Goal: Task Accomplishment & Management: Manage account settings

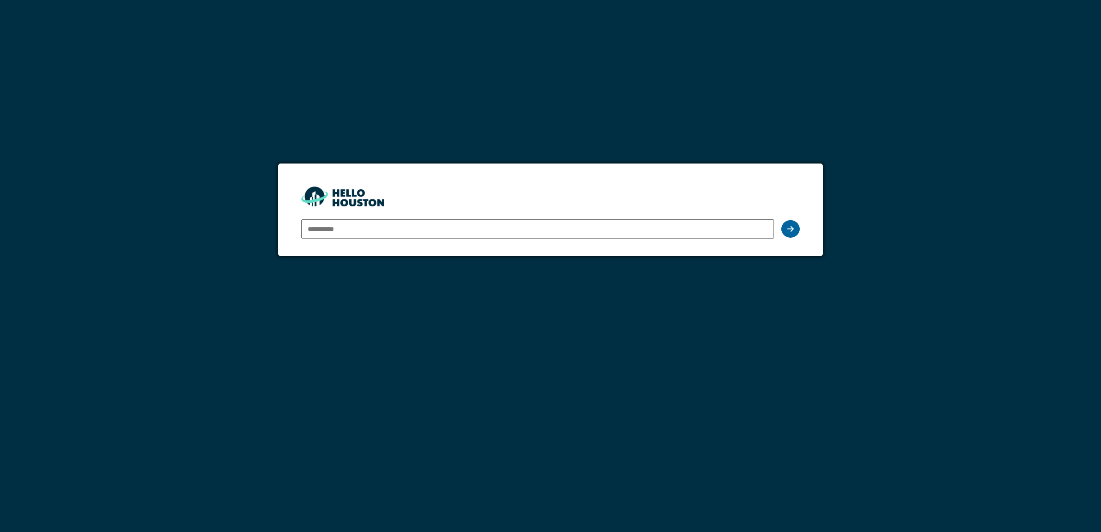
type input "**********"
click at [796, 231] on div at bounding box center [790, 229] width 18 height 18
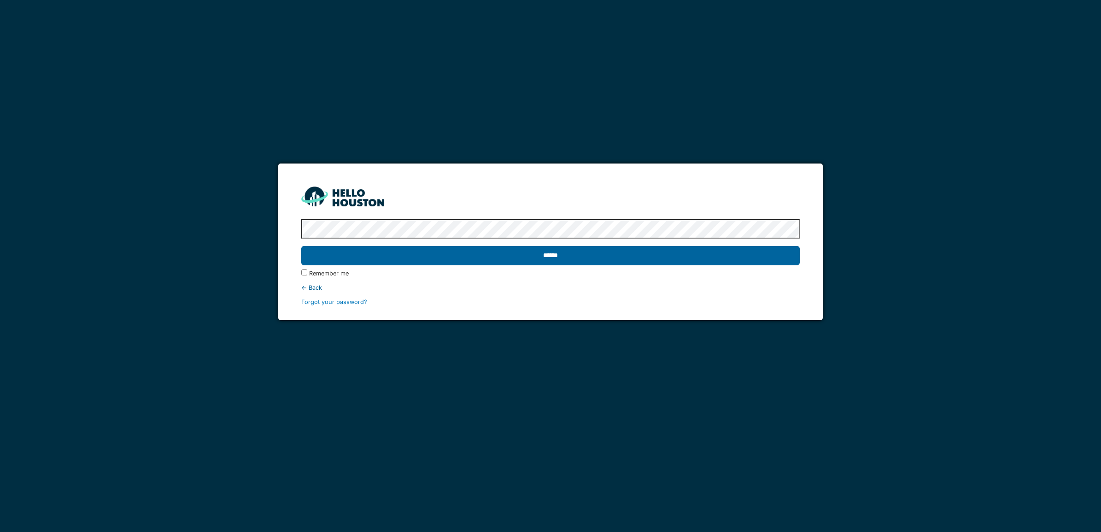
click at [583, 258] on input "******" at bounding box center [550, 255] width 498 height 19
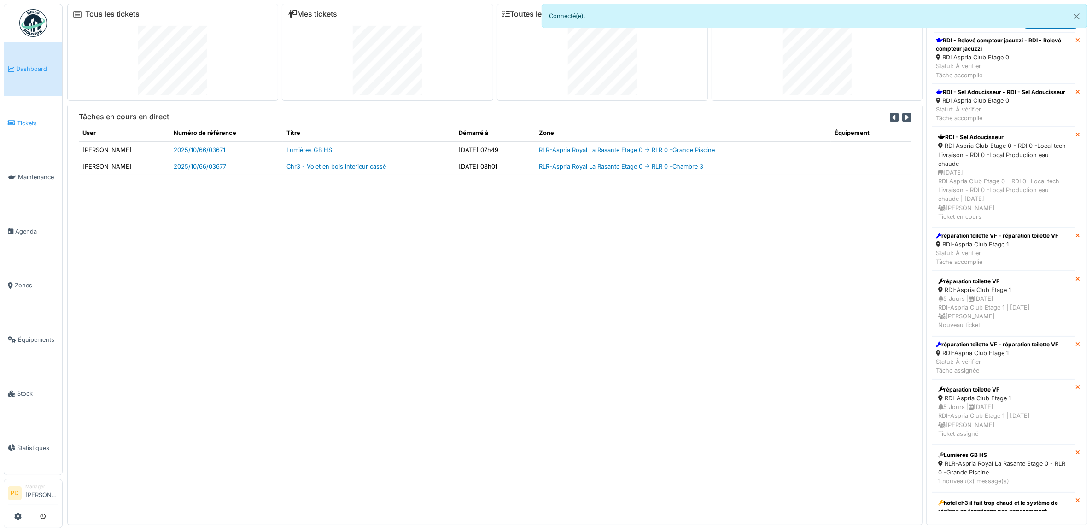
click at [24, 123] on span "Tickets" at bounding box center [37, 123] width 41 height 9
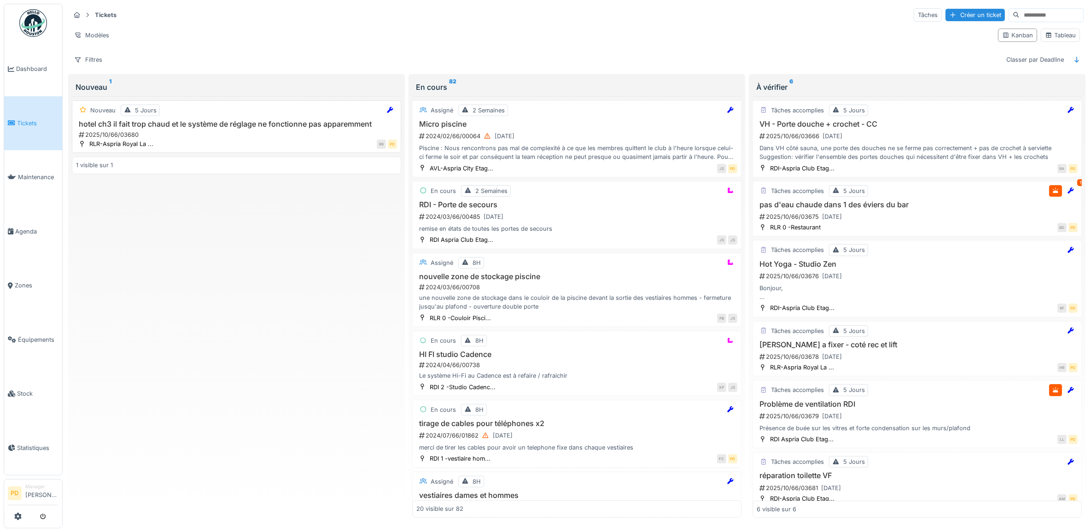
click at [236, 128] on h3 "hotel ch3 il fait trop chaud et le système de réglage ne fonctionne pas apparem…" at bounding box center [236, 124] width 321 height 9
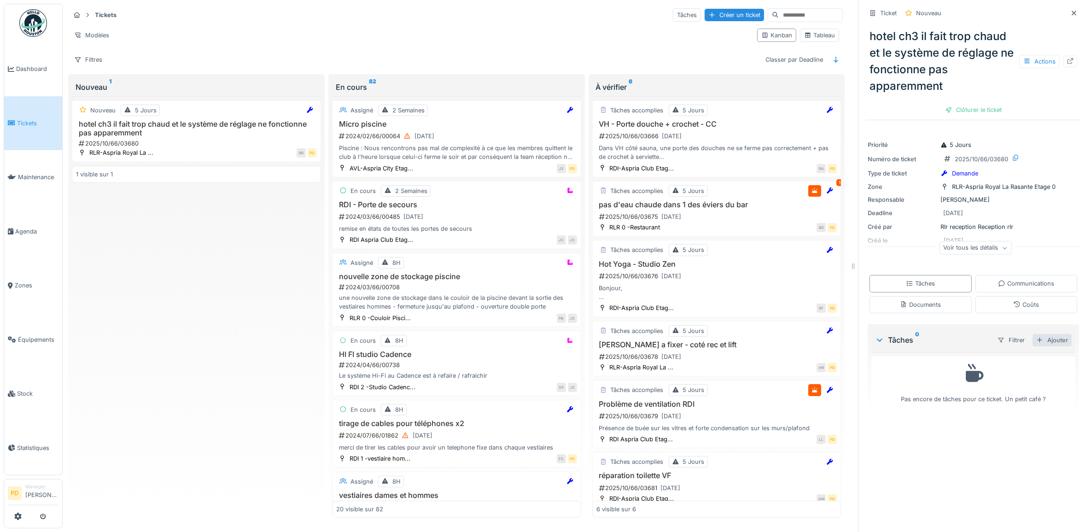
click at [1041, 339] on div "Ajouter" at bounding box center [1052, 340] width 39 height 12
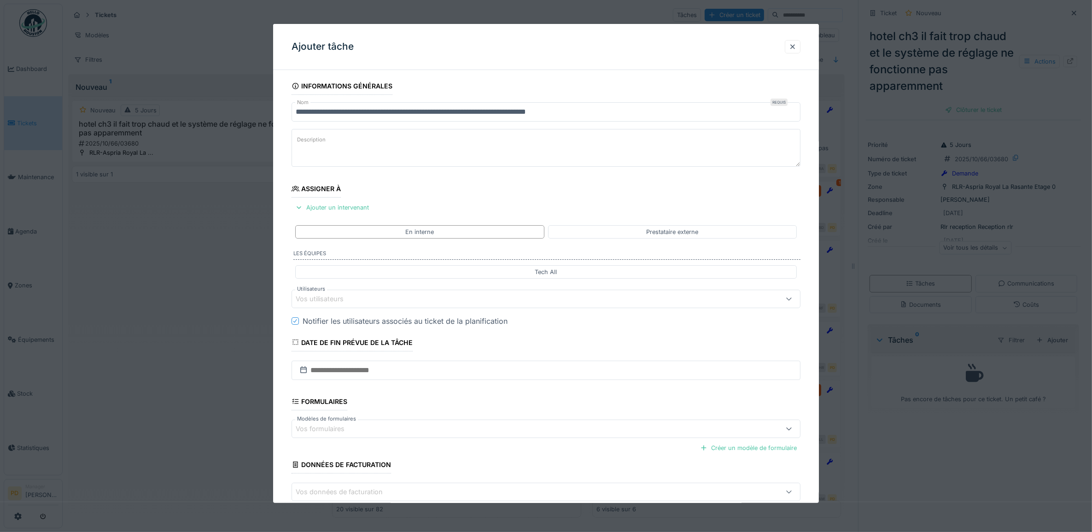
click at [364, 298] on div "Vos utilisateurs" at bounding box center [518, 299] width 444 height 10
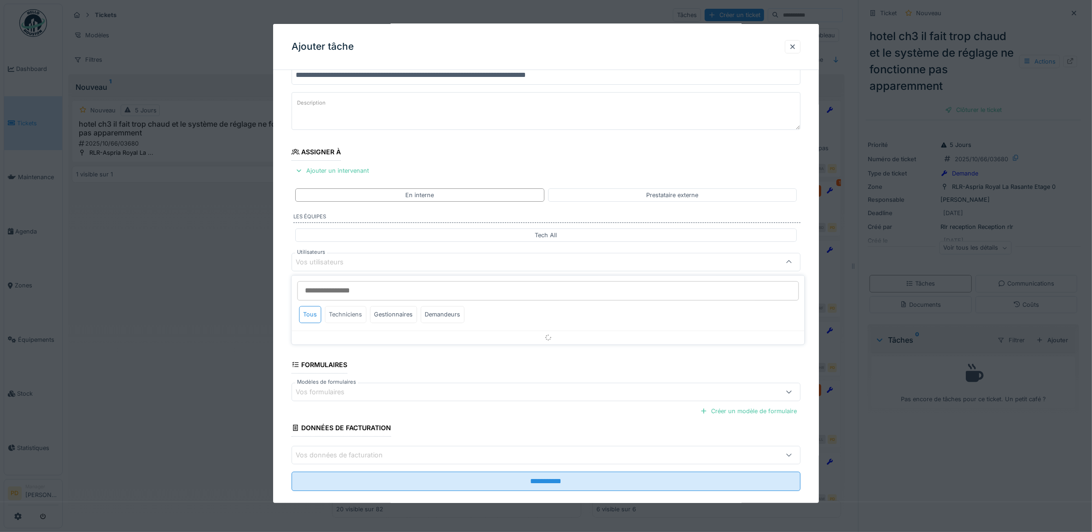
click at [352, 312] on div "Techniciens" at bounding box center [345, 314] width 41 height 17
click at [346, 319] on div "Techniciens" at bounding box center [345, 314] width 41 height 17
click at [339, 318] on div "Techniciens" at bounding box center [345, 314] width 41 height 17
click at [310, 315] on div "Tous" at bounding box center [310, 314] width 22 height 17
click at [339, 316] on div "Techniciens" at bounding box center [345, 314] width 41 height 17
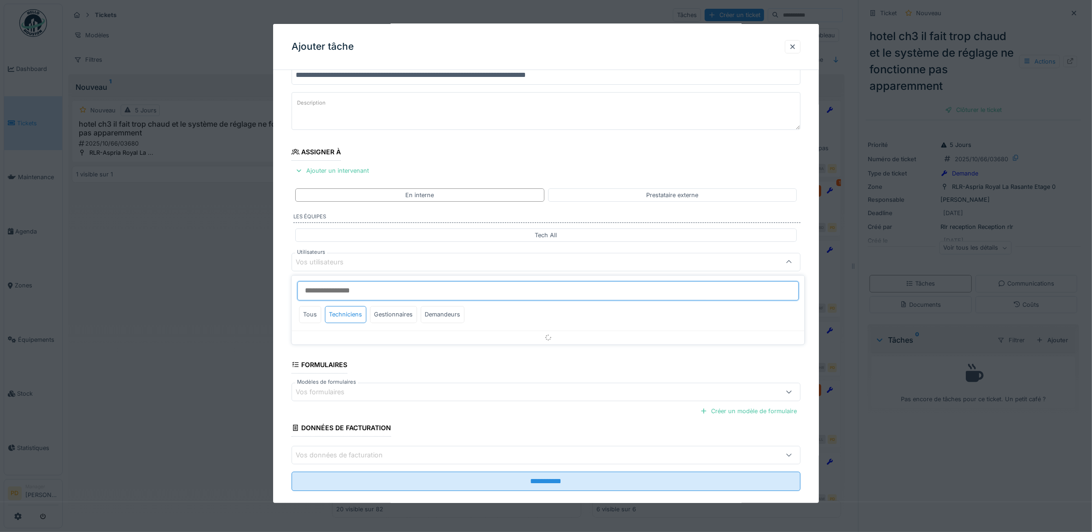
click at [344, 295] on input "Utilisateurs" at bounding box center [549, 290] width 502 height 19
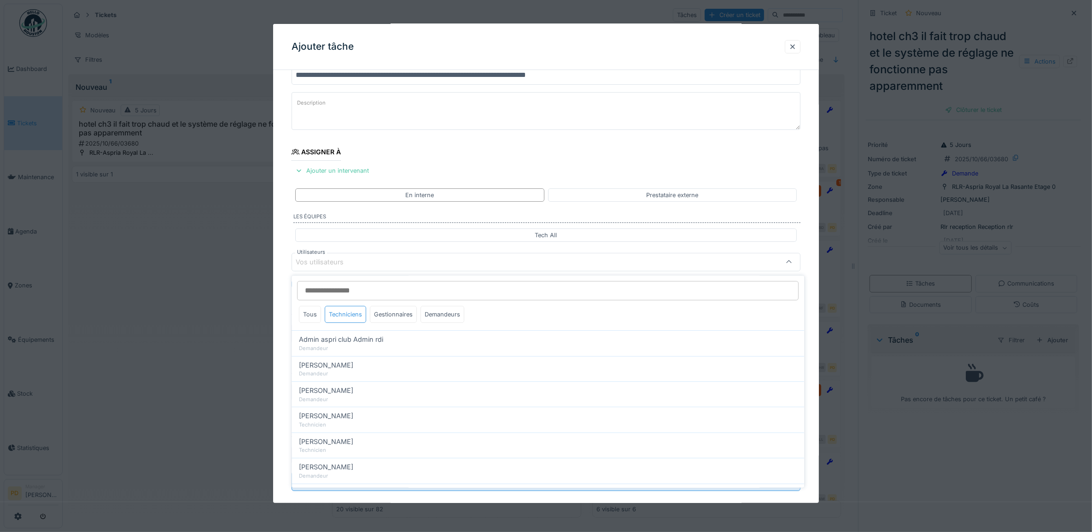
click at [341, 319] on div "Techniciens" at bounding box center [345, 314] width 41 height 17
click at [317, 314] on div "Tous" at bounding box center [310, 314] width 22 height 17
click at [341, 315] on div "Techniciens" at bounding box center [345, 314] width 41 height 17
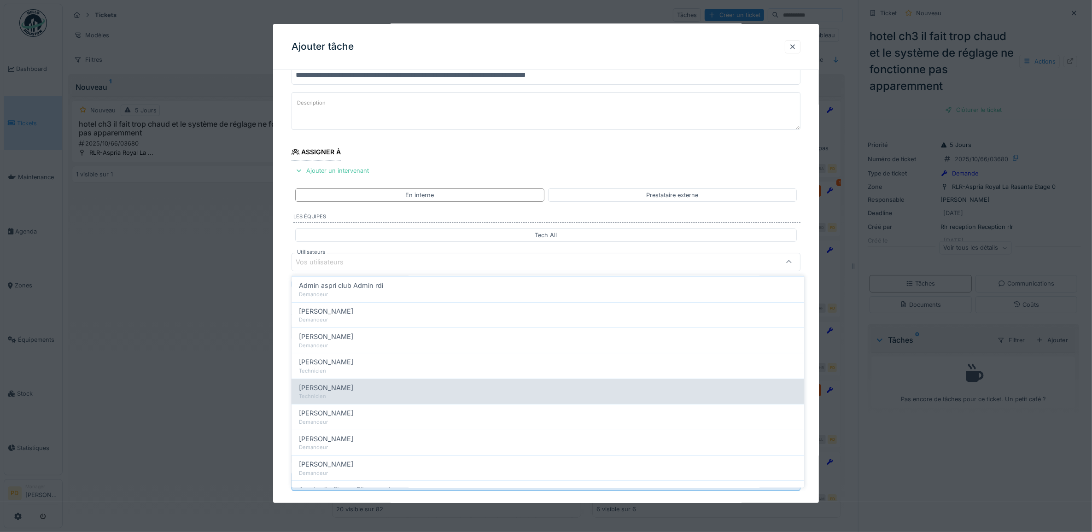
scroll to position [0, 0]
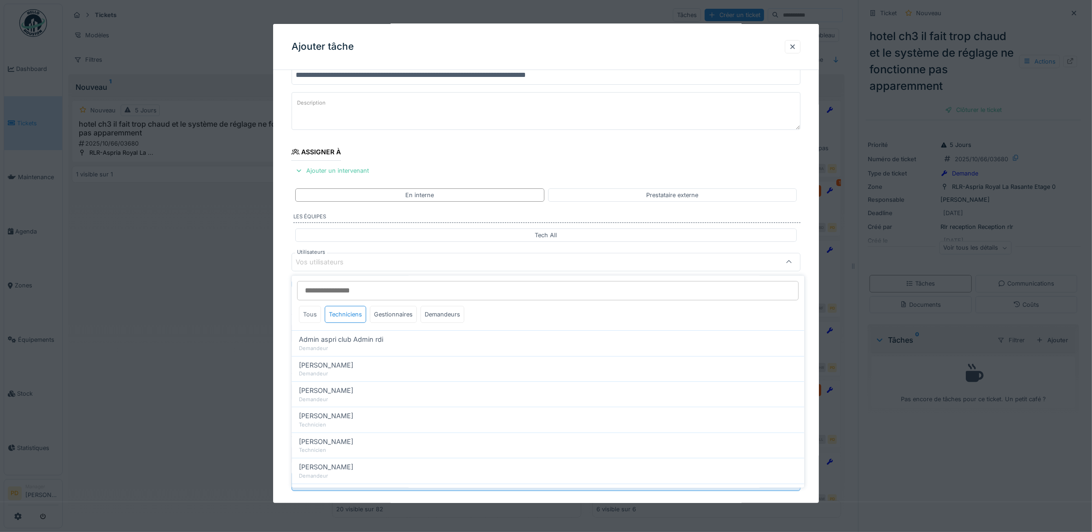
click at [310, 312] on div "Tous" at bounding box center [310, 314] width 22 height 17
click at [394, 316] on div "Gestionnaires" at bounding box center [393, 314] width 47 height 17
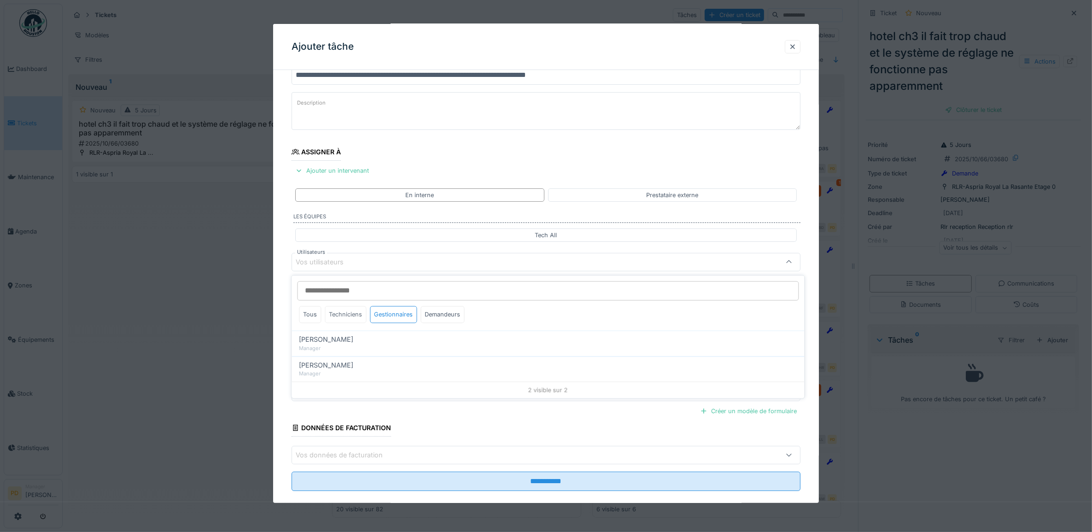
click at [349, 315] on div "Techniciens" at bounding box center [345, 314] width 41 height 17
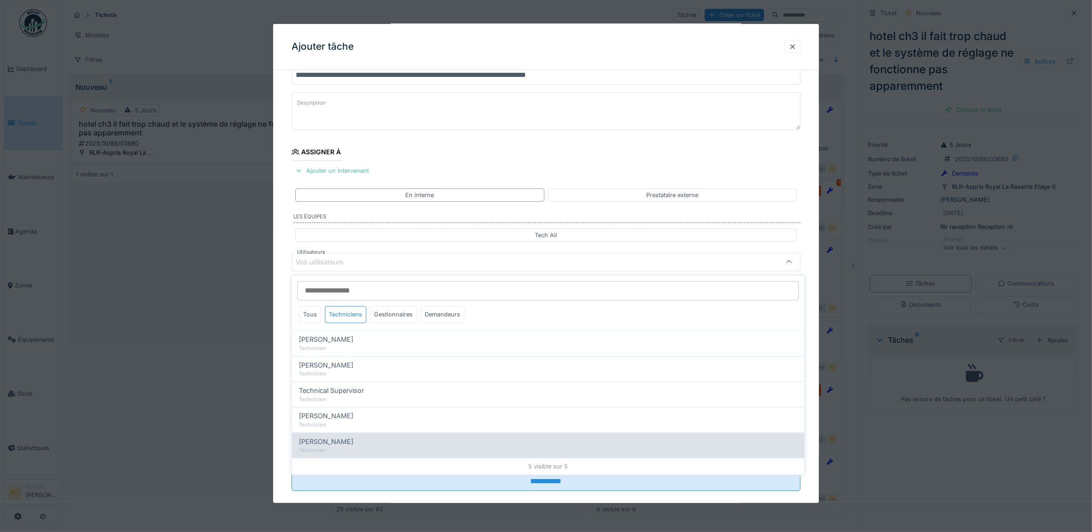
click at [339, 446] on span "Yusuf Siamar" at bounding box center [326, 442] width 54 height 10
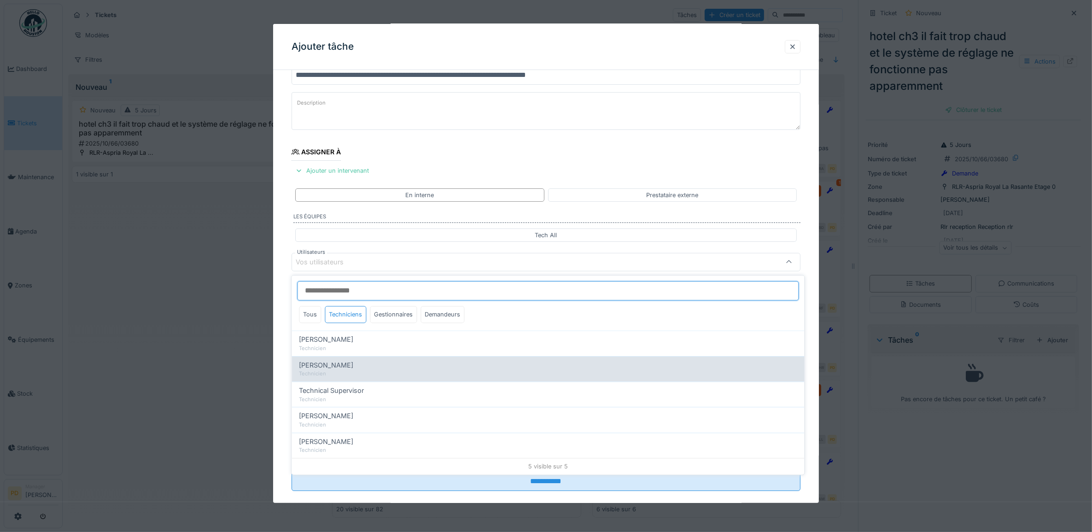
type input "*****"
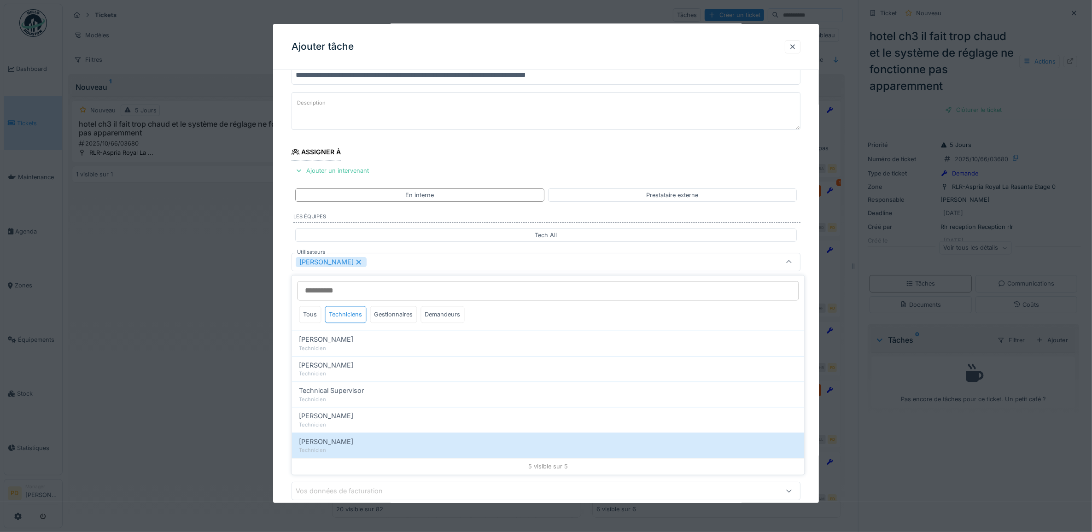
click at [280, 307] on div "**********" at bounding box center [546, 297] width 546 height 512
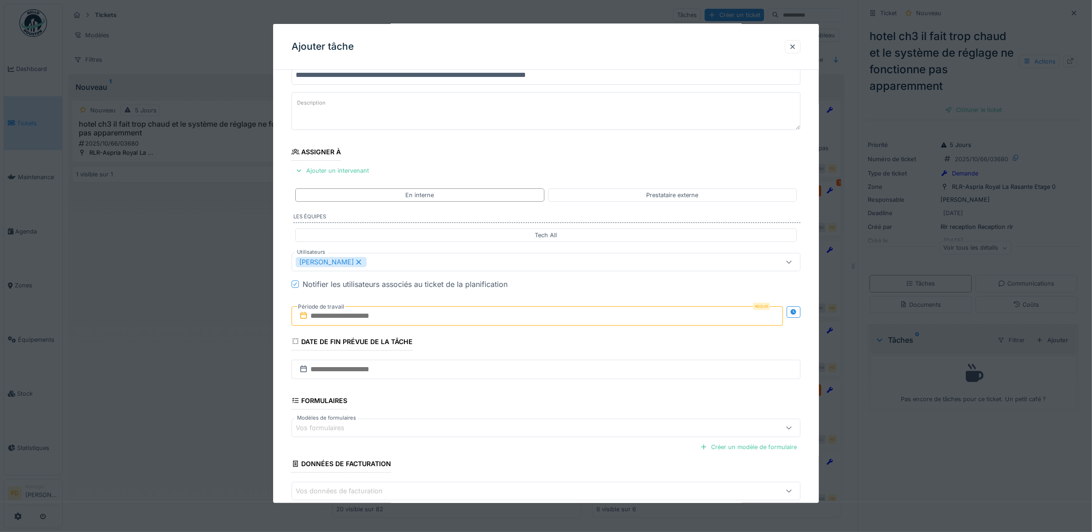
click at [334, 324] on input "text" at bounding box center [538, 315] width 492 height 19
click at [555, 381] on div "3" at bounding box center [554, 375] width 12 height 13
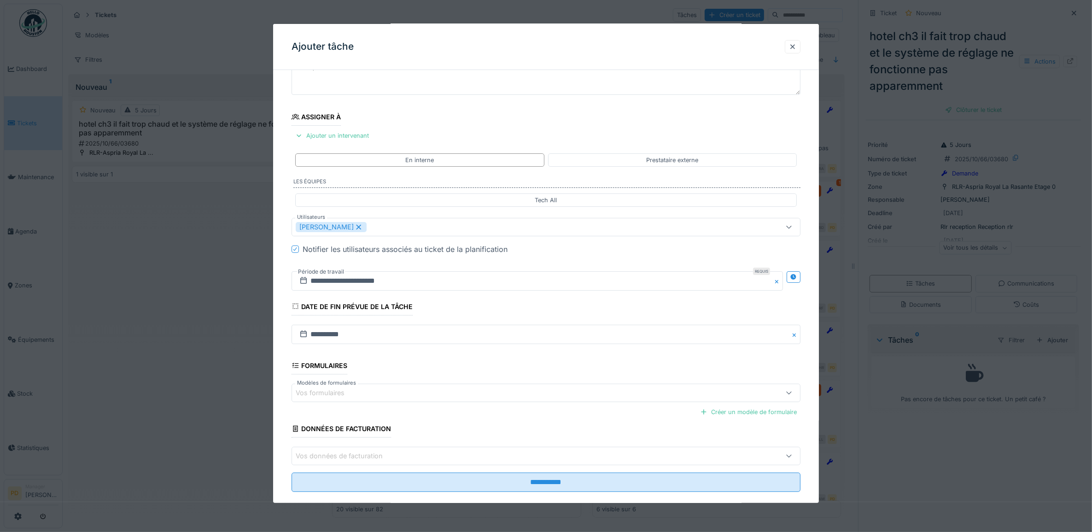
scroll to position [88, 0]
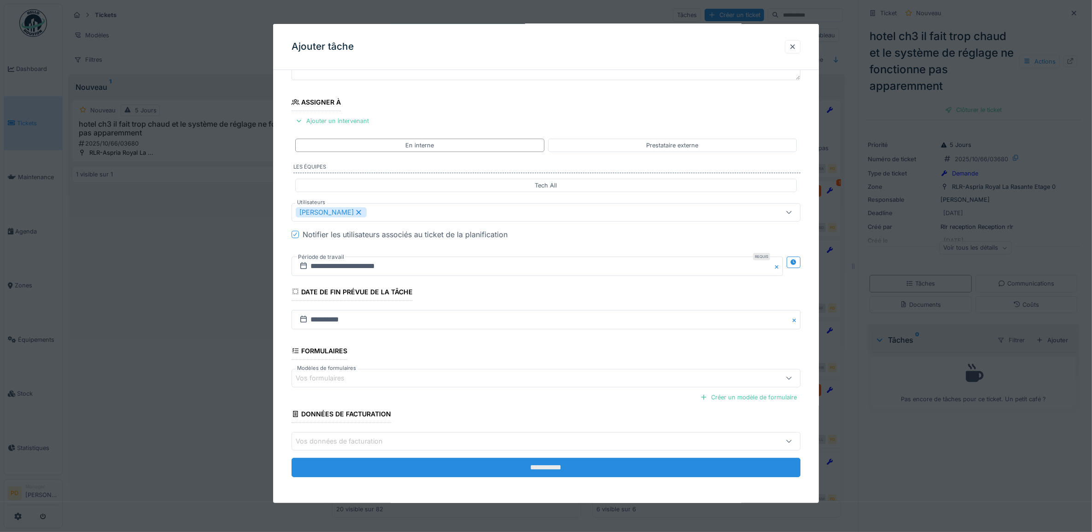
click at [535, 464] on input "**********" at bounding box center [546, 467] width 509 height 19
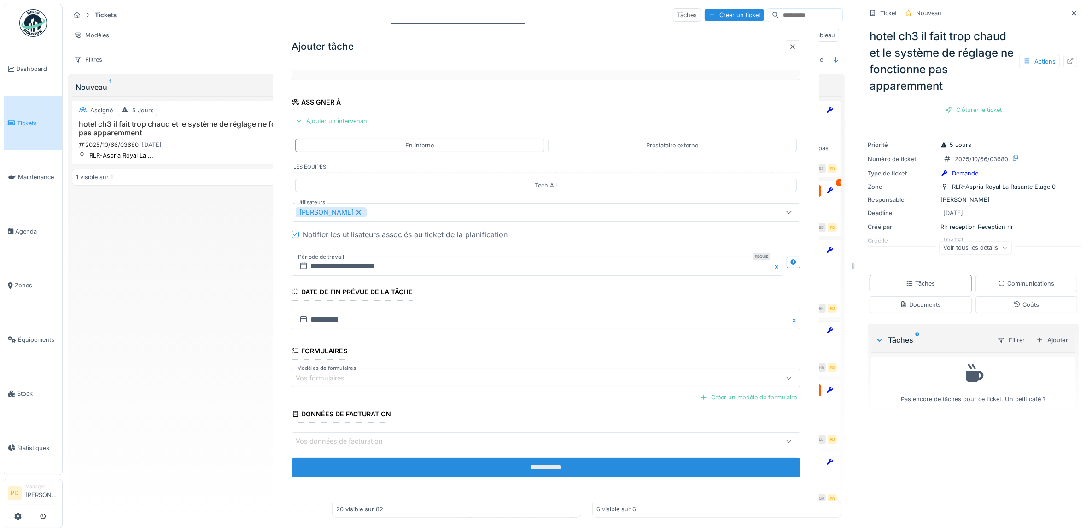
scroll to position [0, 0]
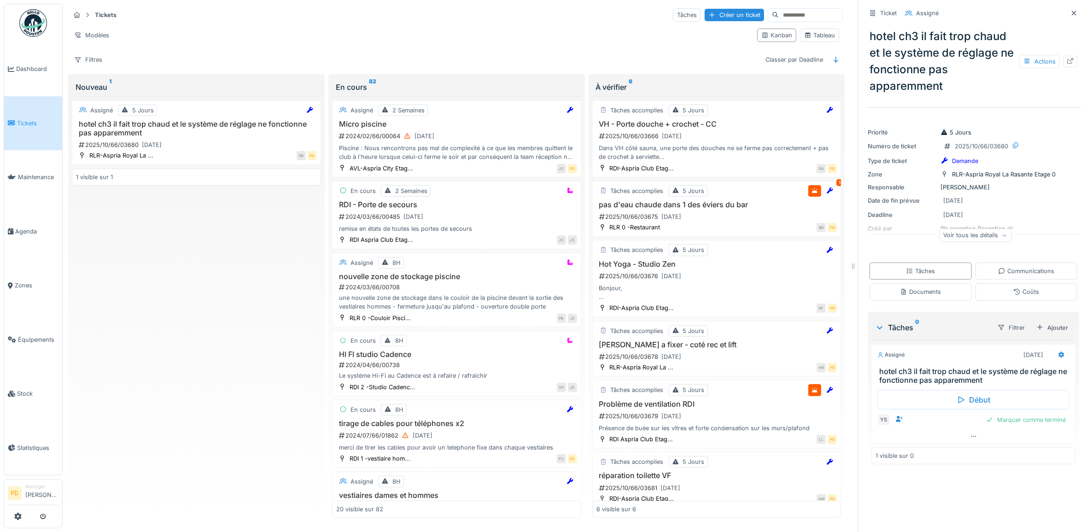
click at [28, 114] on link "Tickets" at bounding box center [33, 123] width 58 height 54
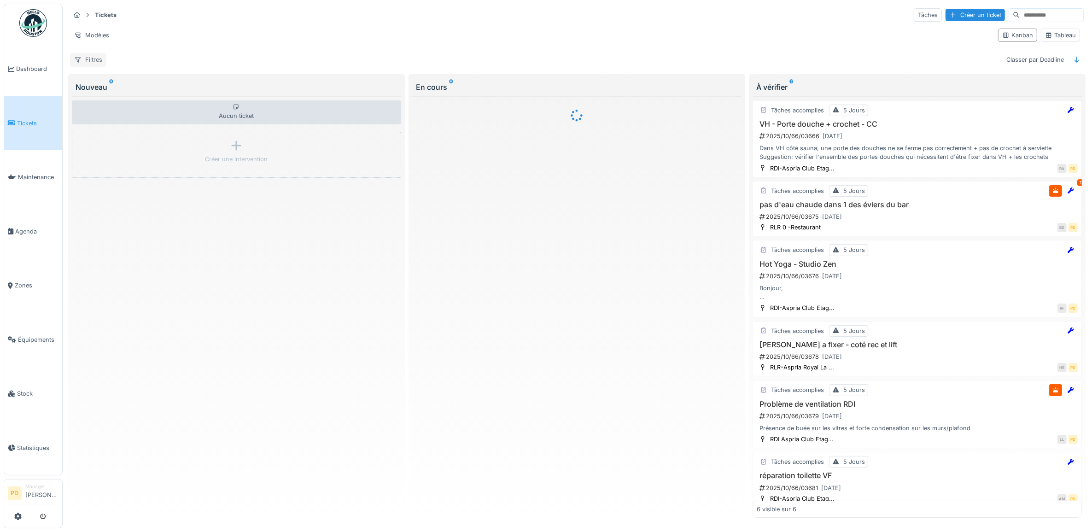
click at [86, 61] on div "Filtres" at bounding box center [88, 59] width 36 height 13
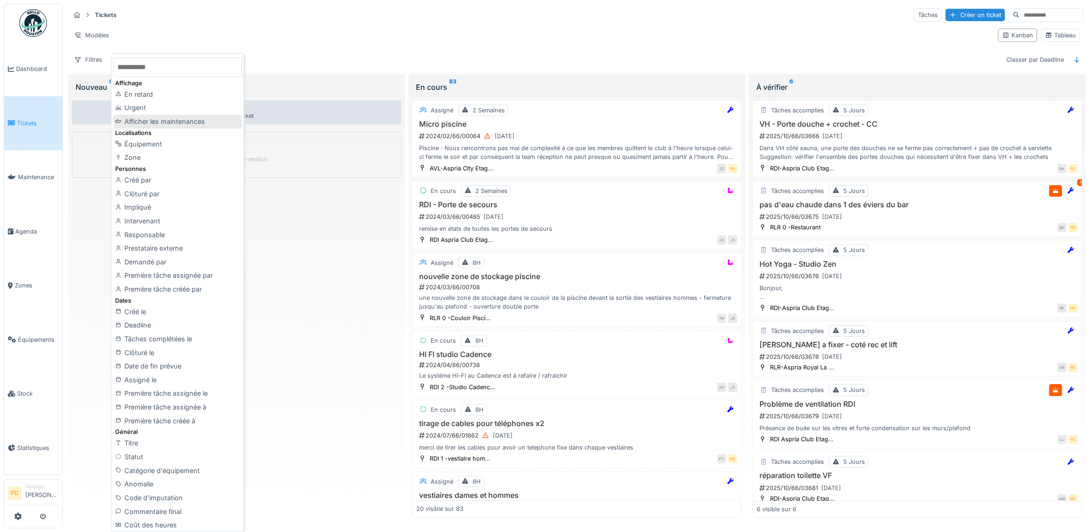
click at [146, 120] on div "Afficher les maintenances" at bounding box center [177, 122] width 128 height 14
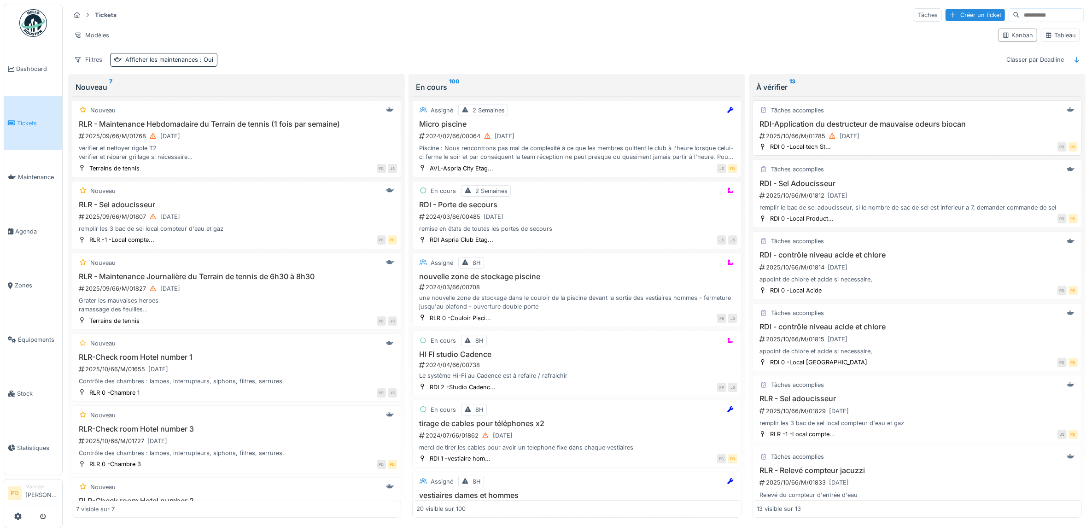
click at [963, 135] on div "2025/10/66/M/01785 02/10/2025" at bounding box center [918, 136] width 319 height 12
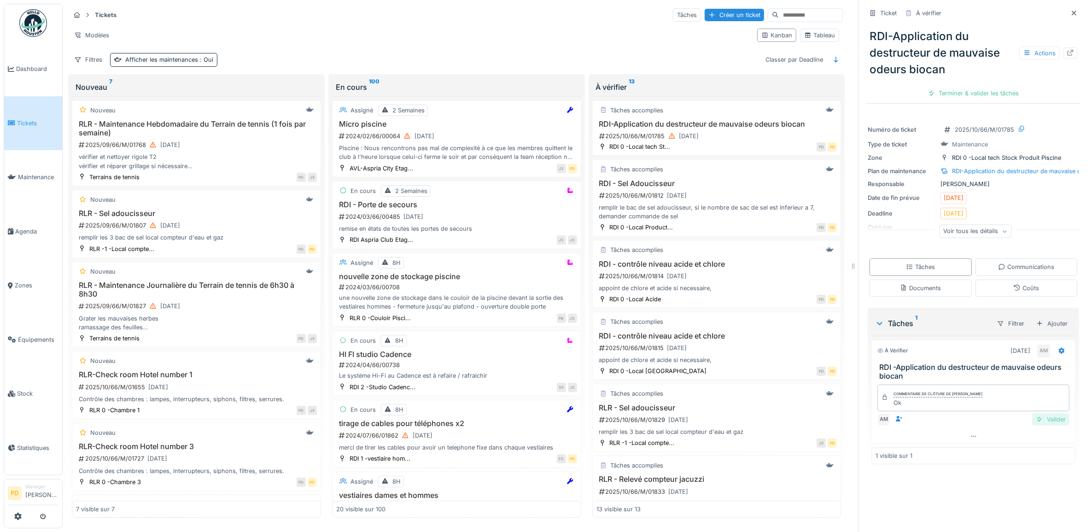
click at [1038, 425] on div "Valider" at bounding box center [1050, 419] width 37 height 12
click at [977, 91] on div "Clôturer le ticket" at bounding box center [973, 93] width 64 height 12
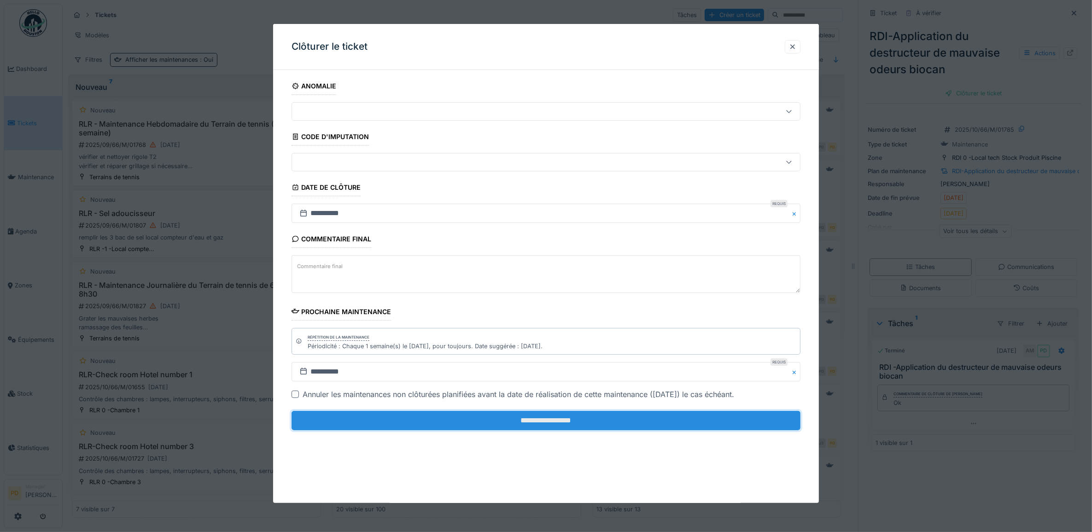
click at [724, 421] on input "**********" at bounding box center [546, 420] width 509 height 19
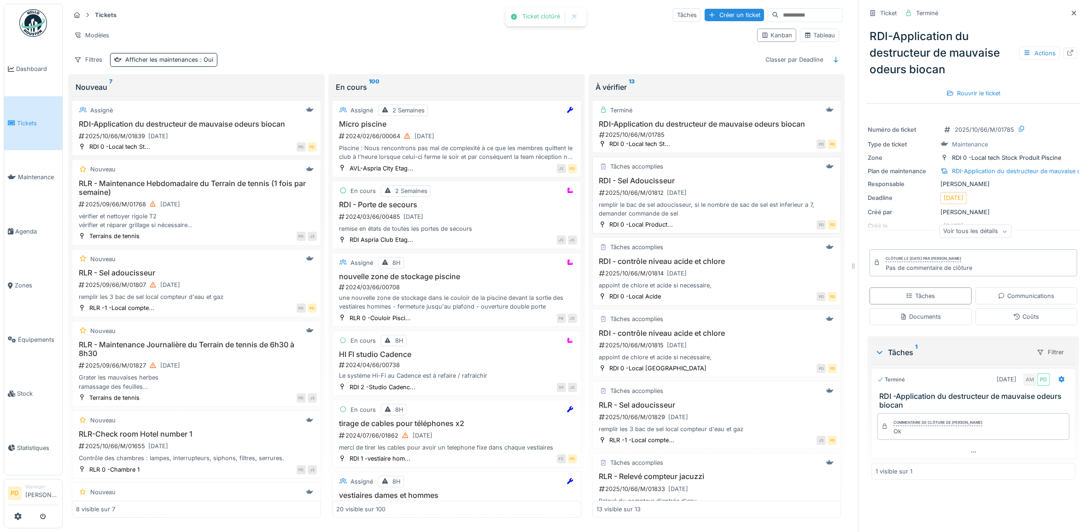
click at [714, 192] on div "2025/10/66/M/01812 03/10/2025" at bounding box center [717, 193] width 239 height 12
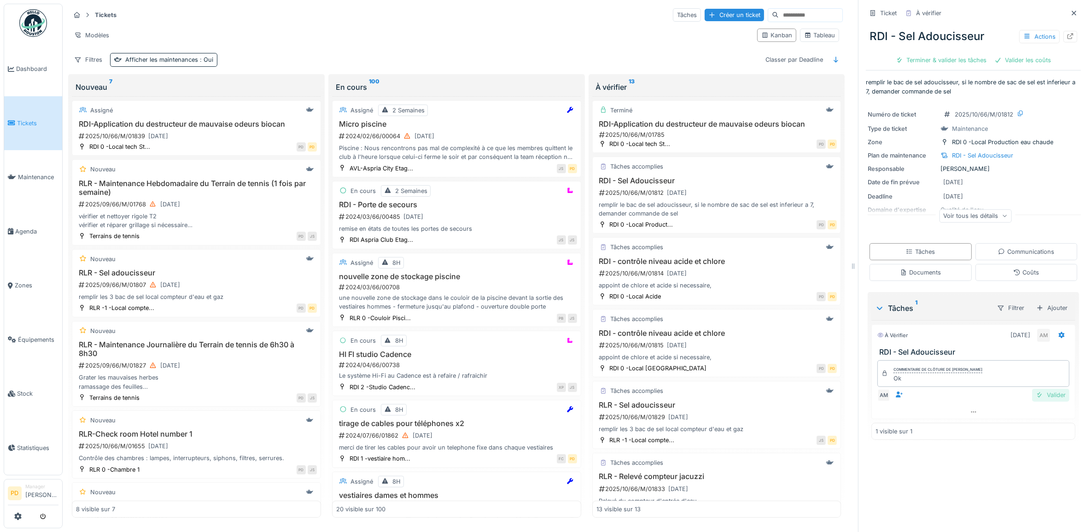
click at [1049, 398] on div "Valider" at bounding box center [1050, 395] width 37 height 12
click at [1005, 63] on div "Clôturer le ticket" at bounding box center [1006, 60] width 64 height 12
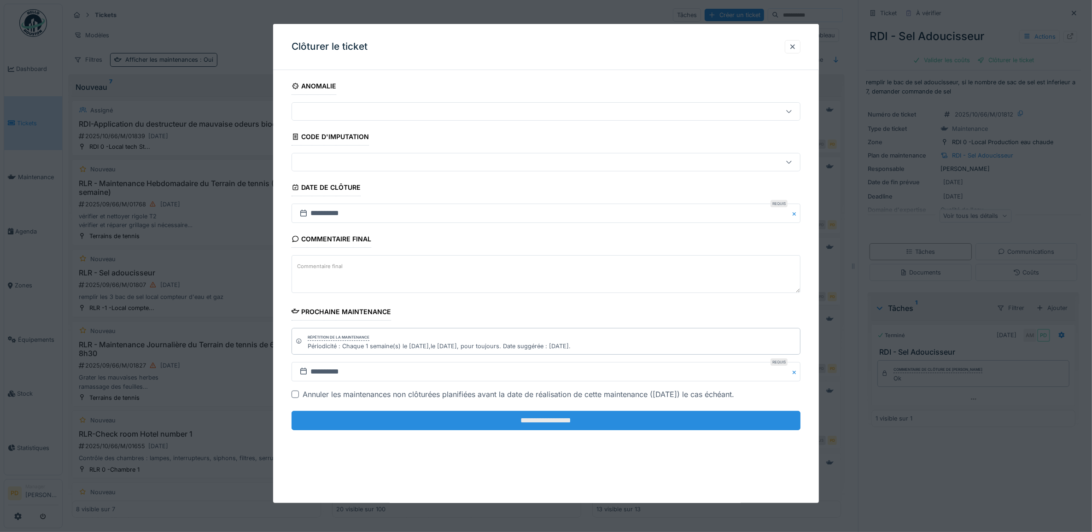
click at [711, 422] on input "**********" at bounding box center [546, 420] width 509 height 19
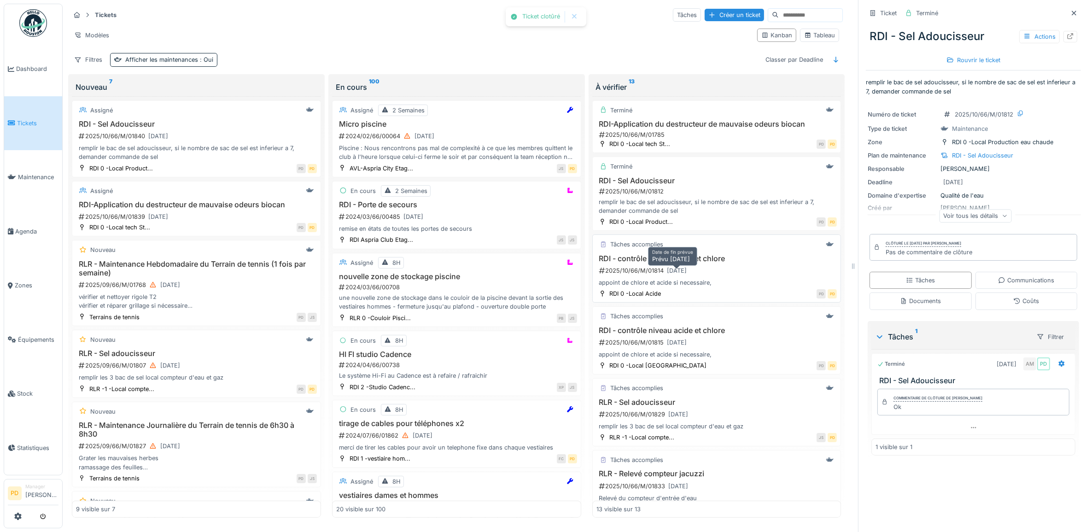
click at [680, 276] on div "[DATE]" at bounding box center [677, 271] width 26 height 12
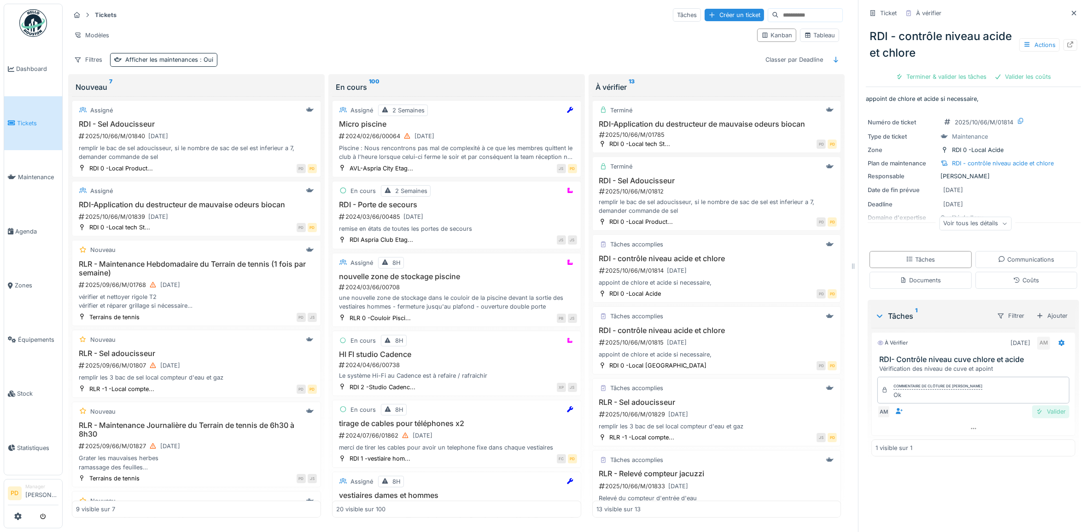
click at [1035, 413] on div "Valider" at bounding box center [1050, 411] width 37 height 12
click at [947, 76] on div "Terminer & valider les tâches" at bounding box center [941, 76] width 99 height 12
click at [952, 77] on div "Terminer & valider les tâches" at bounding box center [941, 76] width 99 height 12
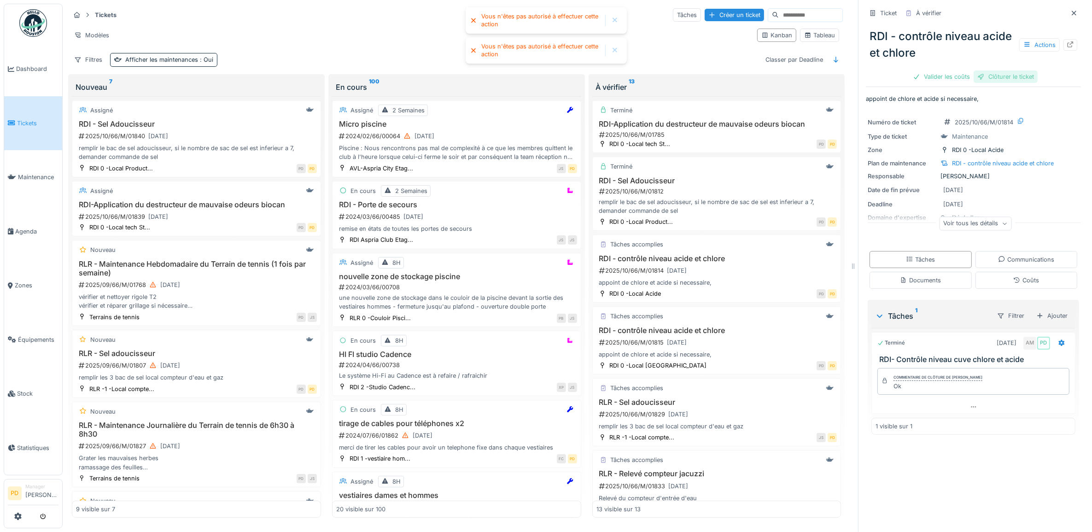
click at [985, 80] on div "Clôturer le ticket" at bounding box center [1006, 76] width 64 height 12
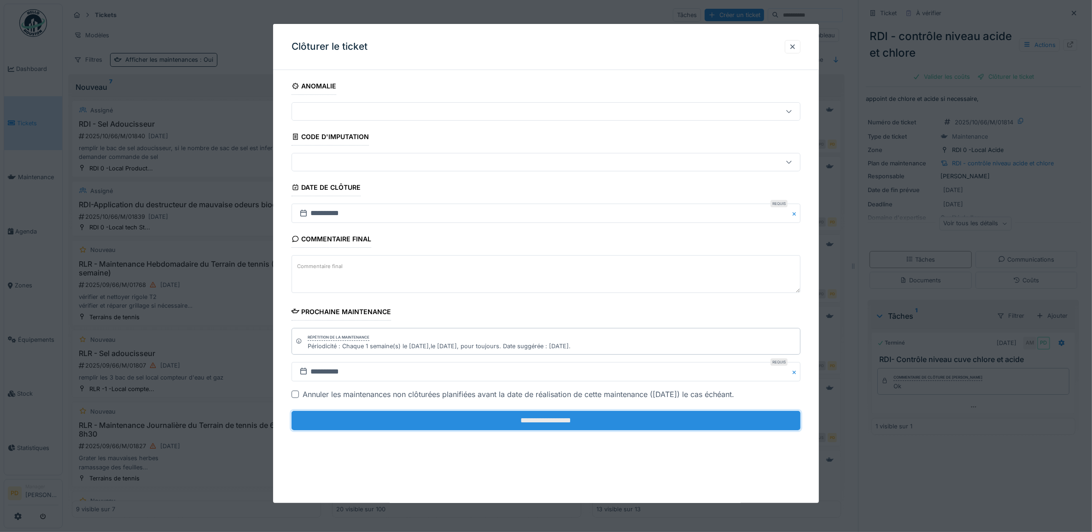
click at [669, 430] on input "**********" at bounding box center [546, 420] width 509 height 19
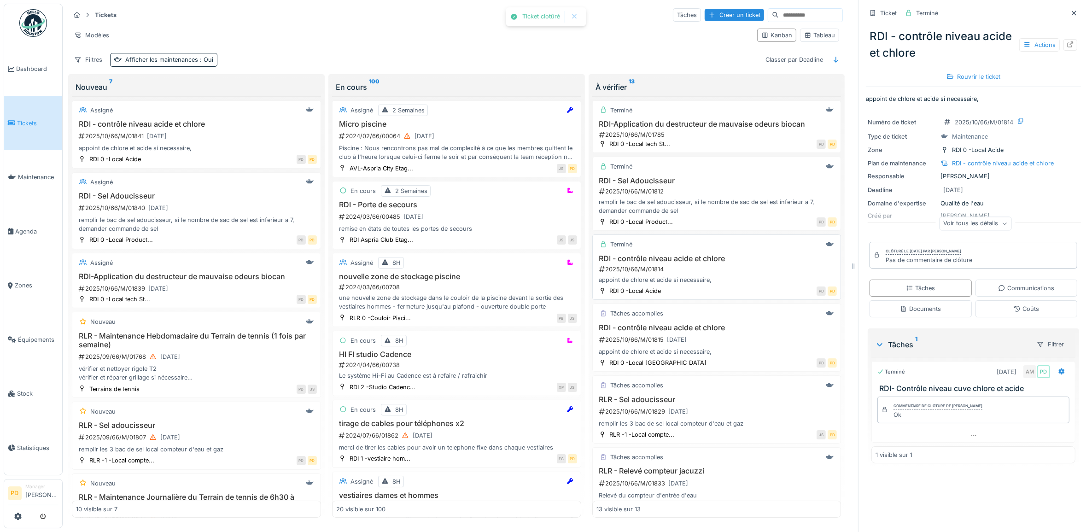
click at [727, 261] on h3 "RDI - contrôle niveau acide et chlore" at bounding box center [716, 258] width 241 height 9
click at [645, 263] on h3 "RDI - contrôle niveau acide et chlore" at bounding box center [716, 258] width 241 height 9
click at [650, 267] on div "RDI - contrôle niveau acide et chlore 2025/10/66/M/01814 appoint de chlore et a…" at bounding box center [716, 269] width 241 height 30
click at [671, 319] on div "Tâches accomplies" at bounding box center [716, 314] width 241 height 12
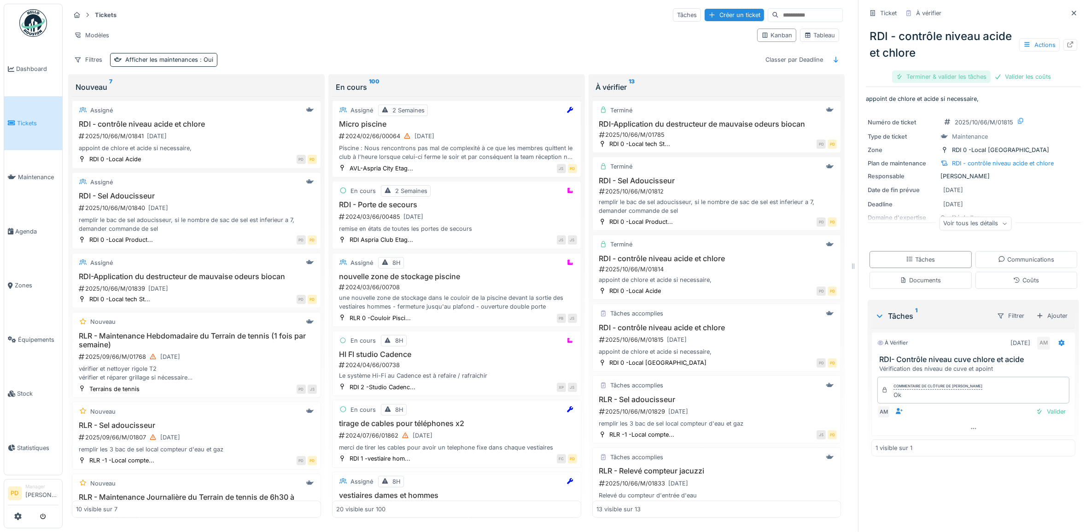
click at [943, 79] on div "Terminer & valider les tâches" at bounding box center [941, 76] width 99 height 12
click at [985, 76] on div "Clôturer le ticket" at bounding box center [1006, 76] width 64 height 12
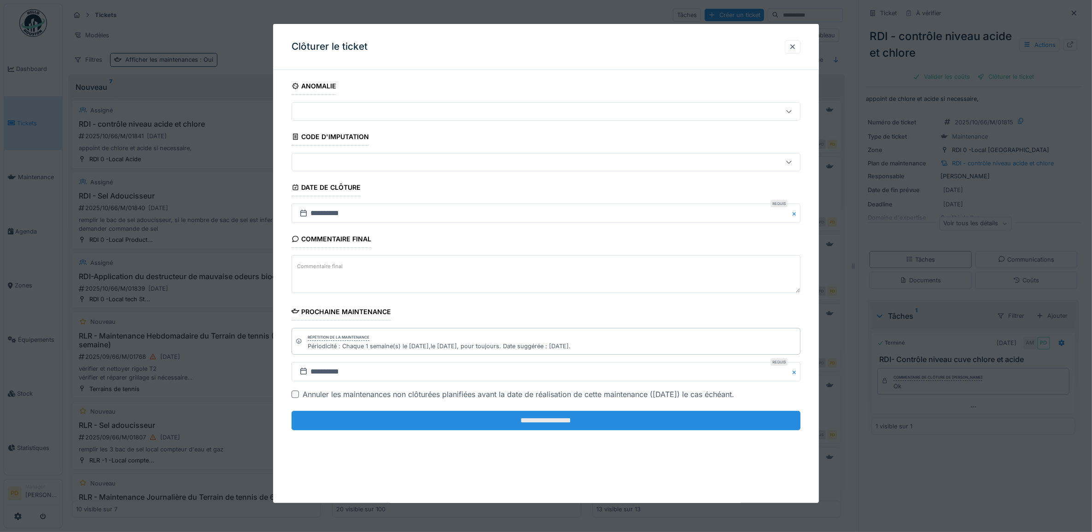
click at [654, 417] on input "**********" at bounding box center [546, 420] width 509 height 19
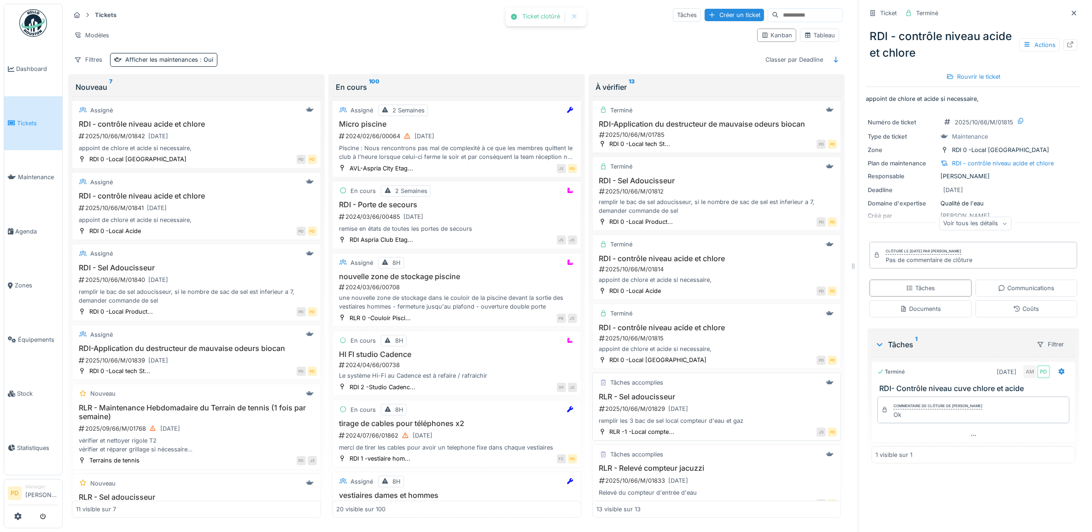
click at [669, 399] on h3 "RLR - Sel adoucisseur" at bounding box center [716, 396] width 241 height 9
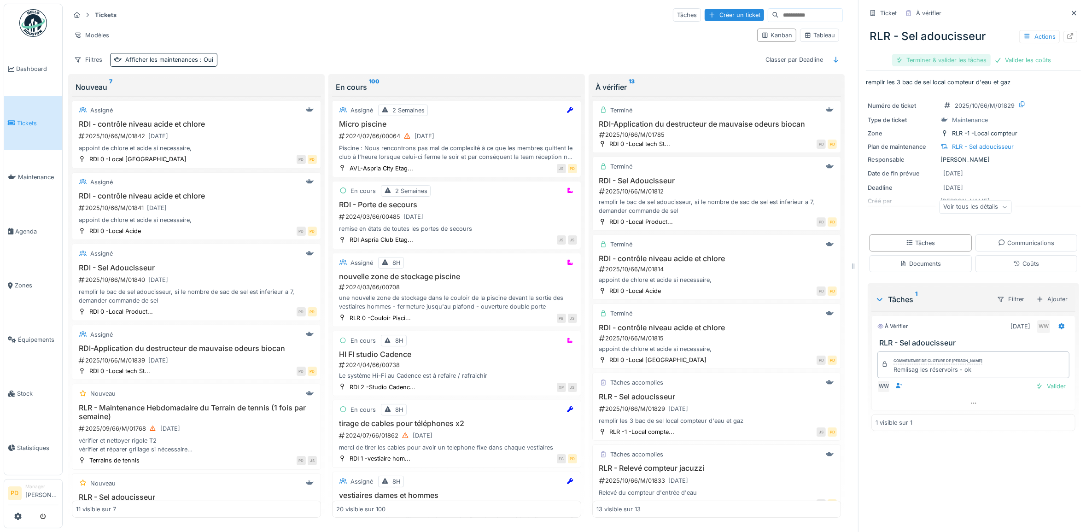
click at [946, 57] on div "Terminer & valider les tâches" at bounding box center [941, 60] width 99 height 12
click at [977, 61] on div at bounding box center [980, 60] width 7 height 9
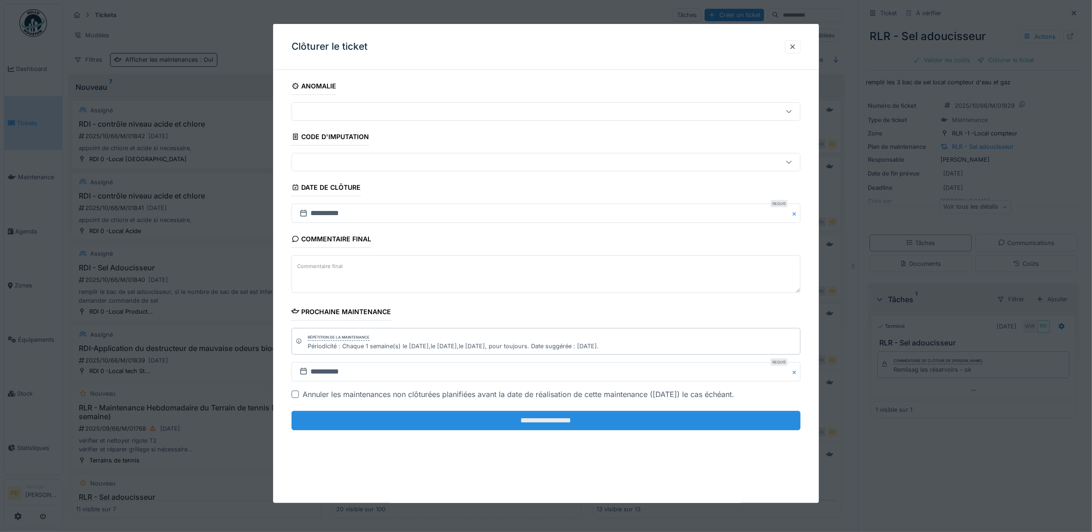
click at [708, 421] on input "**********" at bounding box center [546, 420] width 509 height 19
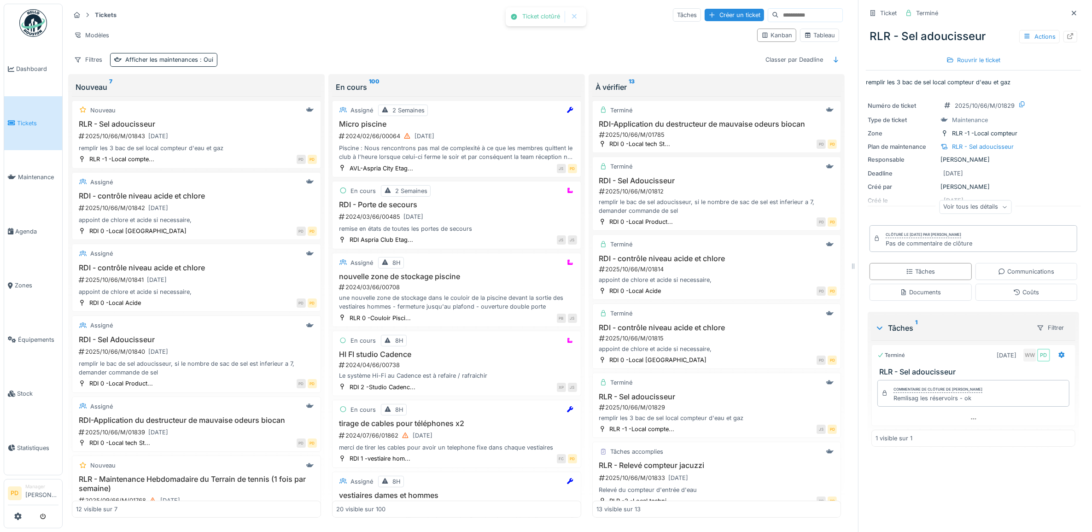
click at [27, 119] on span "Tickets" at bounding box center [37, 123] width 41 height 9
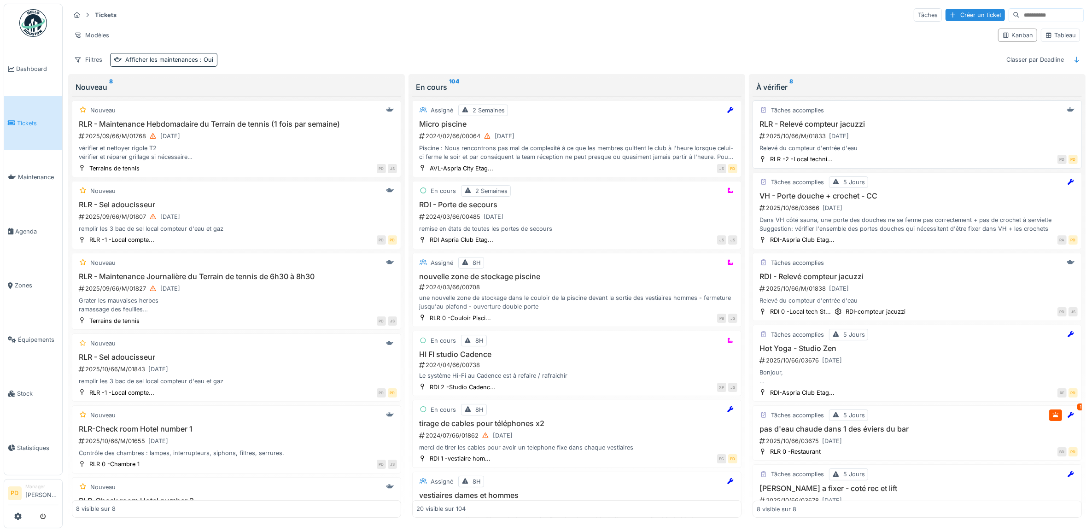
click at [881, 142] on div "2025/10/66/M/01833 03/10/2025" at bounding box center [918, 136] width 319 height 12
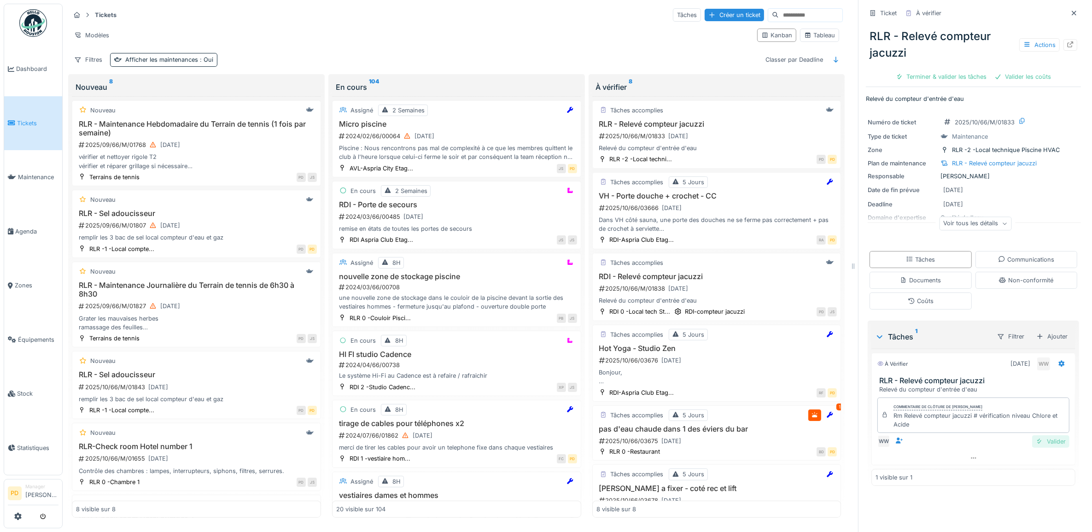
click at [1037, 443] on div "Valider" at bounding box center [1050, 441] width 37 height 12
click at [1005, 73] on div "Clôturer le ticket" at bounding box center [1006, 76] width 64 height 12
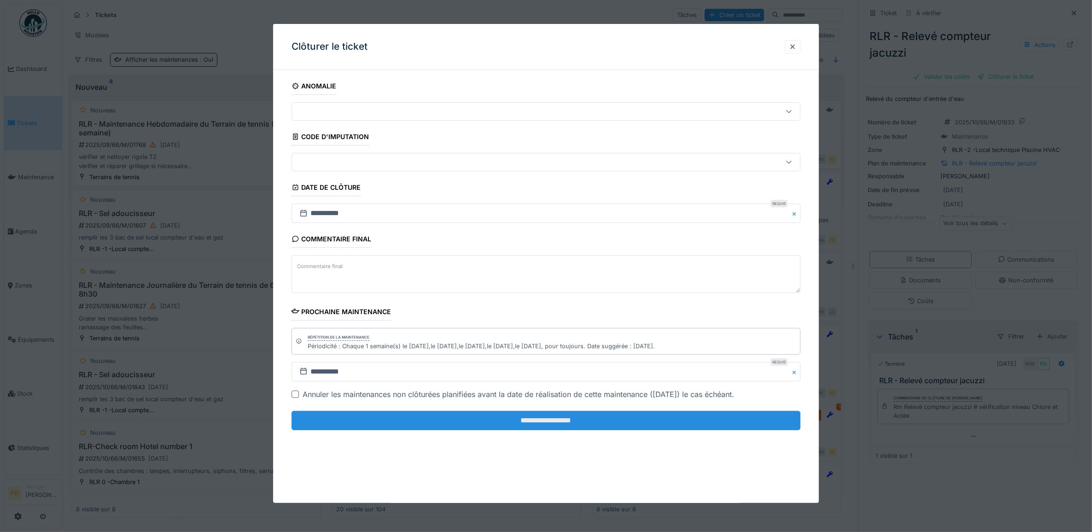
click at [686, 426] on input "**********" at bounding box center [546, 420] width 509 height 19
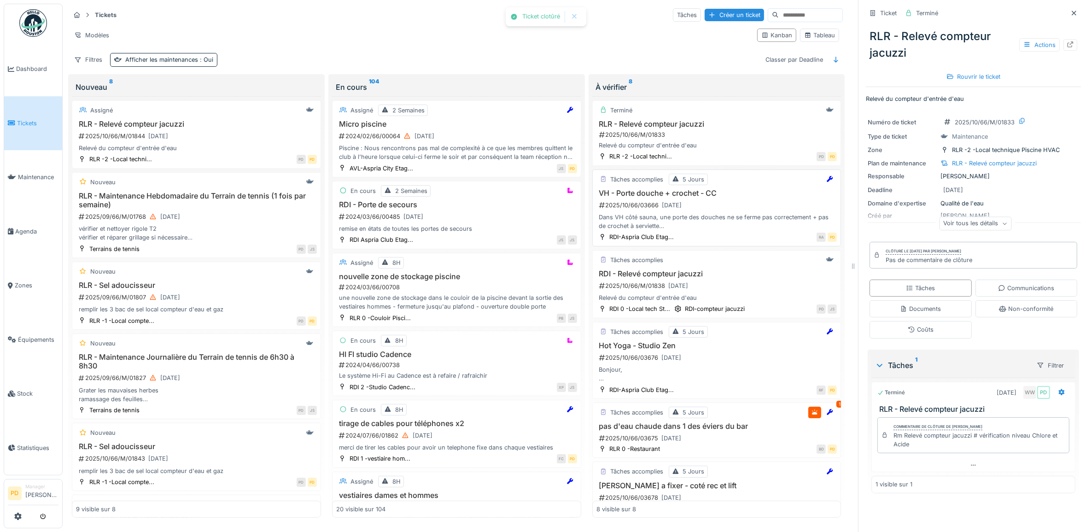
click at [709, 205] on div "2025/10/66/03666 03/10/2025" at bounding box center [717, 205] width 239 height 12
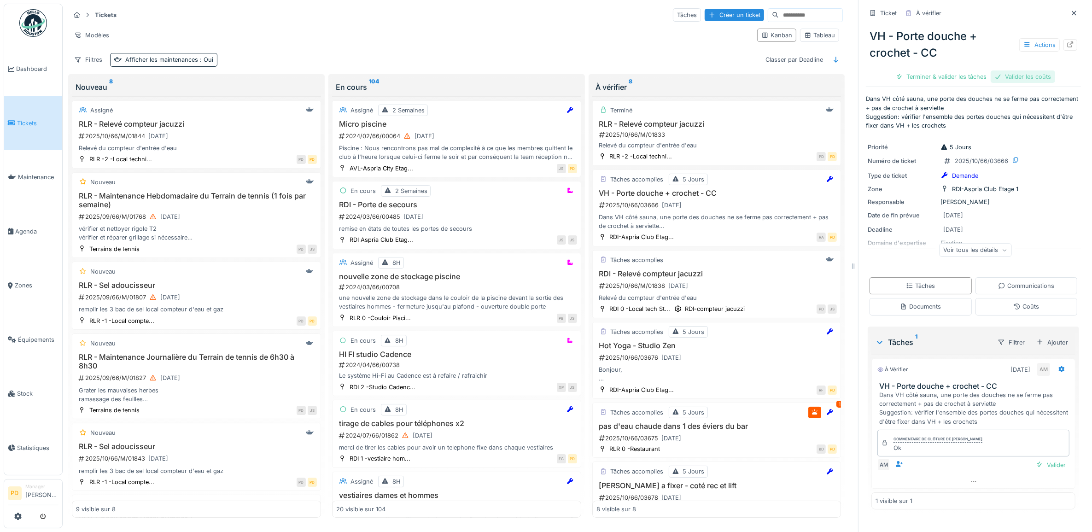
click at [1011, 78] on div "Valider les coûts" at bounding box center [1023, 76] width 64 height 12
click at [991, 77] on div "Terminer & valider les tâches" at bounding box center [973, 76] width 99 height 12
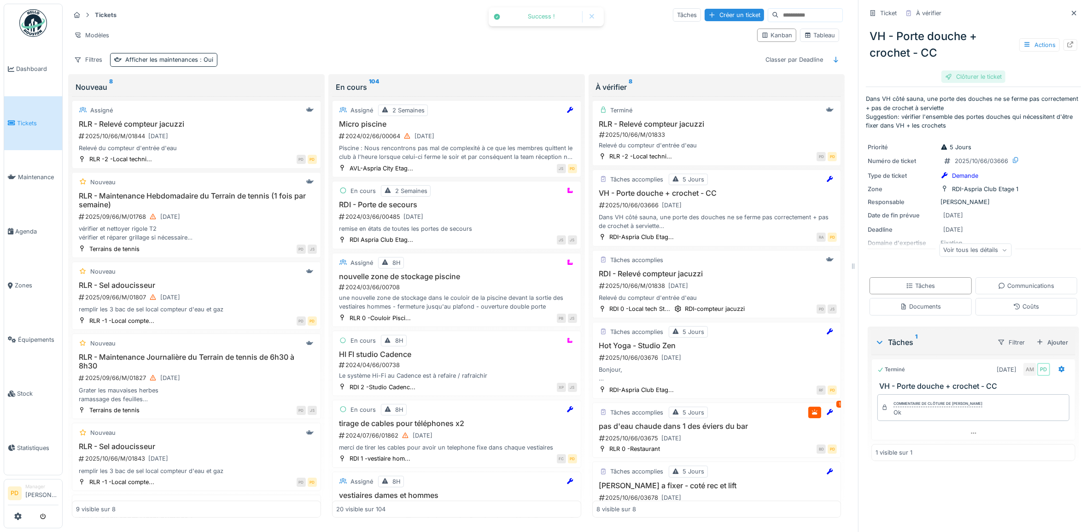
click at [957, 75] on div "Clôturer le ticket" at bounding box center [973, 76] width 64 height 12
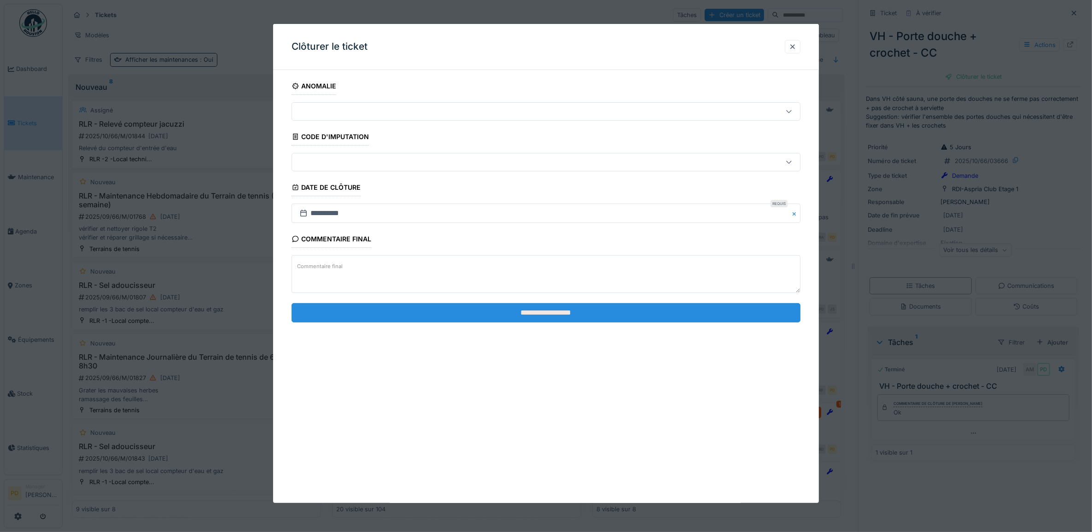
click at [716, 318] on input "**********" at bounding box center [546, 312] width 509 height 19
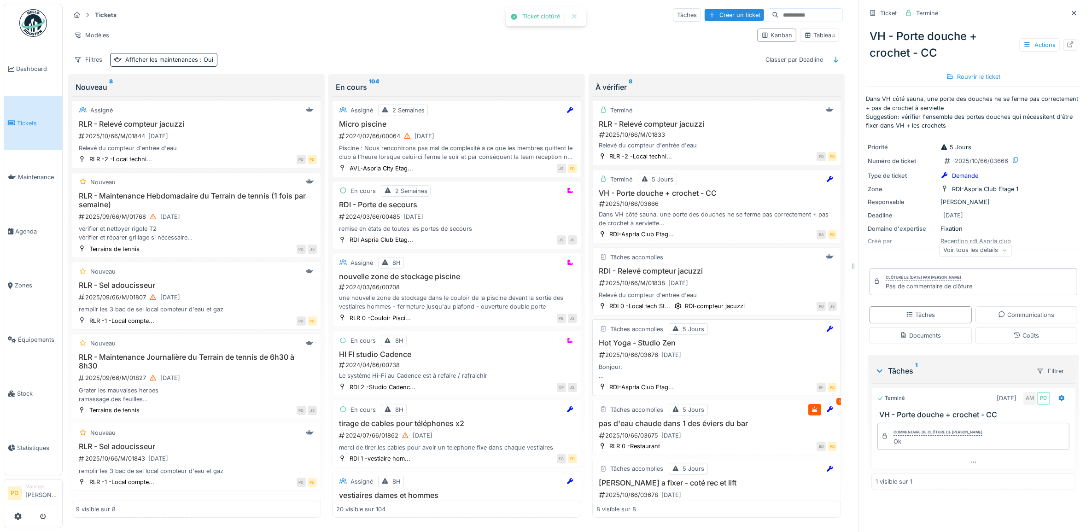
click at [731, 347] on h3 "Hot Yoga - Studio Zen" at bounding box center [716, 343] width 241 height 9
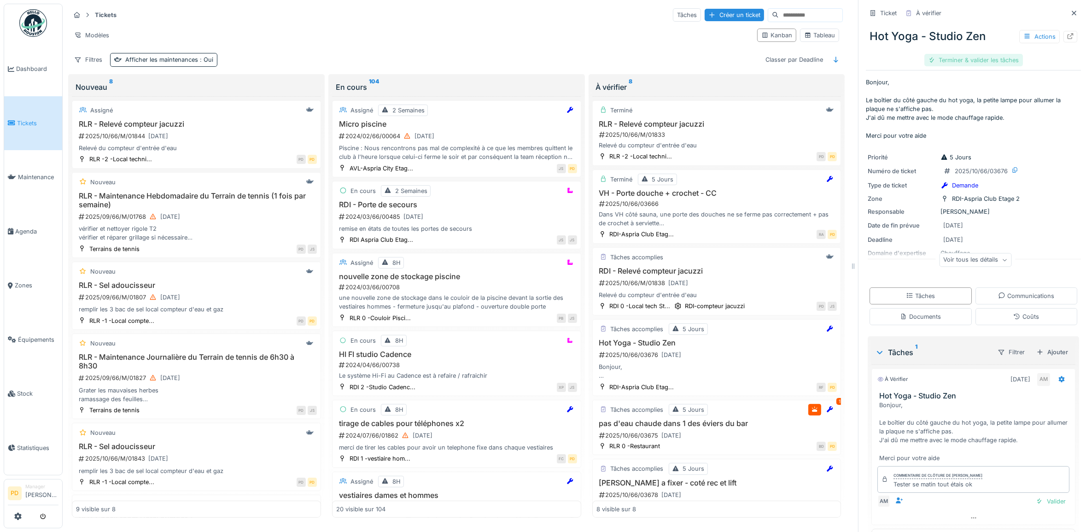
click at [972, 60] on div "Terminer & valider les tâches" at bounding box center [973, 60] width 99 height 12
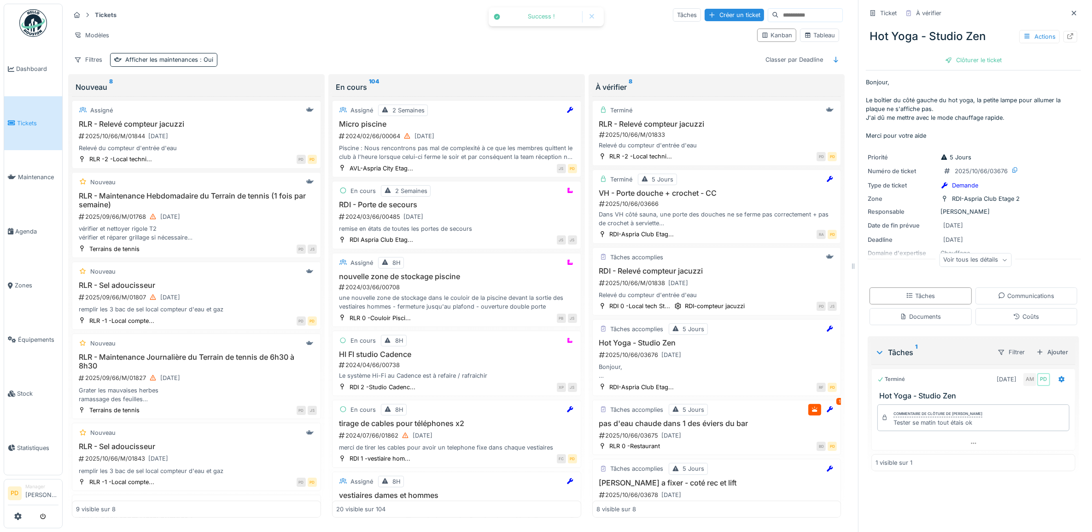
click at [972, 60] on div "Clôturer le ticket" at bounding box center [973, 60] width 64 height 12
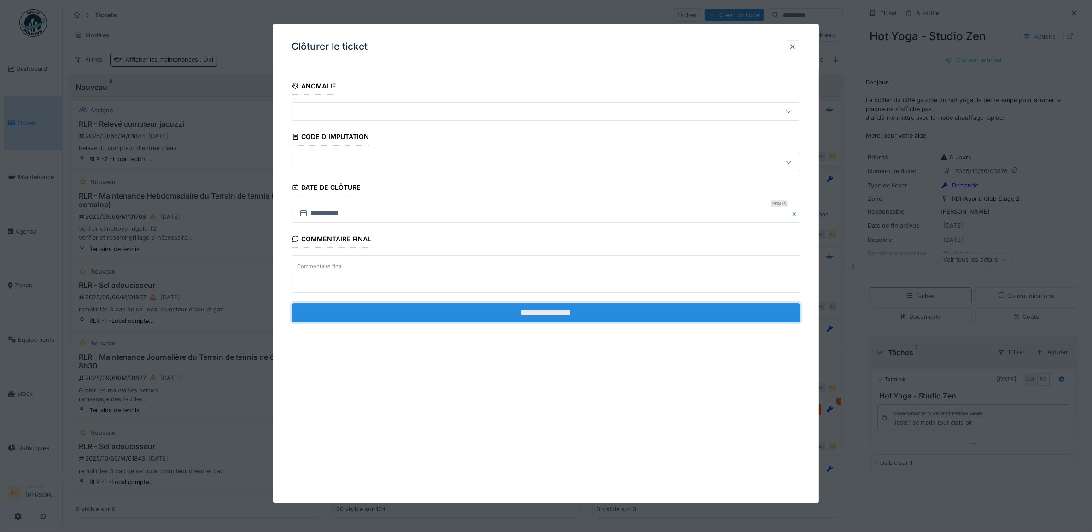
click at [642, 316] on input "**********" at bounding box center [546, 312] width 509 height 19
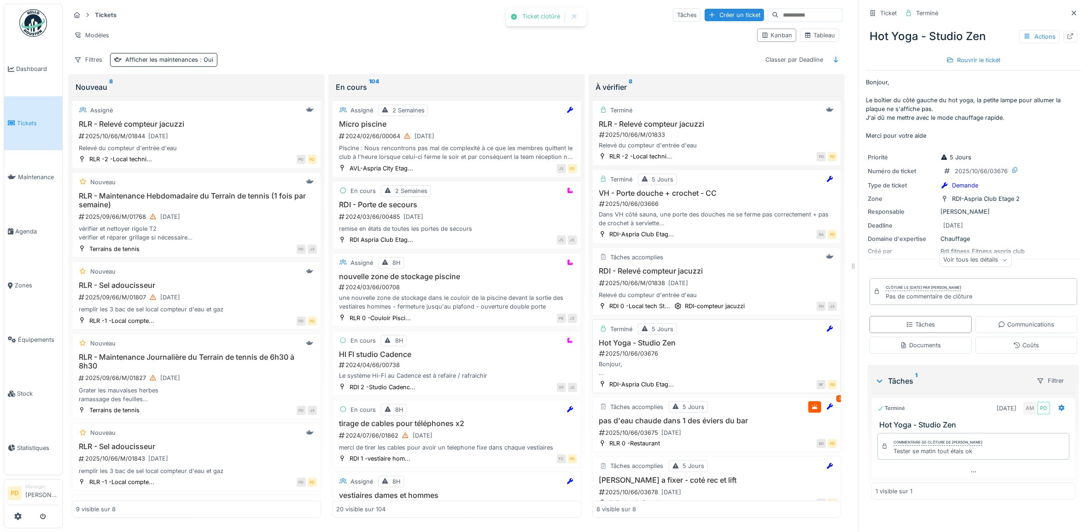
click at [695, 372] on div "Bonjour, Le boîtier du côté gauche du hot yoga, la petite lampe pour allumer la…" at bounding box center [716, 369] width 241 height 18
click at [717, 425] on h3 "pas d'eau chaude dans 1 des éviers du bar" at bounding box center [716, 420] width 241 height 9
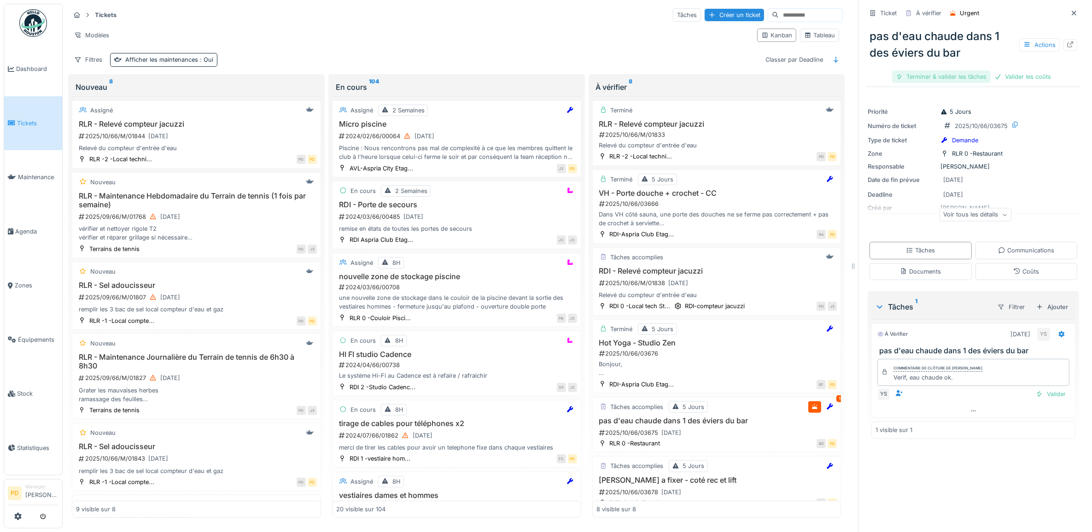
click at [954, 77] on div "Terminer & valider les tâches" at bounding box center [941, 76] width 99 height 12
click at [954, 76] on div "Valider les coûts" at bounding box center [941, 76] width 64 height 12
click at [959, 73] on div "Clôturer le ticket" at bounding box center [973, 76] width 64 height 12
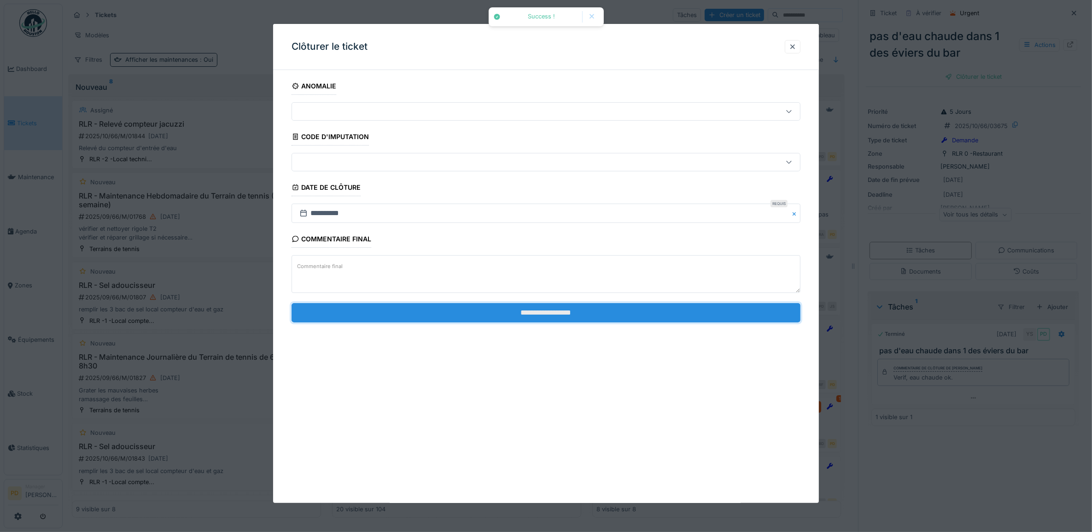
click at [701, 312] on input "**********" at bounding box center [546, 312] width 509 height 19
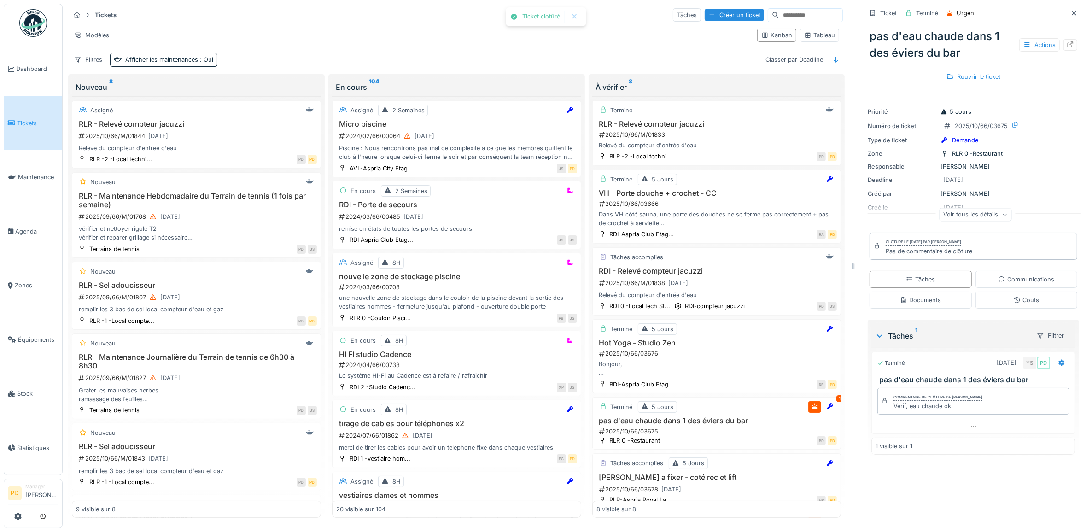
click at [33, 120] on span "Tickets" at bounding box center [37, 123] width 41 height 9
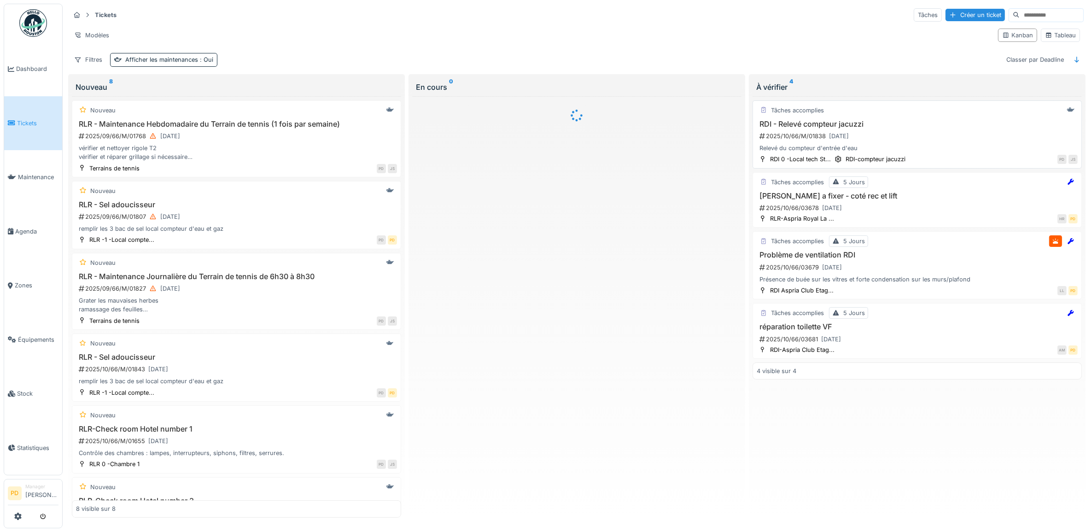
click at [893, 134] on div "2025/10/66/M/01838 06/10/2025" at bounding box center [918, 136] width 319 height 12
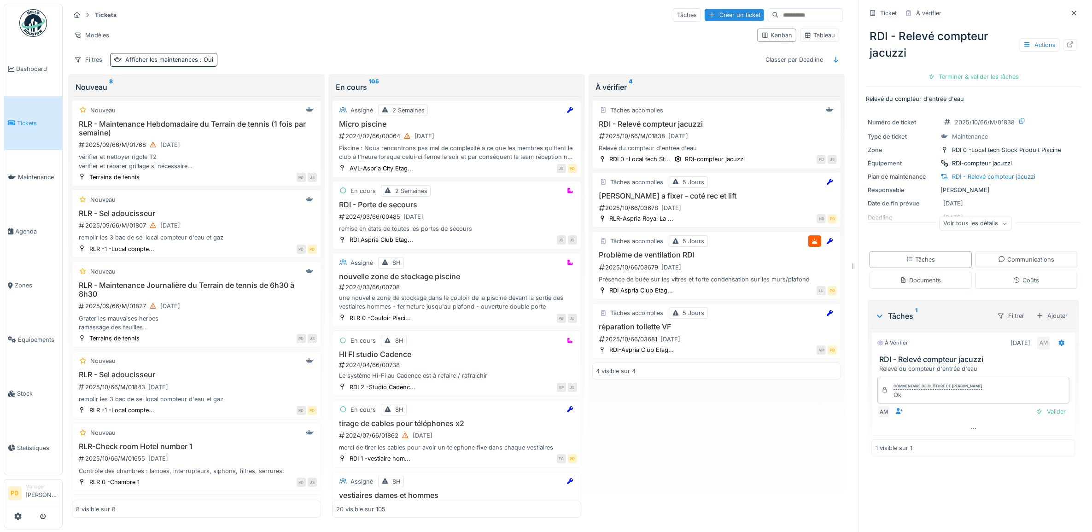
click at [979, 67] on div "RDI - Relevé compteur jacuzzi Actions Terminer & valider les tâches" at bounding box center [973, 53] width 215 height 64
click at [979, 75] on div "Terminer & valider les tâches" at bounding box center [973, 76] width 99 height 12
click at [977, 76] on div "Clôturer le ticket" at bounding box center [973, 76] width 64 height 12
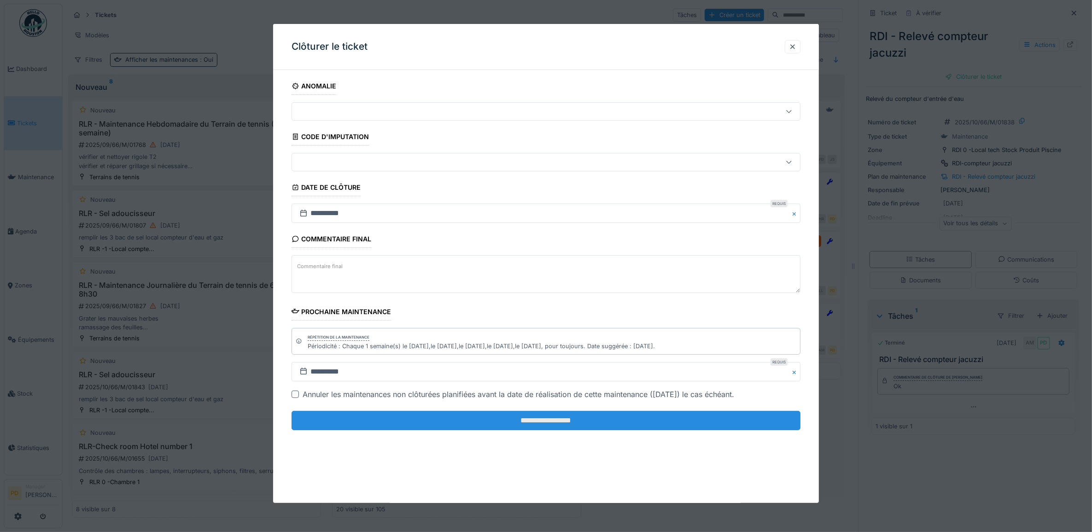
click at [713, 419] on input "**********" at bounding box center [546, 420] width 509 height 19
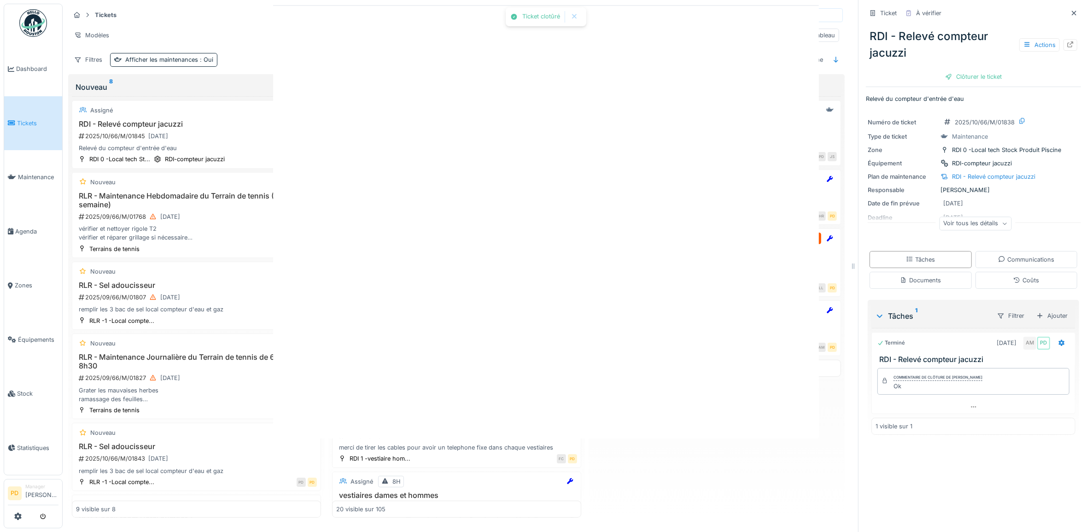
click at [689, 423] on div "Ticket clotûré Annuler Tickets Tâches Créer un ticket Modèles Kanban Tableau Fi…" at bounding box center [577, 266] width 1029 height 532
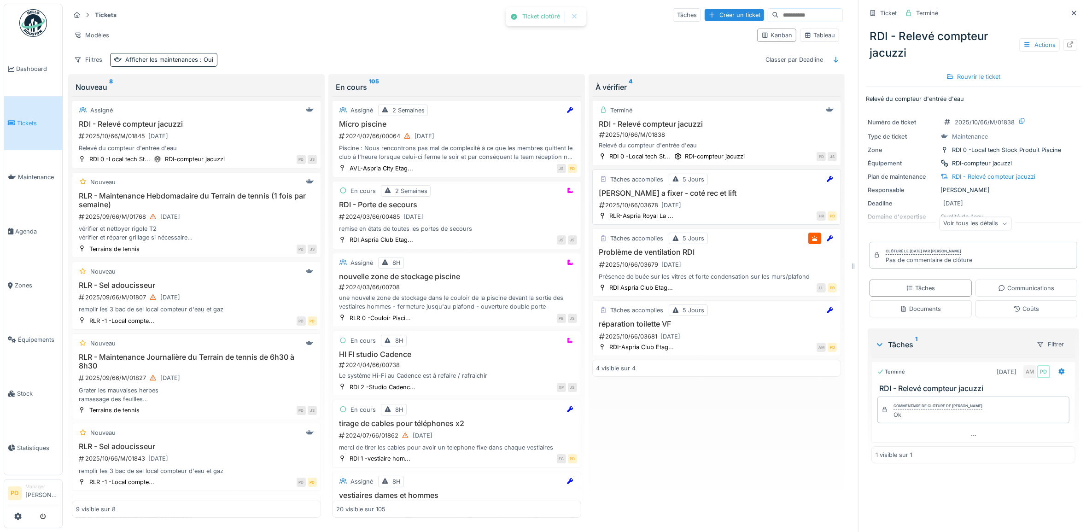
click at [706, 198] on h3 "[PERSON_NAME] a fixer - coté rec et lift" at bounding box center [716, 193] width 241 height 9
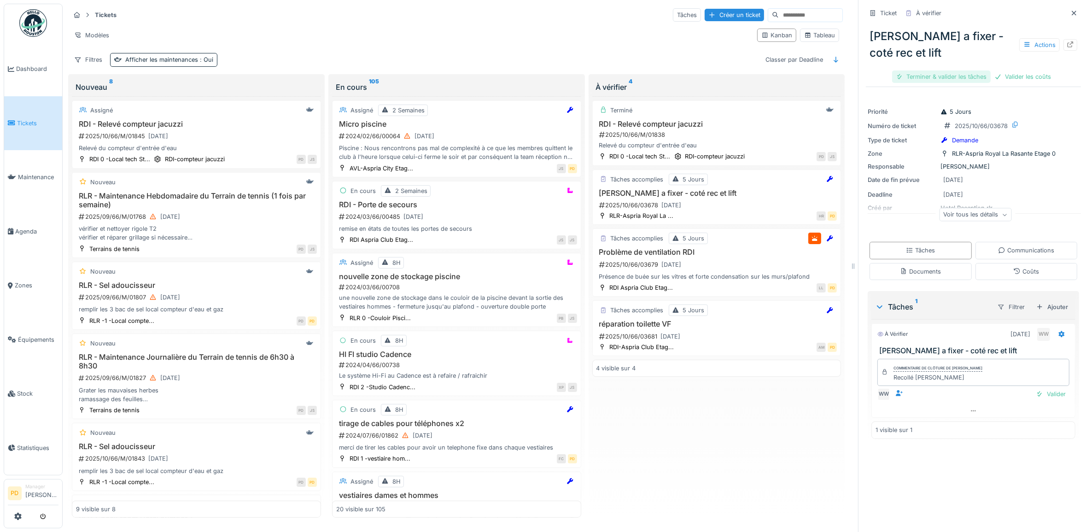
click at [952, 75] on div "Terminer & valider les tâches" at bounding box center [941, 76] width 99 height 12
click at [952, 77] on div "Valider les coûts" at bounding box center [941, 76] width 64 height 12
click at [968, 77] on div "Clôturer le ticket" at bounding box center [973, 76] width 64 height 12
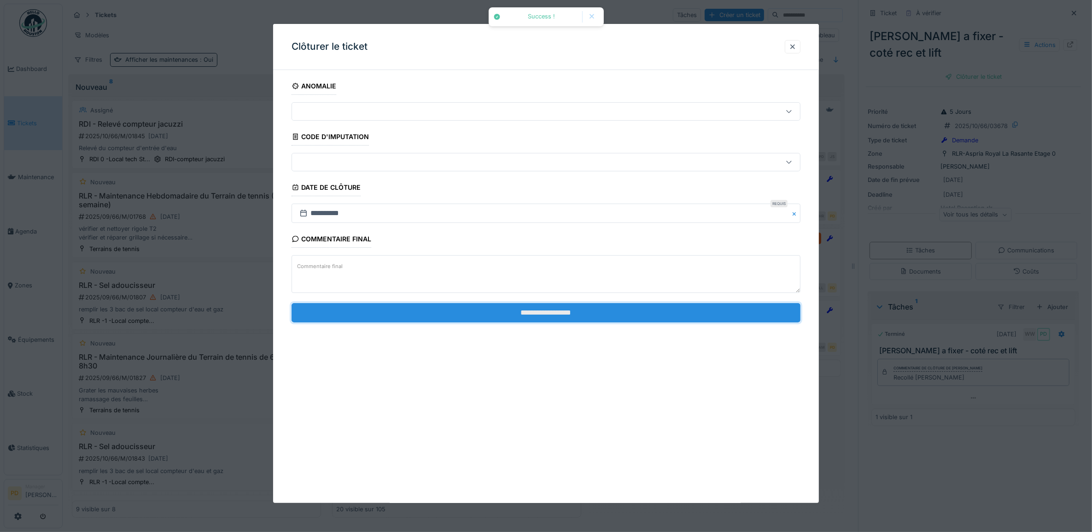
click at [766, 312] on input "**********" at bounding box center [546, 312] width 509 height 19
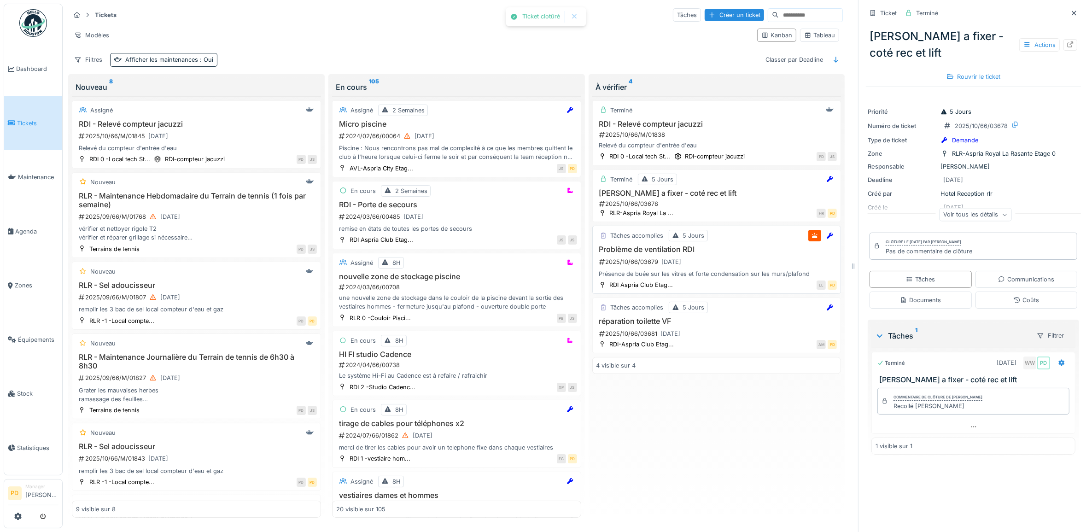
click at [725, 261] on div "2025/10/66/03679 03/10/2025" at bounding box center [717, 262] width 239 height 12
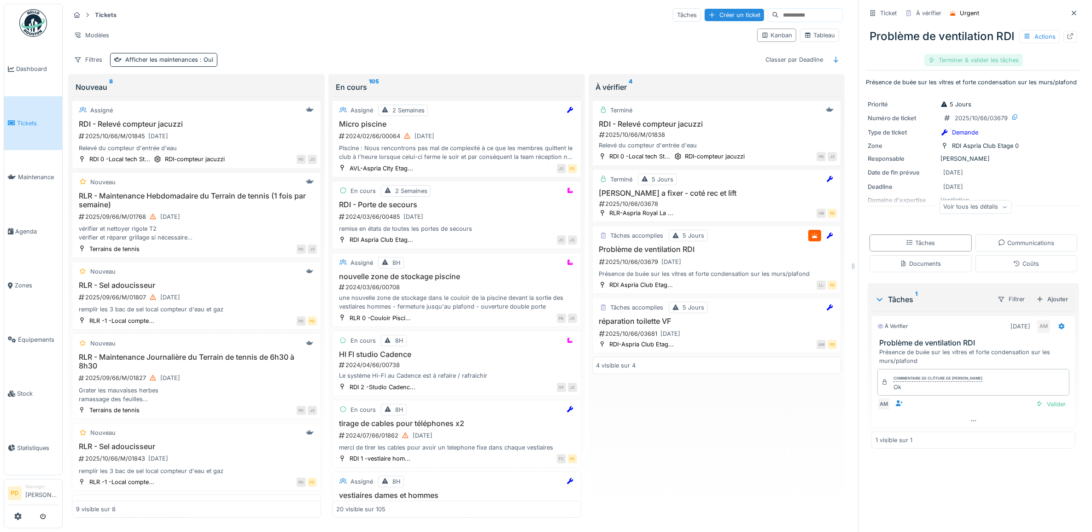
click at [980, 66] on div "Terminer & valider les tâches" at bounding box center [973, 60] width 99 height 12
click at [980, 66] on div "Clôturer le ticket" at bounding box center [973, 60] width 64 height 12
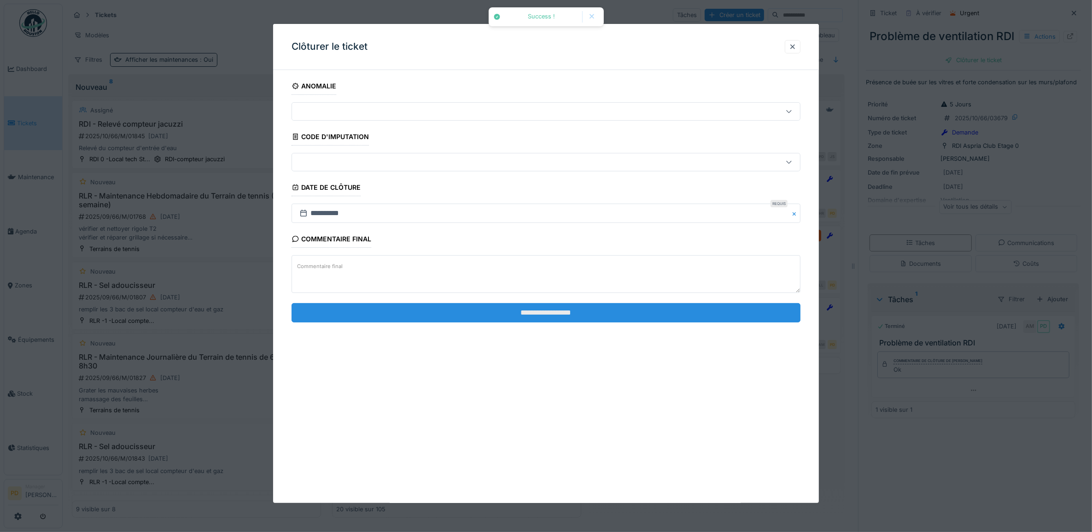
click at [738, 319] on input "**********" at bounding box center [546, 312] width 509 height 19
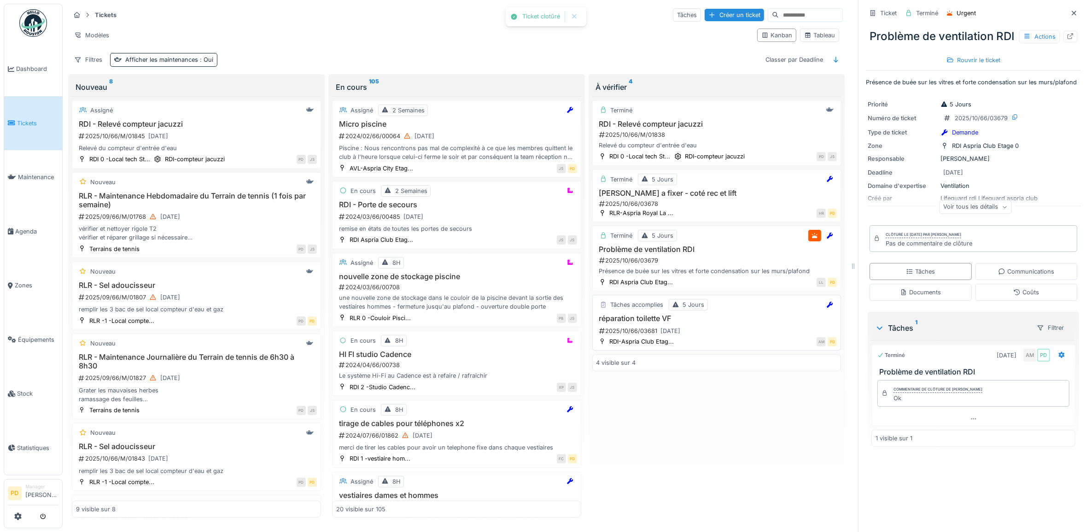
click at [739, 304] on div "Tâches accomplies 5 Jours" at bounding box center [716, 305] width 241 height 12
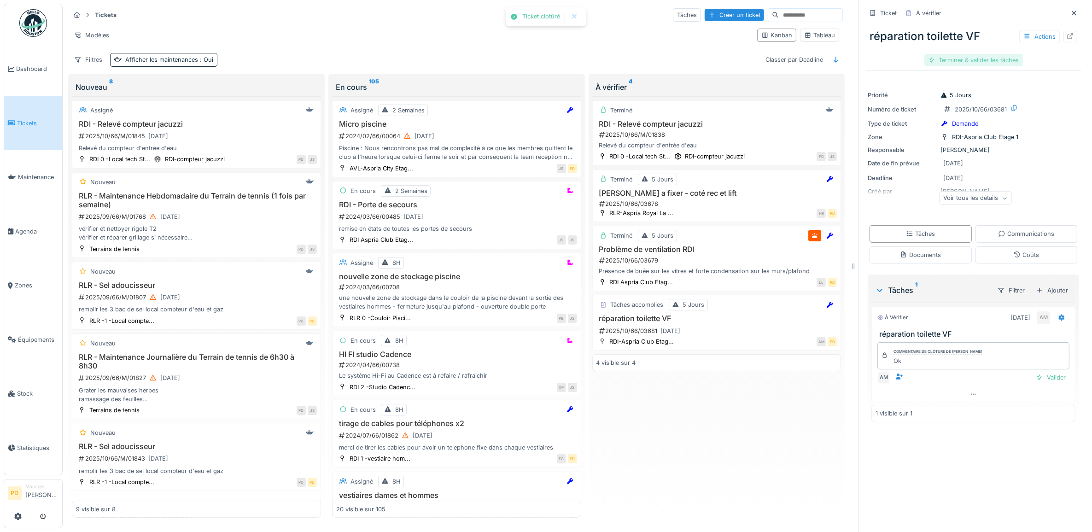
click at [975, 60] on div "Terminer & valider les tâches" at bounding box center [973, 60] width 99 height 12
click at [975, 61] on div "Clôturer le ticket" at bounding box center [973, 60] width 64 height 12
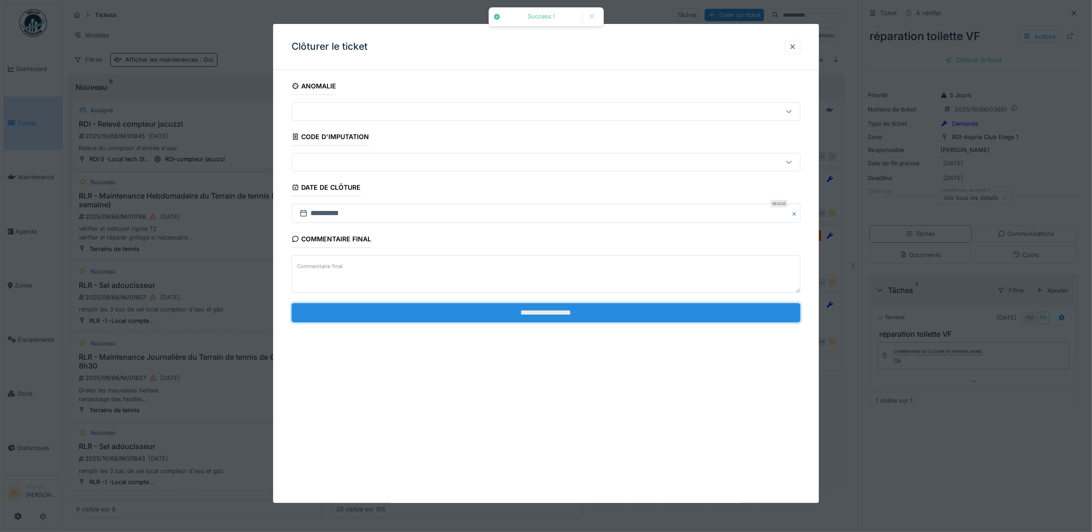
click at [747, 321] on input "**********" at bounding box center [546, 312] width 509 height 19
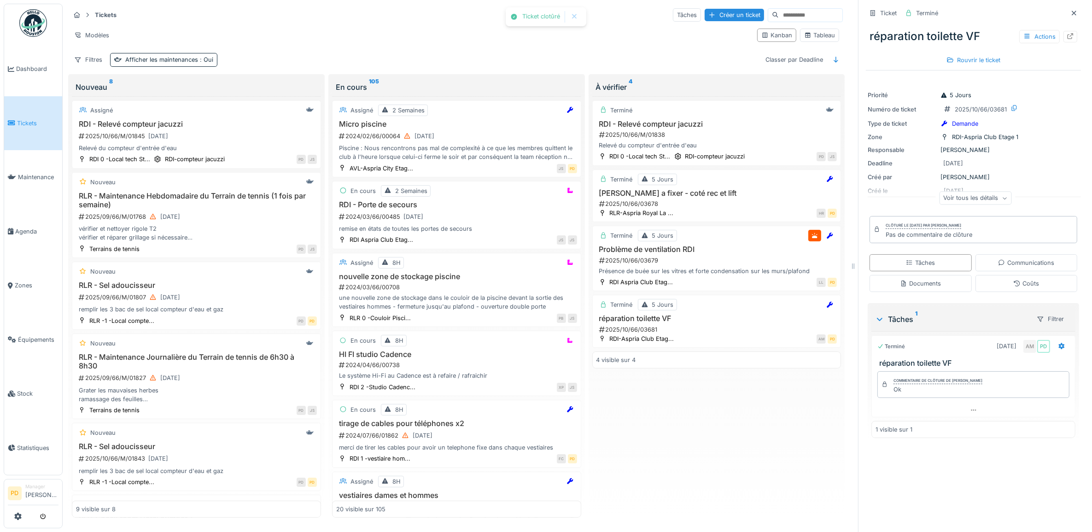
click at [37, 119] on span "Tickets" at bounding box center [37, 123] width 41 height 9
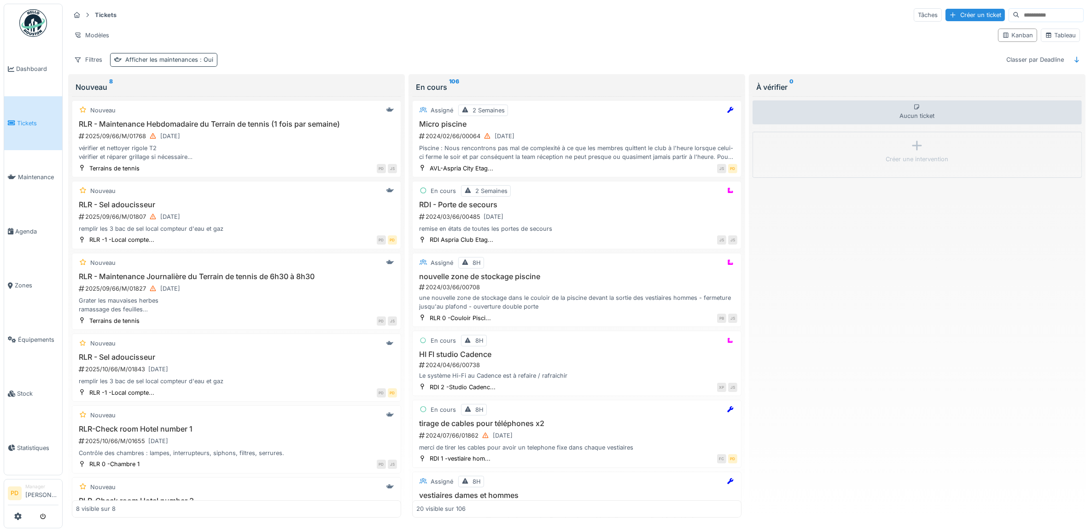
click at [164, 60] on div "Afficher les maintenances : Oui" at bounding box center [169, 59] width 88 height 9
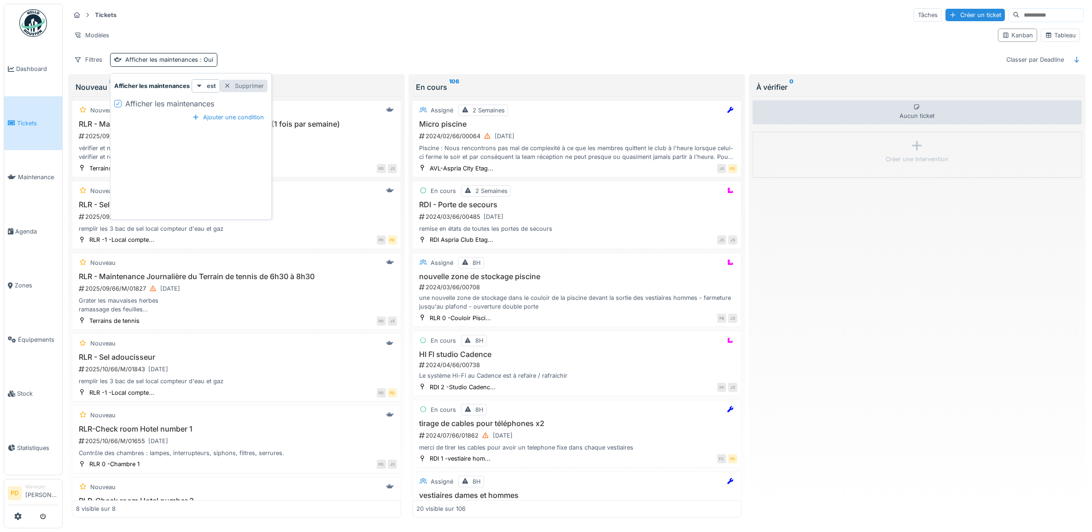
click at [254, 85] on div "Supprimer" at bounding box center [243, 86] width 47 height 12
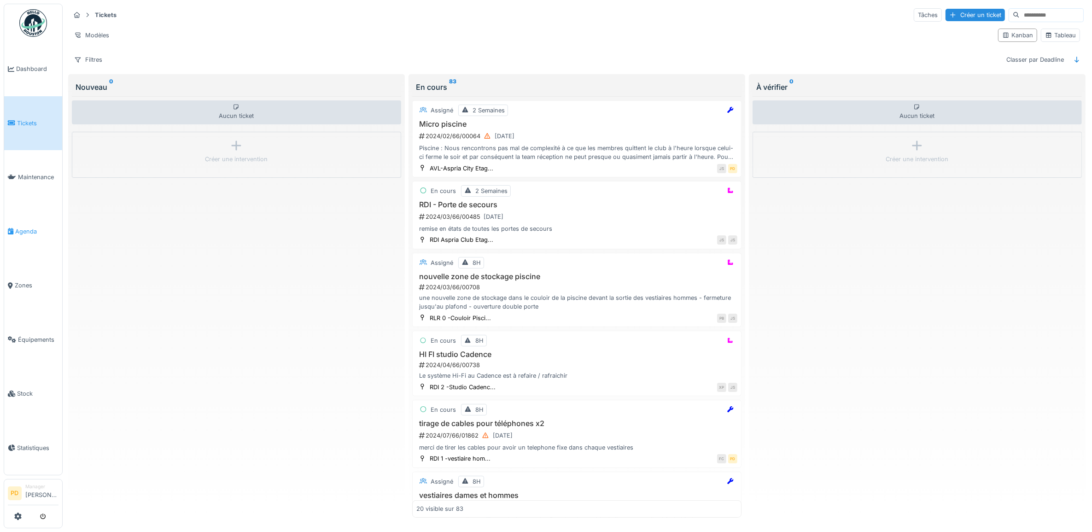
click at [35, 227] on span "Agenda" at bounding box center [36, 231] width 43 height 9
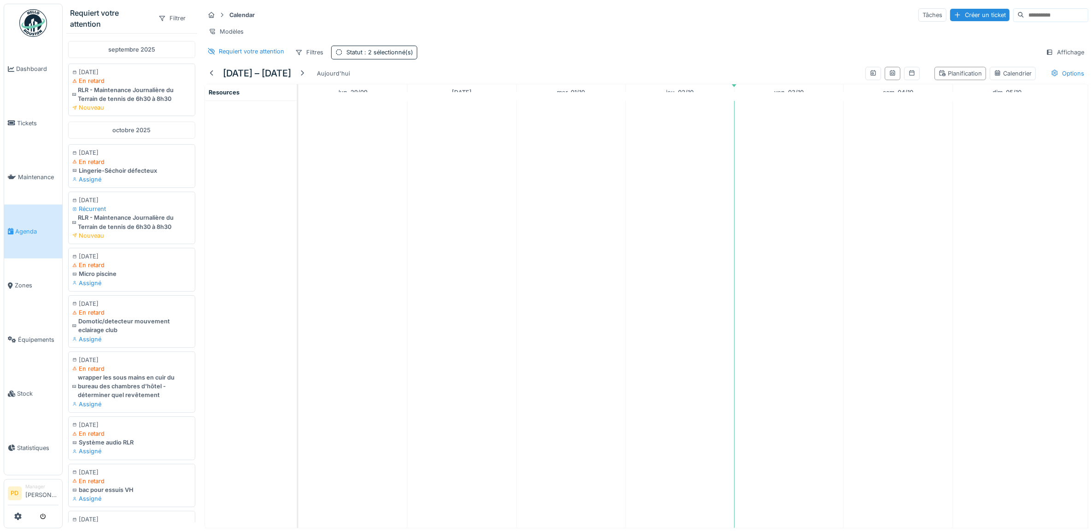
click at [417, 53] on div "Calendar Tâches Créer un ticket Modèles Requiert votre attention Filtres Statut…" at bounding box center [646, 33] width 891 height 59
click at [344, 59] on div "Statut : 2 sélectionné(s)" at bounding box center [374, 52] width 86 height 13
click at [408, 84] on div "Supprimer" at bounding box center [417, 86] width 47 height 12
click at [36, 174] on span "Maintenance" at bounding box center [38, 177] width 41 height 9
click at [40, 174] on span "Maintenance" at bounding box center [38, 177] width 41 height 9
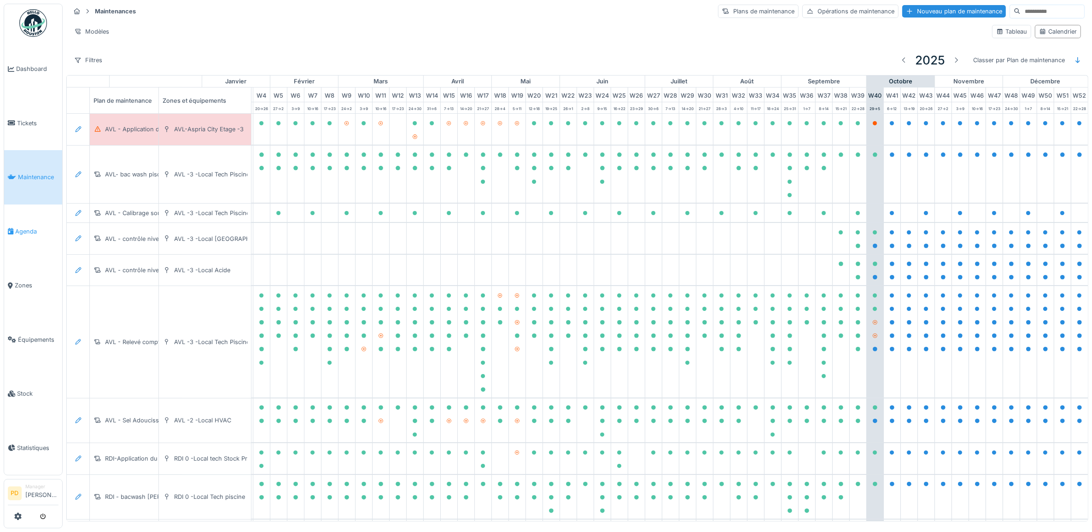
scroll to position [0, 90]
click at [20, 227] on span "Agenda" at bounding box center [36, 231] width 43 height 9
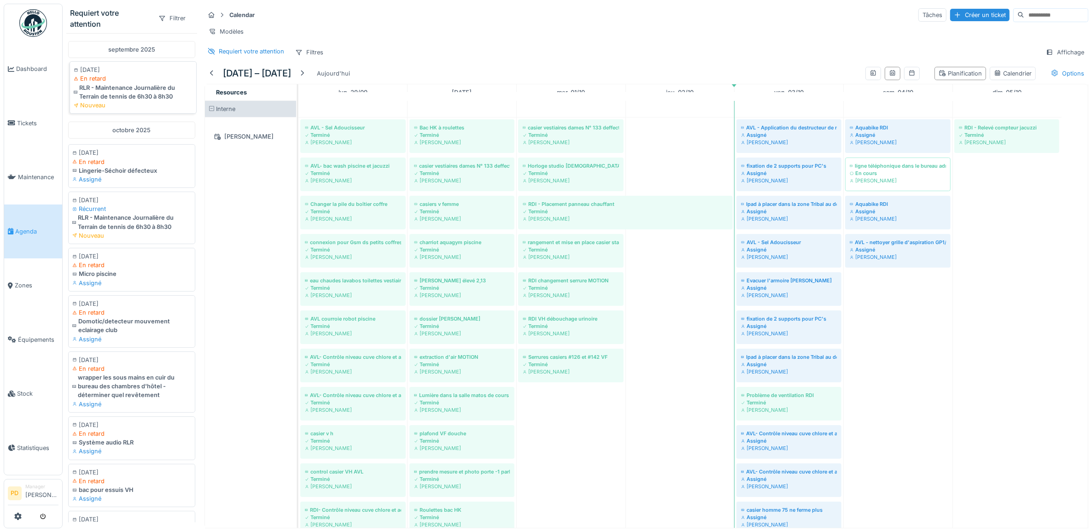
click at [125, 95] on div "RLR - Maintenance Journalière du Terrain de tennis de 6h30 à 8h30" at bounding box center [133, 92] width 119 height 18
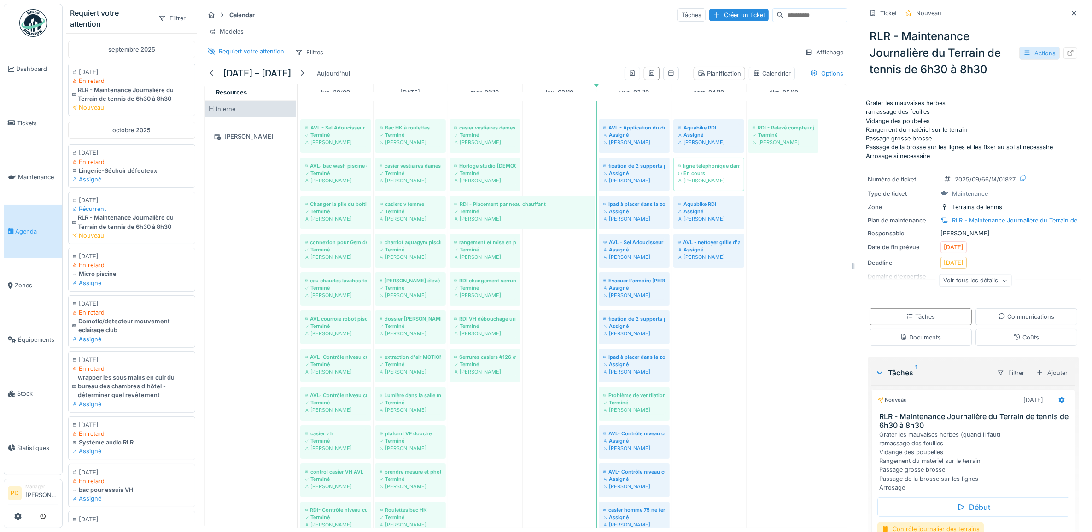
click at [1025, 54] on div "Actions" at bounding box center [1039, 53] width 41 height 13
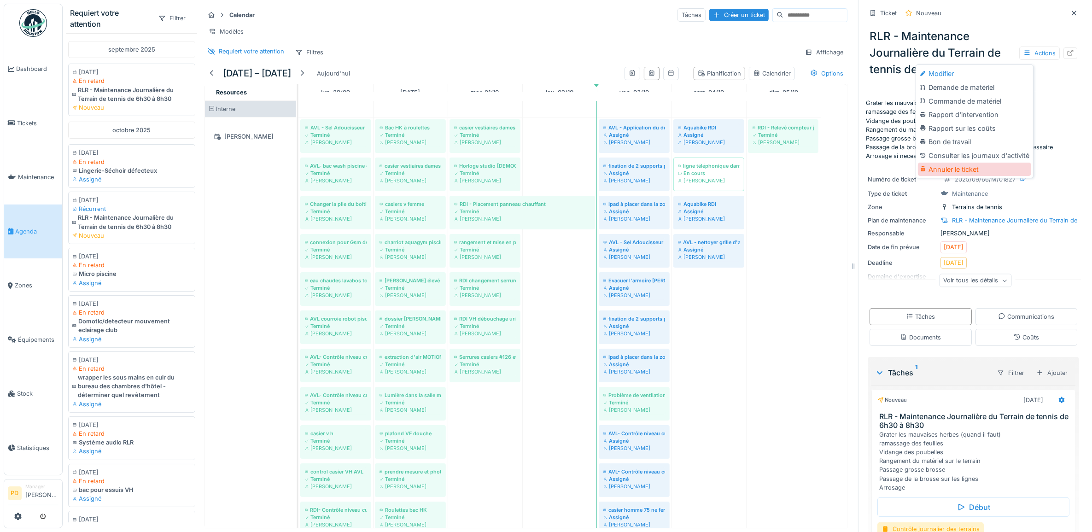
click at [958, 166] on div "Annuler le ticket" at bounding box center [974, 170] width 113 height 14
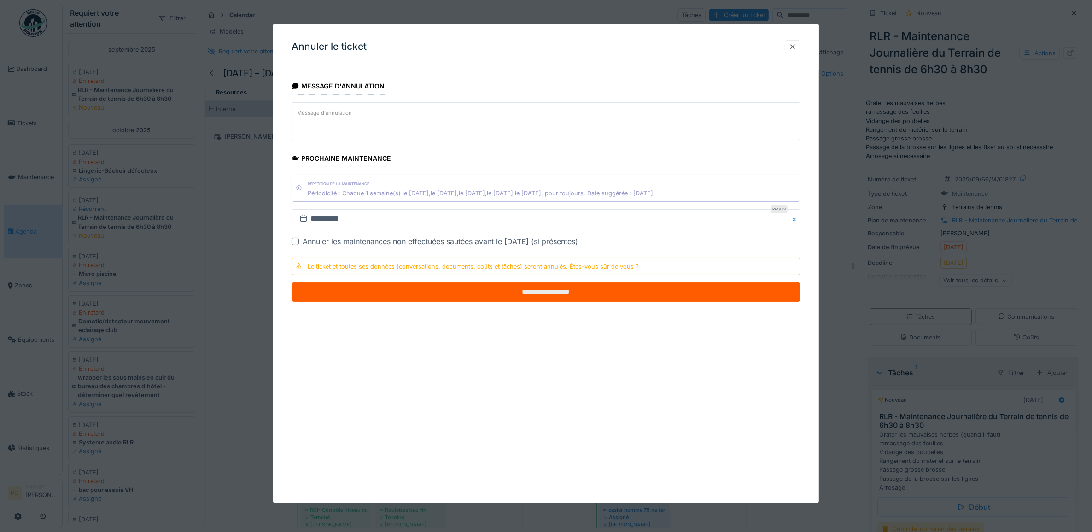
click at [530, 290] on input "**********" at bounding box center [546, 291] width 509 height 19
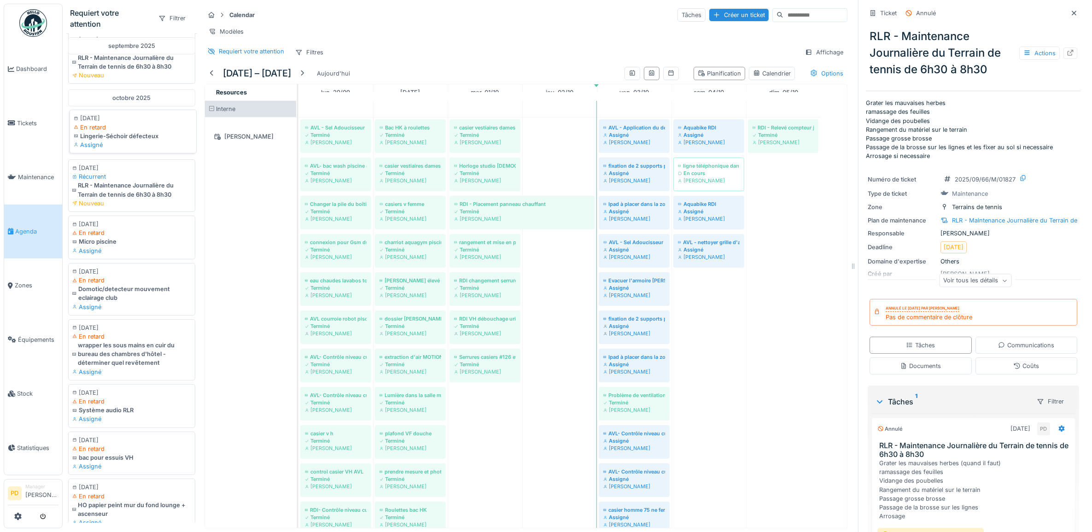
scroll to position [58, 0]
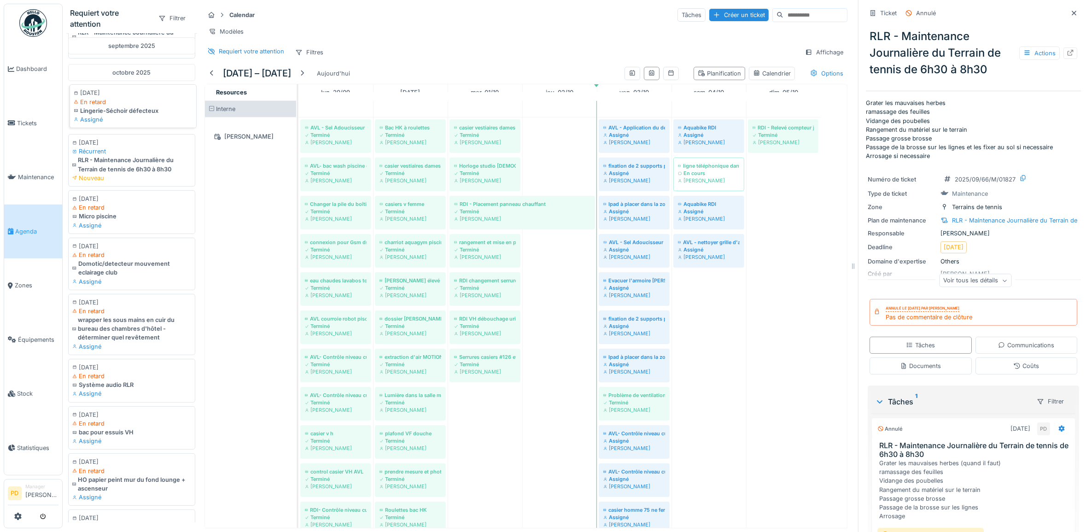
click at [134, 124] on div "Assigné" at bounding box center [133, 119] width 119 height 9
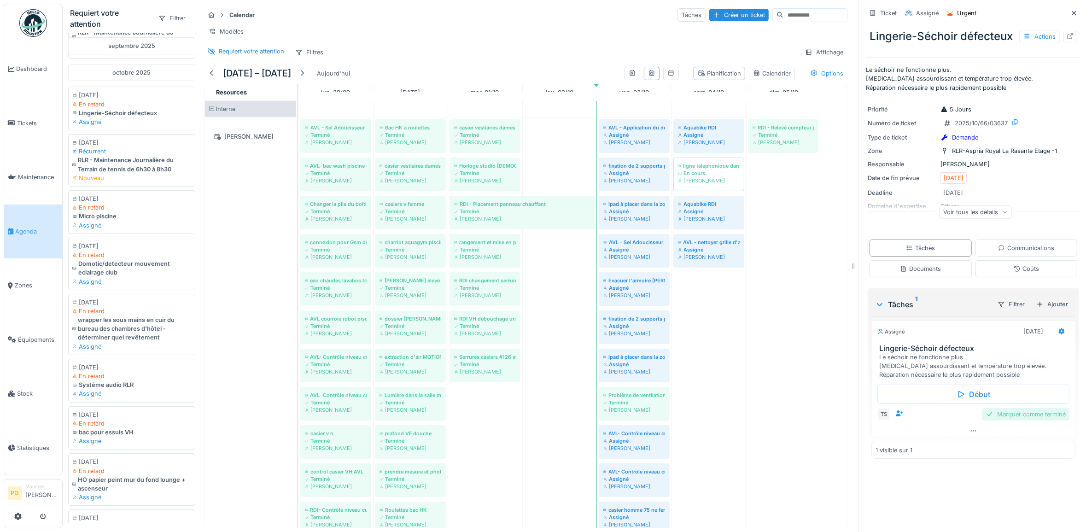
click at [1028, 421] on div "Marquer comme terminé" at bounding box center [1025, 414] width 87 height 12
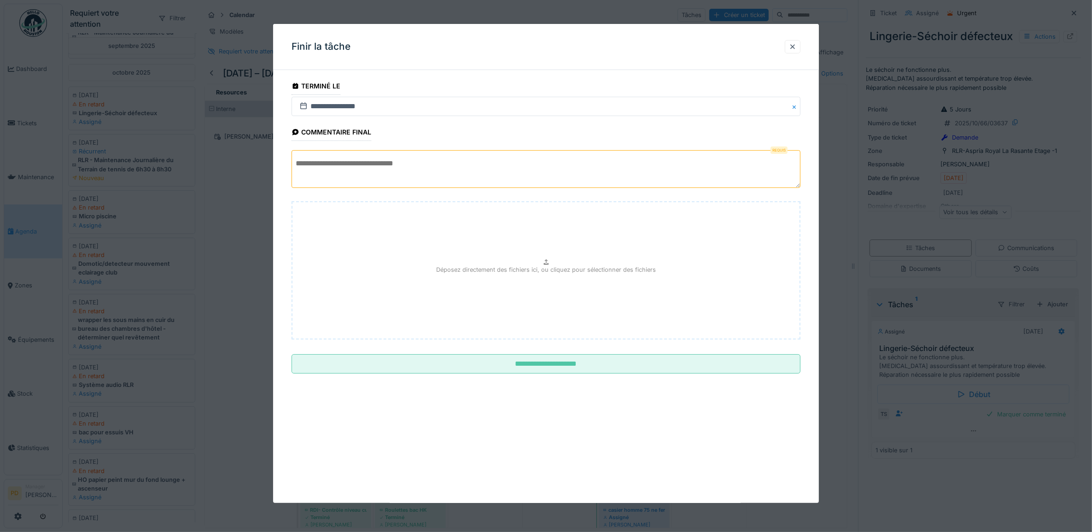
click at [475, 167] on textarea at bounding box center [546, 169] width 509 height 38
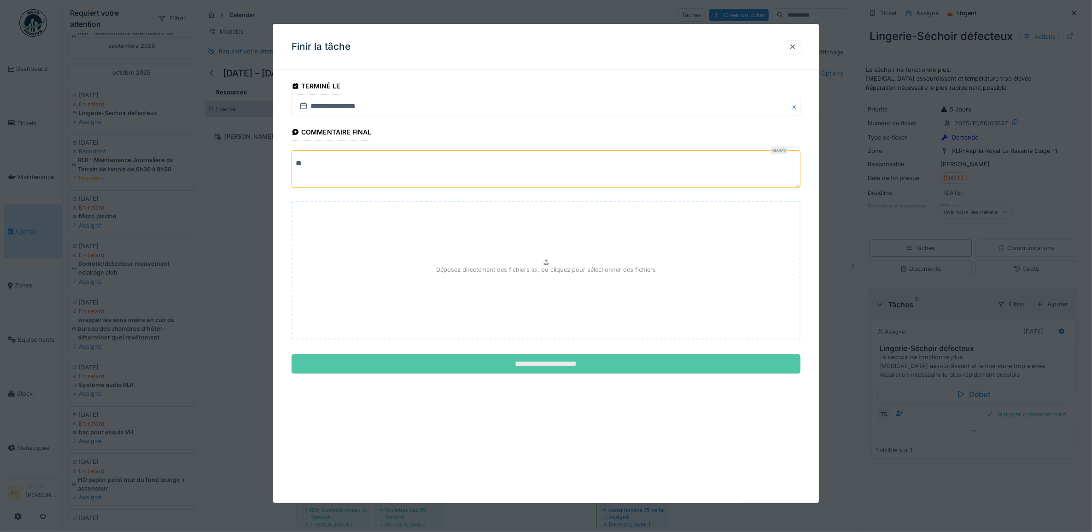
type textarea "**"
click at [551, 368] on input "**********" at bounding box center [546, 363] width 509 height 19
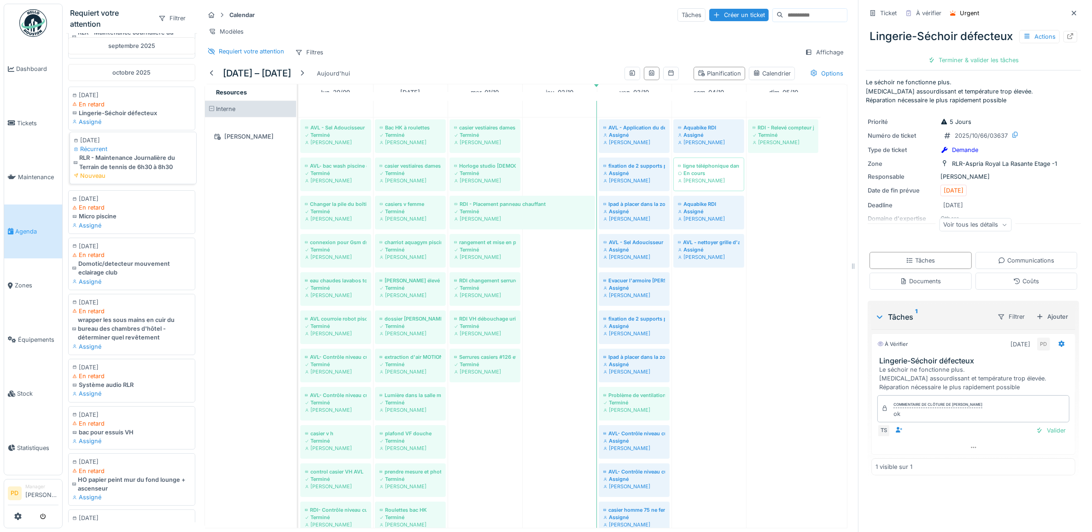
click at [158, 171] on div "RLR - Maintenance Journalière du Terrain de tennis de 6h30 à 8h30" at bounding box center [133, 162] width 119 height 18
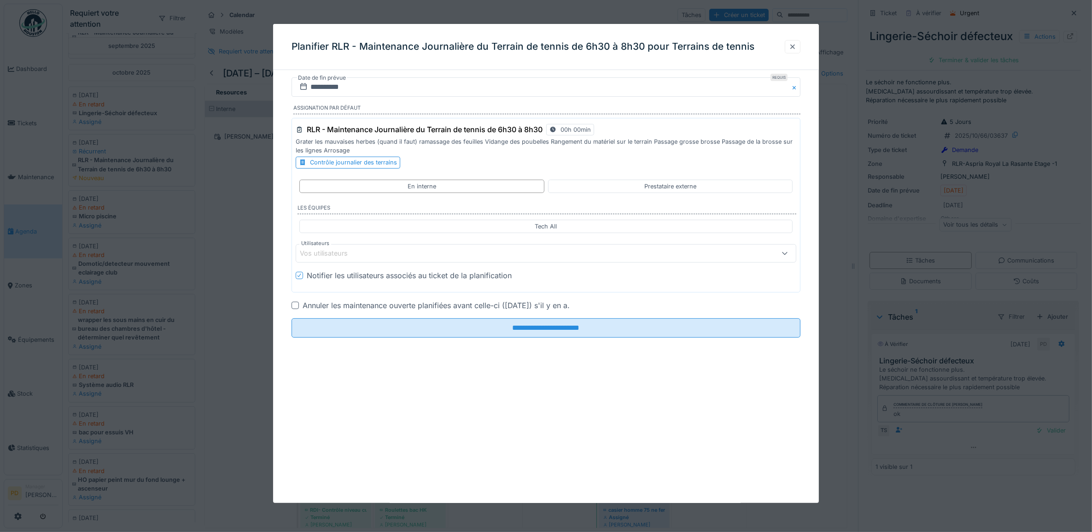
click at [796, 45] on div at bounding box center [792, 46] width 7 height 9
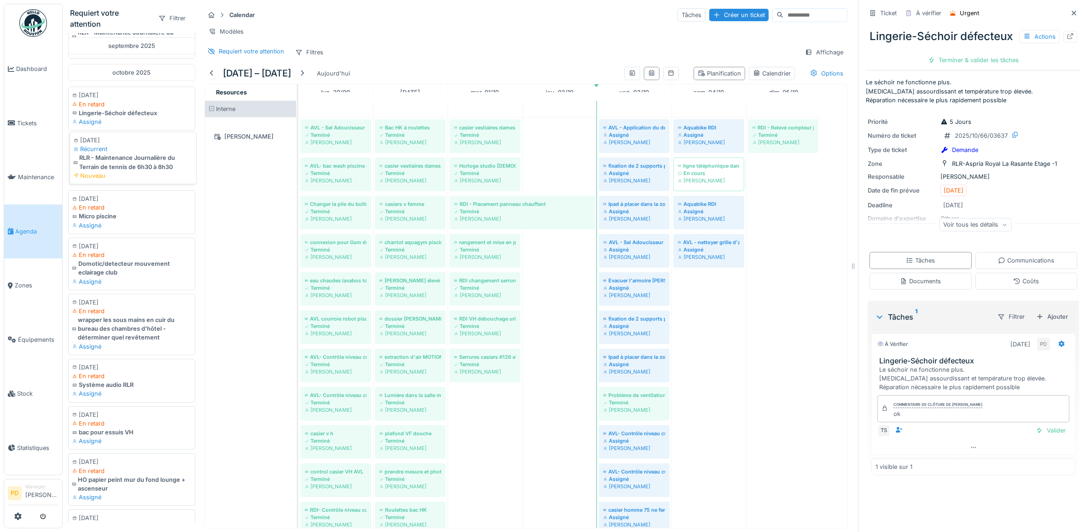
click at [111, 171] on div "RLR - Maintenance Journalière du Terrain de tennis de 6h30 à 8h30" at bounding box center [133, 162] width 119 height 18
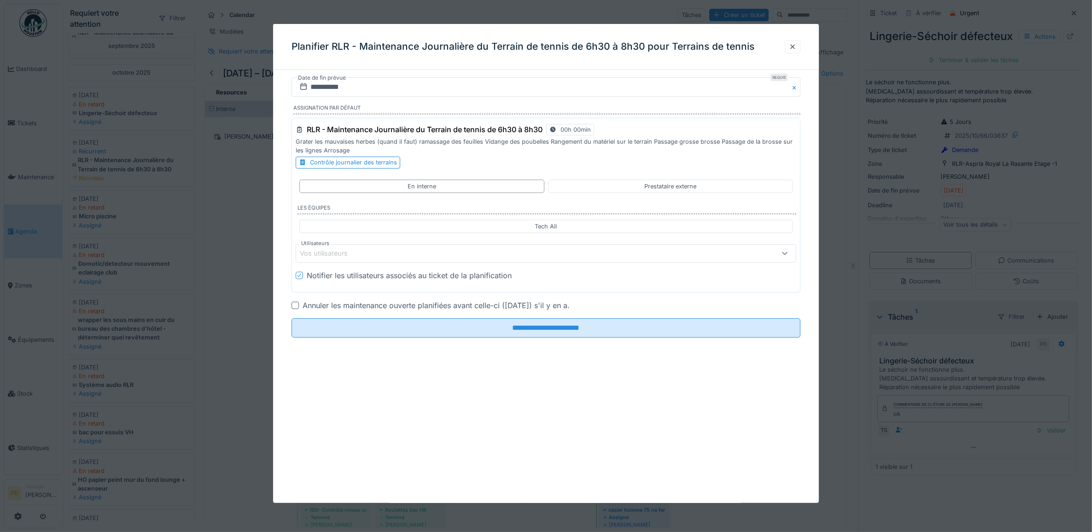
drag, startPoint x: 294, startPoint y: 306, endPoint x: 321, endPoint y: 319, distance: 29.9
click at [296, 307] on div at bounding box center [295, 305] width 7 height 7
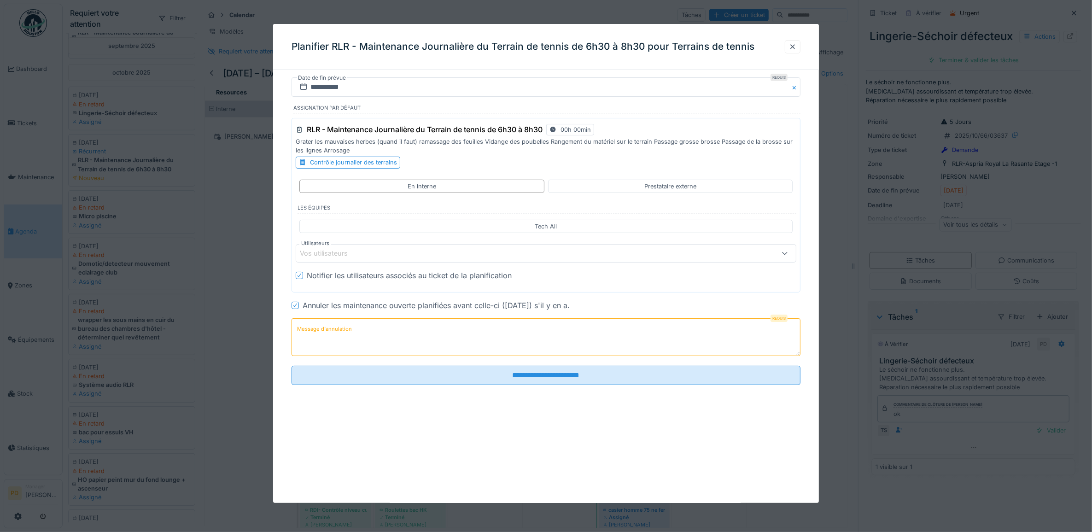
click at [456, 334] on textarea "Message d'annulation" at bounding box center [546, 337] width 509 height 38
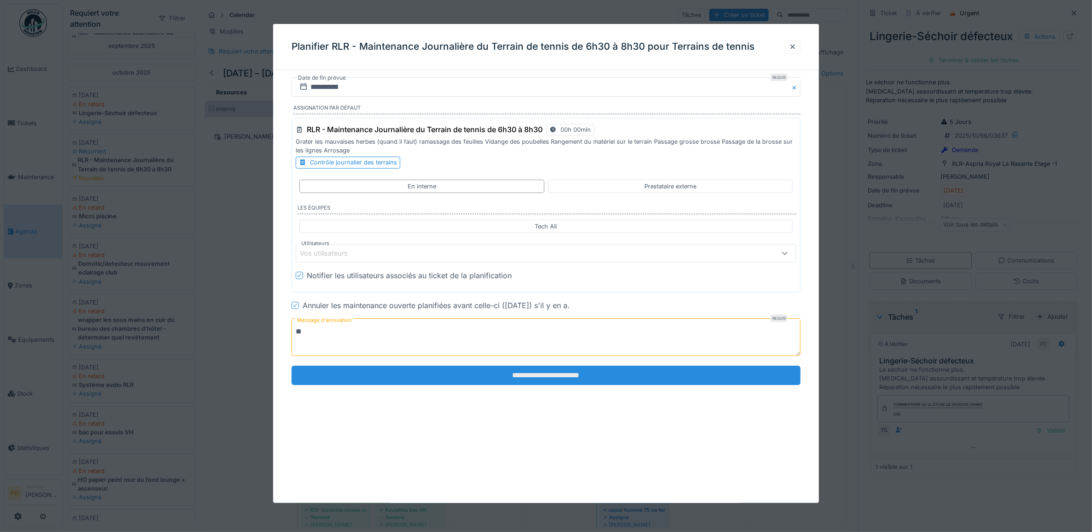
type textarea "**"
click at [578, 379] on input "**********" at bounding box center [546, 375] width 509 height 19
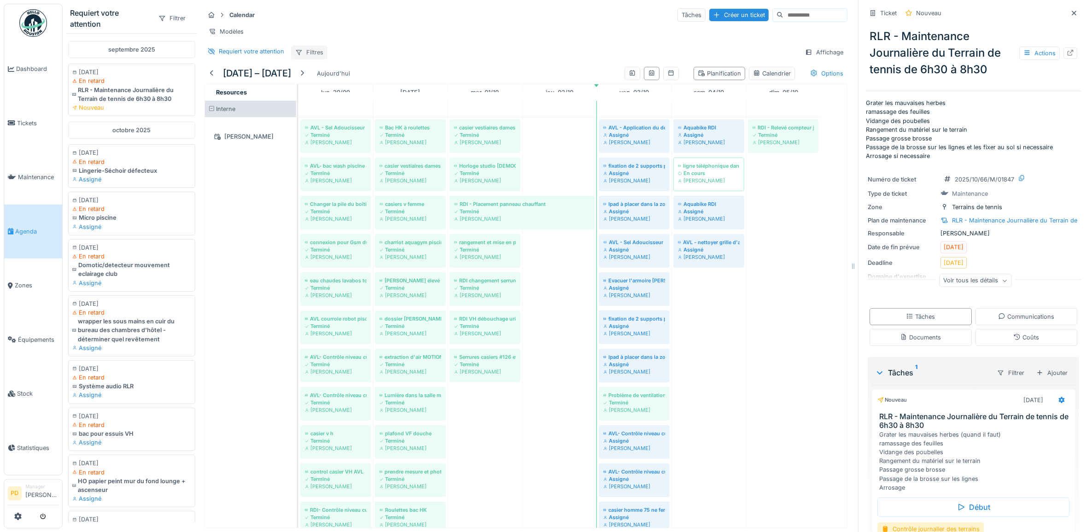
click at [308, 58] on div "Filtres" at bounding box center [309, 52] width 36 height 13
click at [370, 54] on div "Requiert votre attention Filtres Affichage" at bounding box center [525, 52] width 643 height 13
click at [284, 57] on div "Requiert votre attention" at bounding box center [245, 52] width 83 height 12
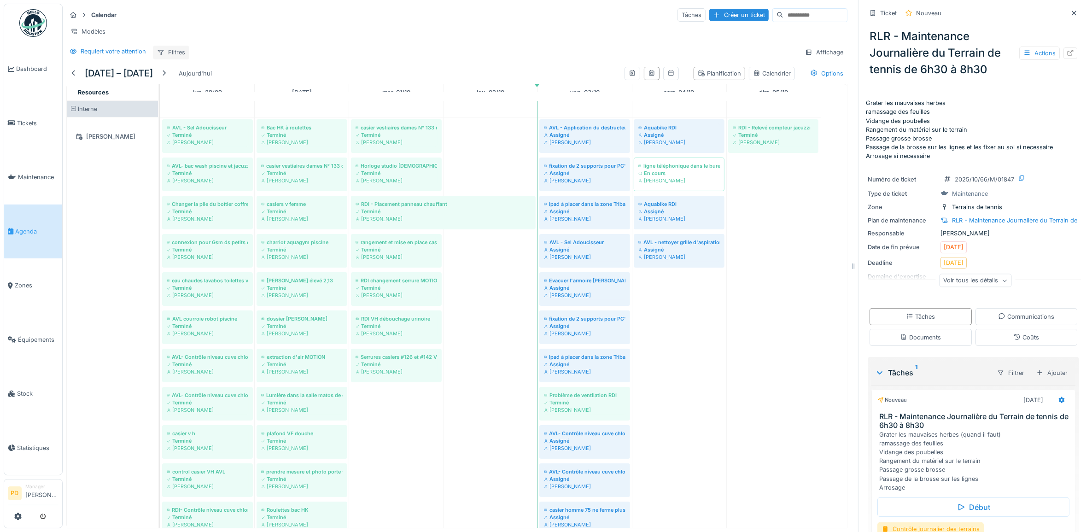
click at [181, 59] on div "Filtres" at bounding box center [171, 52] width 36 height 13
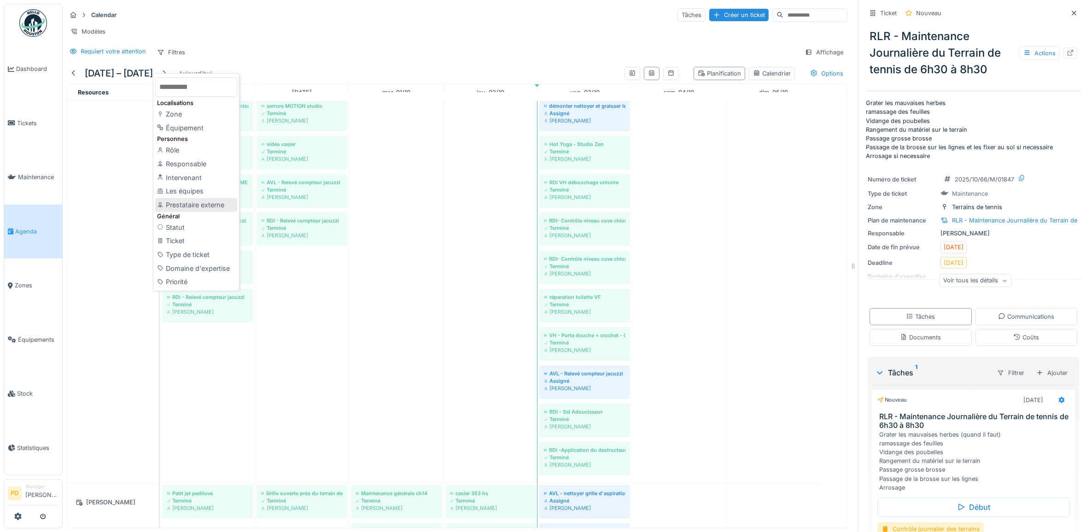
scroll to position [576, 0]
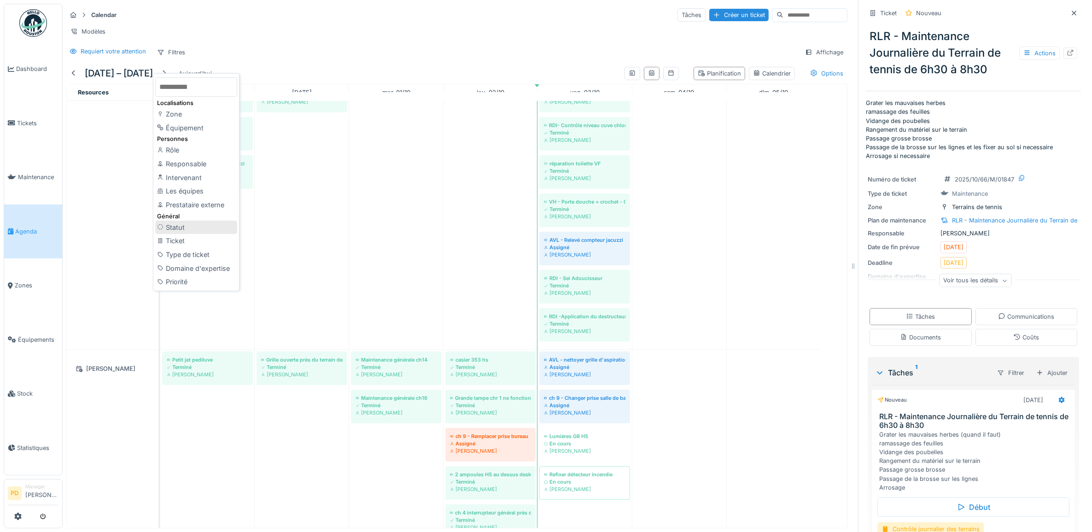
click at [173, 227] on div "Statut" at bounding box center [196, 228] width 82 height 14
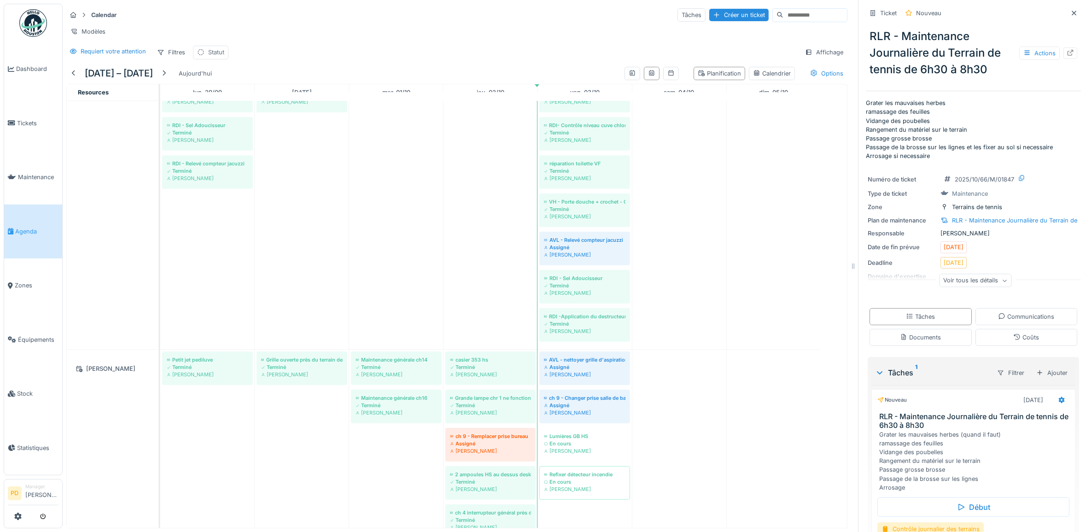
click at [210, 57] on div "Statut" at bounding box center [216, 52] width 16 height 9
click at [270, 109] on div at bounding box center [281, 106] width 22 height 18
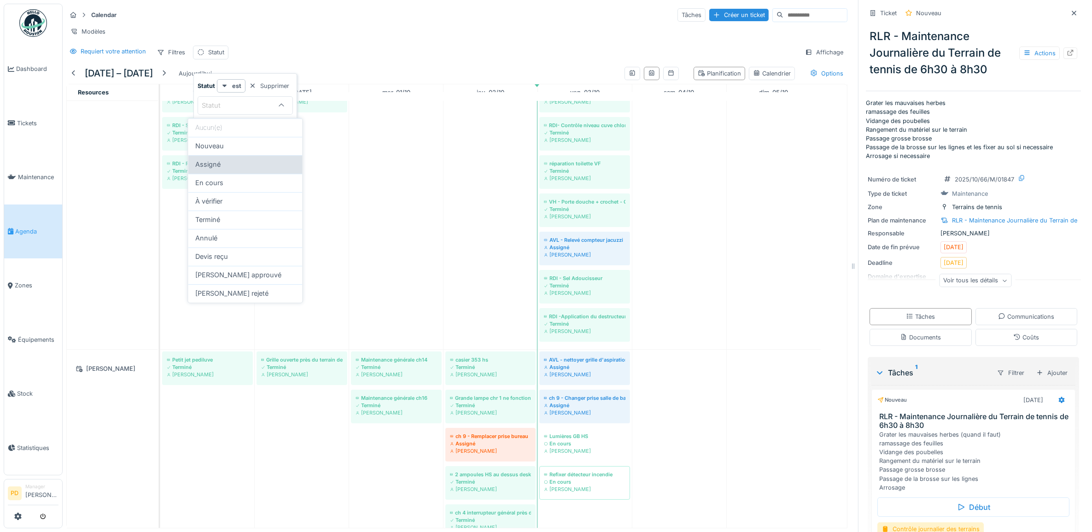
click at [230, 166] on div "Assigné" at bounding box center [245, 164] width 99 height 10
click at [224, 180] on div "En cours" at bounding box center [245, 183] width 99 height 10
type input "**********"
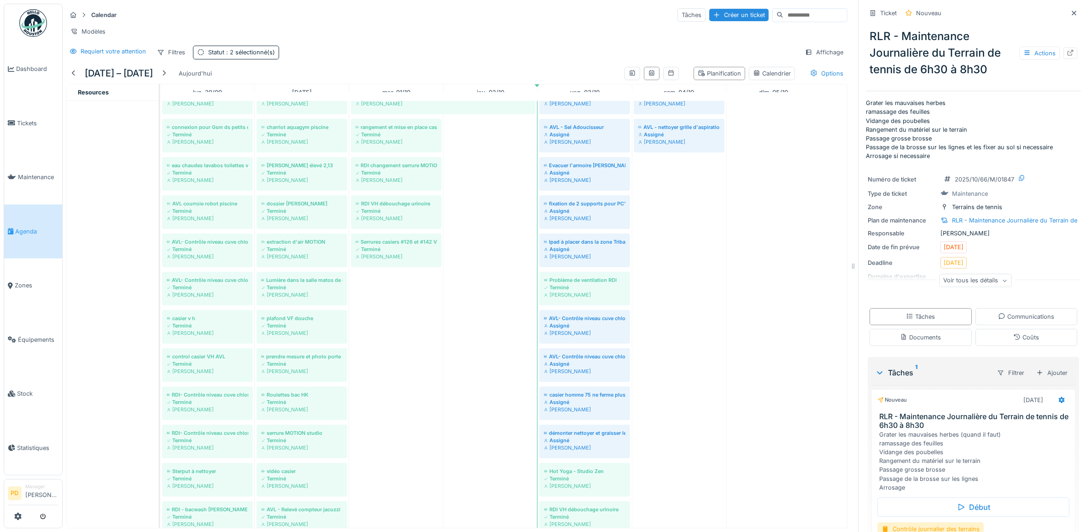
scroll to position [0, 0]
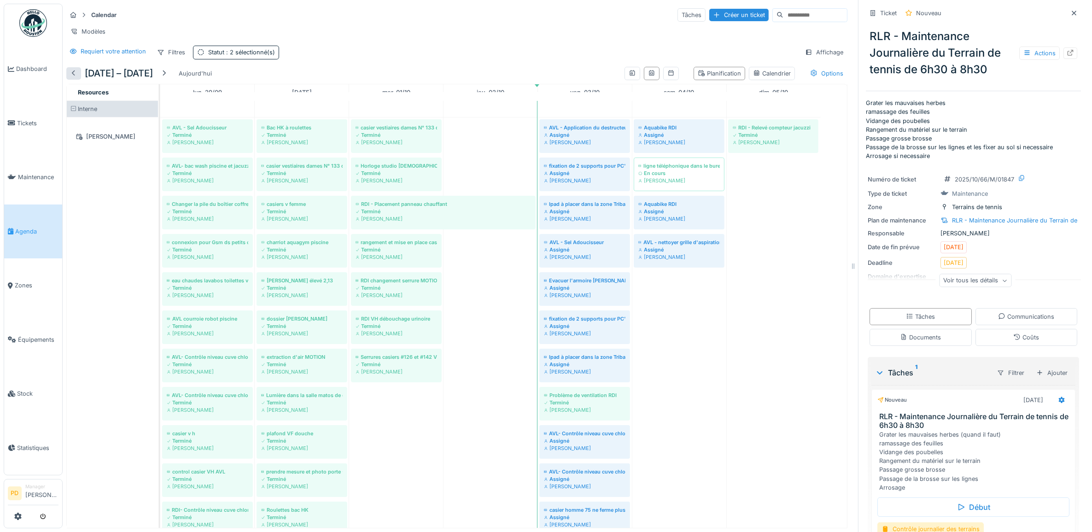
click at [72, 78] on div at bounding box center [73, 73] width 7 height 9
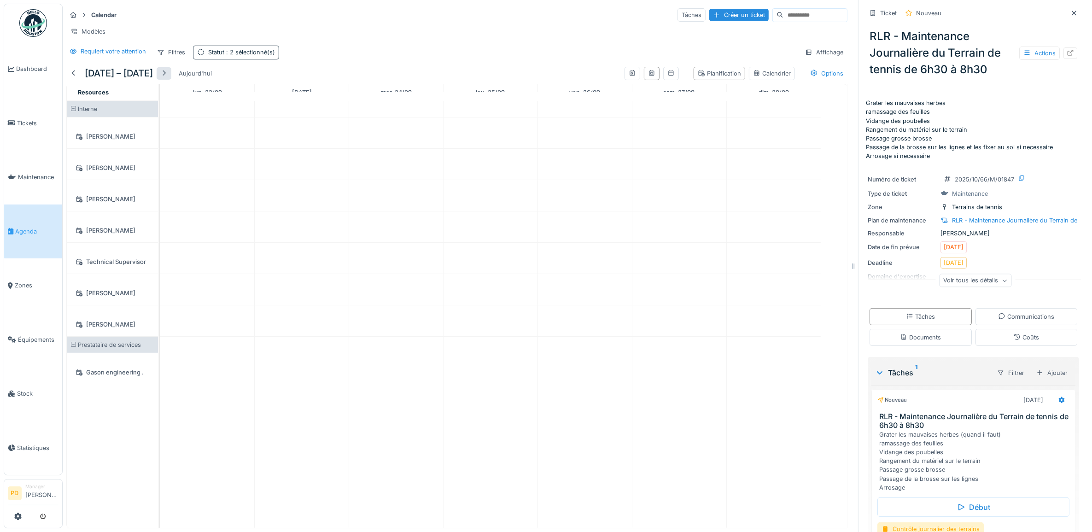
click at [168, 78] on div at bounding box center [163, 73] width 7 height 9
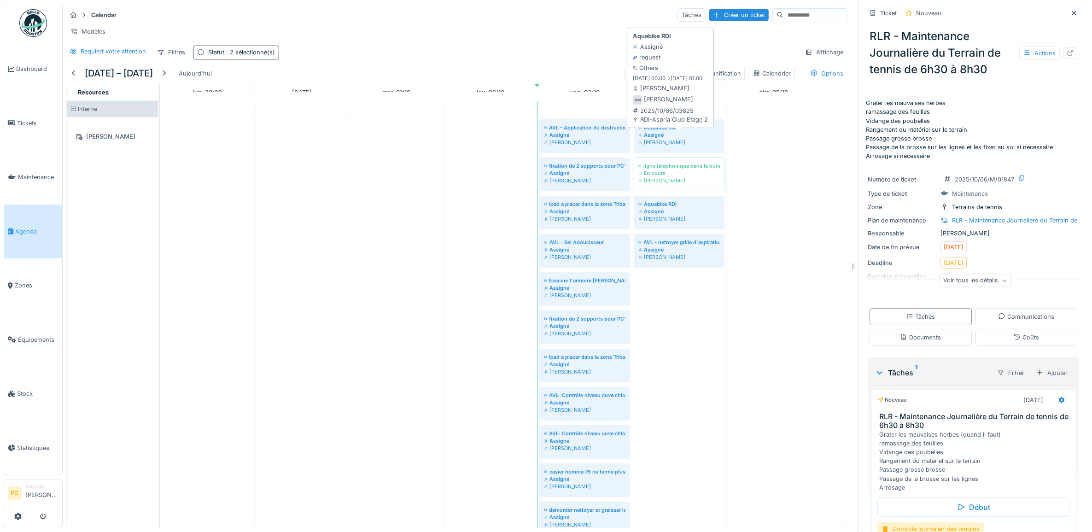
click at [661, 131] on div "Aquabike RDI" at bounding box center [679, 127] width 82 height 7
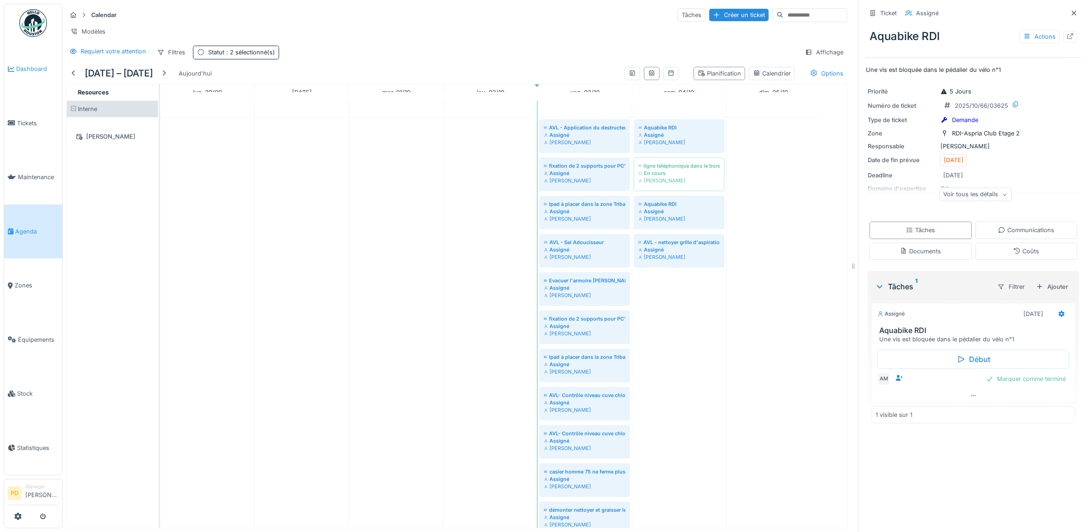
click at [31, 68] on span "Dashboard" at bounding box center [37, 68] width 42 height 9
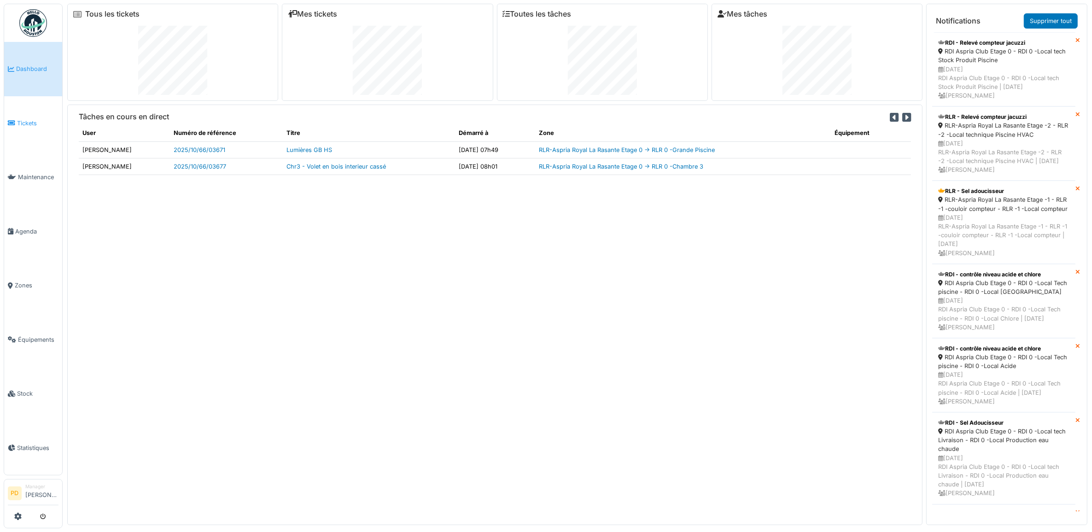
click at [28, 120] on span "Tickets" at bounding box center [37, 123] width 41 height 9
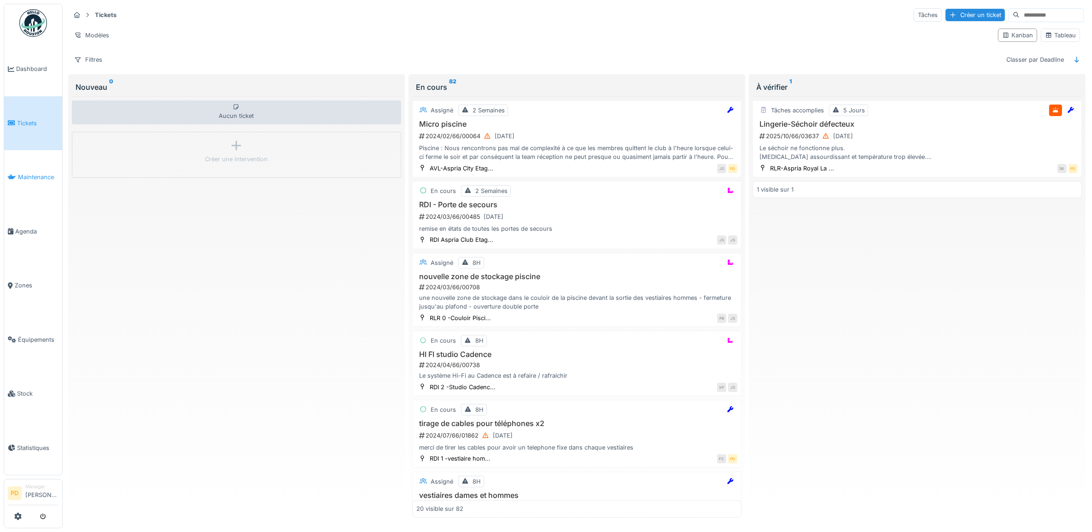
click at [33, 173] on span "Maintenance" at bounding box center [38, 177] width 41 height 9
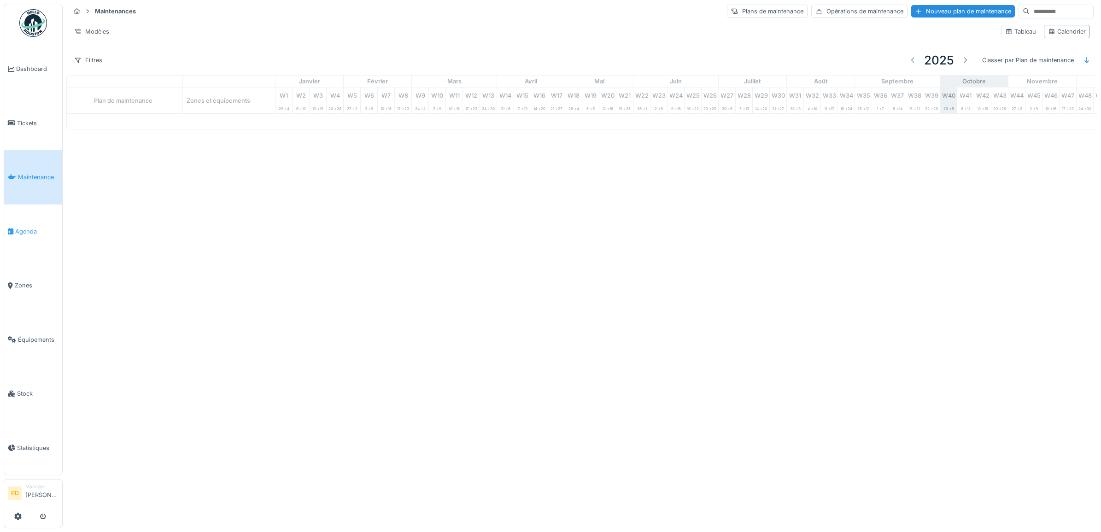
click at [29, 228] on span "Agenda" at bounding box center [36, 231] width 43 height 9
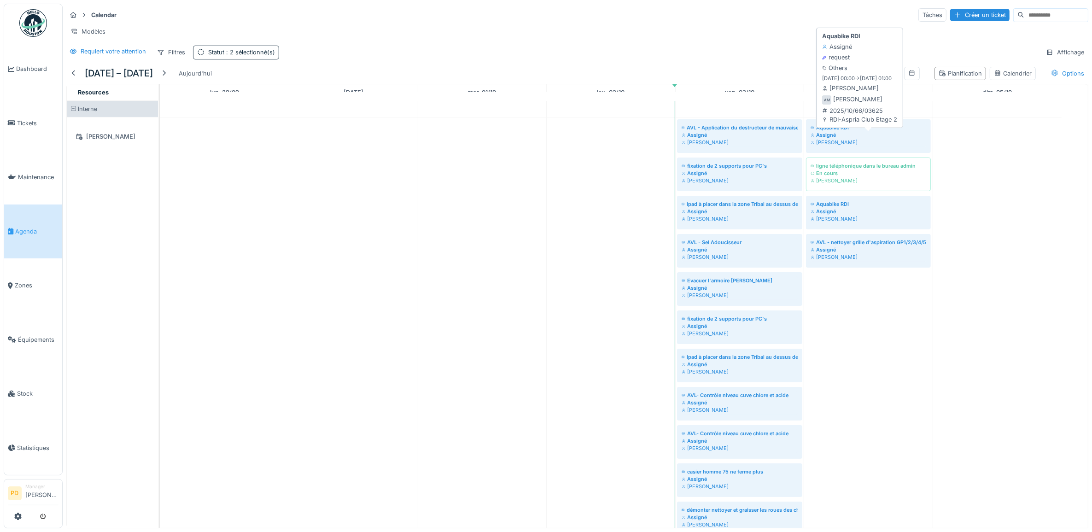
click at [856, 139] on div "Assigné" at bounding box center [869, 134] width 116 height 7
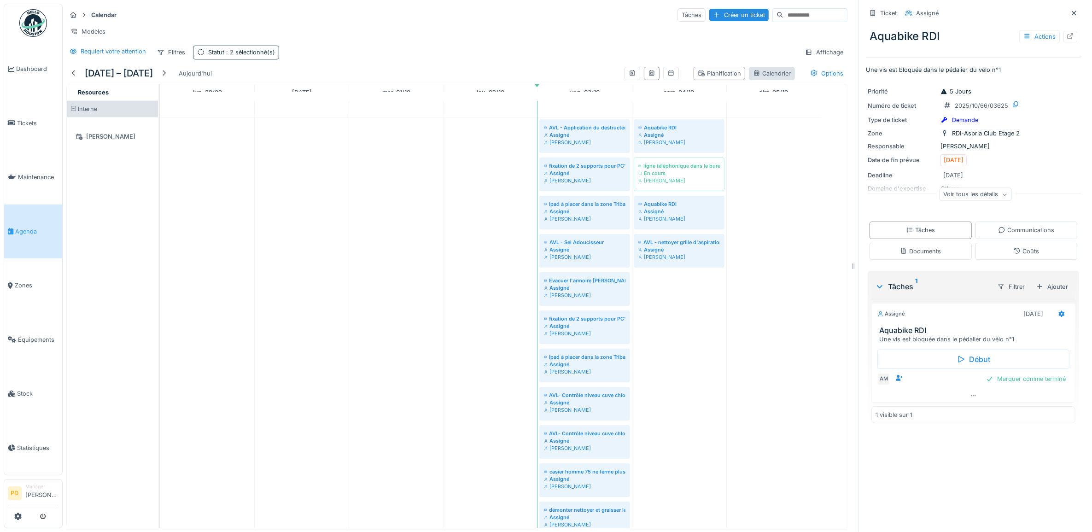
click at [762, 78] on div "Calendrier" at bounding box center [772, 73] width 38 height 9
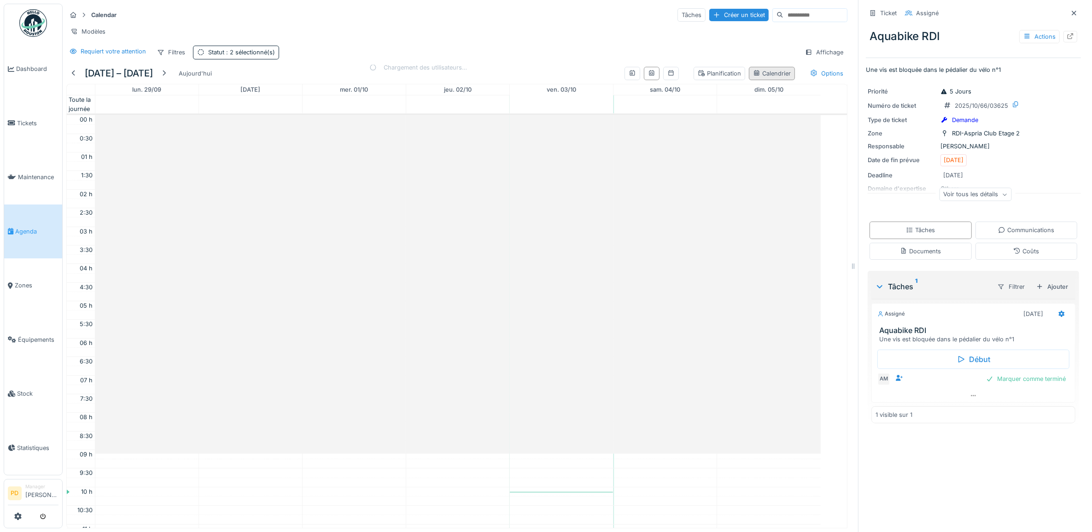
scroll to position [226, 0]
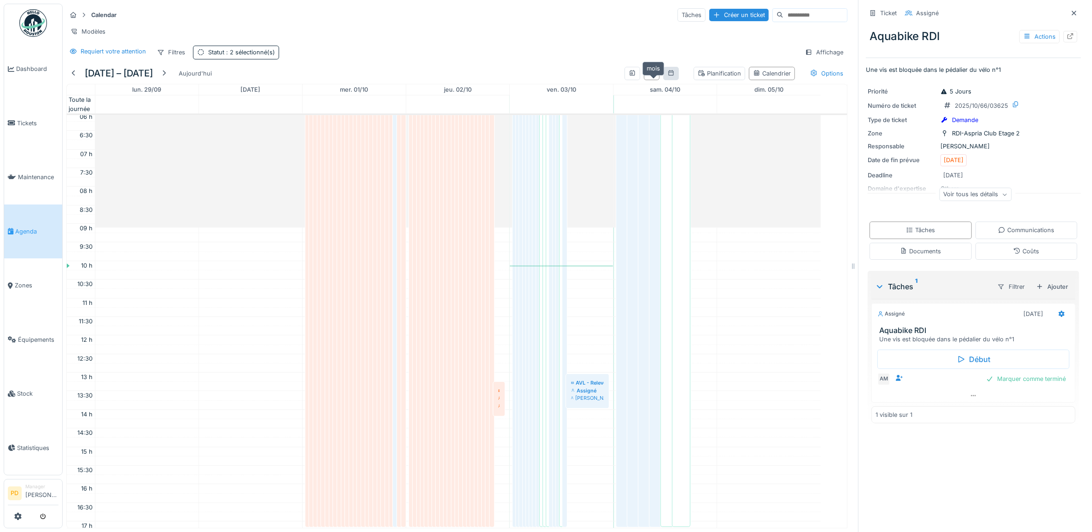
click at [668, 76] on icon at bounding box center [670, 73] width 5 height 6
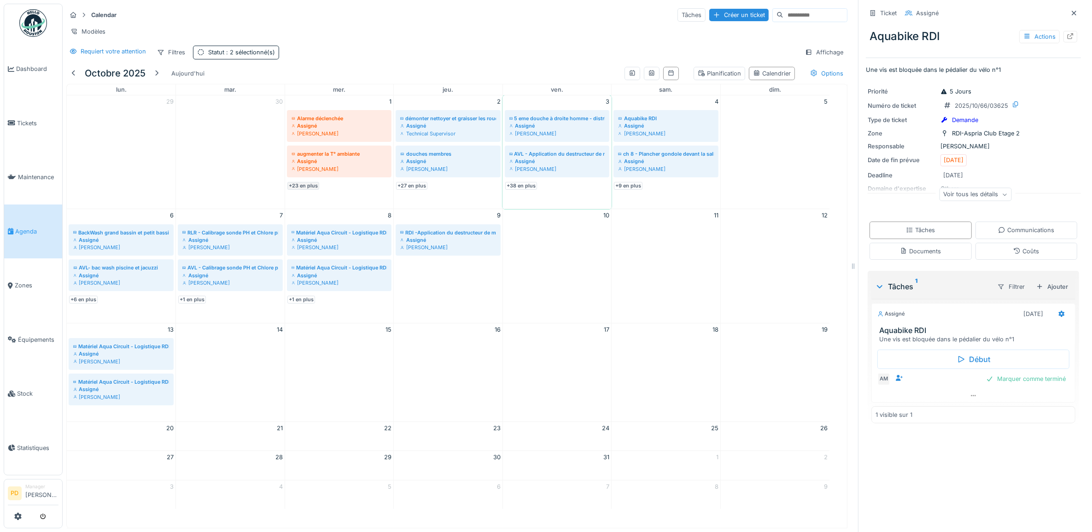
click at [303, 190] on link "+23 en plus" at bounding box center [303, 186] width 32 height 8
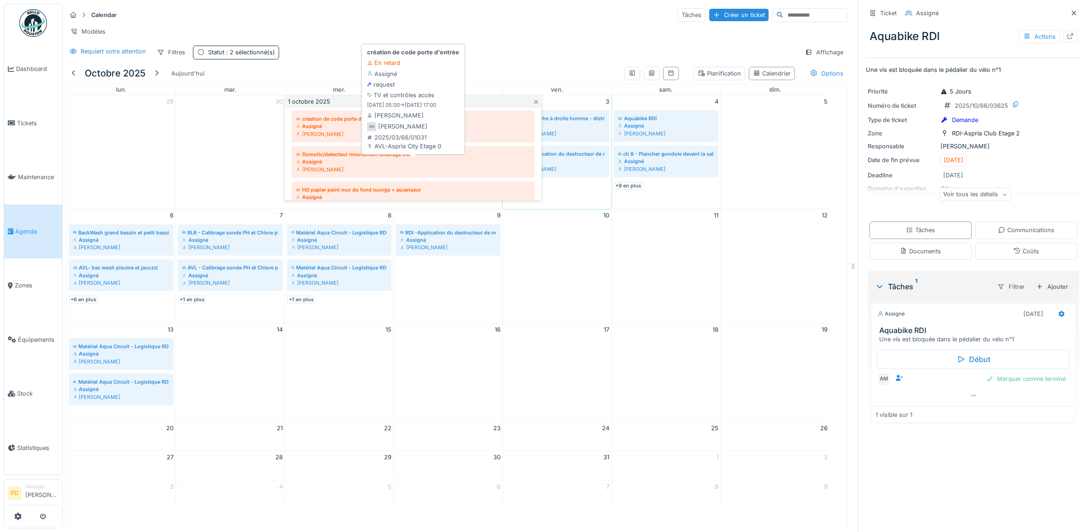
scroll to position [288, 0]
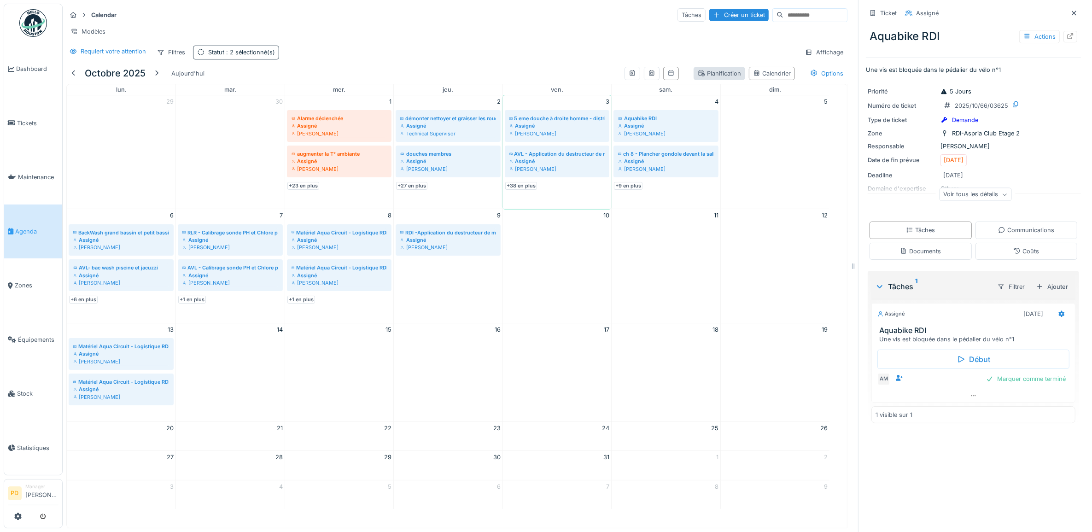
click at [700, 78] on div "Planification" at bounding box center [719, 73] width 43 height 9
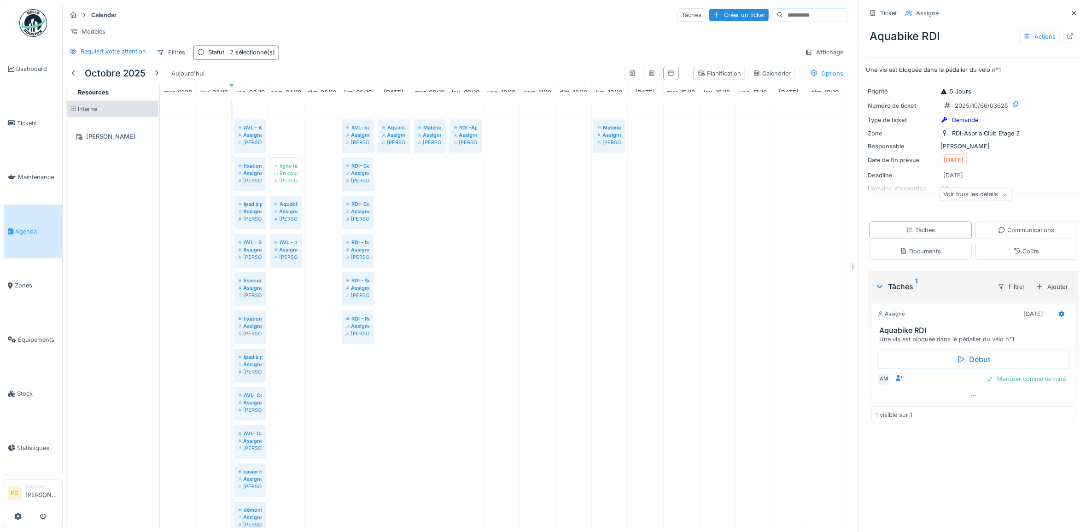
drag, startPoint x: 290, startPoint y: 146, endPoint x: 397, endPoint y: 160, distance: 108.1
click at [160, 160] on div "AVL - Application du destructeur de mauvaise odeurs biocan Assigné Alexandre Mi…" at bounding box center [160, 348] width 0 height 463
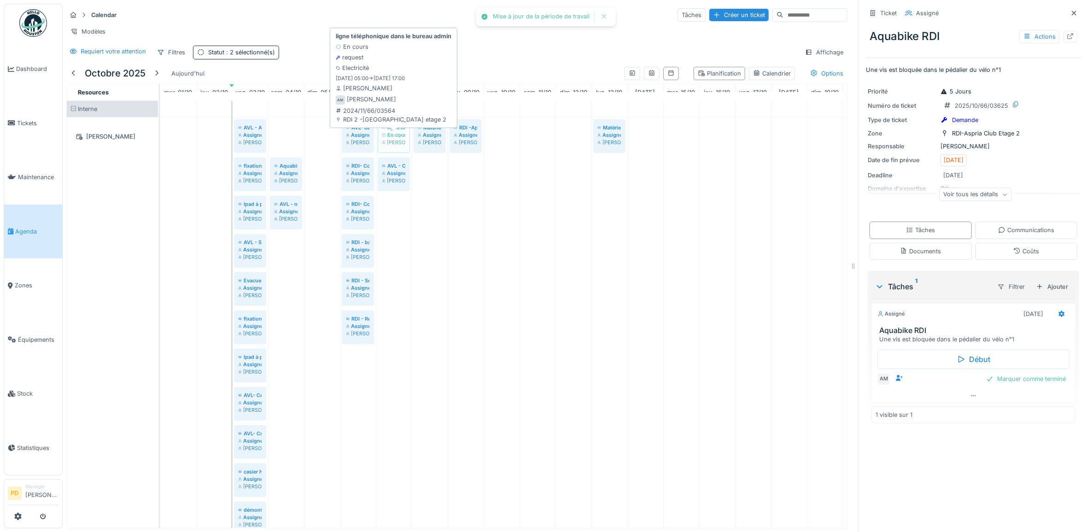
drag, startPoint x: 288, startPoint y: 153, endPoint x: 390, endPoint y: 153, distance: 101.8
drag, startPoint x: 288, startPoint y: 151, endPoint x: 392, endPoint y: 154, distance: 104.6
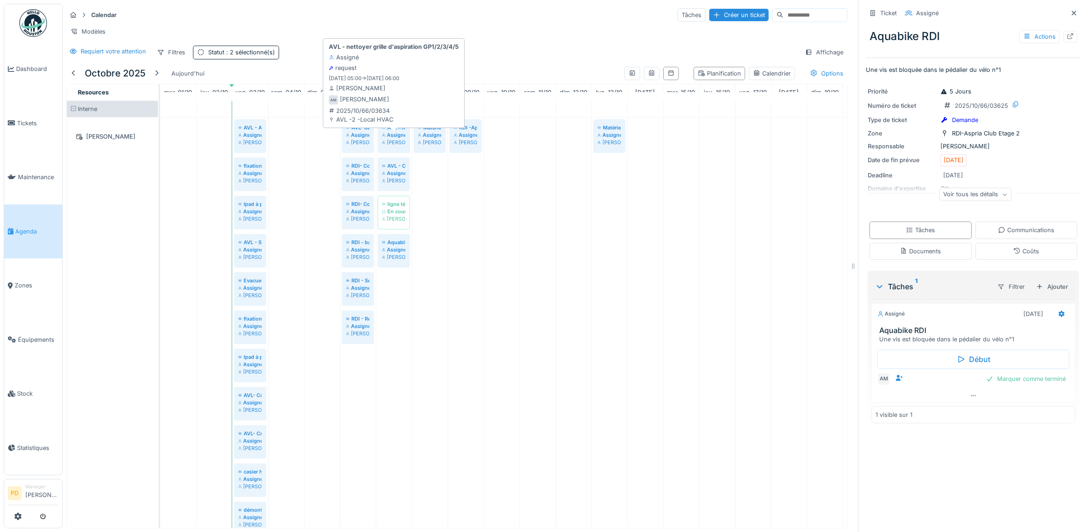
drag, startPoint x: 288, startPoint y: 150, endPoint x: 386, endPoint y: 153, distance: 98.2
click at [160, 153] on div "AVL - Application du destructeur de mauvaise odeurs biocan Assigné Alexandre Mi…" at bounding box center [160, 348] width 0 height 463
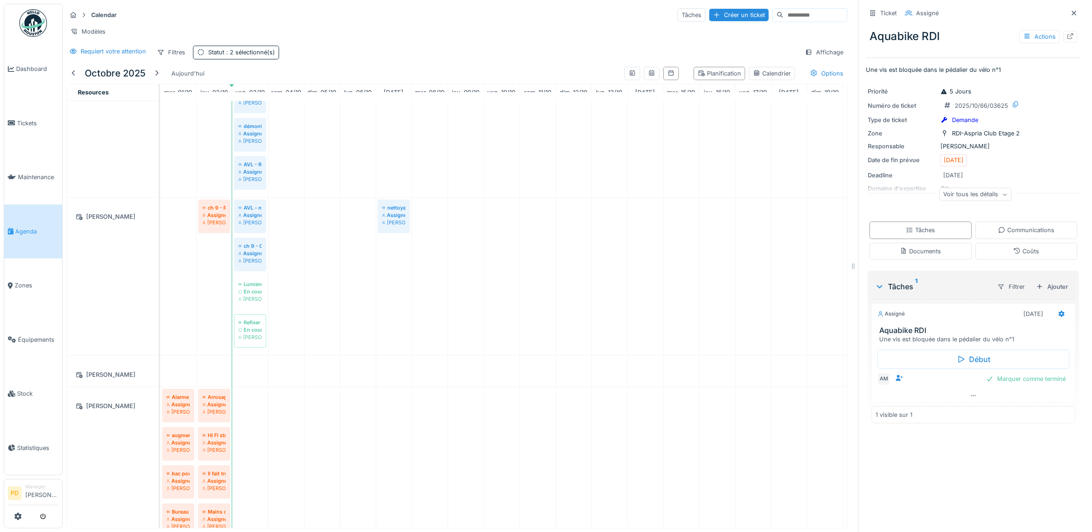
scroll to position [403, 0]
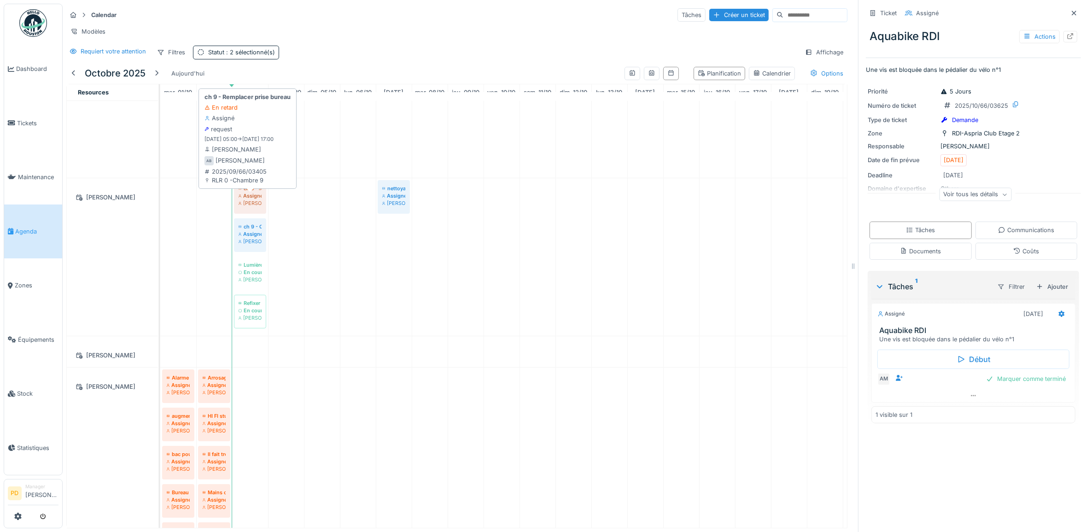
drag, startPoint x: 216, startPoint y: 209, endPoint x: 240, endPoint y: 210, distance: 24.9
click at [160, 210] on div "ch 9 - Remplacer prise bureau Assigné Alexsander Batista AVL - nettoyer grille …" at bounding box center [160, 257] width 0 height 158
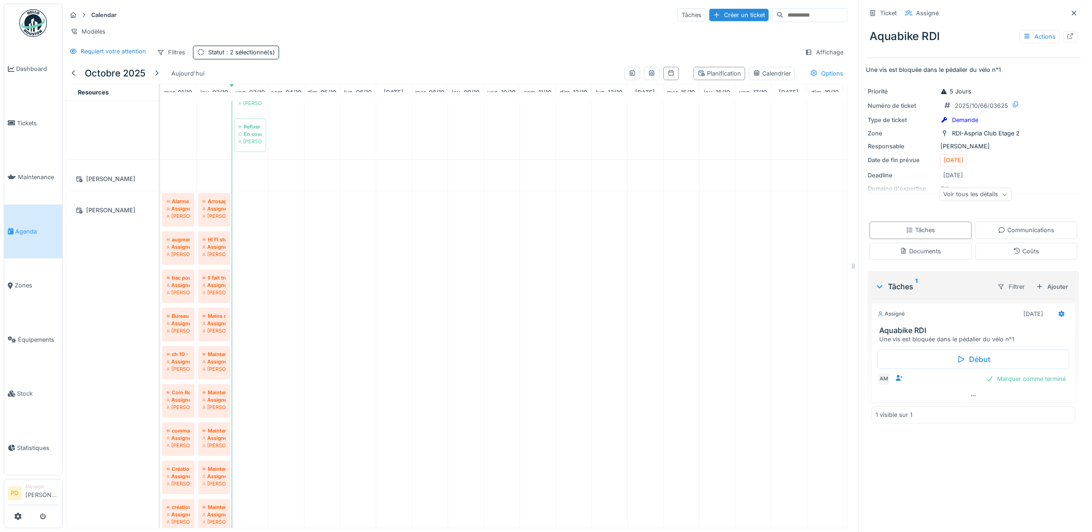
scroll to position [633, 0]
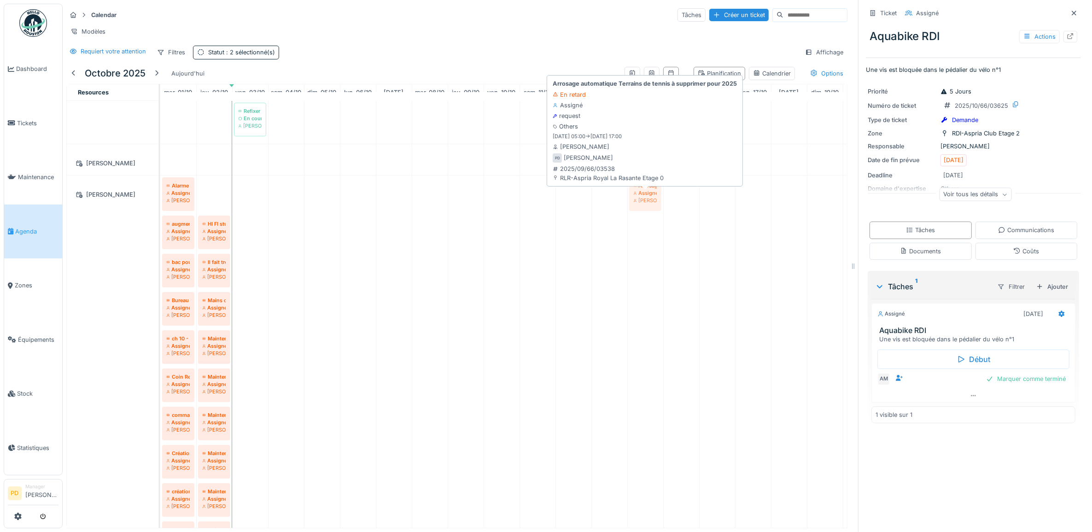
drag, startPoint x: 215, startPoint y: 207, endPoint x: 632, endPoint y: 201, distance: 417.3
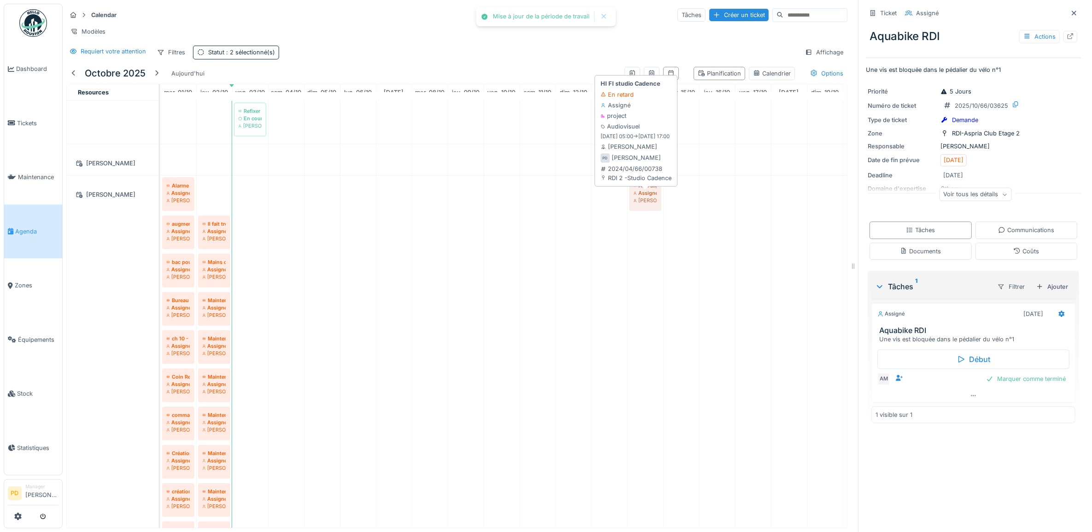
drag, startPoint x: 216, startPoint y: 206, endPoint x: 650, endPoint y: 210, distance: 433.9
drag, startPoint x: 213, startPoint y: 208, endPoint x: 607, endPoint y: 210, distance: 394.3
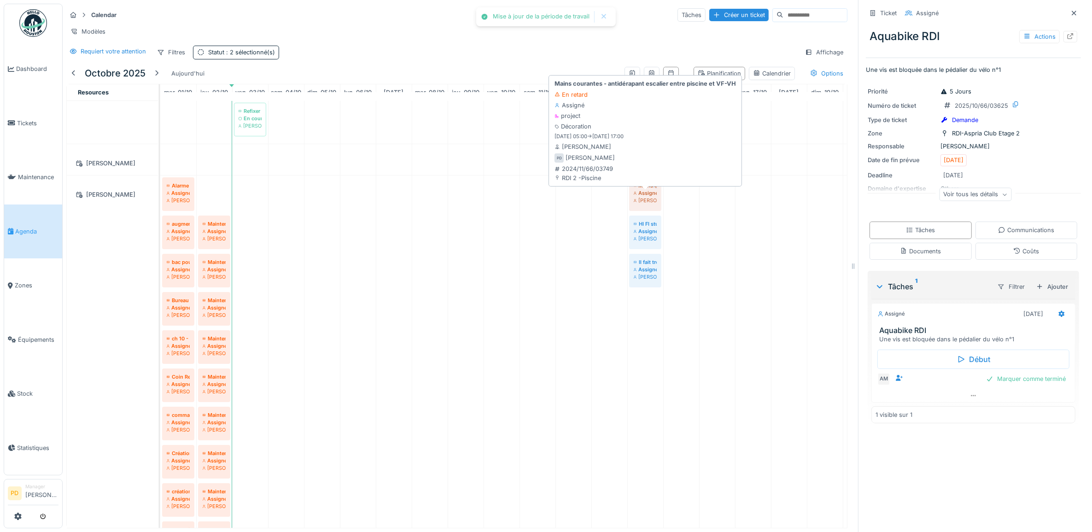
drag, startPoint x: 216, startPoint y: 210, endPoint x: 525, endPoint y: 220, distance: 309.7
drag, startPoint x: 212, startPoint y: 207, endPoint x: 604, endPoint y: 210, distance: 392.0
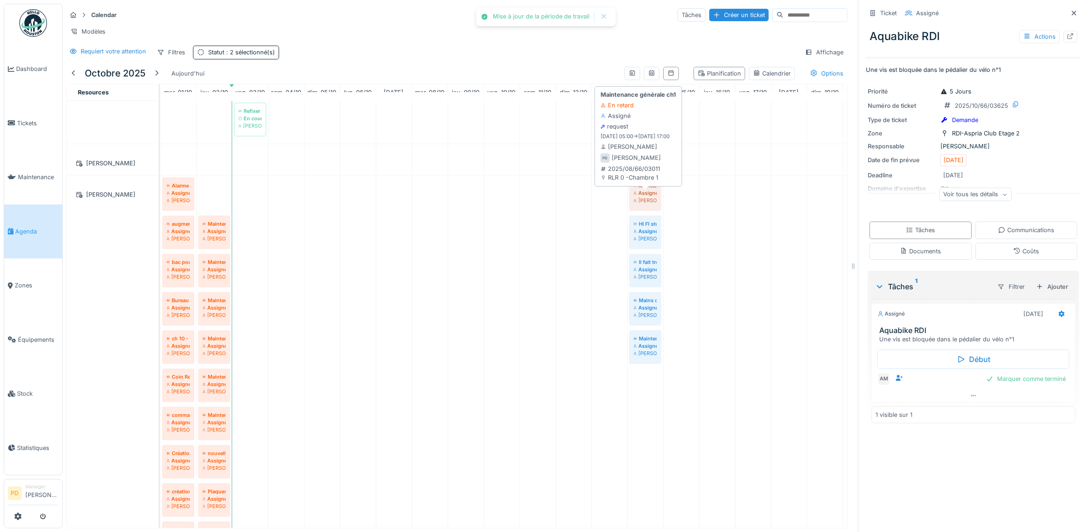
drag, startPoint x: 219, startPoint y: 210, endPoint x: 469, endPoint y: 230, distance: 250.5
drag, startPoint x: 216, startPoint y: 207, endPoint x: 637, endPoint y: 205, distance: 421.4
drag, startPoint x: 218, startPoint y: 208, endPoint x: 645, endPoint y: 208, distance: 427.4
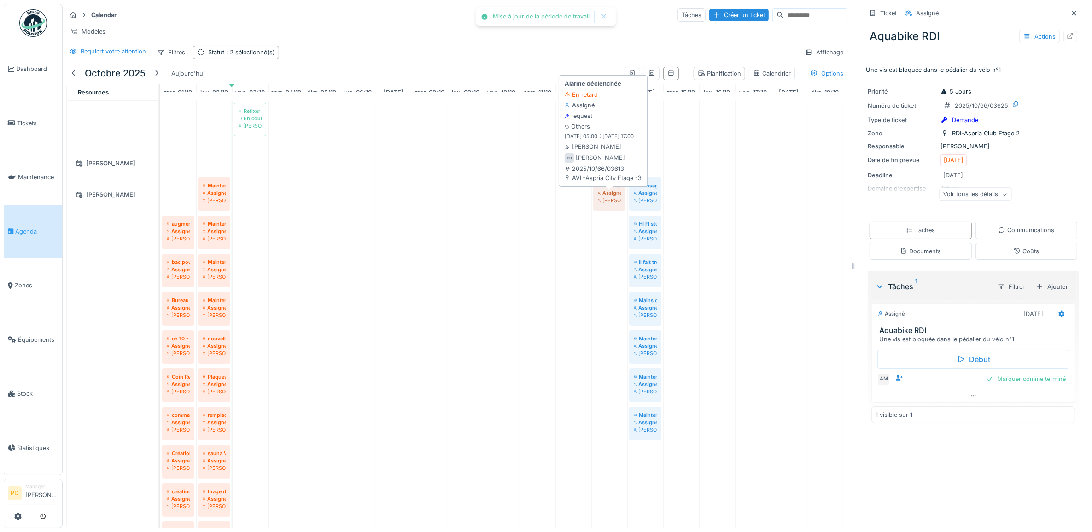
drag, startPoint x: 180, startPoint y: 206, endPoint x: 558, endPoint y: 218, distance: 378.3
drag, startPoint x: 178, startPoint y: 205, endPoint x: 572, endPoint y: 213, distance: 393.4
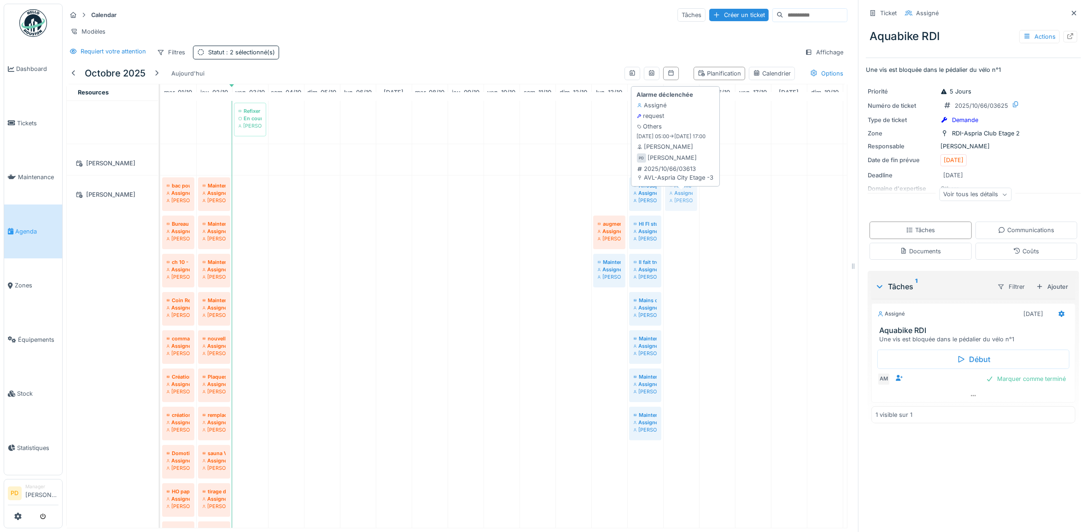
drag, startPoint x: 609, startPoint y: 206, endPoint x: 622, endPoint y: 217, distance: 16.3
drag, startPoint x: 610, startPoint y: 207, endPoint x: 675, endPoint y: 207, distance: 64.5
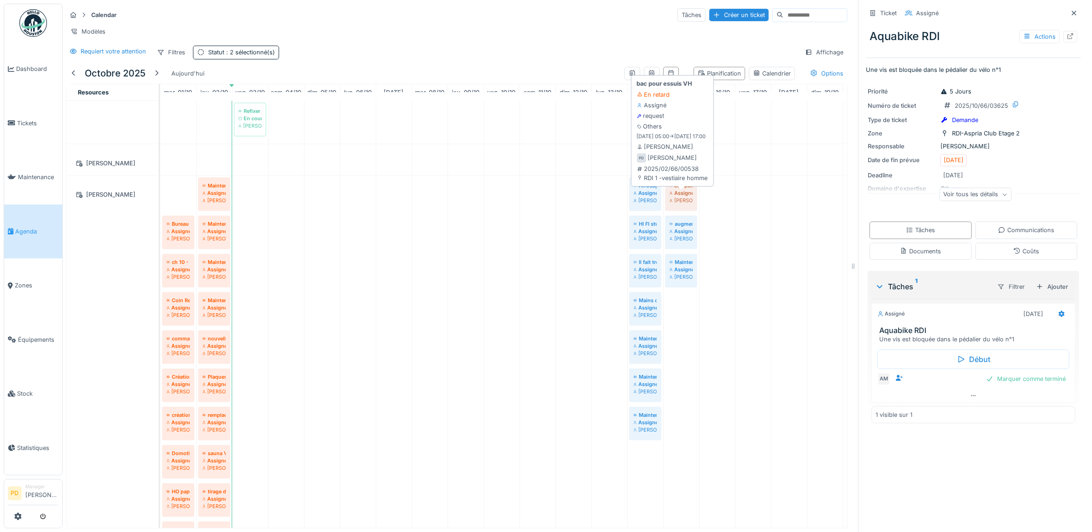
drag, startPoint x: 174, startPoint y: 208, endPoint x: 615, endPoint y: 216, distance: 441.8
drag, startPoint x: 183, startPoint y: 212, endPoint x: 602, endPoint y: 216, distance: 419.6
drag, startPoint x: 181, startPoint y: 209, endPoint x: 478, endPoint y: 212, distance: 297.5
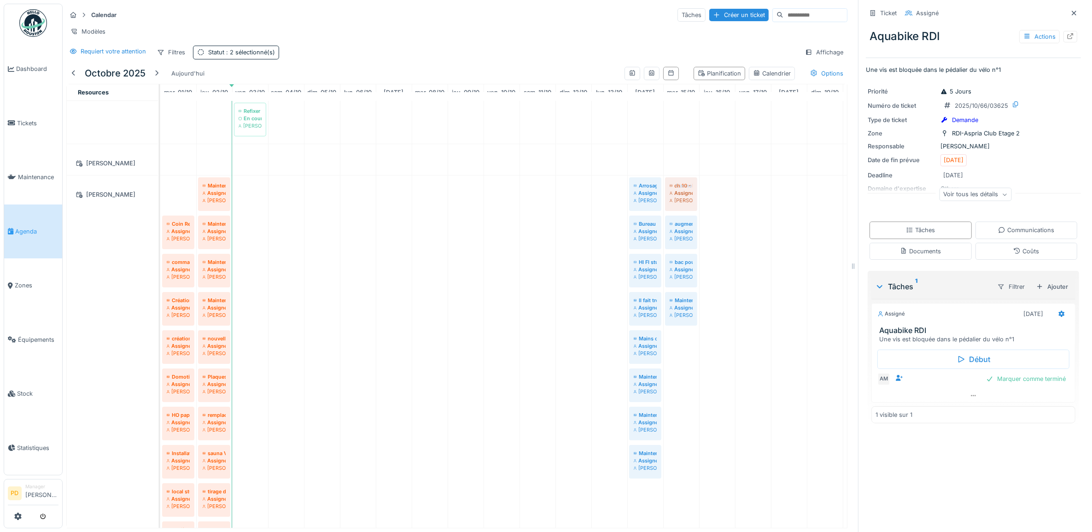
drag, startPoint x: 168, startPoint y: 209, endPoint x: 664, endPoint y: 208, distance: 495.6
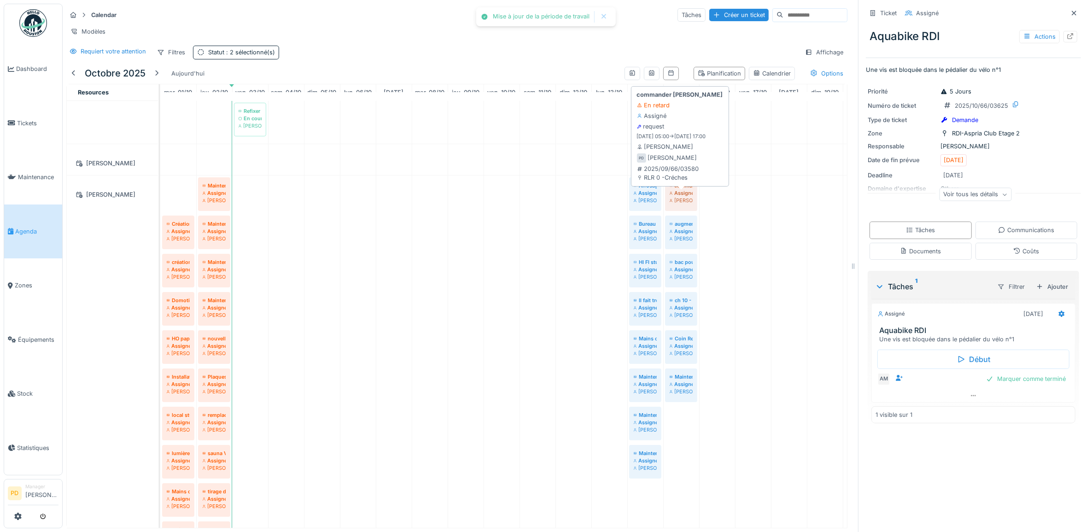
drag, startPoint x: 183, startPoint y: 211, endPoint x: 625, endPoint y: 219, distance: 442.7
click at [160, 216] on div "commander boiler Assigné Pierre De kan Maintenance générale ch16 Assigné Pierre…" at bounding box center [160, 540] width 0 height 731
drag, startPoint x: 174, startPoint y: 208, endPoint x: 676, endPoint y: 217, distance: 502.1
click at [160, 217] on div "Création d'une zone Recovery Hyperice - Tribal Fit area Assigné Pierre De kan M…" at bounding box center [160, 521] width 0 height 693
drag, startPoint x: 178, startPoint y: 210, endPoint x: 625, endPoint y: 216, distance: 447.2
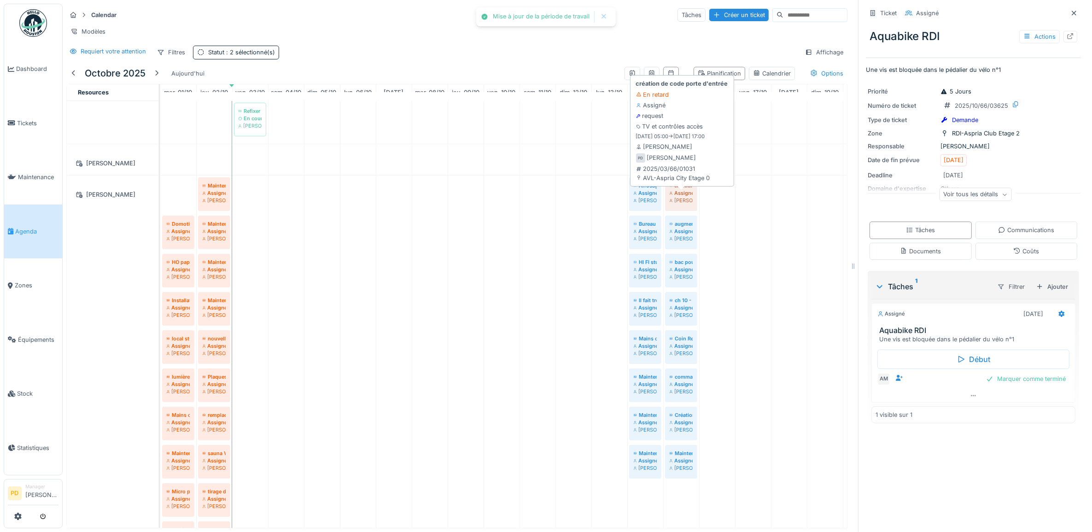
click at [160, 210] on div "création de code porte d'entrée Assigné Pierre De kan Maintenance générale ch16…" at bounding box center [160, 502] width 0 height 654
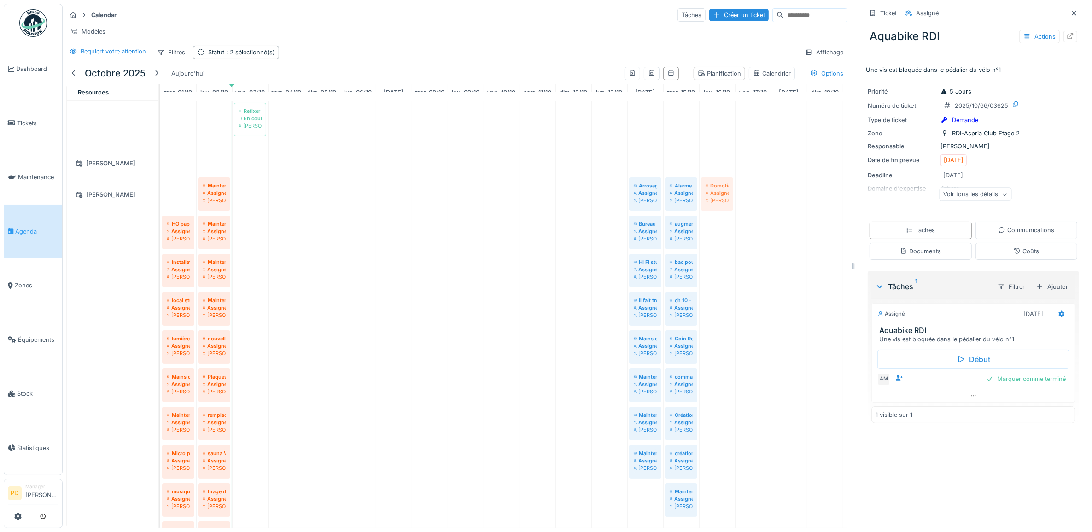
drag, startPoint x: 172, startPoint y: 210, endPoint x: 721, endPoint y: 222, distance: 549.6
click at [160, 222] on div "Domotic/detecteur mouvement eclairage club Assigné Pierre De kan Maintenance gé…" at bounding box center [160, 483] width 0 height 616
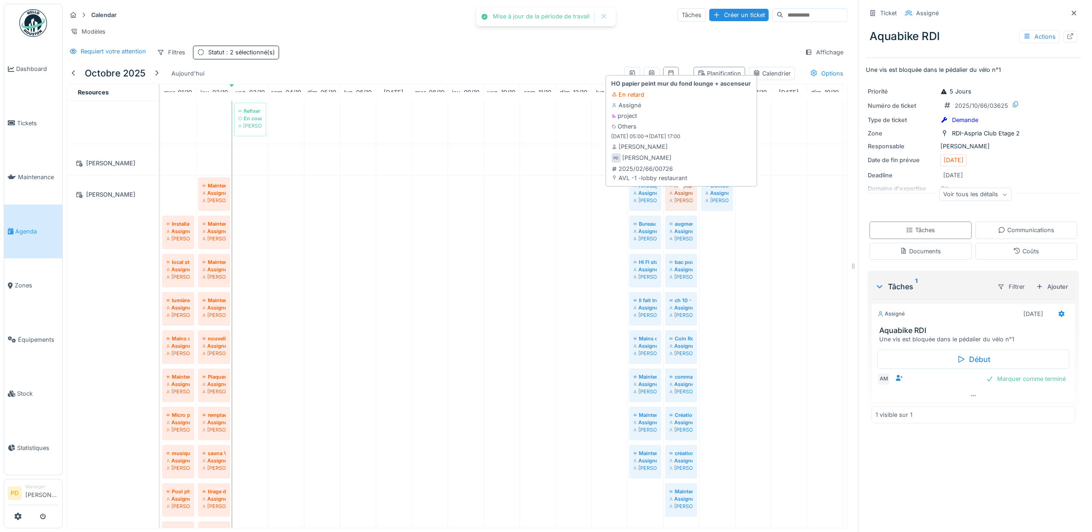
drag, startPoint x: 184, startPoint y: 213, endPoint x: 687, endPoint y: 216, distance: 503.0
click at [160, 216] on div "HO papier peint mur du fond lounge + ascenseur Assigné Pierre De kan Maintenanc…" at bounding box center [160, 464] width 0 height 578
drag, startPoint x: 183, startPoint y: 208, endPoint x: 422, endPoint y: 210, distance: 239.0
click at [160, 210] on div "Installation de la zone Vélo Cargo Assigné Pierre De kan Maintenance générale c…" at bounding box center [160, 445] width 0 height 540
drag, startPoint x: 184, startPoint y: 208, endPoint x: 697, endPoint y: 217, distance: 512.7
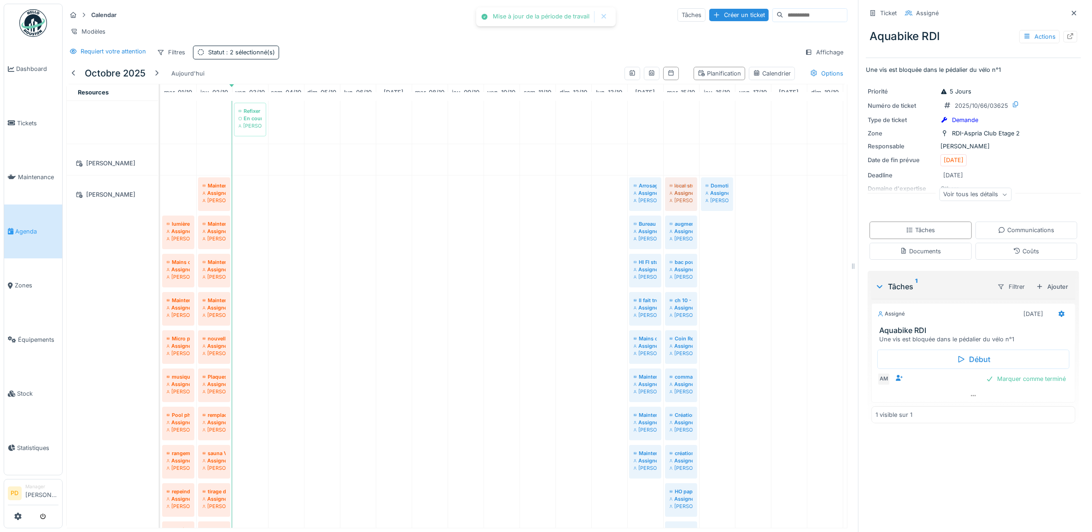
click at [160, 218] on div "local studio Assigné Pierre De kan Maintenance générale ch16 Assigné Pierre De …" at bounding box center [160, 426] width 0 height 502
drag, startPoint x: 171, startPoint y: 212, endPoint x: 682, endPoint y: 227, distance: 511.4
click at [160, 227] on div "lumière studio Assigné Pierre De kan Maintenance générale ch16 Assigné Pierre D…" at bounding box center [160, 406] width 0 height 463
drag, startPoint x: 181, startPoint y: 210, endPoint x: 712, endPoint y: 222, distance: 531.2
click at [160, 222] on div "Mains courantes - antidérapant escalier entre piscine et VF-VH Assigné Pierre D…" at bounding box center [160, 426] width 0 height 502
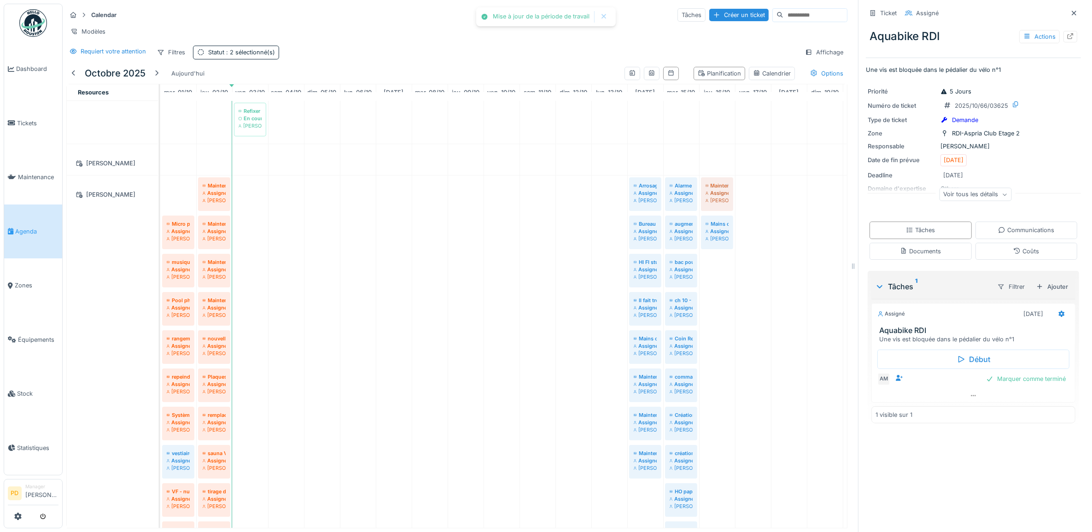
drag, startPoint x: 185, startPoint y: 211, endPoint x: 639, endPoint y: 224, distance: 454.3
click at [160, 220] on div "Maintenance générale ch20 Assigné Pierre De kan Maintenance générale ch16 Assig…" at bounding box center [160, 426] width 0 height 502
drag, startPoint x: 182, startPoint y: 210, endPoint x: 713, endPoint y: 217, distance: 530.6
click at [160, 217] on div "Micro piscine Assigné Pierre De kan Maintenance générale ch16 Assigné Pierre De…" at bounding box center [160, 445] width 0 height 540
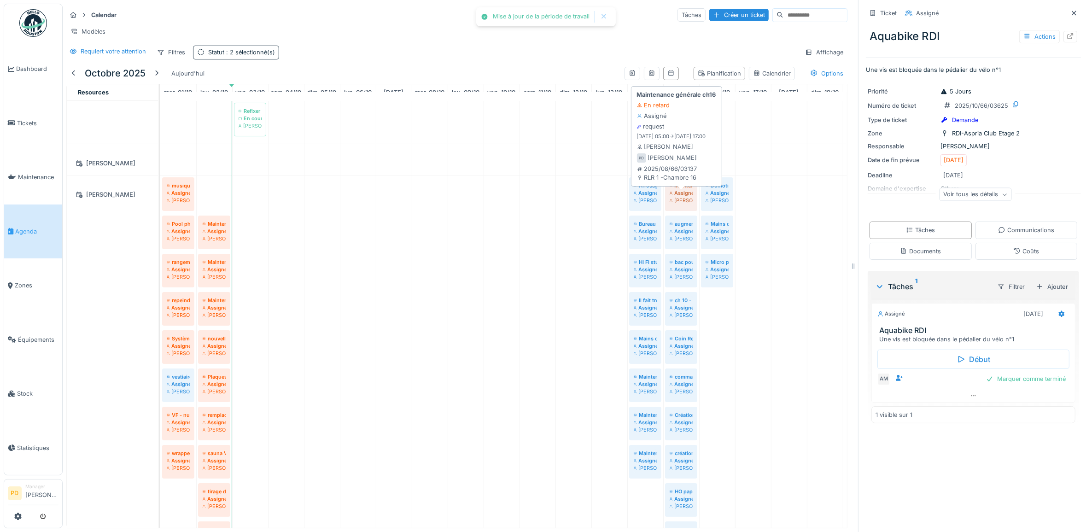
drag, startPoint x: 216, startPoint y: 204, endPoint x: 583, endPoint y: 208, distance: 366.2
drag, startPoint x: 217, startPoint y: 205, endPoint x: 512, endPoint y: 208, distance: 294.3
drag, startPoint x: 221, startPoint y: 208, endPoint x: 678, endPoint y: 210, distance: 456.4
drag, startPoint x: 215, startPoint y: 212, endPoint x: 553, endPoint y: 215, distance: 338.1
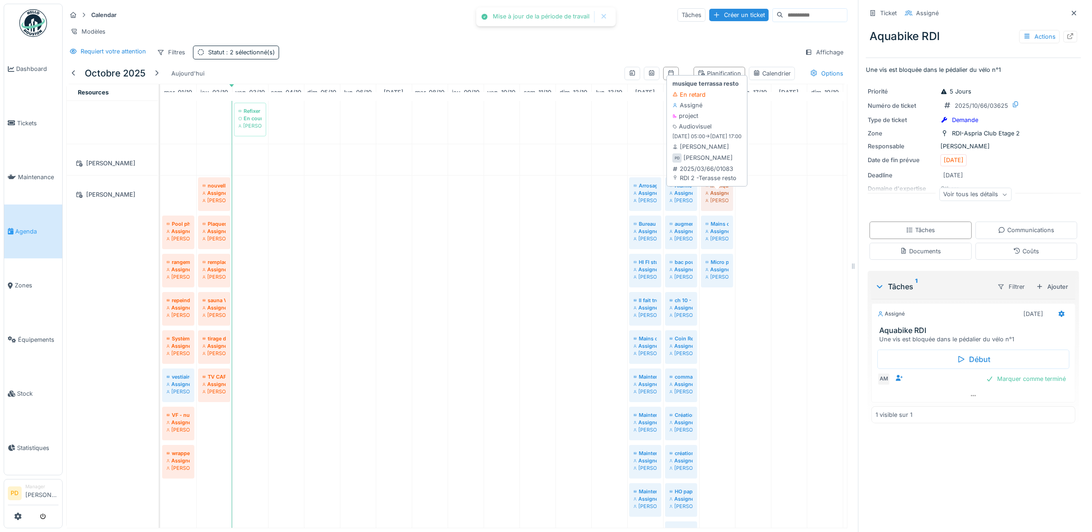
drag, startPoint x: 180, startPoint y: 205, endPoint x: 665, endPoint y: 212, distance: 484.6
click at [160, 209] on div "musique terrassa resto Assigné Pierre De kan nouvelle zone de stockage piscine …" at bounding box center [160, 502] width 0 height 654
drag, startPoint x: 174, startPoint y: 205, endPoint x: 652, endPoint y: 208, distance: 477.6
click at [160, 208] on div "Pool phone Assigné Pierre De kan nouvelle zone de stockage piscine Assigné Pier…" at bounding box center [160, 502] width 0 height 654
drag, startPoint x: 182, startPoint y: 206, endPoint x: 478, endPoint y: 210, distance: 295.7
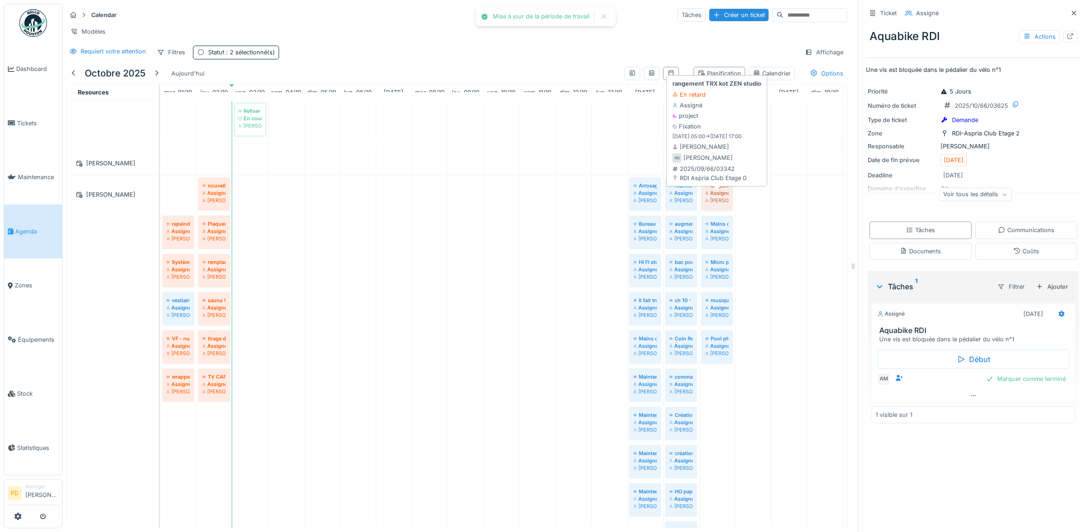
click at [160, 210] on div "rangement TRX kot ZEN studio Assigné Pierre De kan nouvelle zone de stockage pi…" at bounding box center [160, 502] width 0 height 654
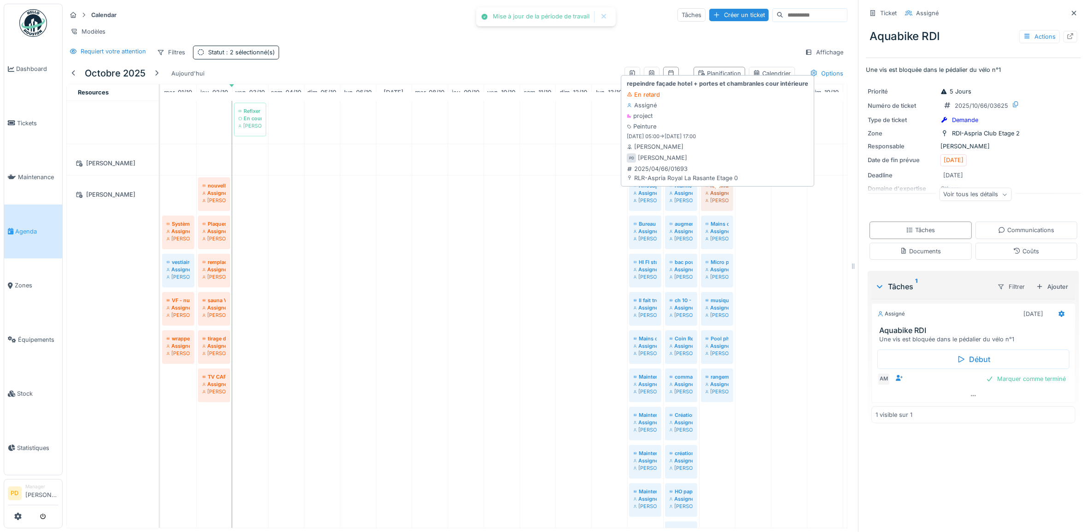
drag, startPoint x: 187, startPoint y: 207, endPoint x: 593, endPoint y: 208, distance: 406.2
click at [160, 208] on div "repeindre façade hotel + portes et chambranles cour intérieure Assigné Pierre D…" at bounding box center [160, 502] width 0 height 654
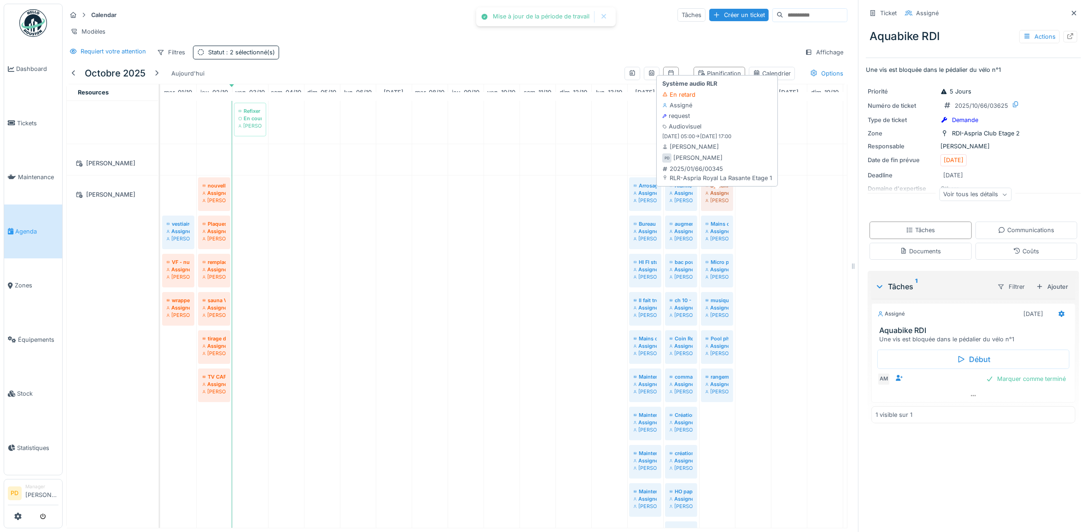
drag, startPoint x: 183, startPoint y: 206, endPoint x: 683, endPoint y: 203, distance: 500.2
click at [160, 204] on div "Système audio RLR Assigné Pierre De kan nouvelle zone de stockage piscine Assig…" at bounding box center [160, 521] width 0 height 693
drag, startPoint x: 178, startPoint y: 205, endPoint x: 391, endPoint y: 204, distance: 212.8
click at [160, 204] on div "vestiaires dames et hommes Assigné Pierre De kan nouvelle zone de stockage pisc…" at bounding box center [160, 521] width 0 height 693
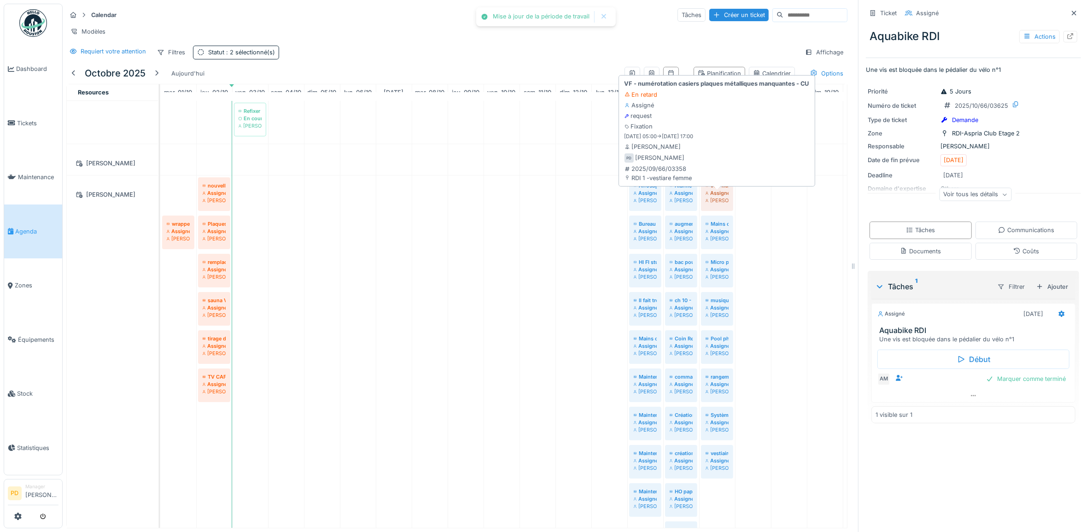
drag, startPoint x: 181, startPoint y: 205, endPoint x: 469, endPoint y: 206, distance: 287.9
click at [160, 203] on div "VF - numérotation casiers plaques métalliques manquantes - CU Assigné Pierre De…" at bounding box center [160, 521] width 0 height 693
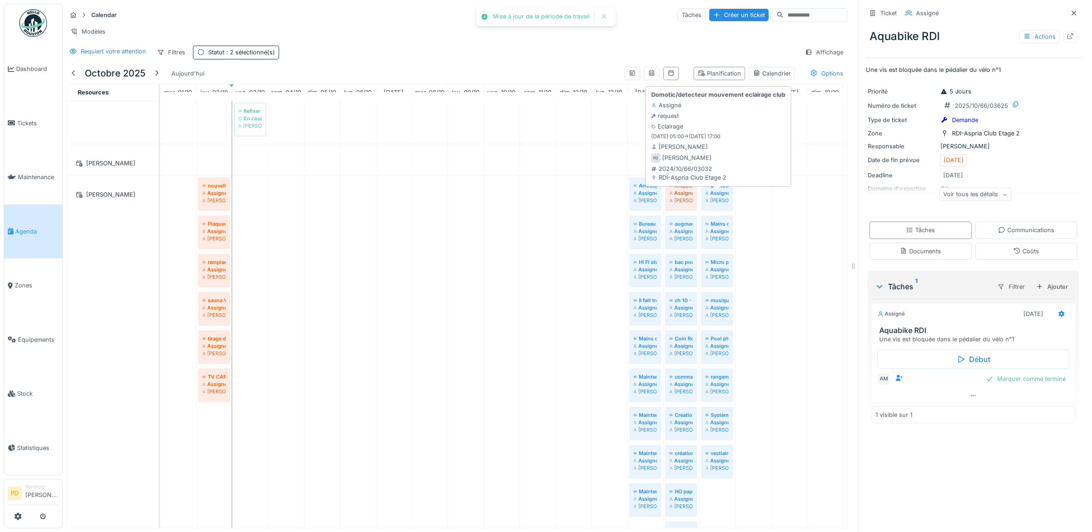
drag, startPoint x: 183, startPoint y: 212, endPoint x: 412, endPoint y: 208, distance: 229.4
click at [160, 206] on div "wrapper les sous mains en cuir du bureau des chambres d'hôtel - déterminer quel…" at bounding box center [160, 540] width 0 height 731
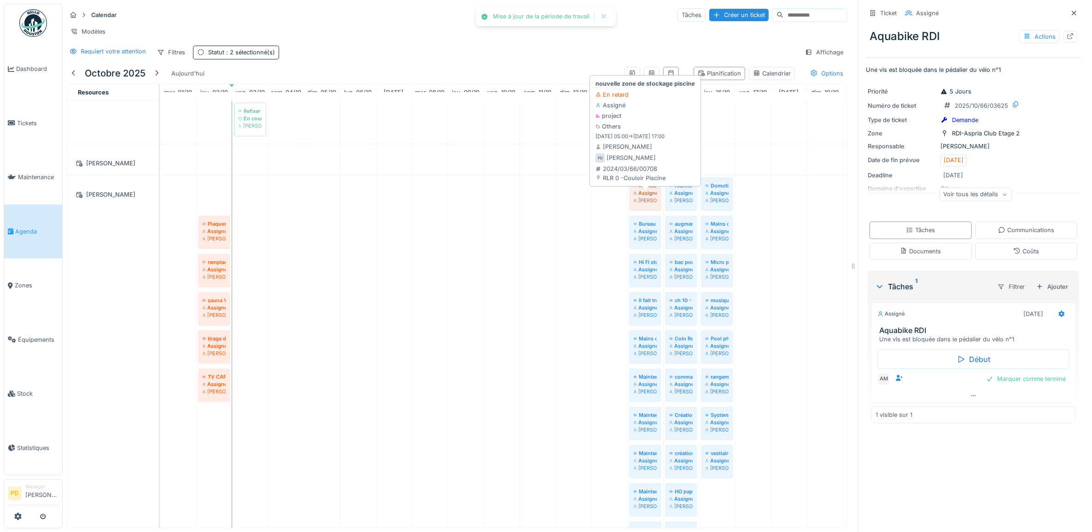
drag, startPoint x: 214, startPoint y: 205, endPoint x: 600, endPoint y: 206, distance: 385.5
click at [160, 203] on div "nouvelle zone de stockage piscine Assigné Pierre De kan Arrosage automatique Te…" at bounding box center [160, 540] width 0 height 731
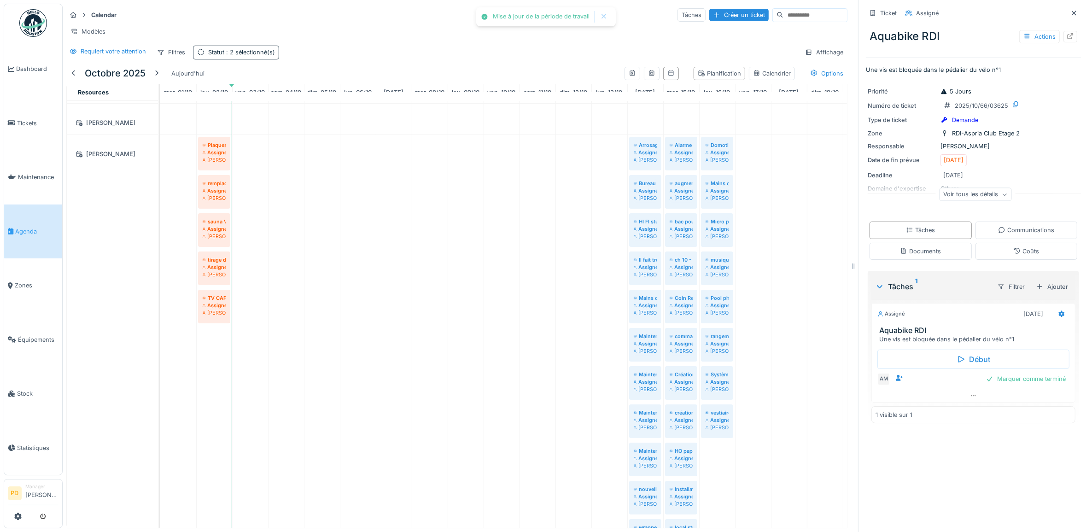
scroll to position [691, 0]
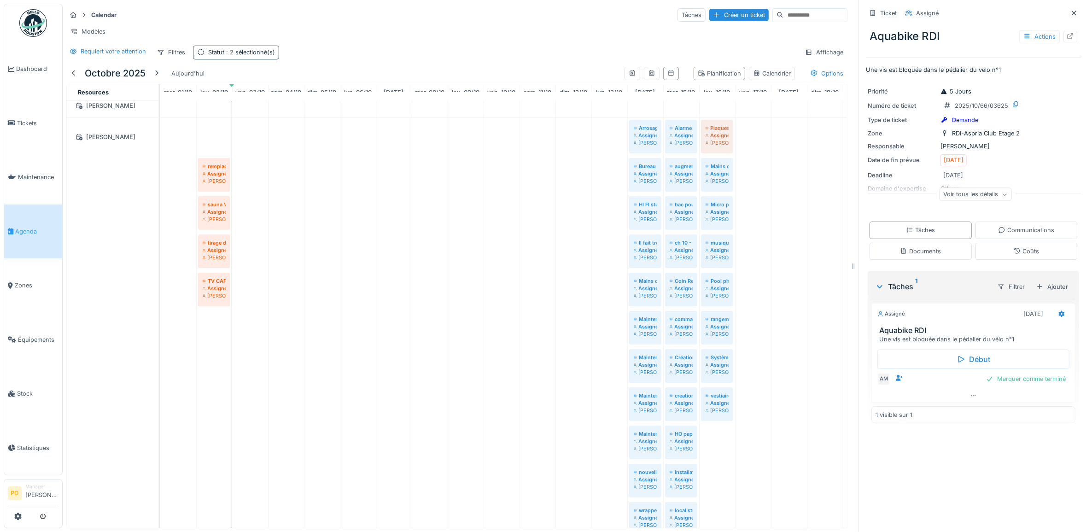
drag, startPoint x: 219, startPoint y: 153, endPoint x: 710, endPoint y: 450, distance: 573.8
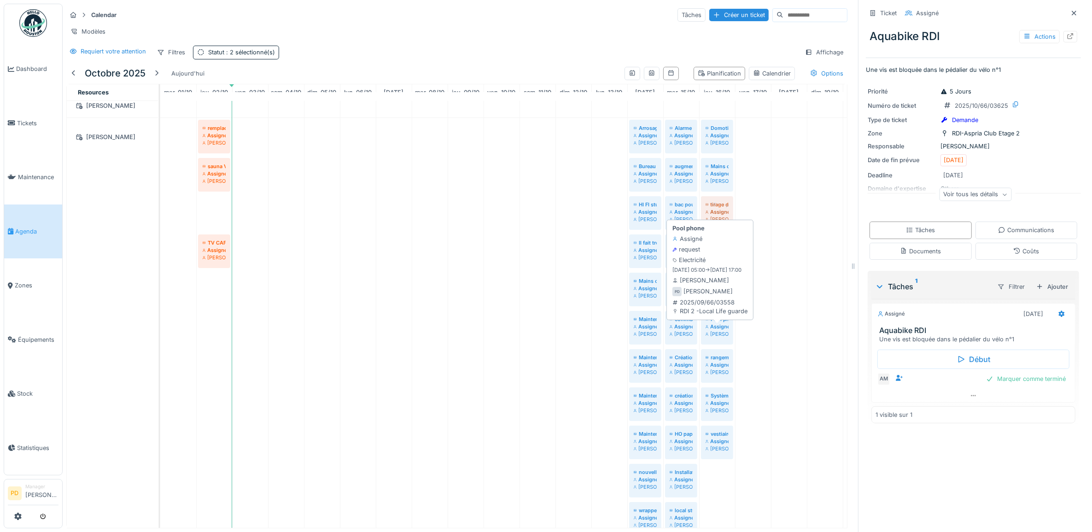
drag, startPoint x: 258, startPoint y: 244, endPoint x: 710, endPoint y: 347, distance: 463.3
click at [160, 347] on div "remplacement carte sim ouverture a distance + code boitier -3 Assigné Pierre De…" at bounding box center [160, 483] width 0 height 731
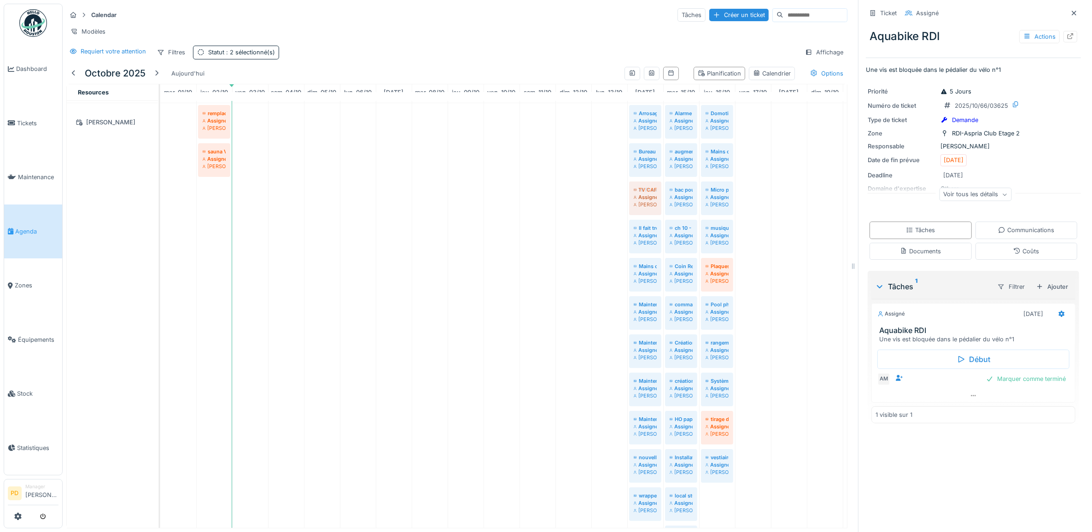
scroll to position [707, 0]
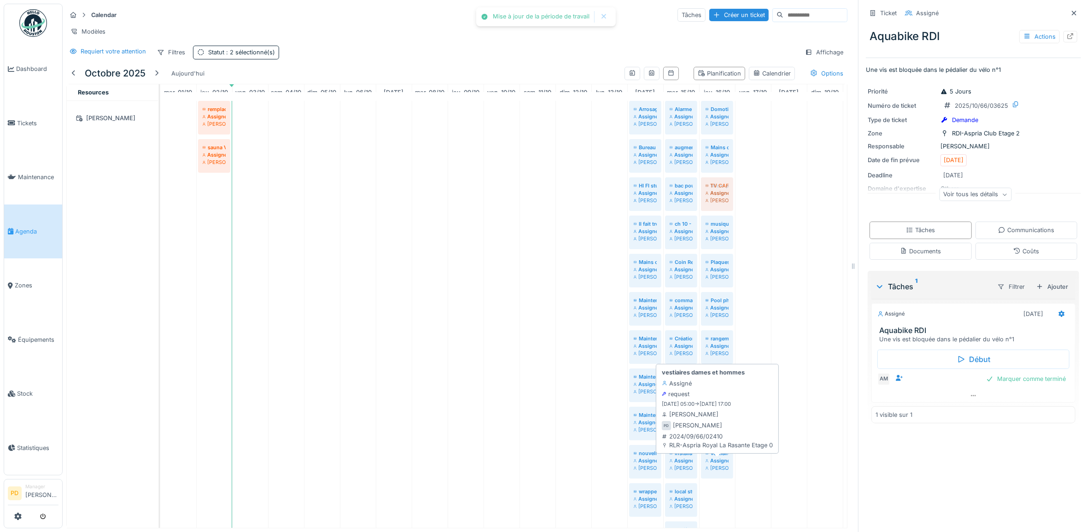
drag, startPoint x: 210, startPoint y: 224, endPoint x: 665, endPoint y: 462, distance: 513.4
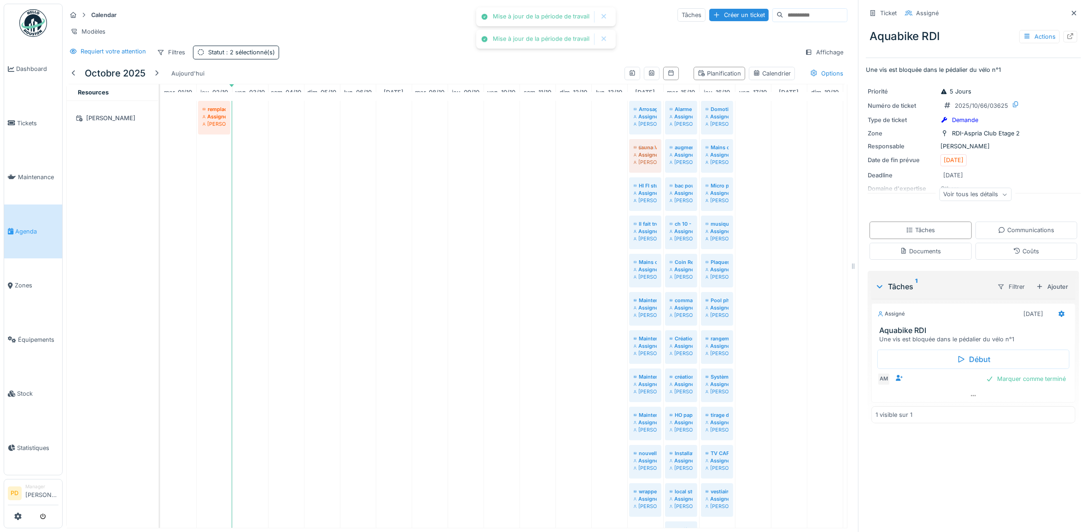
drag, startPoint x: 216, startPoint y: 167, endPoint x: 631, endPoint y: 425, distance: 488.4
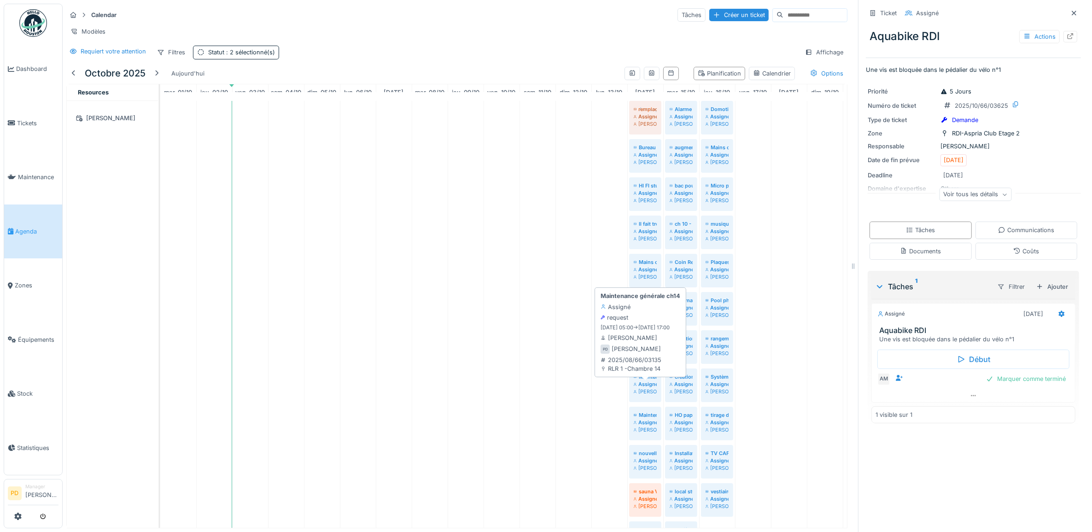
drag, startPoint x: 213, startPoint y: 130, endPoint x: 650, endPoint y: 382, distance: 504.7
click at [160, 382] on div "remplacement carte sim ouverture a distance + code boitier -3 Assigné Pierre De…" at bounding box center [160, 464] width 0 height 731
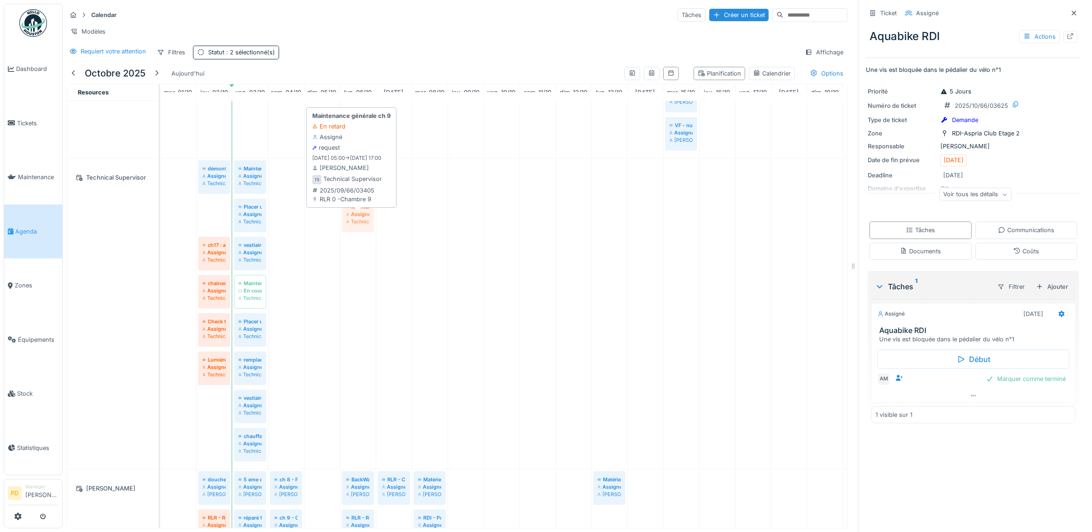
drag, startPoint x: 210, startPoint y: 232, endPoint x: 350, endPoint y: 234, distance: 141.0
click at [160, 234] on div "démonter nettoyer et graisser les roues des chariots à linge HskP Assigné Techn…" at bounding box center [160, 313] width 0 height 310
drag, startPoint x: 206, startPoint y: 231, endPoint x: 351, endPoint y: 234, distance: 144.6
click at [160, 234] on div "démonter nettoyer et graisser les roues des chariots à linge HskP Assigné Techn…" at bounding box center [160, 313] width 0 height 310
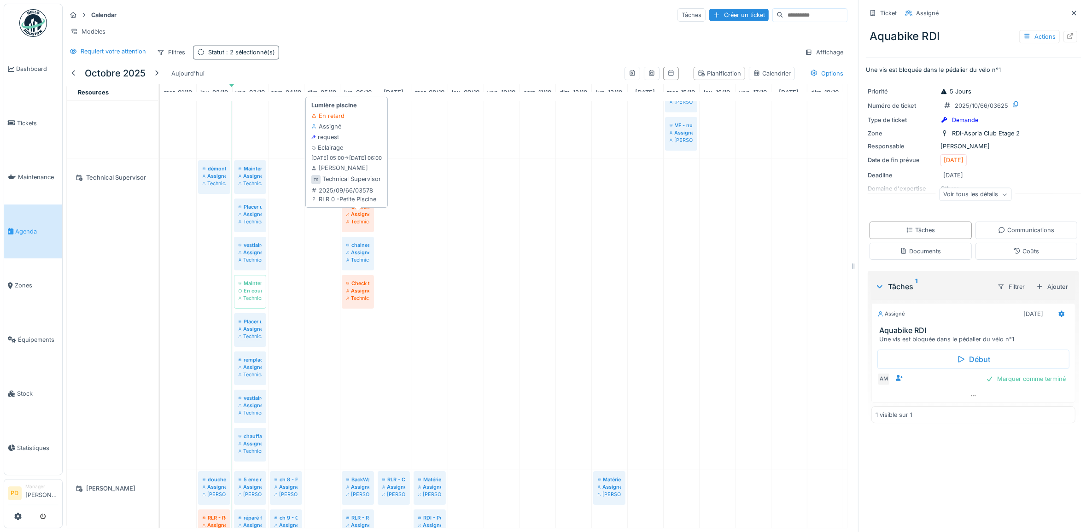
drag, startPoint x: 215, startPoint y: 229, endPoint x: 352, endPoint y: 231, distance: 137.3
click at [160, 231] on div "démonter nettoyer et graisser les roues des chariots à linge HskP Assigné Techn…" at bounding box center [160, 313] width 0 height 310
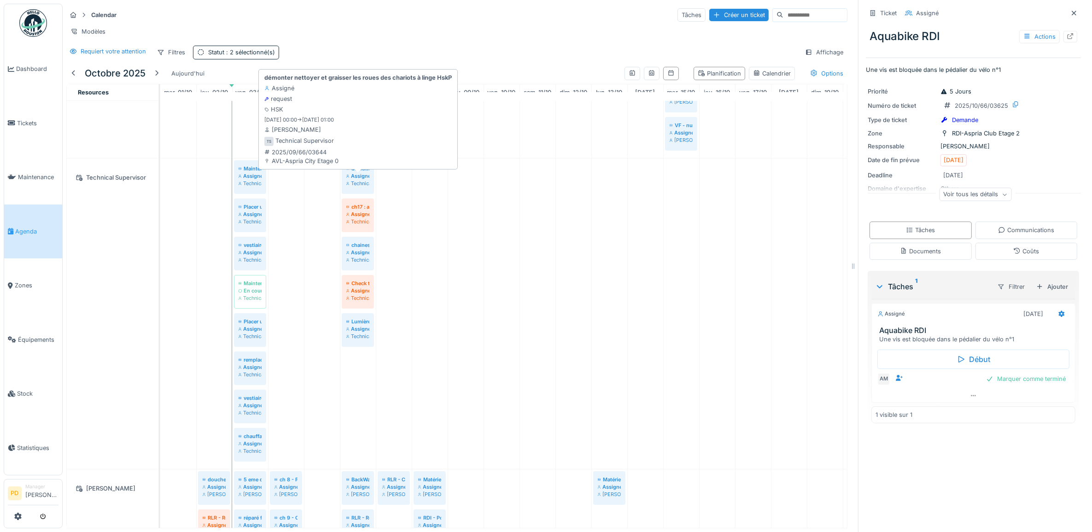
drag, startPoint x: 210, startPoint y: 187, endPoint x: 355, endPoint y: 184, distance: 144.6
click at [160, 184] on div "démonter nettoyer et graisser les roues des chariots à linge HskP Assigné Techn…" at bounding box center [160, 313] width 0 height 310
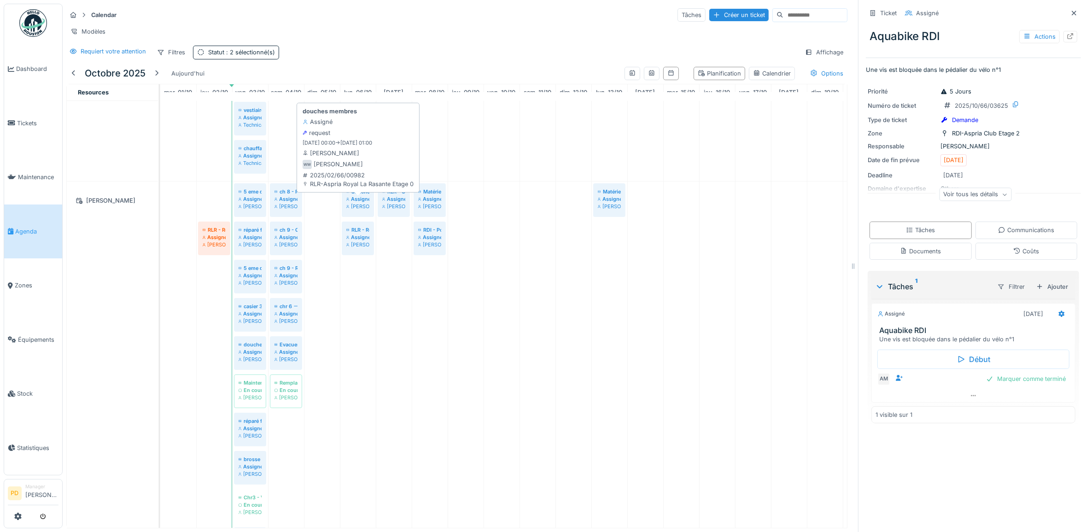
drag, startPoint x: 214, startPoint y: 213, endPoint x: 348, endPoint y: 211, distance: 133.6
click at [160, 211] on div "douches membres Assigné Wojciech Wierozebski 5 eme douche à droite homme - dist…" at bounding box center [160, 374] width 0 height 387
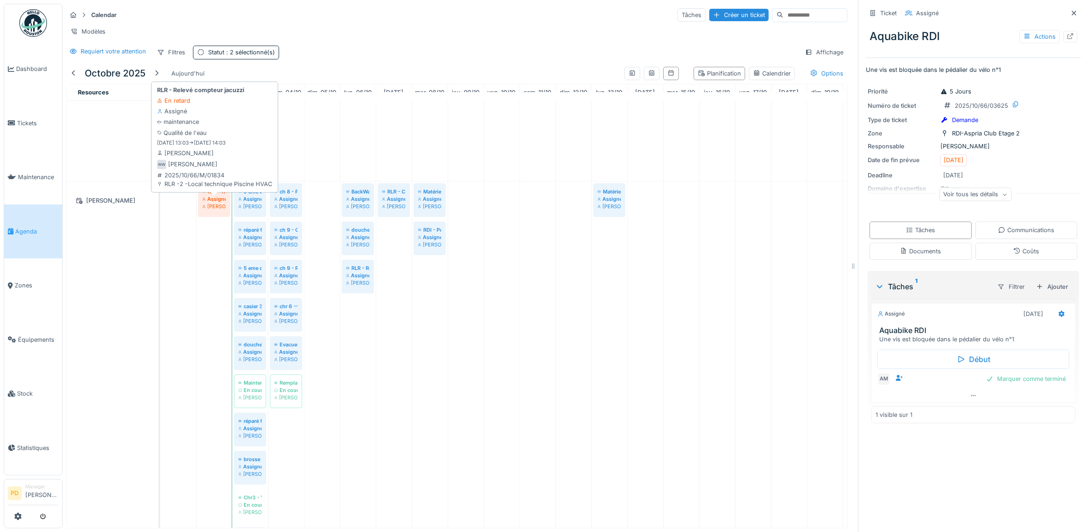
click at [214, 203] on div "Assigné" at bounding box center [214, 198] width 23 height 7
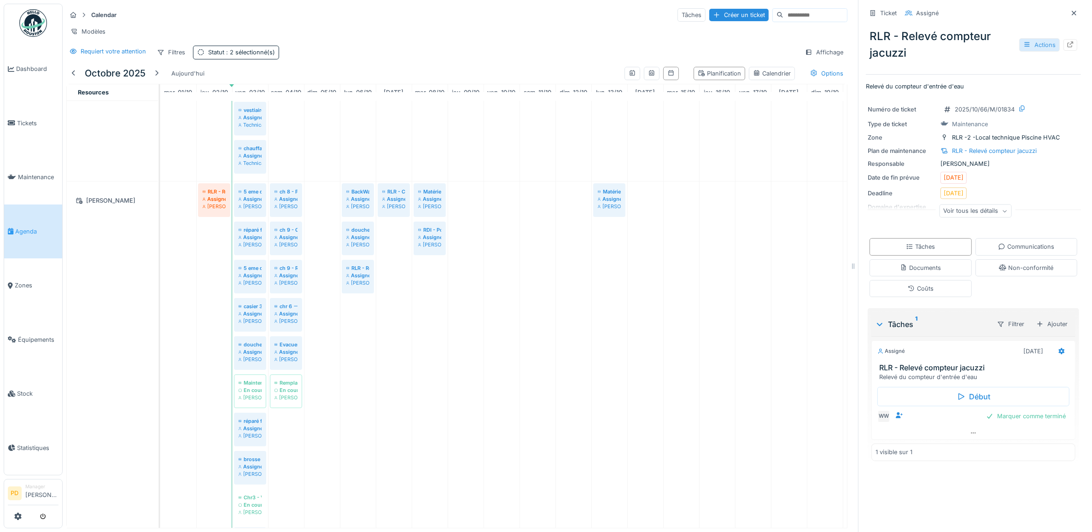
click at [1031, 45] on div "Actions" at bounding box center [1039, 44] width 41 height 13
click at [953, 156] on div "Annuler le ticket" at bounding box center [974, 161] width 113 height 14
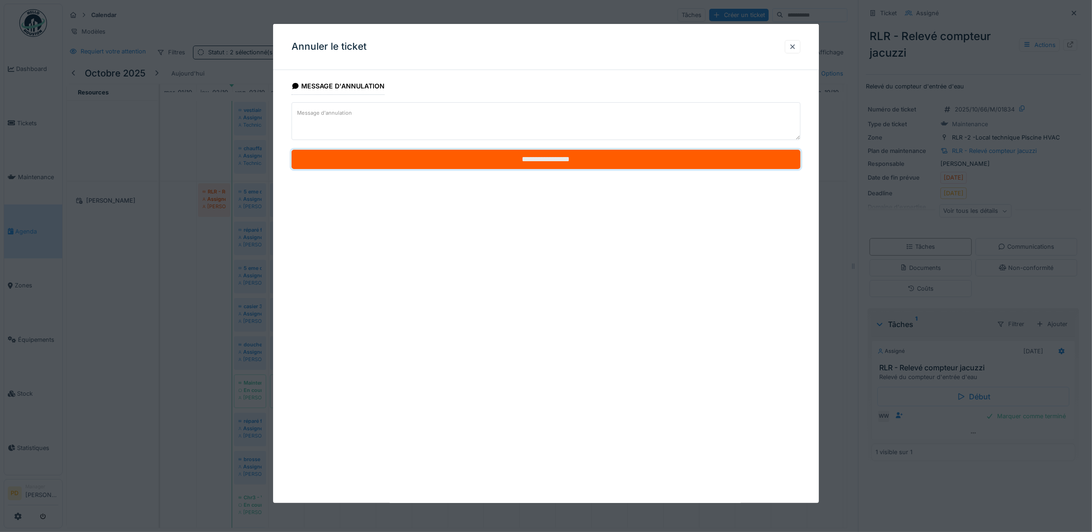
click at [581, 155] on input "**********" at bounding box center [546, 159] width 509 height 19
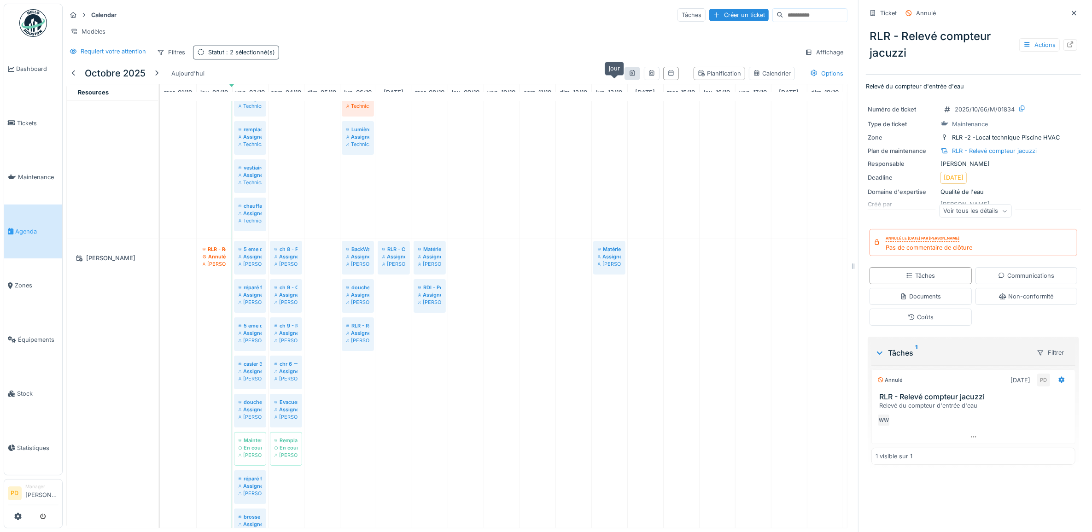
click at [629, 76] on icon at bounding box center [632, 73] width 7 height 6
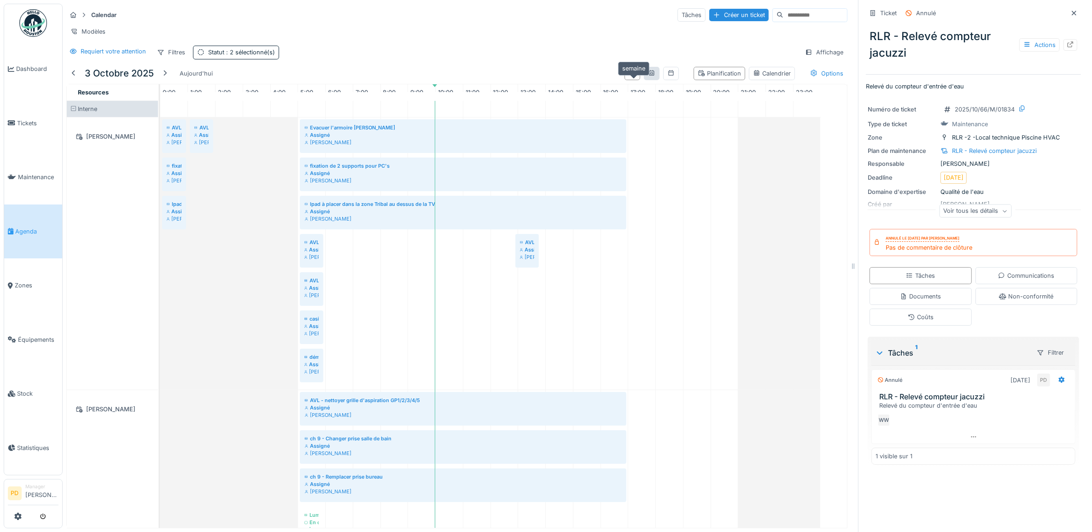
click at [649, 76] on icon at bounding box center [651, 73] width 5 height 6
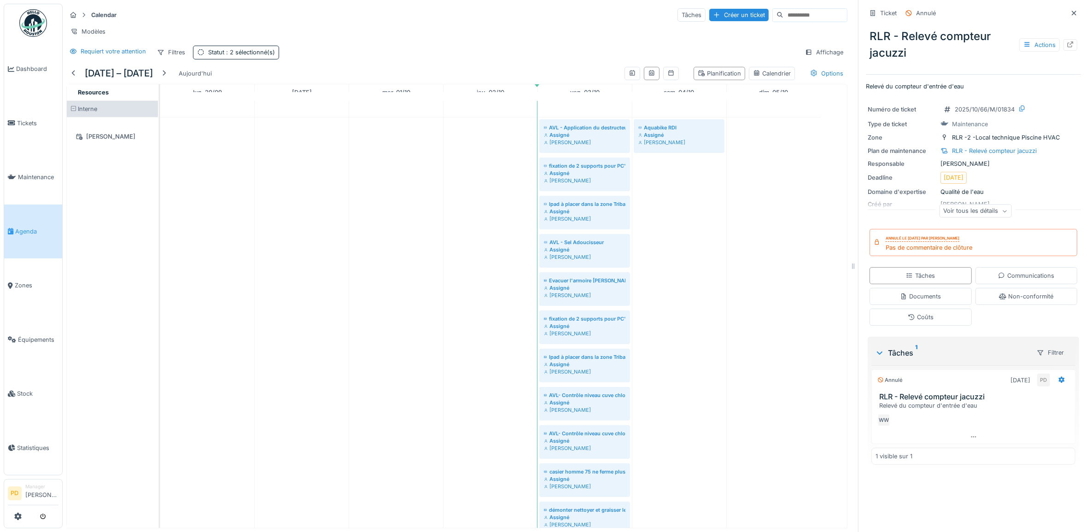
scroll to position [130, 0]
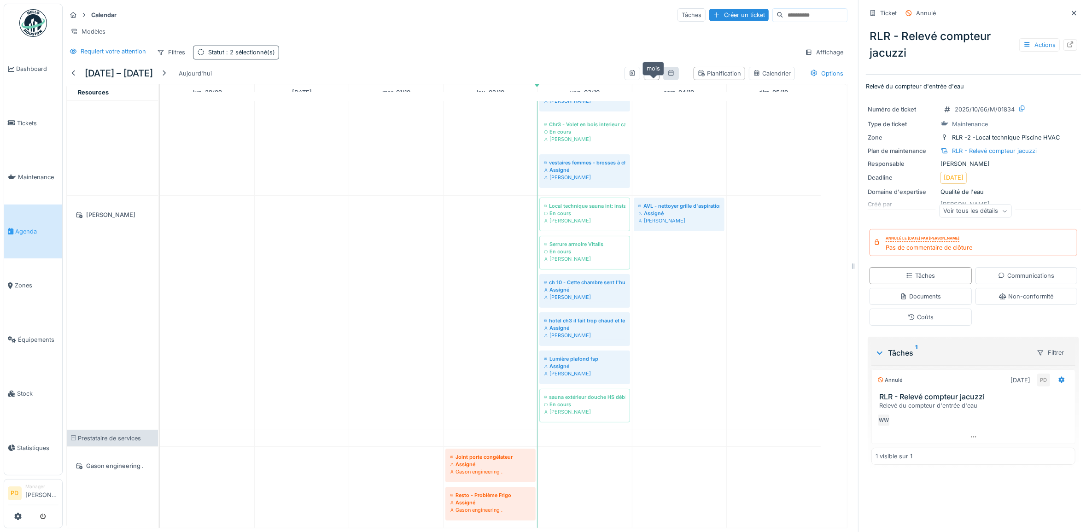
click at [667, 78] on div at bounding box center [670, 73] width 7 height 9
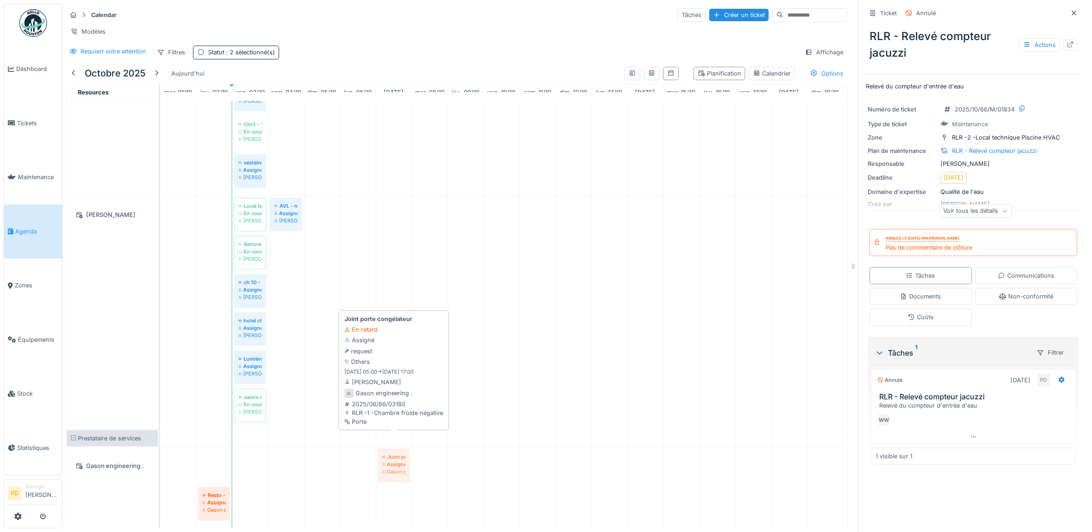
drag, startPoint x: 213, startPoint y: 452, endPoint x: 381, endPoint y: 437, distance: 168.8
click at [160, 447] on div "Joint porte congélateur Assigné Gason engineering . Resto - Problème Frigo Assi…" at bounding box center [160, 487] width 0 height 81
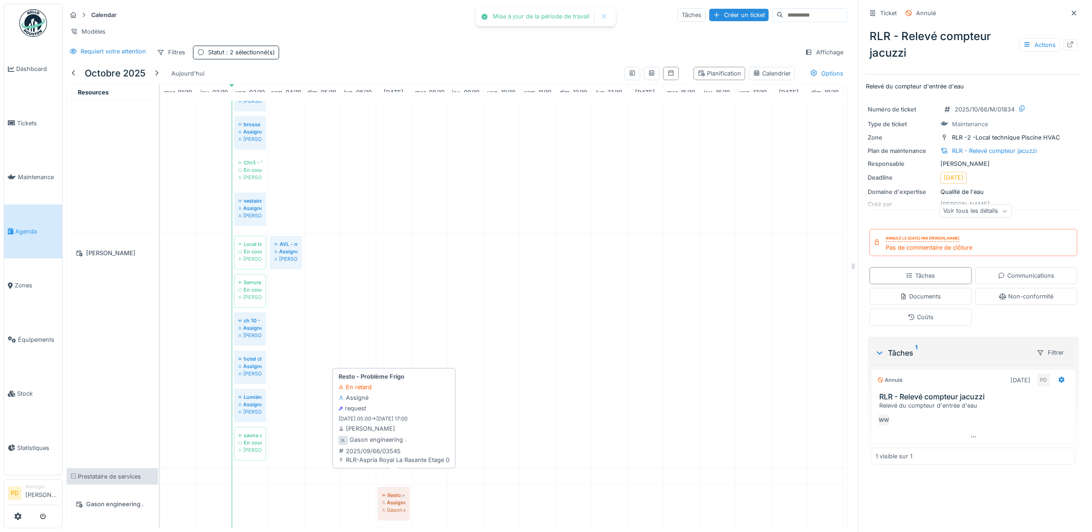
drag, startPoint x: 216, startPoint y: 477, endPoint x: 383, endPoint y: 471, distance: 166.8
click at [160, 485] on div "Resto - Problème Frigo Assigné Gason engineering . Joint porte congélateur Assi…" at bounding box center [160, 506] width 0 height 43
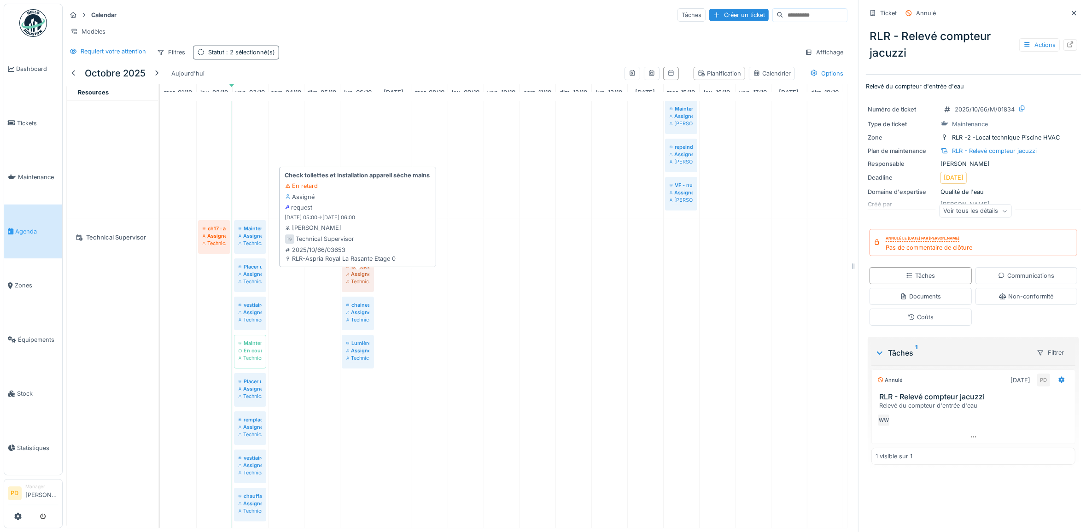
drag, startPoint x: 212, startPoint y: 283, endPoint x: 351, endPoint y: 281, distance: 139.1
click at [160, 281] on div "ch17 : airco ne fonctionne pas Assigné Technical Supervisor Maintenance général…" at bounding box center [160, 373] width 0 height 310
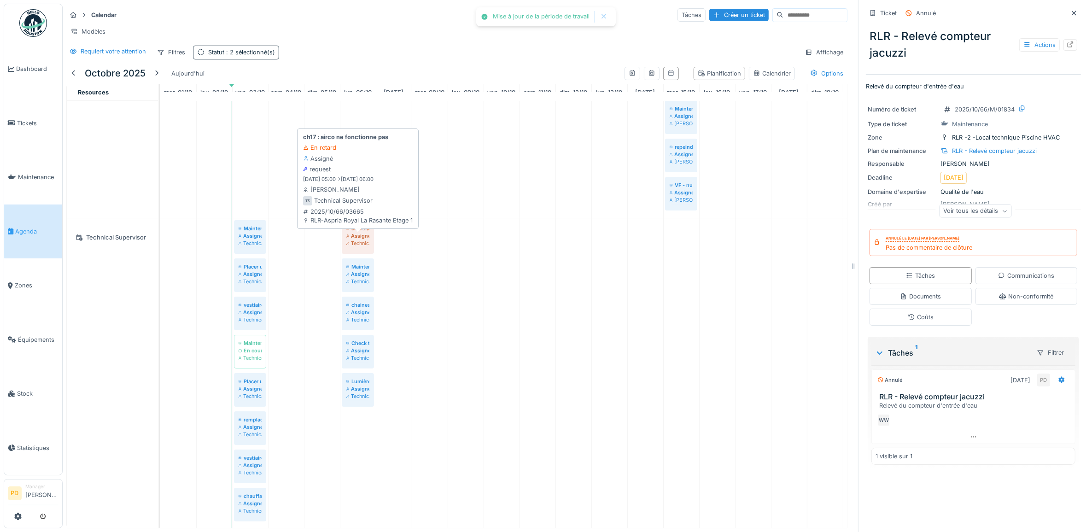
drag, startPoint x: 215, startPoint y: 250, endPoint x: 350, endPoint y: 252, distance: 135.0
click at [160, 252] on div "ch17 : airco ne fonctionne pas Assigné Technical Supervisor Maintenance général…" at bounding box center [160, 373] width 0 height 310
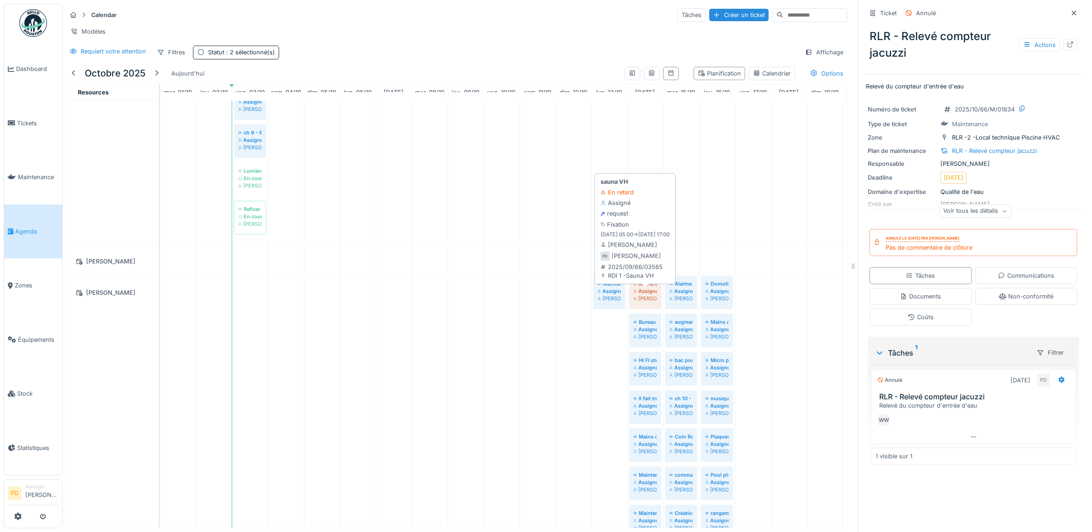
drag, startPoint x: 208, startPoint y: 307, endPoint x: 634, endPoint y: 303, distance: 426.1
drag, startPoint x: 611, startPoint y: 301, endPoint x: 630, endPoint y: 299, distance: 18.9
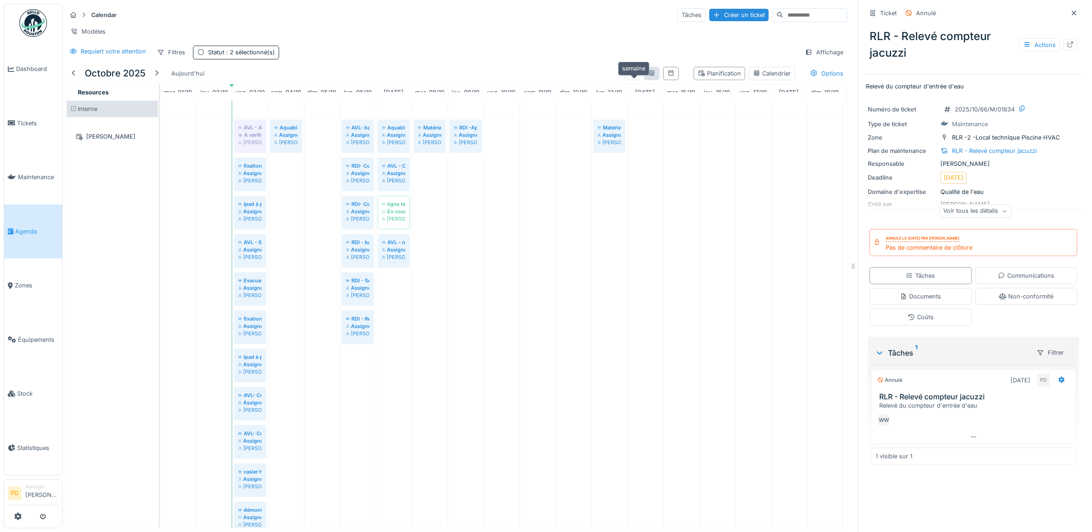
click at [649, 76] on icon at bounding box center [651, 73] width 5 height 6
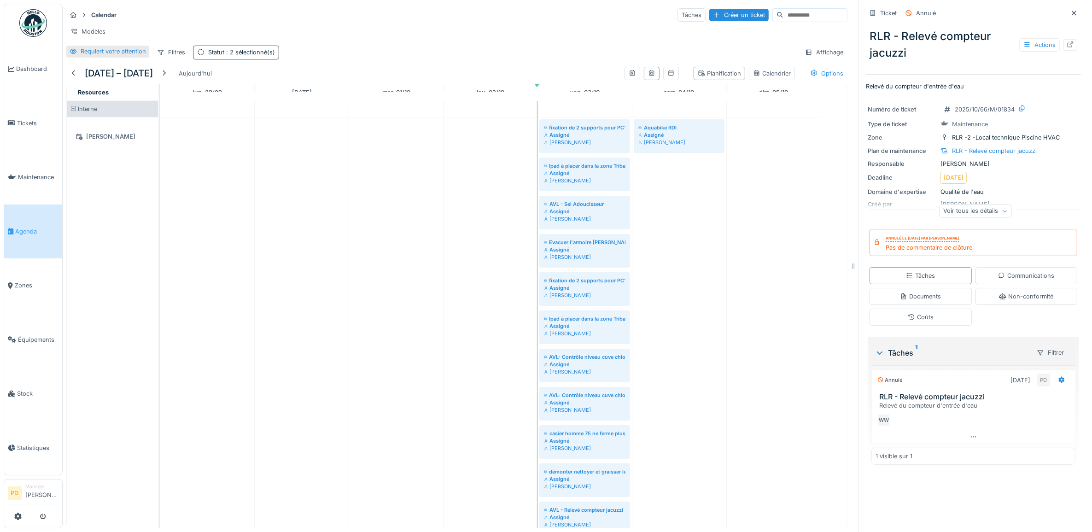
click at [94, 56] on div "Requiert votre attention" at bounding box center [113, 51] width 65 height 9
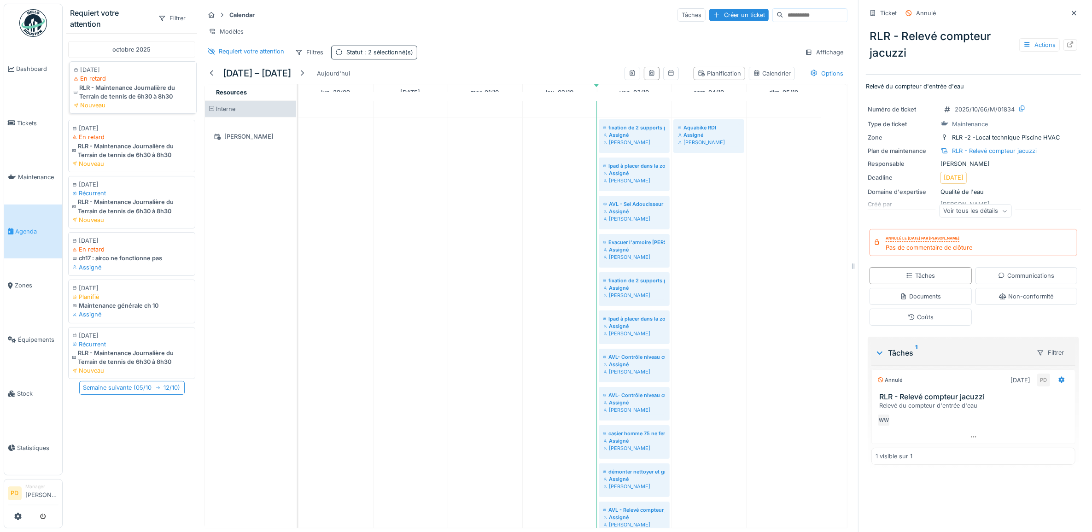
click at [133, 99] on div "RLR - Maintenance Journalière du Terrain de tennis de 6h30 à 8h30" at bounding box center [133, 92] width 119 height 18
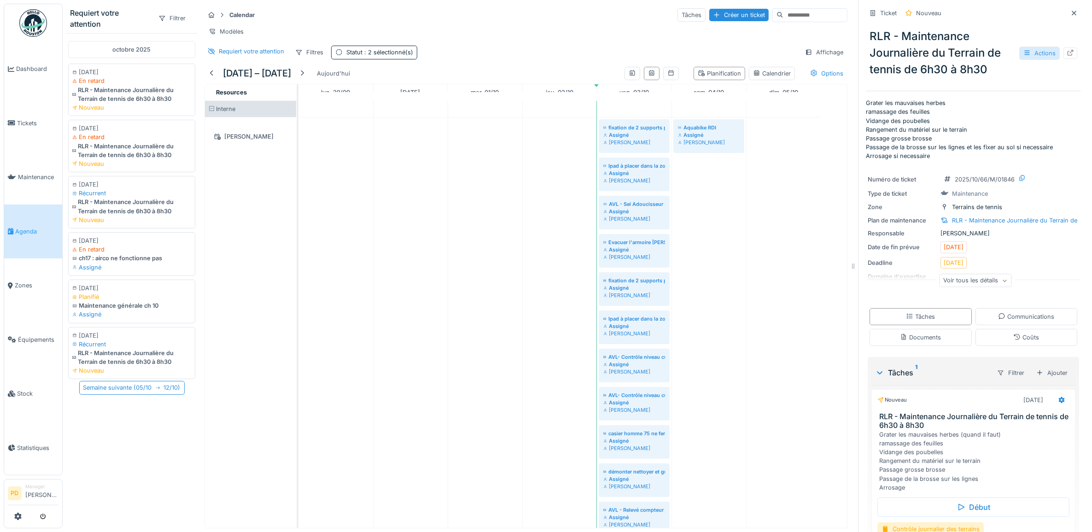
click at [1025, 57] on div "Actions" at bounding box center [1039, 53] width 41 height 13
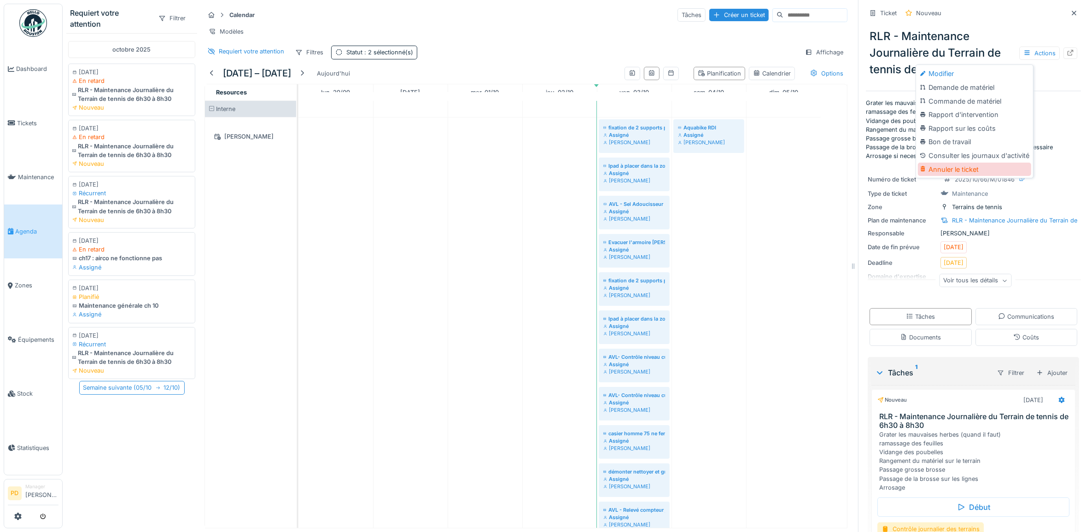
click at [964, 163] on div "Annuler le ticket" at bounding box center [974, 170] width 113 height 14
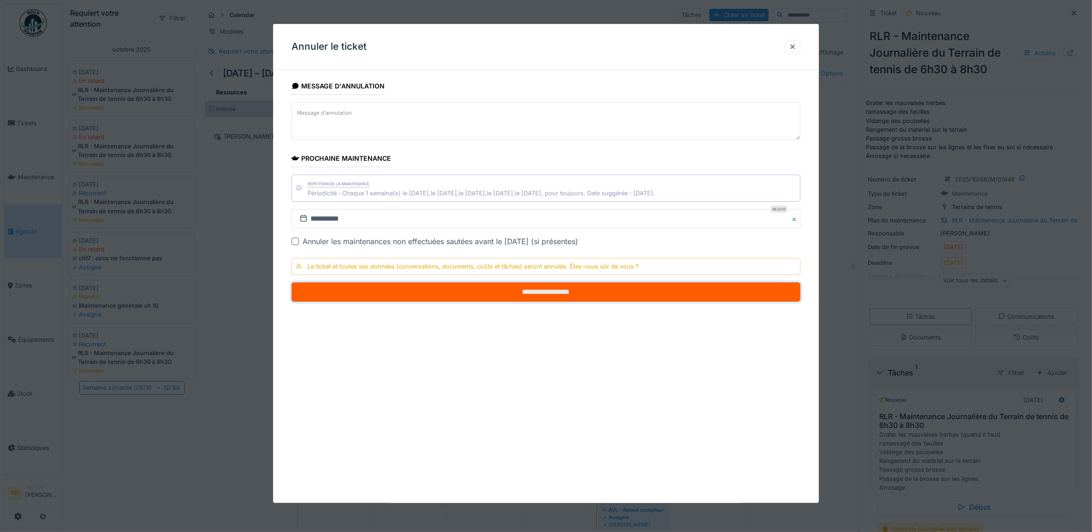
click at [510, 292] on input "**********" at bounding box center [546, 291] width 509 height 19
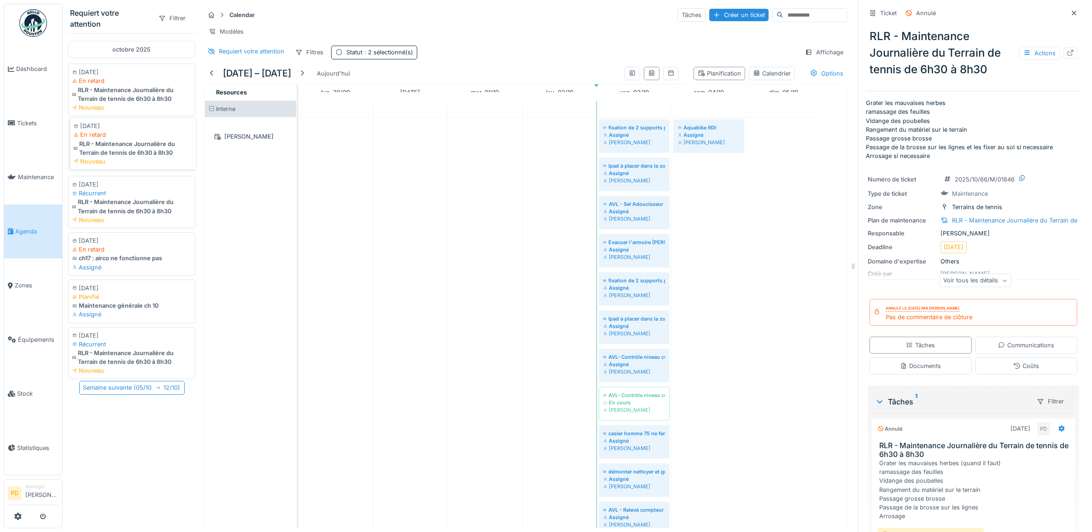
click at [143, 157] on div "RLR - Maintenance Journalière du Terrain de tennis de 6h30 à 8h30" at bounding box center [133, 149] width 119 height 18
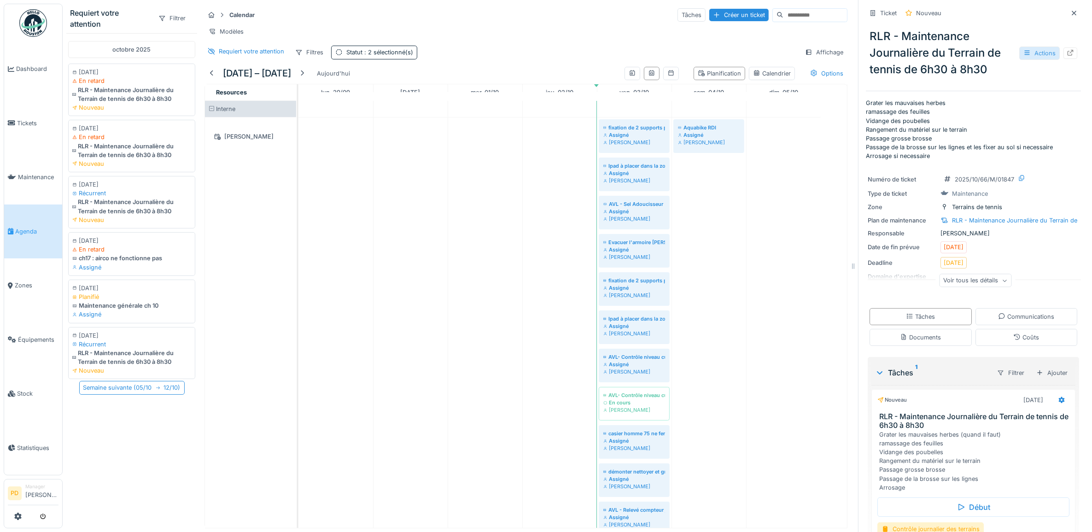
click at [1021, 56] on div "Actions" at bounding box center [1039, 53] width 41 height 13
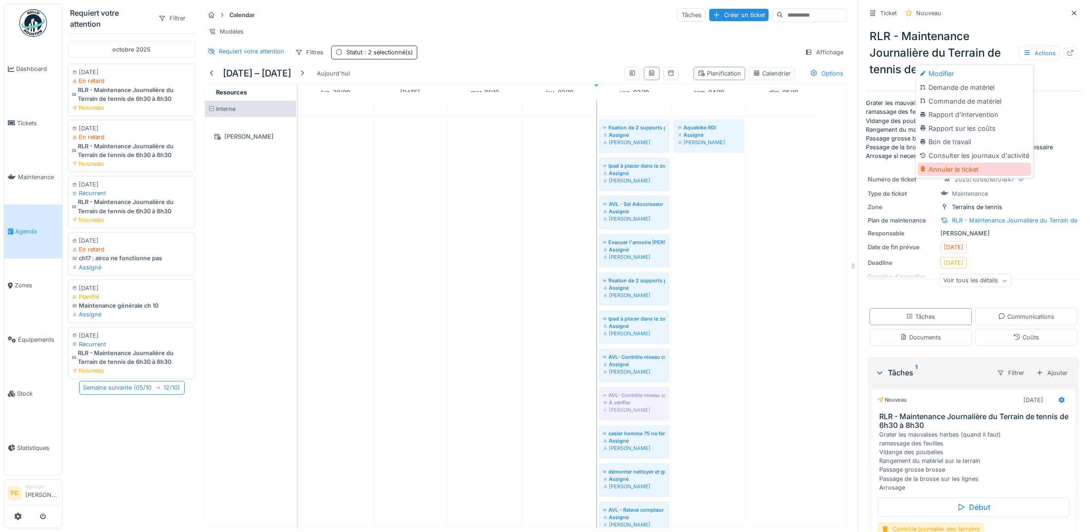
click at [971, 164] on div "Annuler le ticket" at bounding box center [974, 170] width 113 height 14
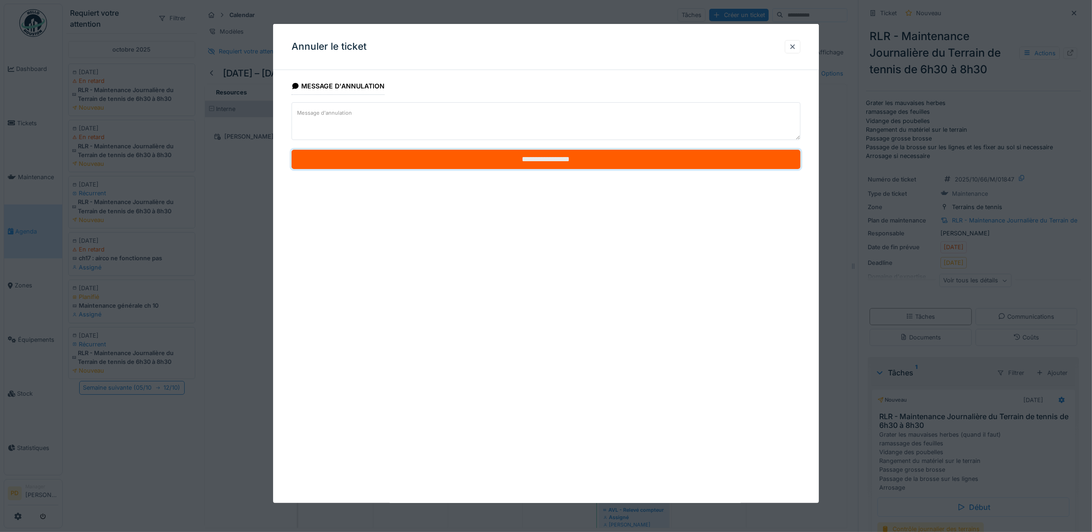
click at [517, 158] on input "**********" at bounding box center [546, 159] width 509 height 19
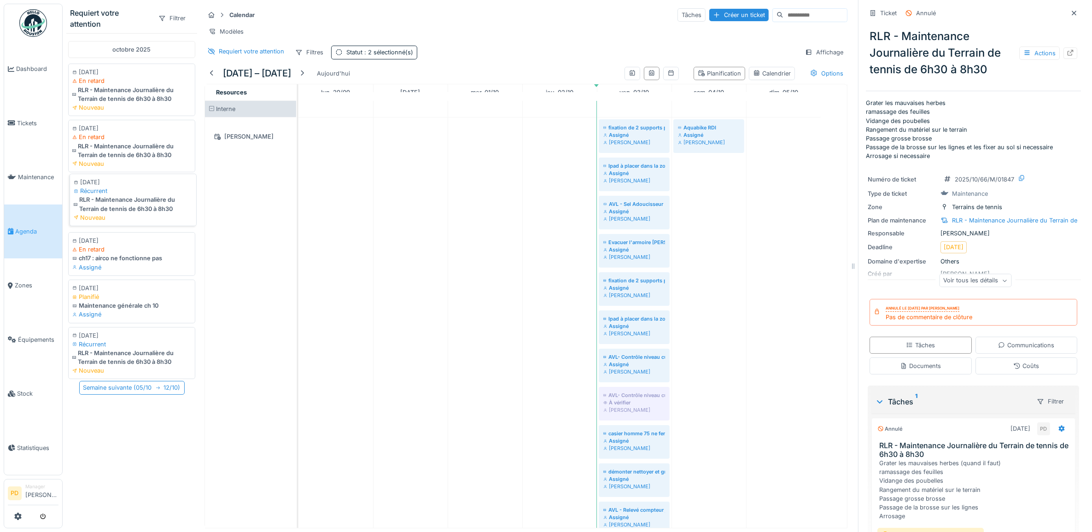
click at [144, 213] on div "RLR - Maintenance Journalière du Terrain de tennis de 6h30 à 8h30" at bounding box center [133, 204] width 119 height 18
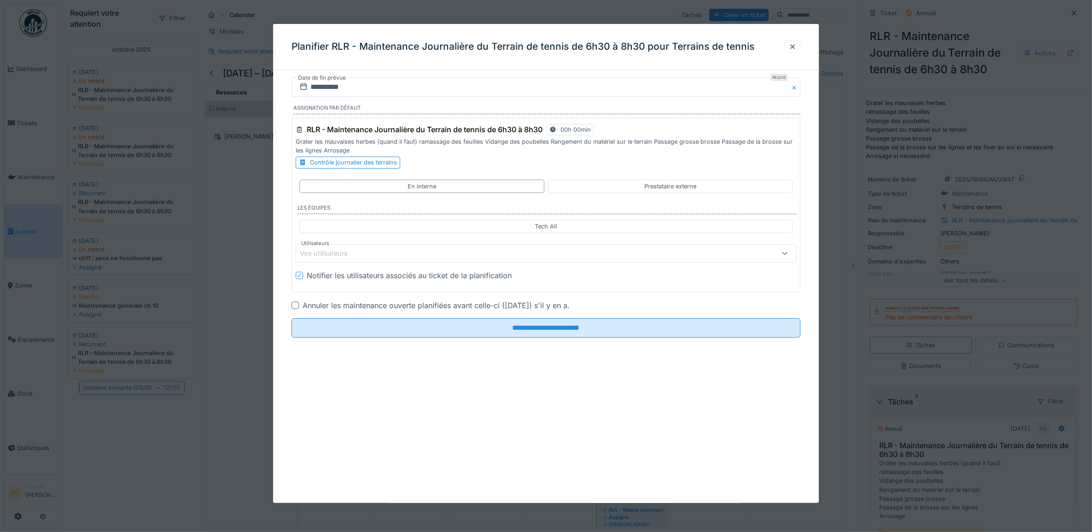
click at [301, 305] on div "Annuler les maintenance ouverte planifiées avant celle-ci (02/10/2025) s'il y e…" at bounding box center [546, 305] width 509 height 11
drag, startPoint x: 291, startPoint y: 307, endPoint x: 296, endPoint y: 307, distance: 5.1
click at [294, 307] on div at bounding box center [295, 305] width 7 height 7
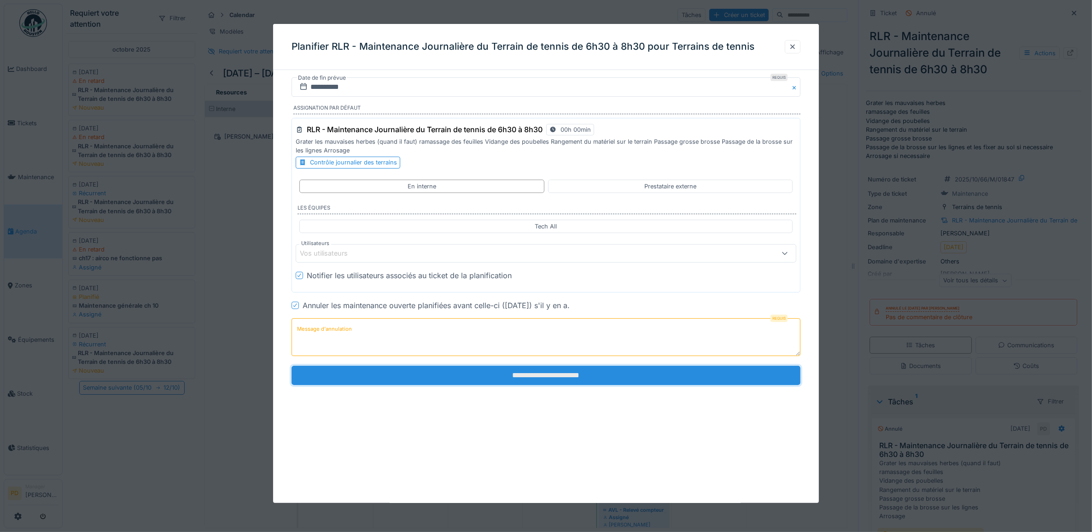
click at [493, 374] on input "**********" at bounding box center [546, 375] width 509 height 19
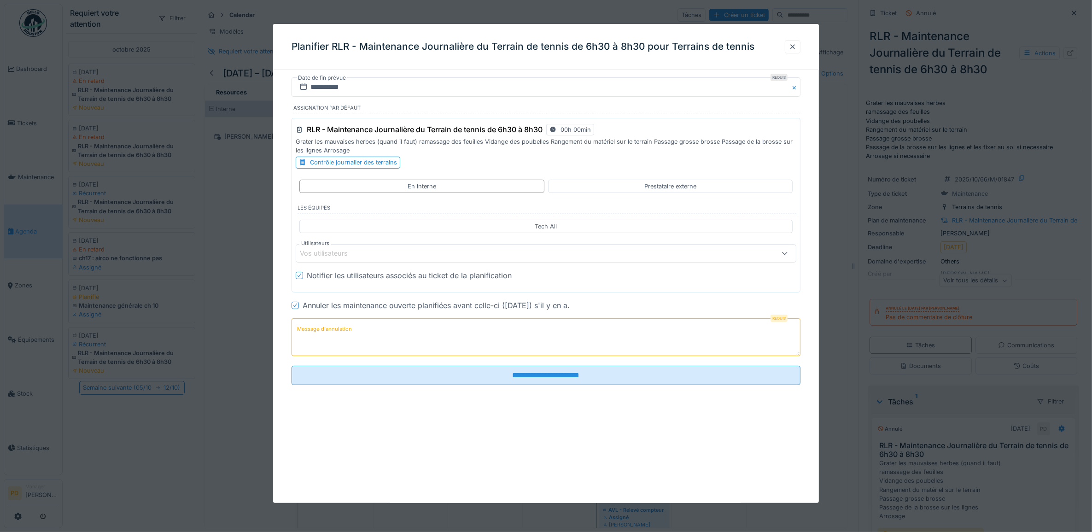
click at [409, 337] on textarea "Message d'annulation" at bounding box center [546, 337] width 509 height 38
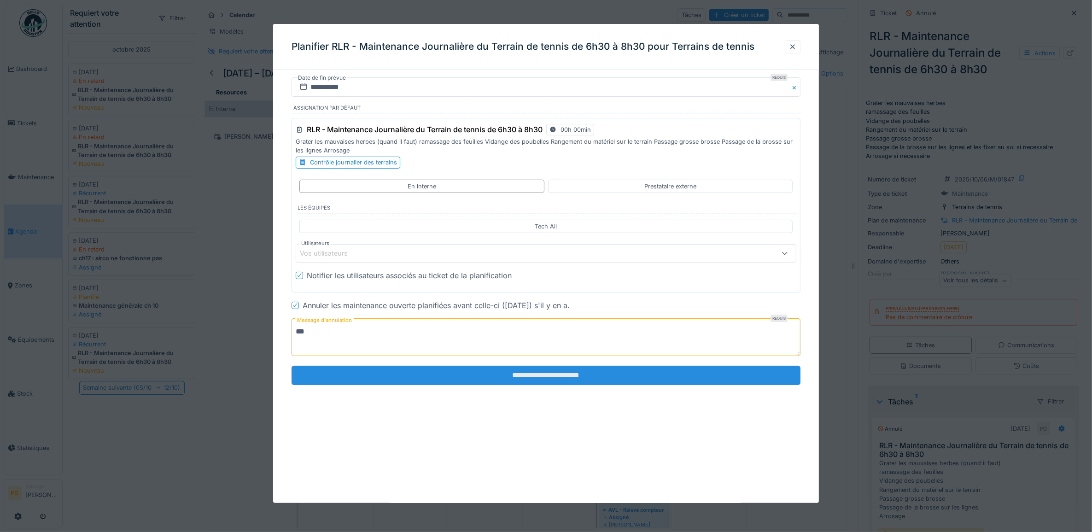
type textarea "***"
click at [505, 379] on input "**********" at bounding box center [546, 375] width 509 height 19
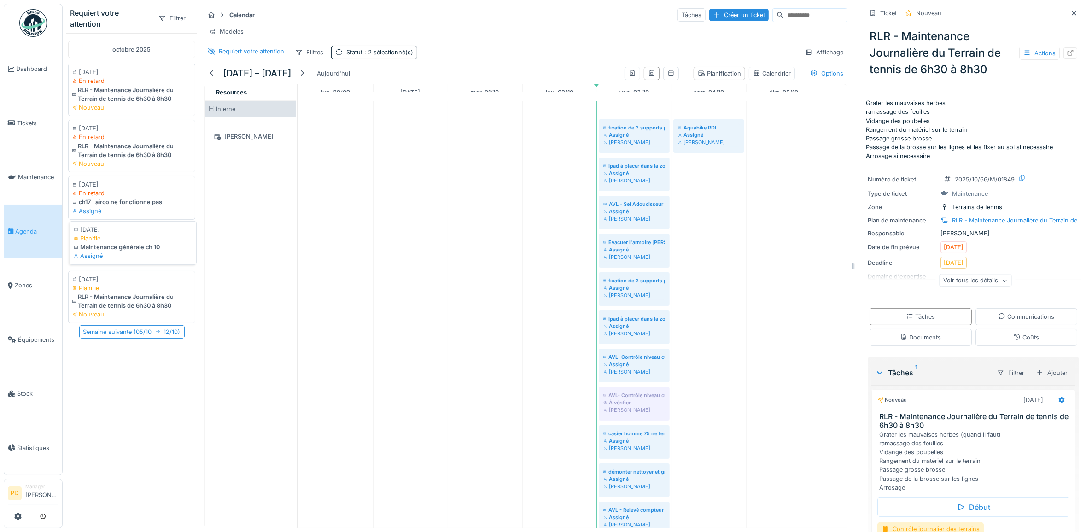
click at [109, 251] on div "Maintenance générale ch 10" at bounding box center [133, 247] width 119 height 9
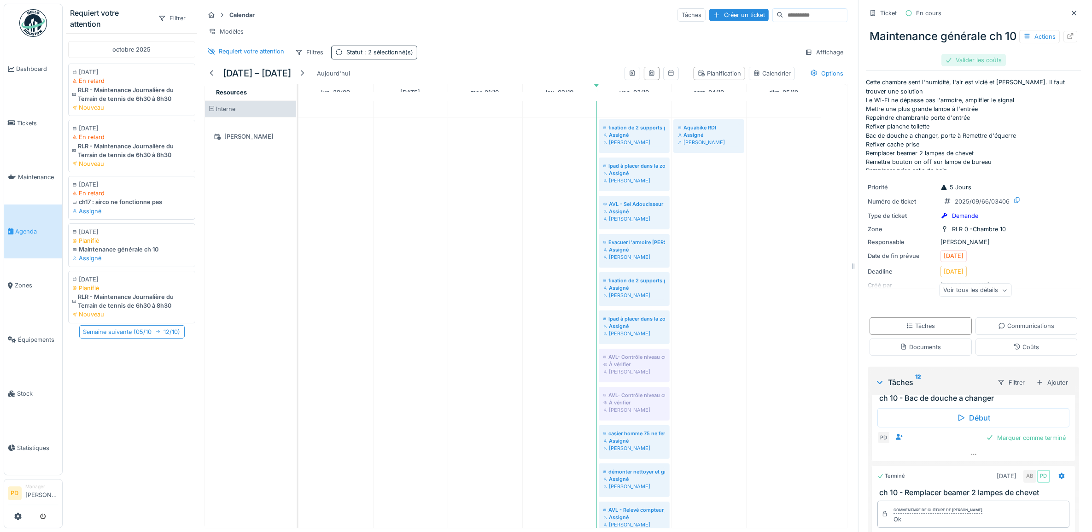
click at [980, 66] on div "Valider les coûts" at bounding box center [973, 60] width 64 height 12
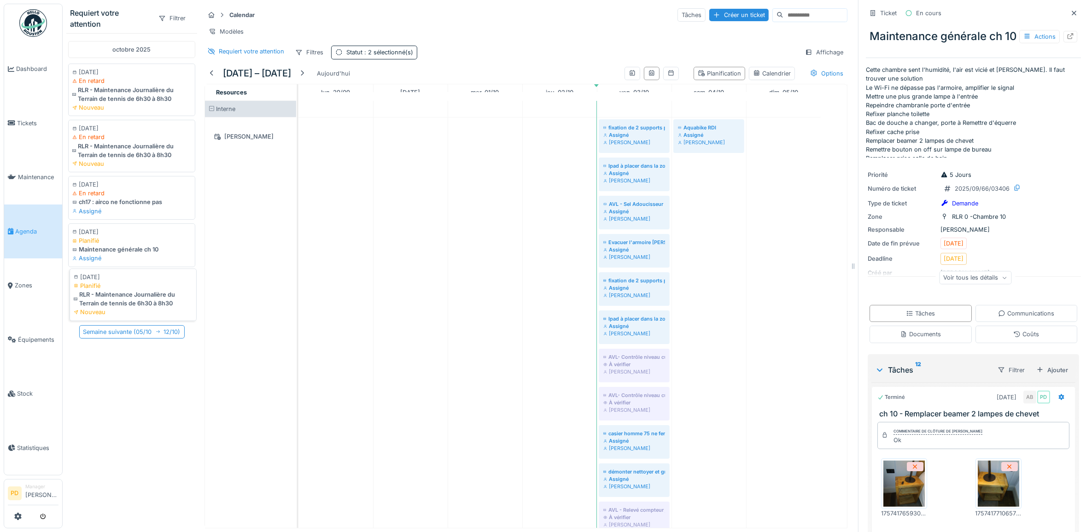
click at [124, 308] on div "RLR - Maintenance Journalière du Terrain de tennis de 6h30 à 8h30" at bounding box center [133, 299] width 119 height 18
click at [102, 308] on div "RLR - Maintenance Journalière du Terrain de tennis de 6h30 à 8h30" at bounding box center [133, 299] width 119 height 18
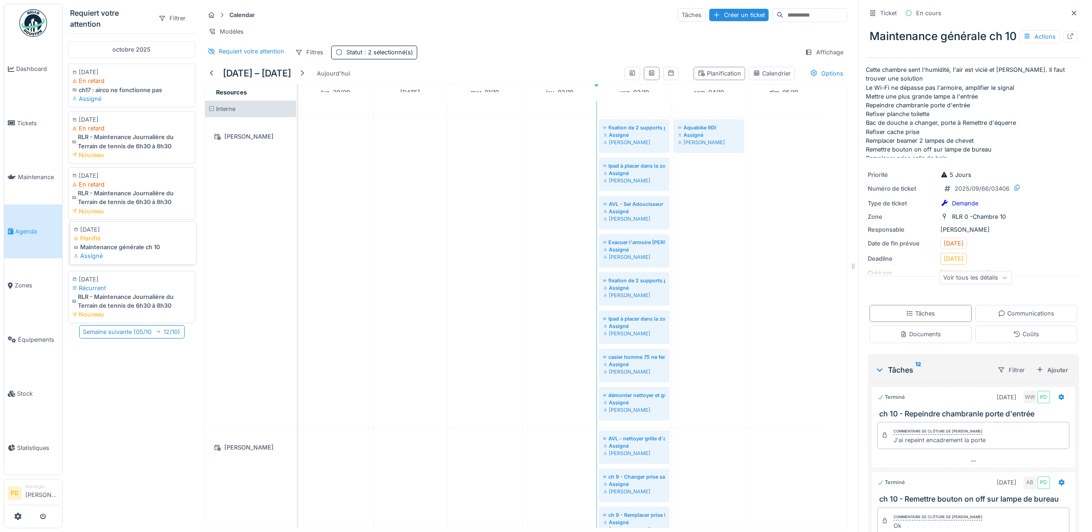
scroll to position [8, 0]
click at [133, 308] on div "RLR - Maintenance Journalière du Terrain de tennis de 6h30 à 8h30" at bounding box center [133, 299] width 119 height 18
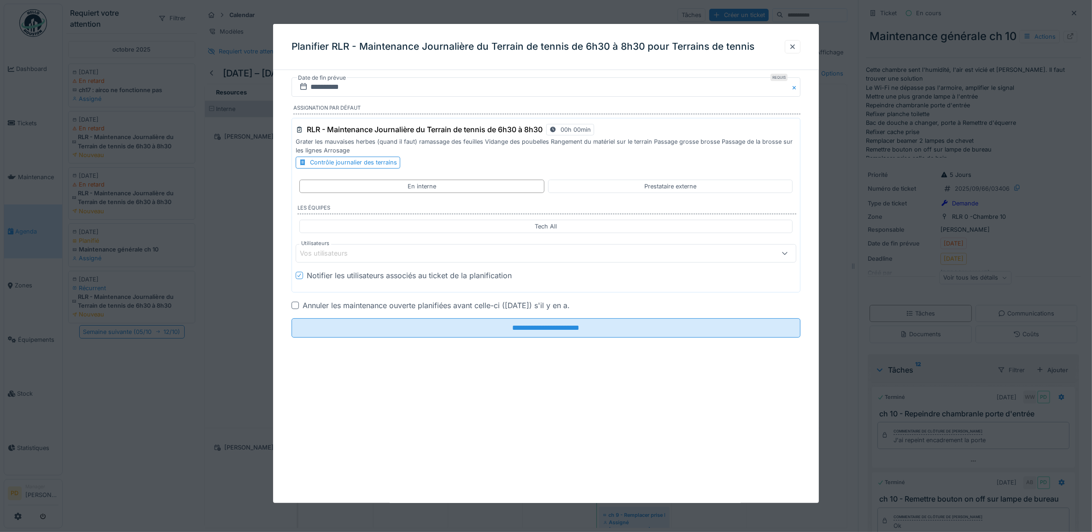
click at [378, 311] on div "Annuler les maintenance ouverte planifiées avant celle-ci ([DATE]) s'il y en a." at bounding box center [436, 305] width 267 height 11
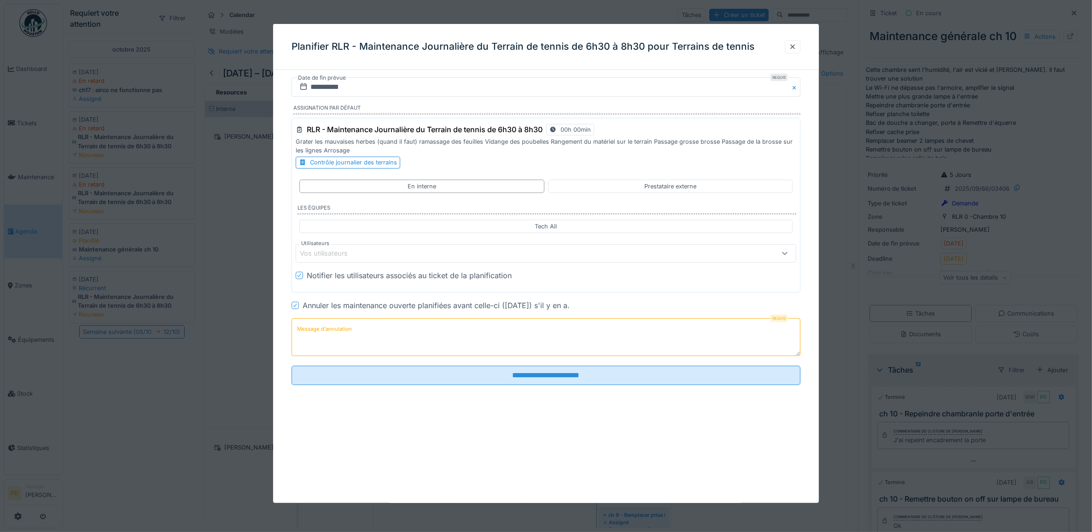
click at [397, 327] on textarea "Message d'annulation" at bounding box center [546, 337] width 509 height 38
type textarea "*"
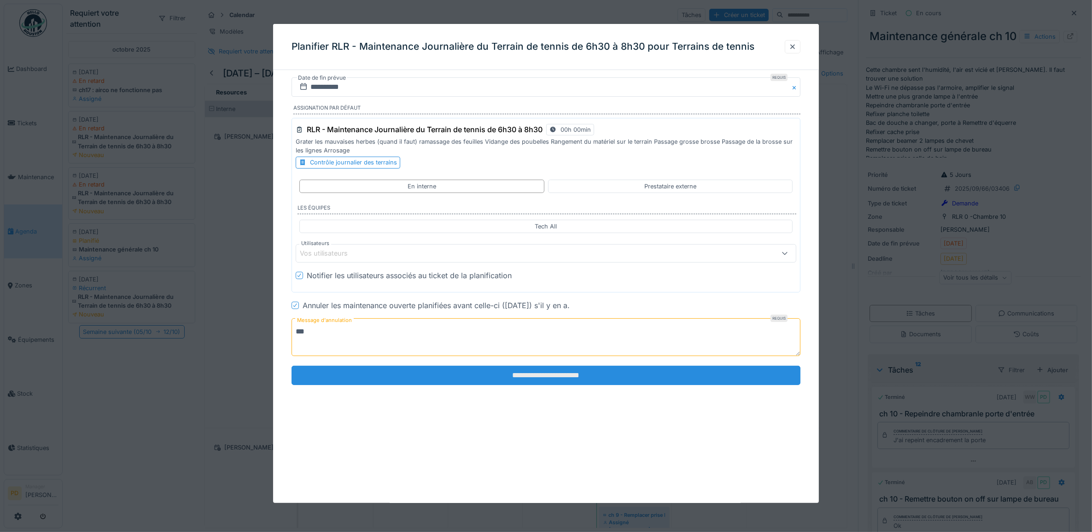
type textarea "**"
click at [622, 378] on input "**********" at bounding box center [546, 375] width 509 height 19
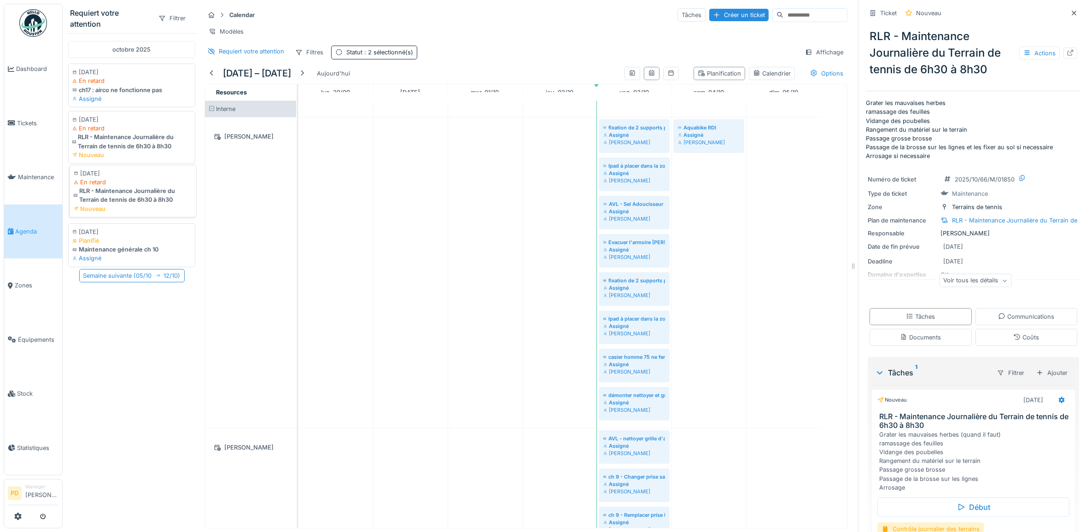
click at [141, 204] on div "RLR - Maintenance Journalière du Terrain de tennis de 6h30 à 8h30" at bounding box center [133, 196] width 119 height 18
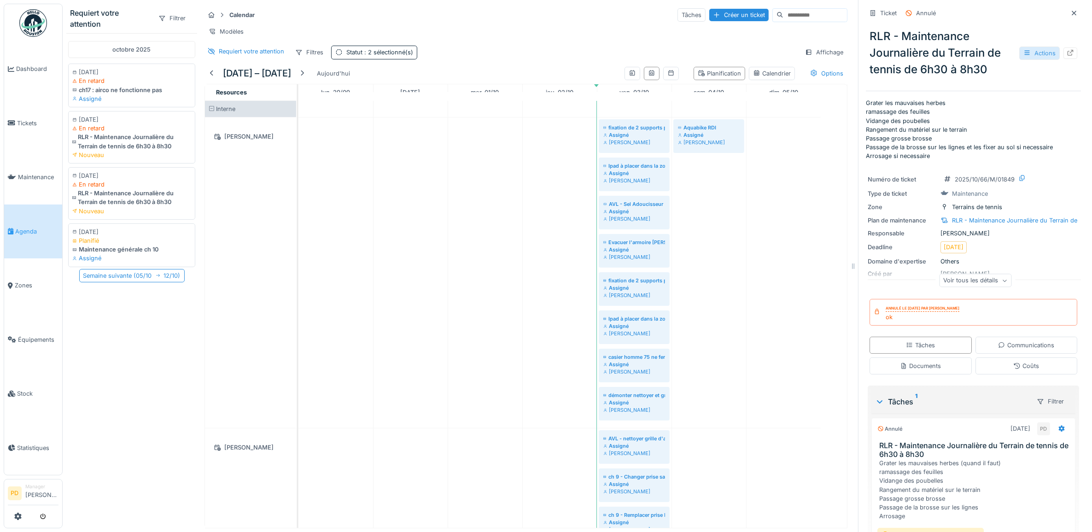
click at [1019, 47] on div "Actions" at bounding box center [1039, 53] width 41 height 13
click at [901, 314] on div "ok" at bounding box center [923, 317] width 74 height 9
drag, startPoint x: 1, startPoint y: 114, endPoint x: 10, endPoint y: 116, distance: 8.6
click at [5, 116] on body "Dashboard Tickets Maintenance [GEOGRAPHIC_DATA] Zones Équipements Stock Statist…" at bounding box center [546, 266] width 1092 height 532
drag, startPoint x: 10, startPoint y: 116, endPoint x: 21, endPoint y: 118, distance: 11.2
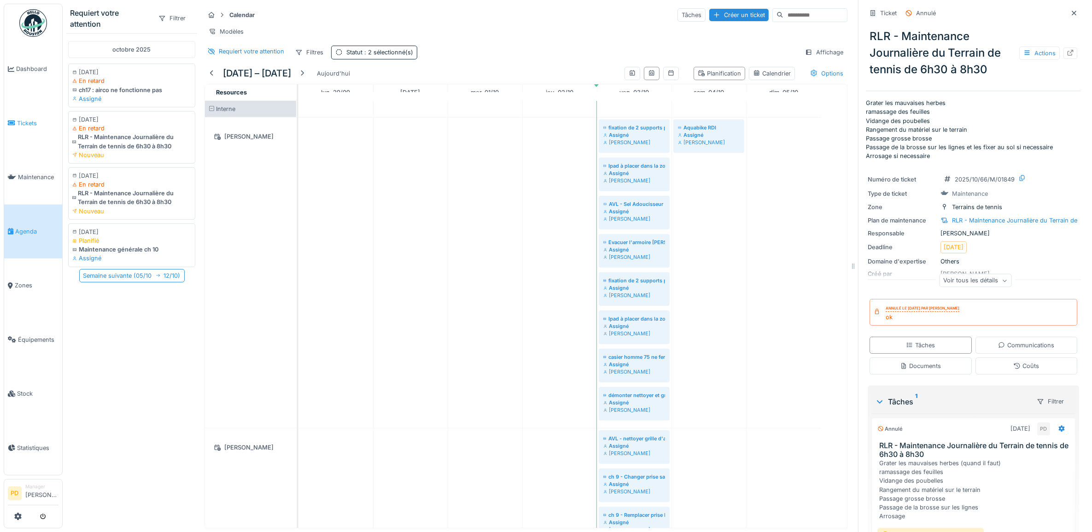
click at [20, 119] on span "Tickets" at bounding box center [37, 123] width 41 height 9
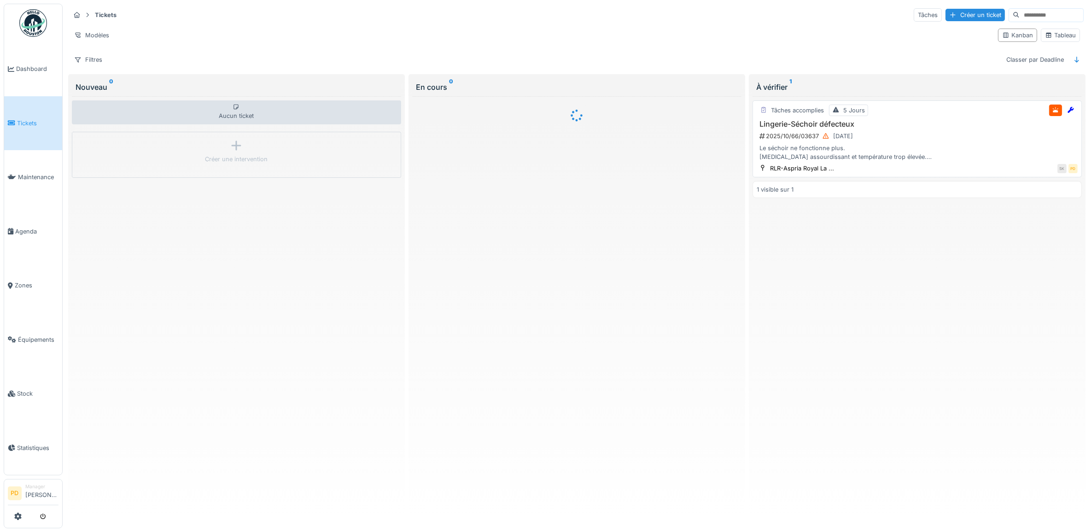
click at [908, 142] on div "2025/10/66/03637 [DATE]" at bounding box center [918, 136] width 319 height 12
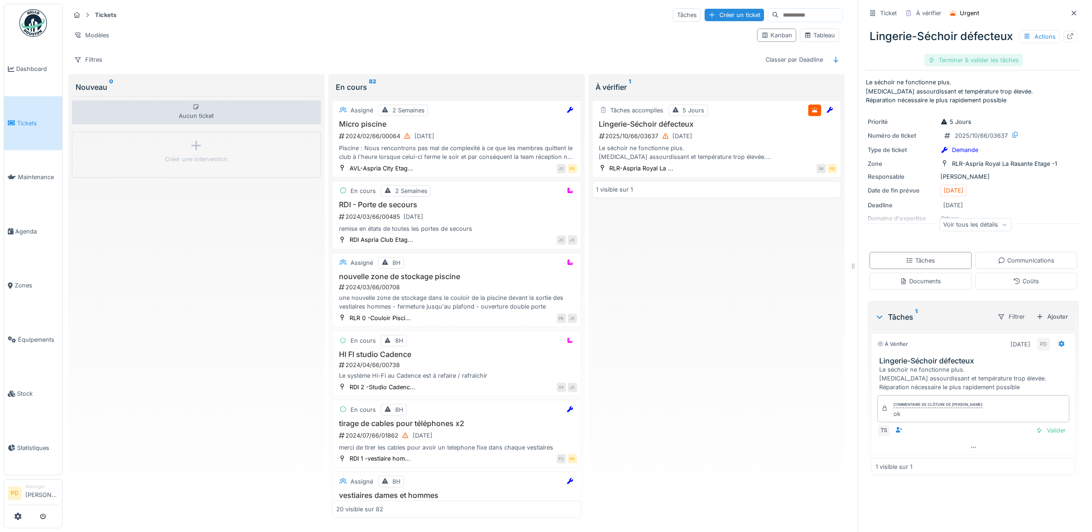
click at [968, 66] on div "Terminer & valider les tâches" at bounding box center [973, 60] width 99 height 12
click at [968, 66] on div "Clôturer le ticket" at bounding box center [973, 60] width 64 height 12
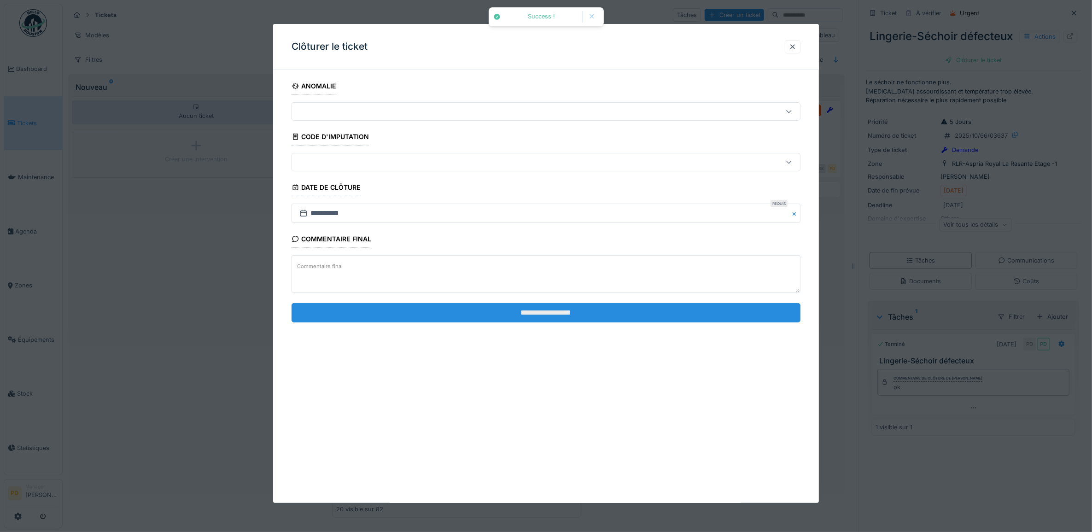
drag, startPoint x: 594, startPoint y: 314, endPoint x: 590, endPoint y: 311, distance: 5.3
click at [593, 314] on input "**********" at bounding box center [546, 312] width 509 height 19
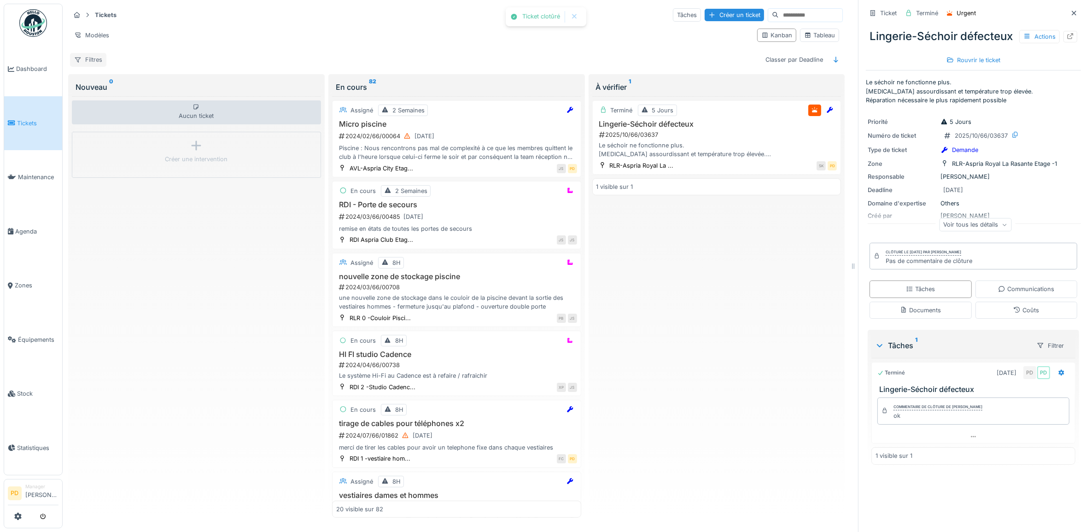
click at [94, 62] on div "Filtres" at bounding box center [88, 59] width 36 height 13
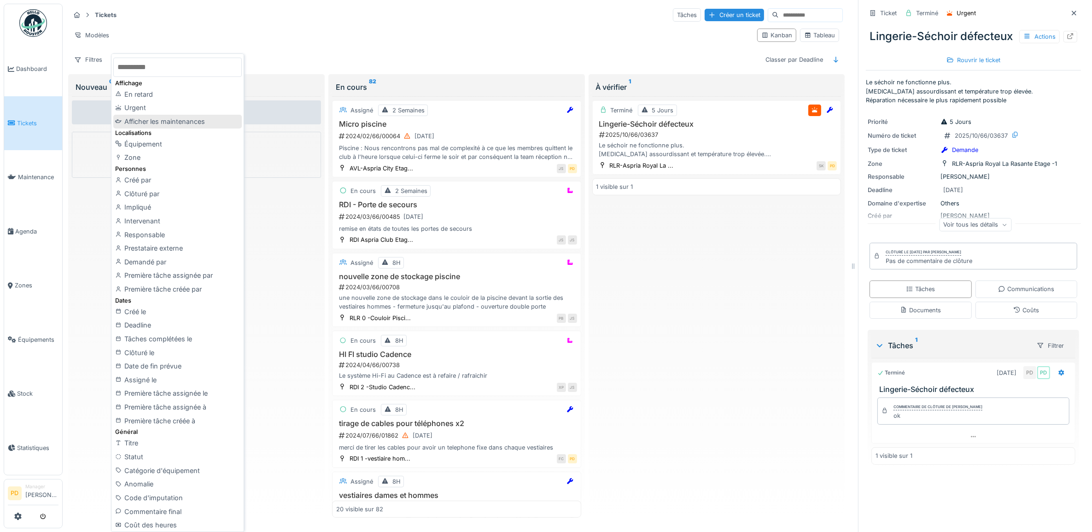
click at [187, 117] on div "Afficher les maintenances" at bounding box center [177, 122] width 128 height 14
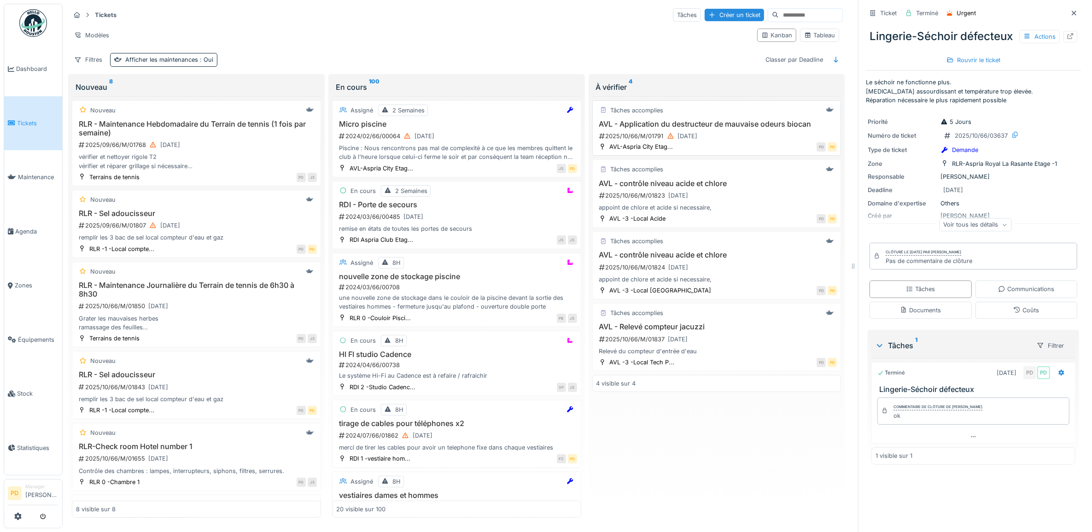
click at [714, 134] on div "2025/10/66/M/01791 [DATE]" at bounding box center [717, 136] width 239 height 12
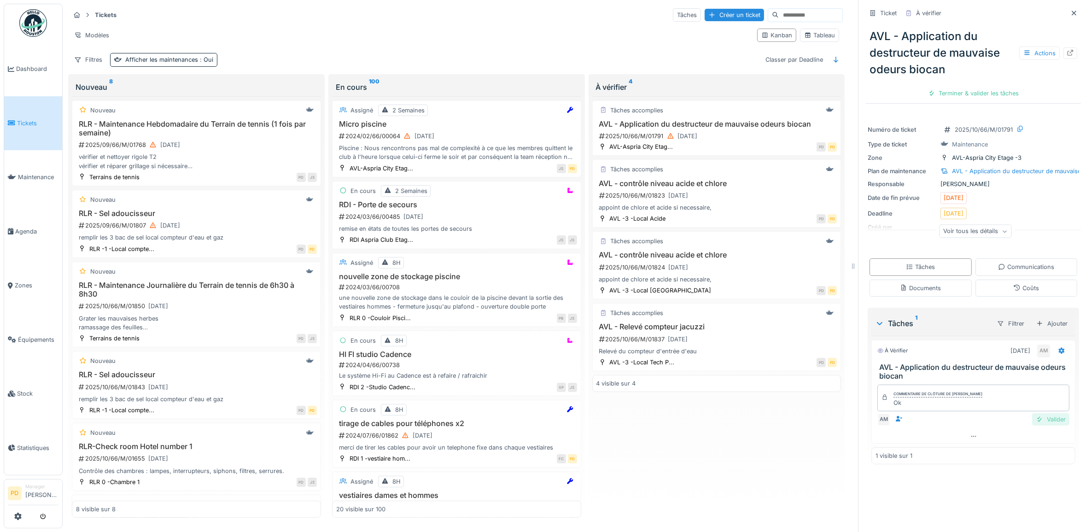
click at [1033, 422] on div "Valider" at bounding box center [1050, 419] width 37 height 12
click at [963, 93] on div "Clôturer le ticket" at bounding box center [973, 93] width 64 height 12
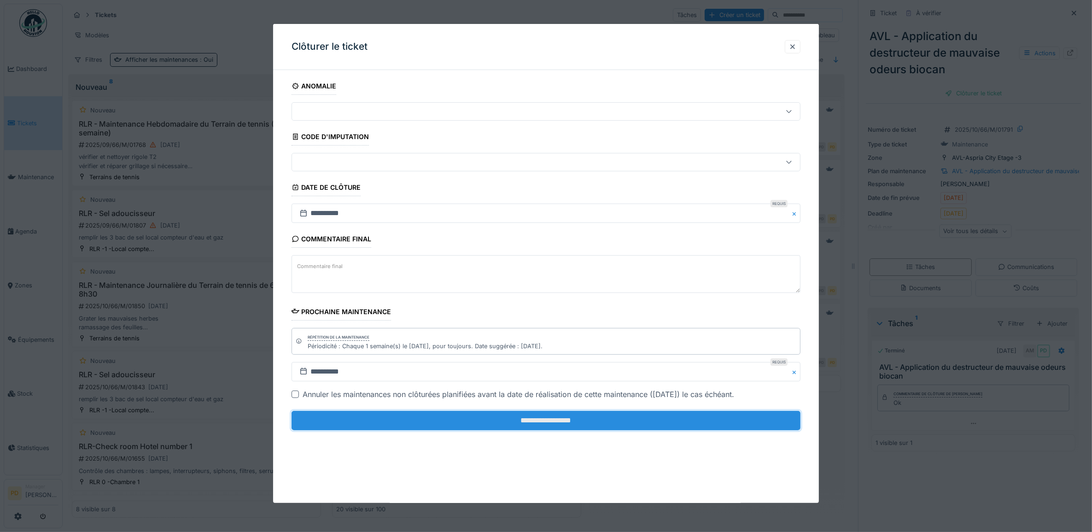
click at [610, 415] on input "**********" at bounding box center [546, 420] width 509 height 19
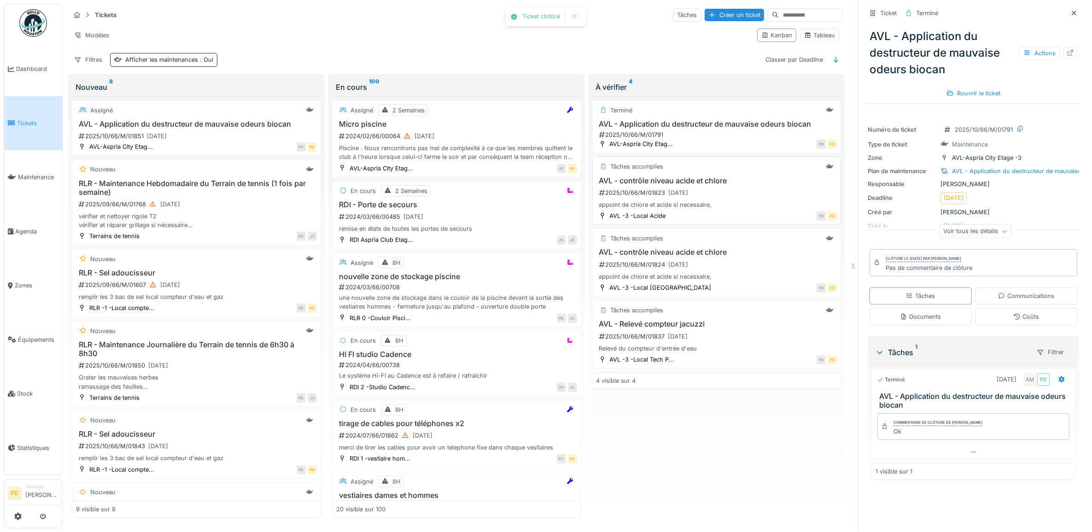
click at [672, 185] on h3 "AVL - contrôle niveau acide et chlore" at bounding box center [716, 180] width 241 height 9
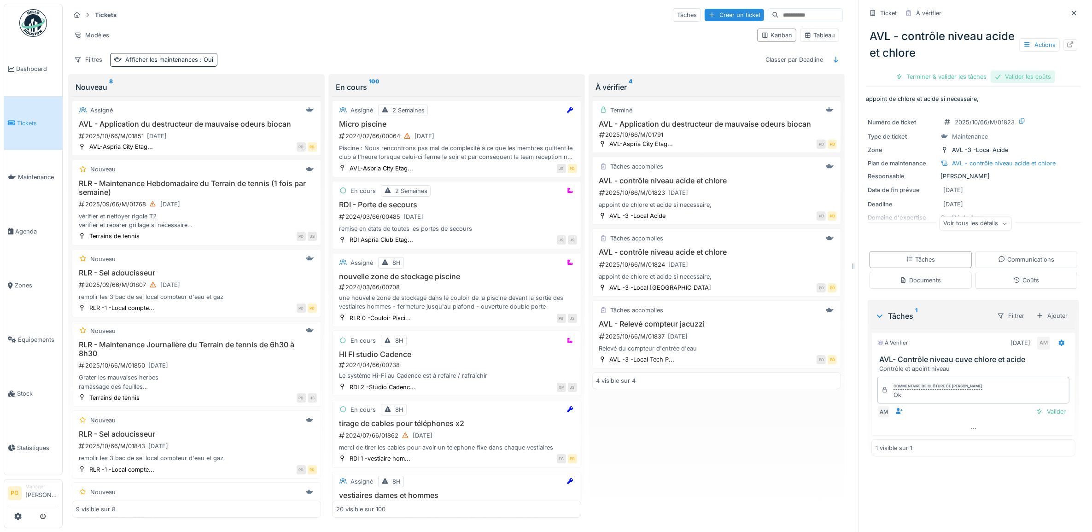
click at [1006, 76] on div "Valider les coûts" at bounding box center [1023, 76] width 64 height 12
click at [1006, 76] on div "Terminer & valider les tâches" at bounding box center [973, 76] width 99 height 12
click at [950, 81] on div "Clôturer le ticket" at bounding box center [973, 76] width 64 height 12
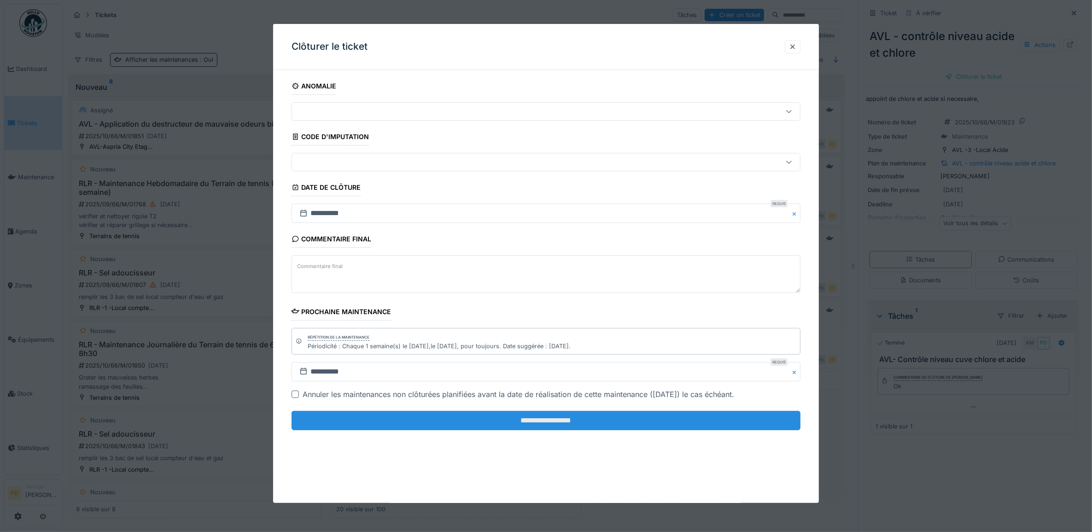
click at [682, 425] on input "**********" at bounding box center [546, 420] width 509 height 19
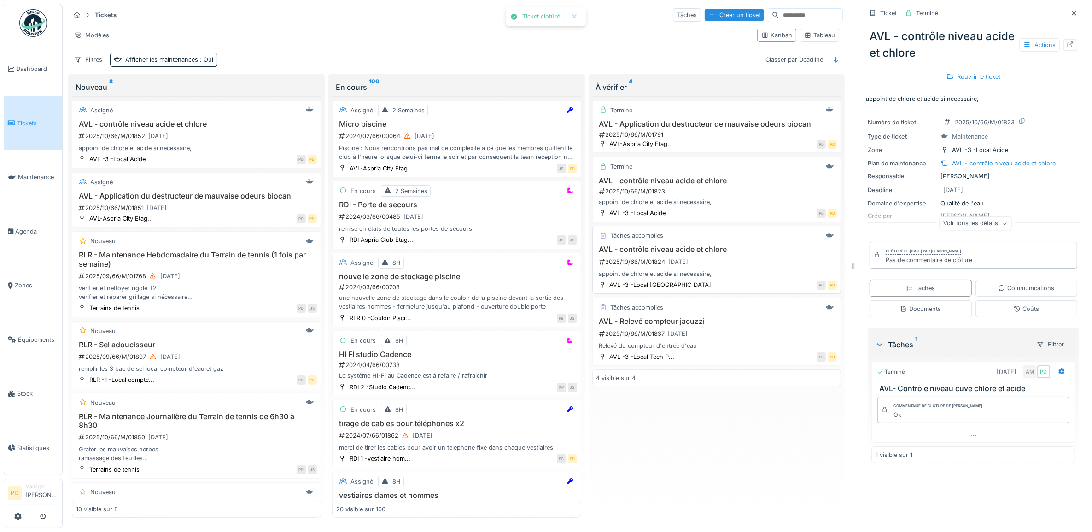
click at [724, 254] on h3 "AVL - contrôle niveau acide et chlore" at bounding box center [716, 249] width 241 height 9
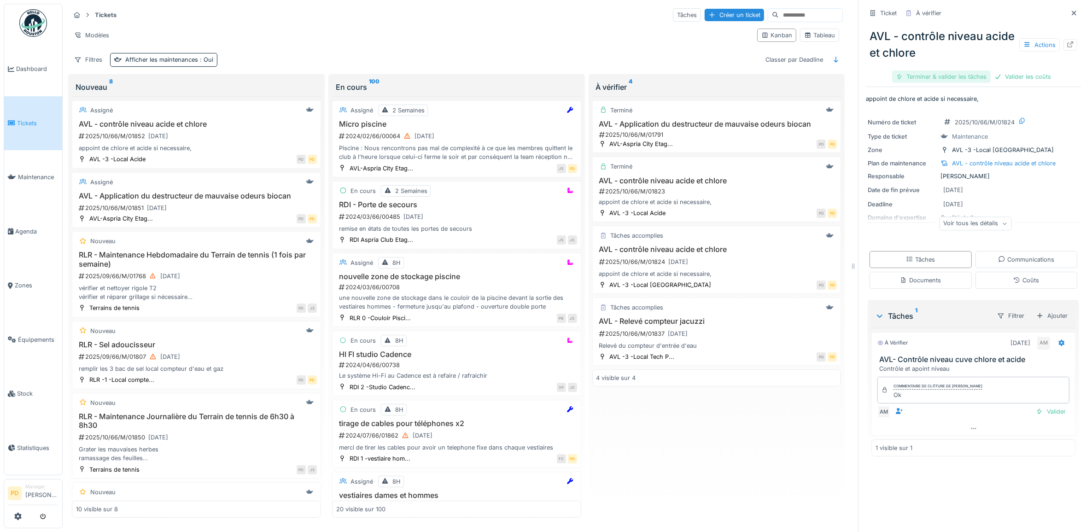
click at [970, 73] on div "Terminer & valider les tâches" at bounding box center [941, 76] width 99 height 12
click at [1002, 72] on div "Clôturer le ticket" at bounding box center [1006, 76] width 64 height 12
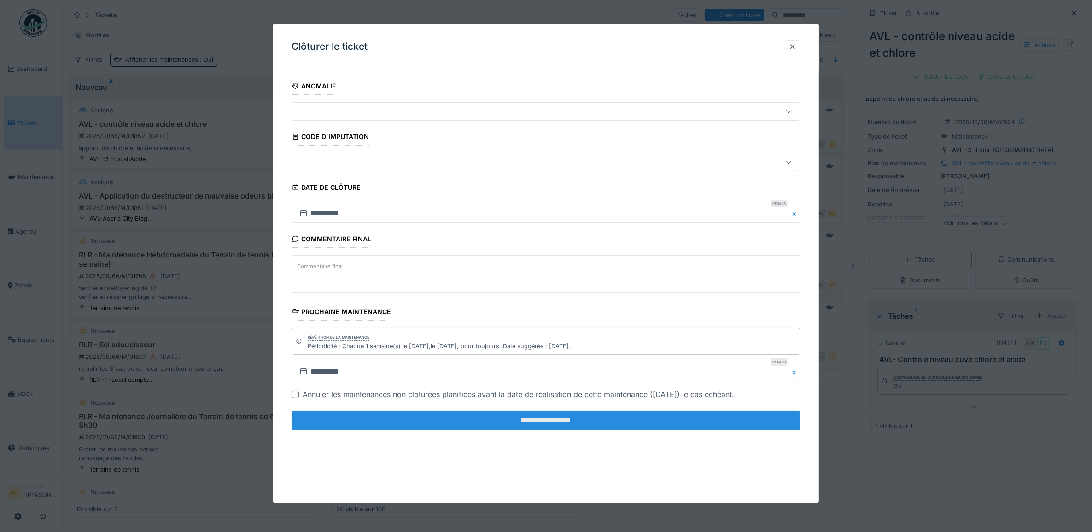
click at [677, 418] on input "**********" at bounding box center [546, 420] width 509 height 19
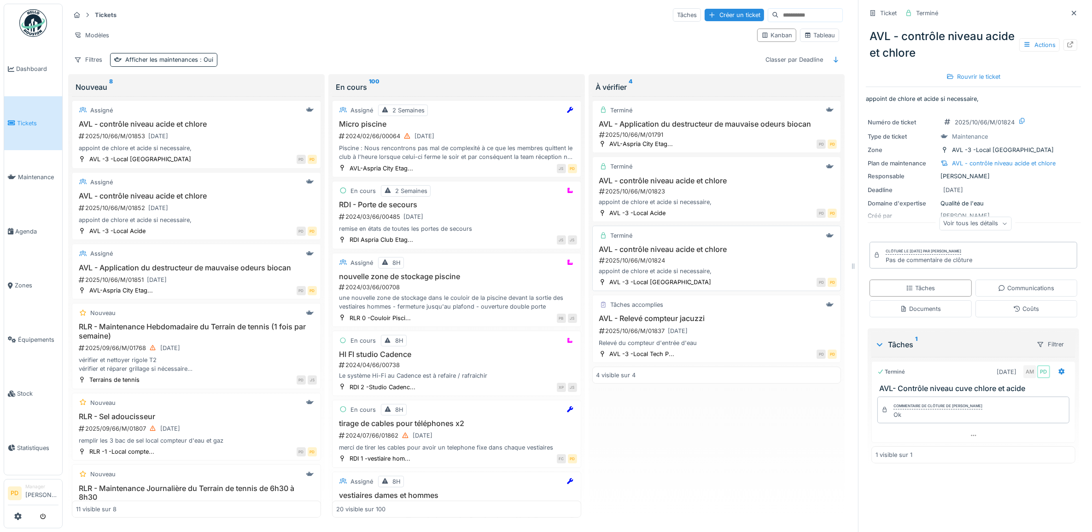
click at [714, 254] on h3 "AVL - contrôle niveau acide et chlore" at bounding box center [716, 249] width 241 height 9
click at [710, 344] on div "Relevé du compteur d'entrée d'eau" at bounding box center [716, 343] width 241 height 9
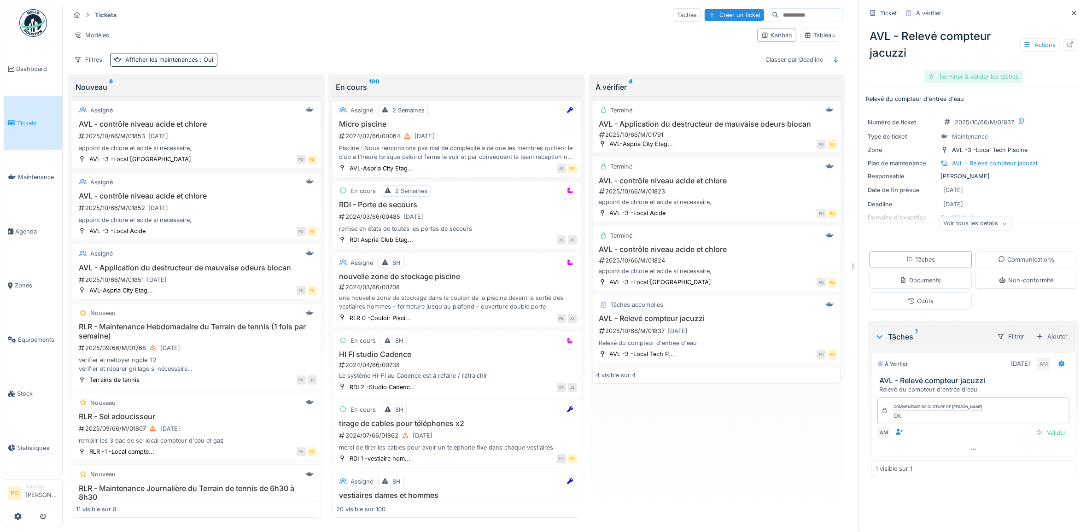
click at [968, 74] on div "Terminer & valider les tâches" at bounding box center [973, 76] width 99 height 12
click at [966, 75] on div "Clôturer le ticket" at bounding box center [973, 76] width 64 height 12
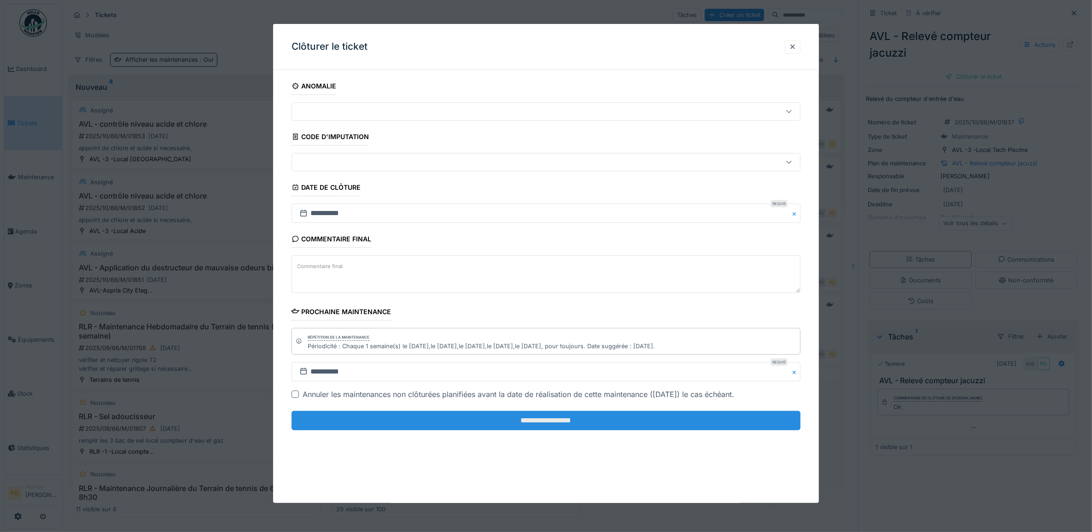
click at [545, 426] on input "**********" at bounding box center [546, 420] width 509 height 19
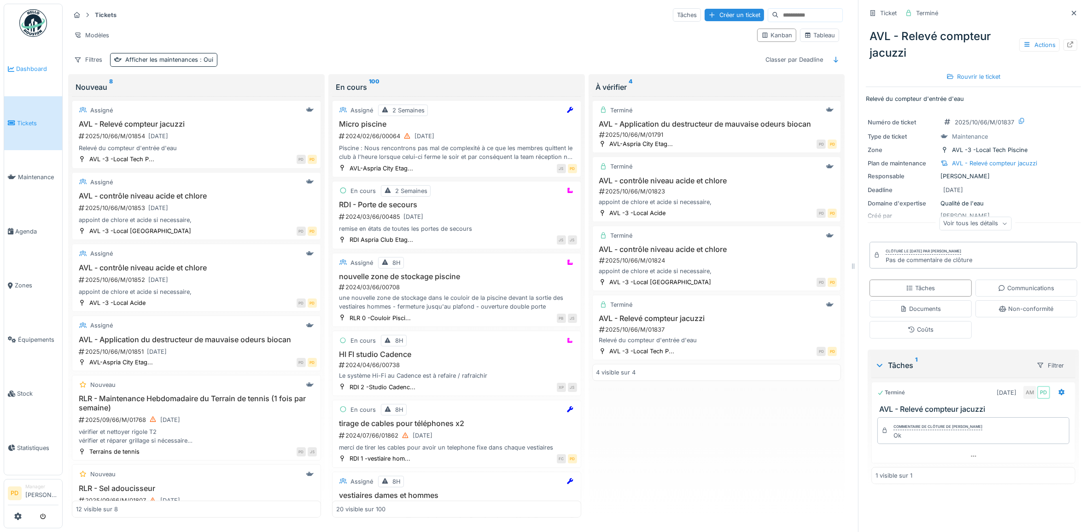
click at [35, 66] on span "Dashboard" at bounding box center [37, 68] width 42 height 9
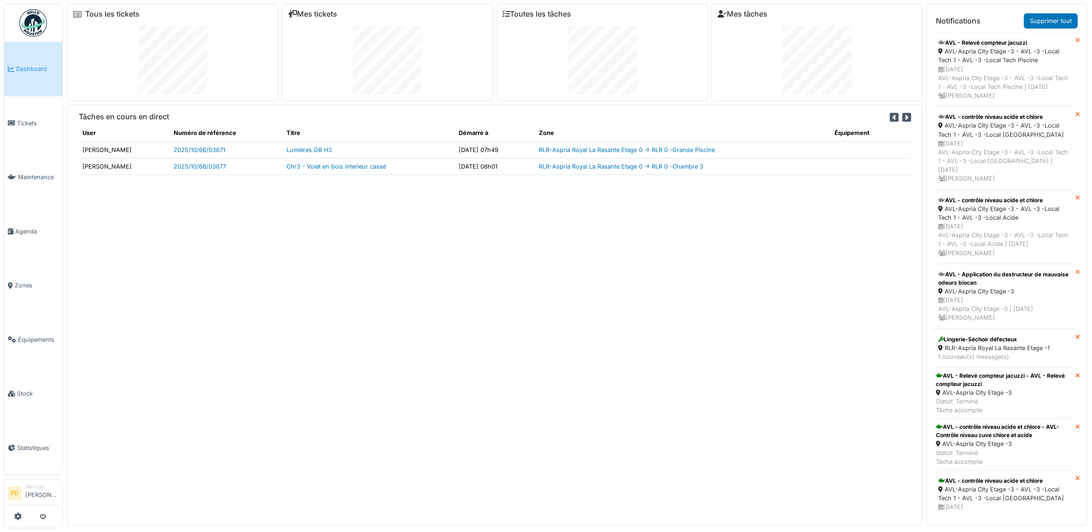
drag, startPoint x: 31, startPoint y: 70, endPoint x: 24, endPoint y: 64, distance: 8.8
click at [31, 70] on span "Dashboard" at bounding box center [37, 68] width 42 height 9
click at [23, 68] on span "Dashboard" at bounding box center [37, 68] width 42 height 9
click at [1037, 21] on link "Supprimer tout" at bounding box center [1051, 20] width 54 height 15
click at [1055, 21] on link "Supprimer tout" at bounding box center [1051, 20] width 54 height 15
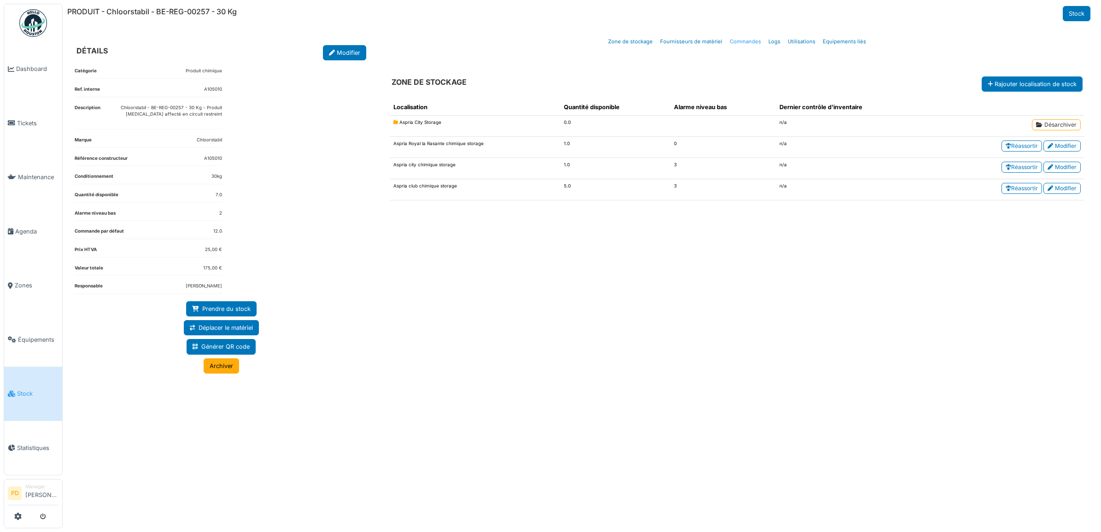
click at [741, 41] on link "Commandes" at bounding box center [745, 42] width 39 height 22
select select "***"
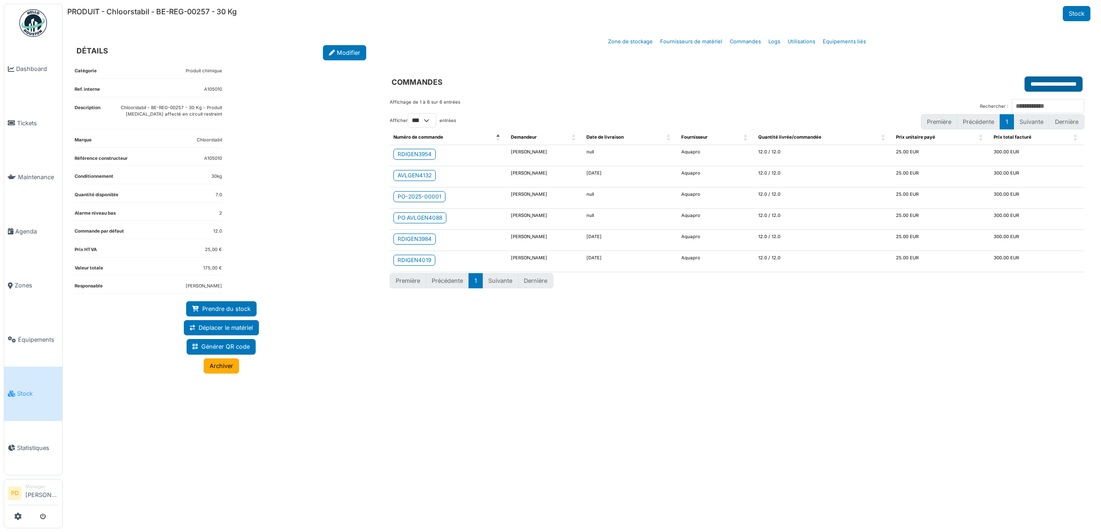
click at [1045, 81] on input "**********" at bounding box center [1053, 83] width 58 height 15
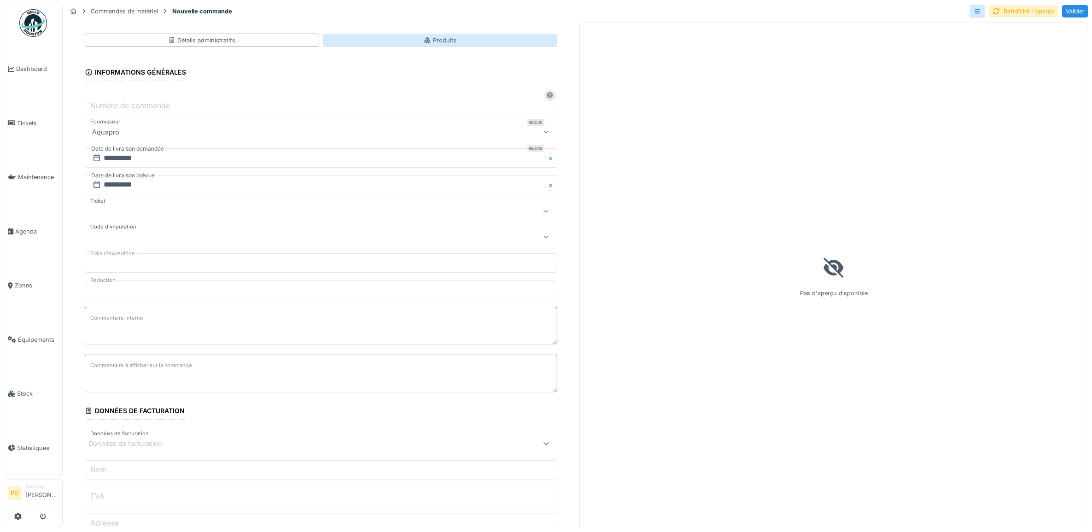
click at [424, 38] on icon at bounding box center [427, 40] width 7 height 6
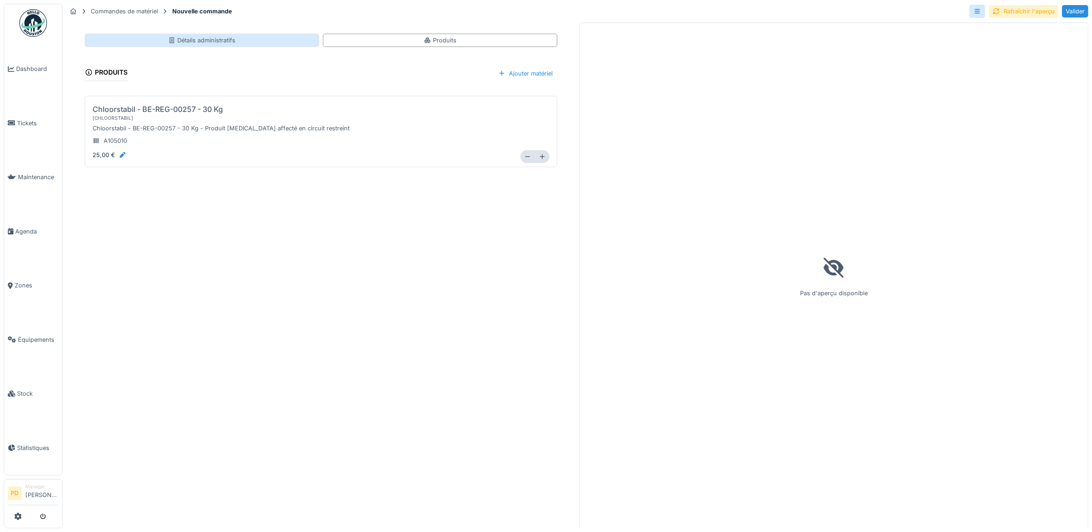
click at [231, 41] on div "Détails administratifs" at bounding box center [201, 40] width 67 height 9
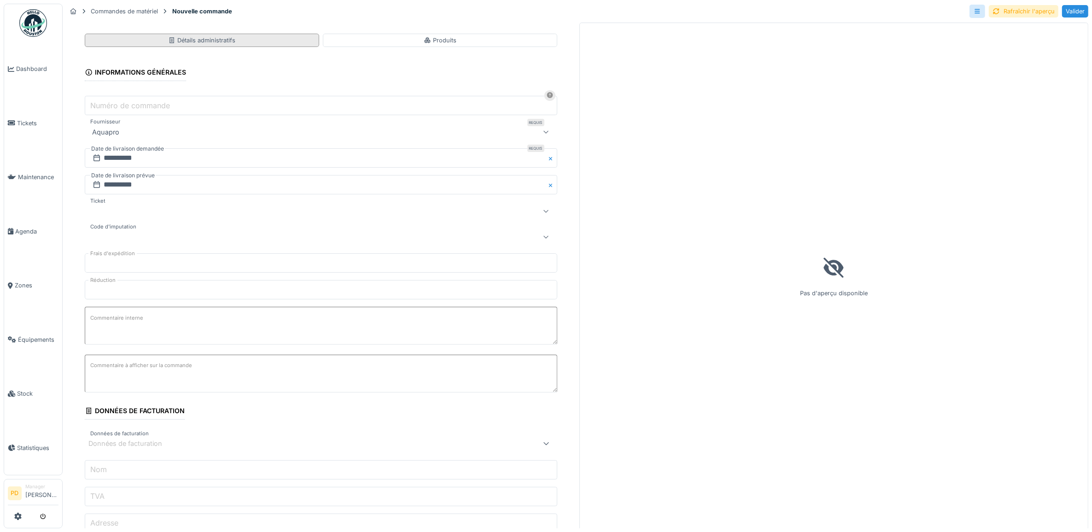
drag, startPoint x: 231, startPoint y: 41, endPoint x: 210, endPoint y: 41, distance: 21.6
click at [210, 41] on div "Détails administratifs" at bounding box center [201, 40] width 67 height 9
click at [1005, 13] on div "Rafraîchir l'aperçu" at bounding box center [1024, 11] width 70 height 12
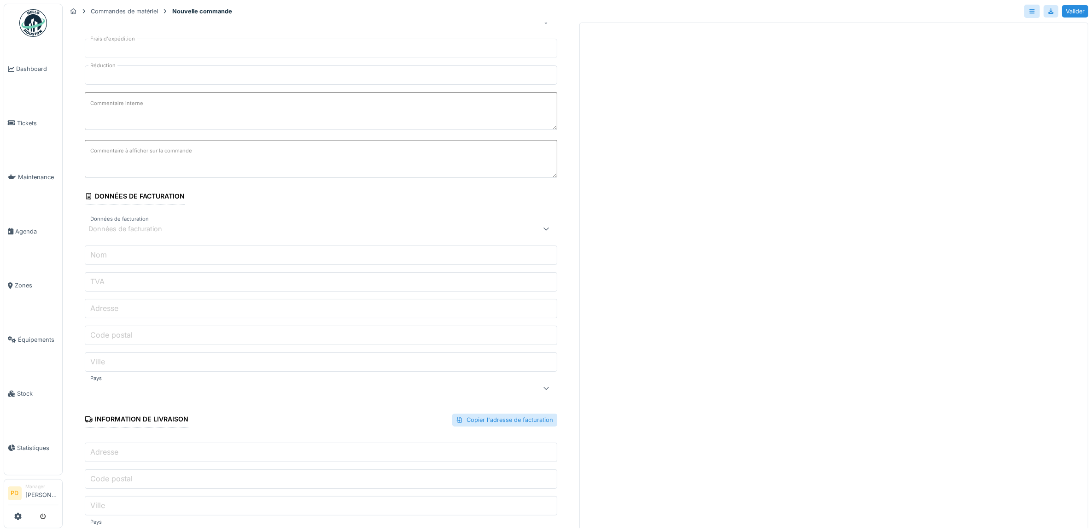
scroll to position [230, 0]
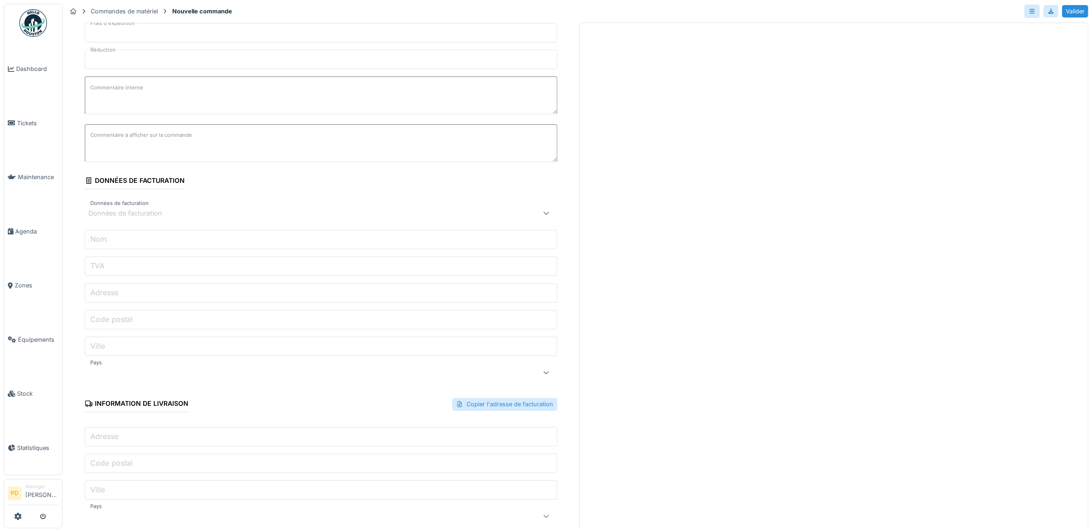
click at [466, 219] on div "Données de facturation" at bounding box center [293, 213] width 411 height 11
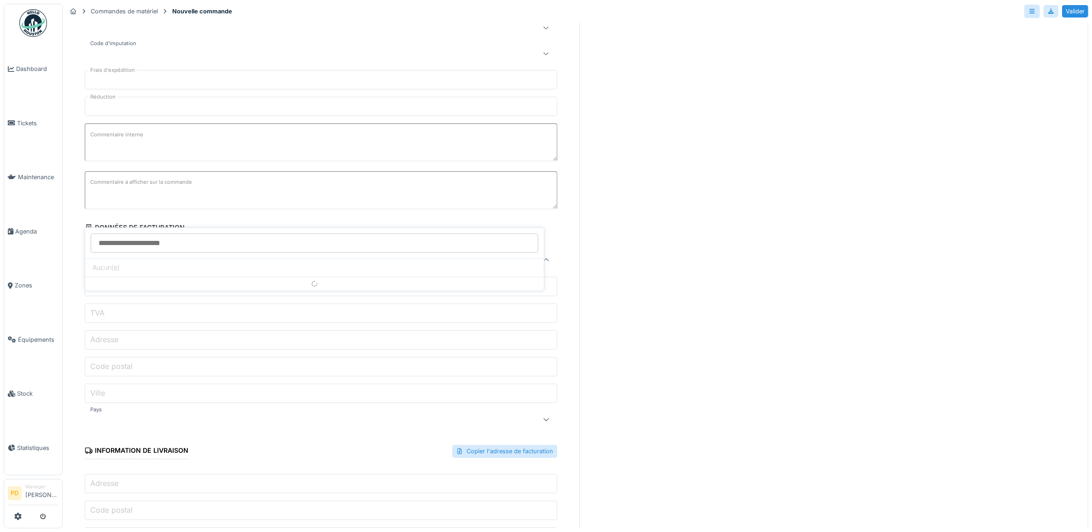
scroll to position [169, 0]
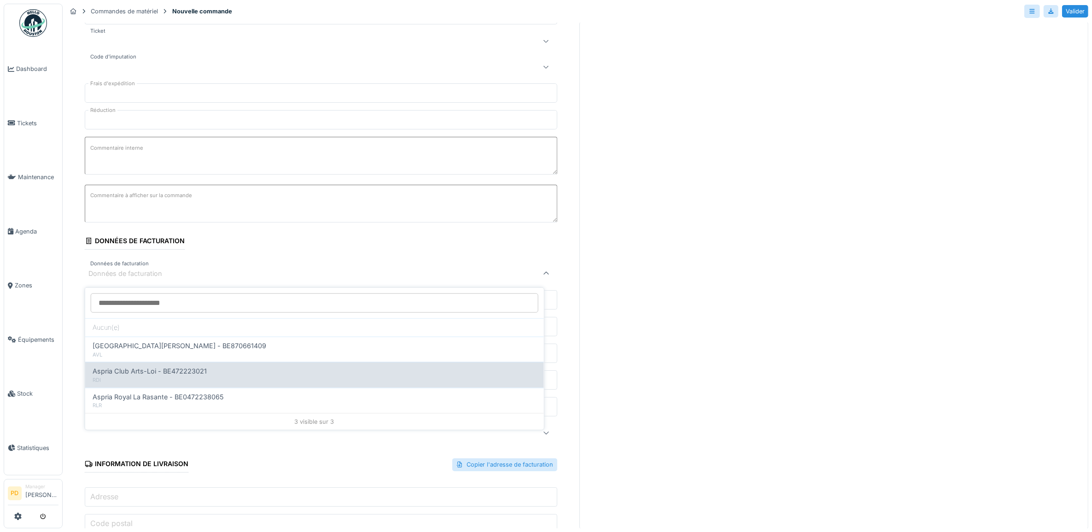
click at [192, 366] on span "Aspria Club Arts-Loi - BE472223021" at bounding box center [150, 371] width 114 height 10
type input "***"
type input "**********"
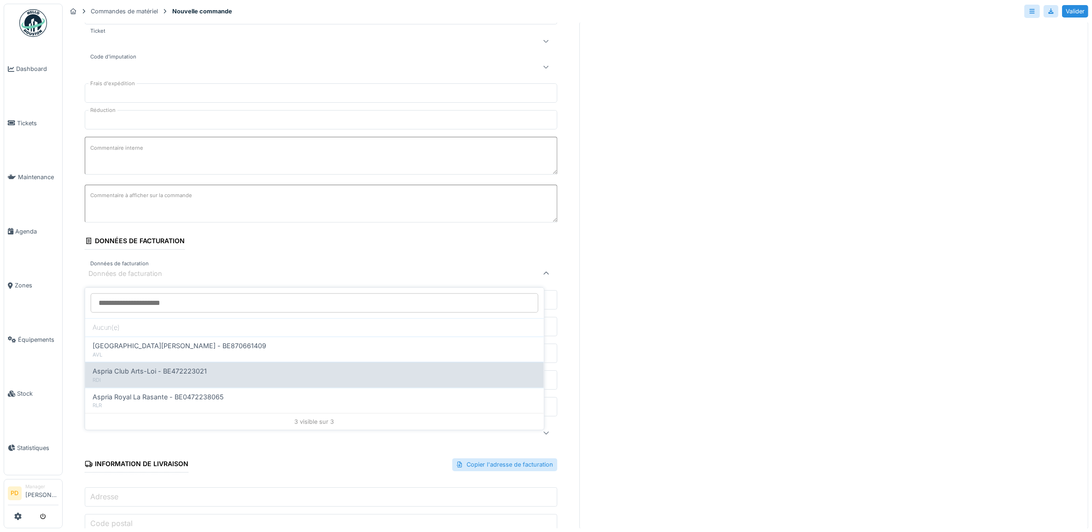
type input "****"
type input "********"
type input "**"
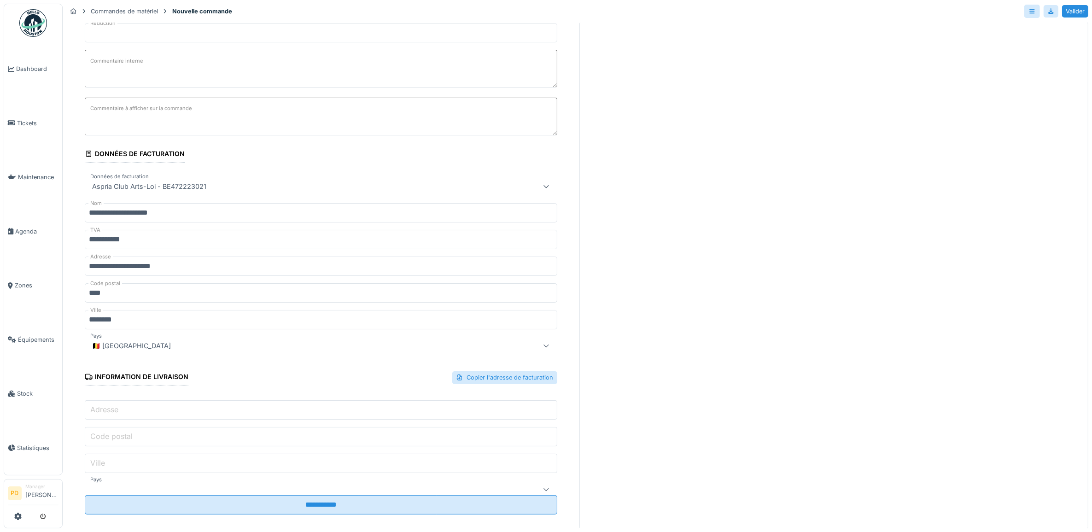
scroll to position [271, 0]
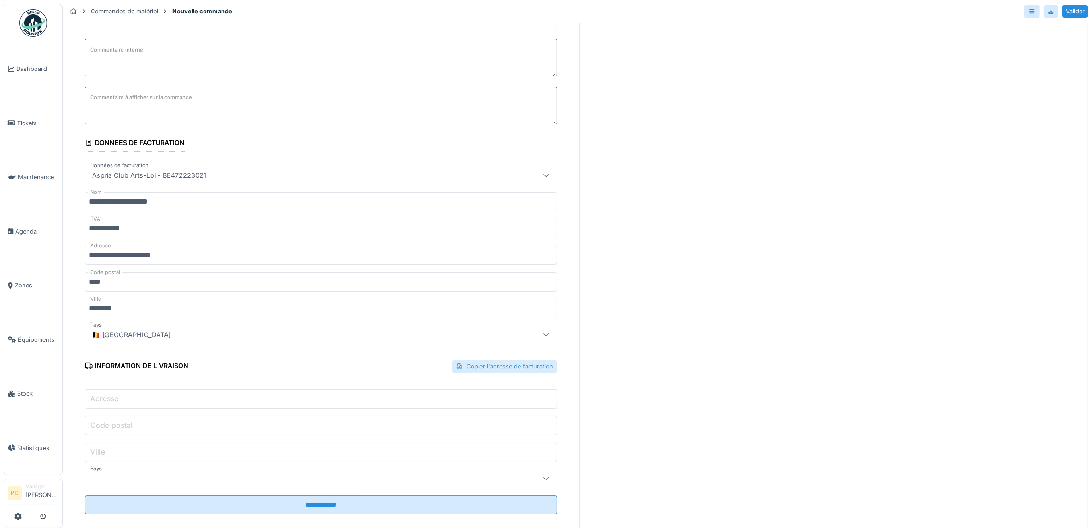
click at [464, 360] on div "Copier l'adresse de facturation" at bounding box center [504, 366] width 105 height 12
type input "**********"
type input "****"
type input "********"
type input "**"
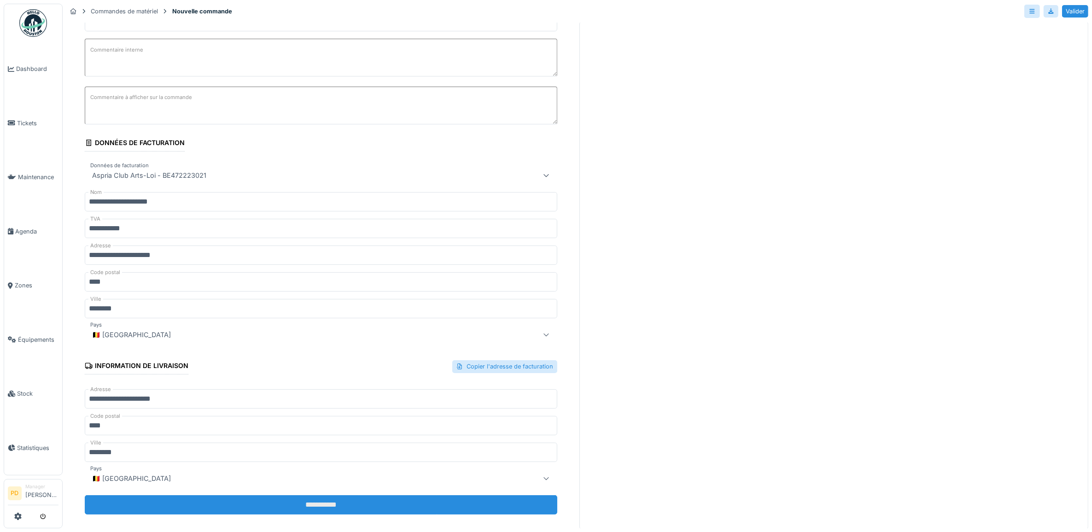
click at [364, 496] on input "**********" at bounding box center [321, 504] width 473 height 19
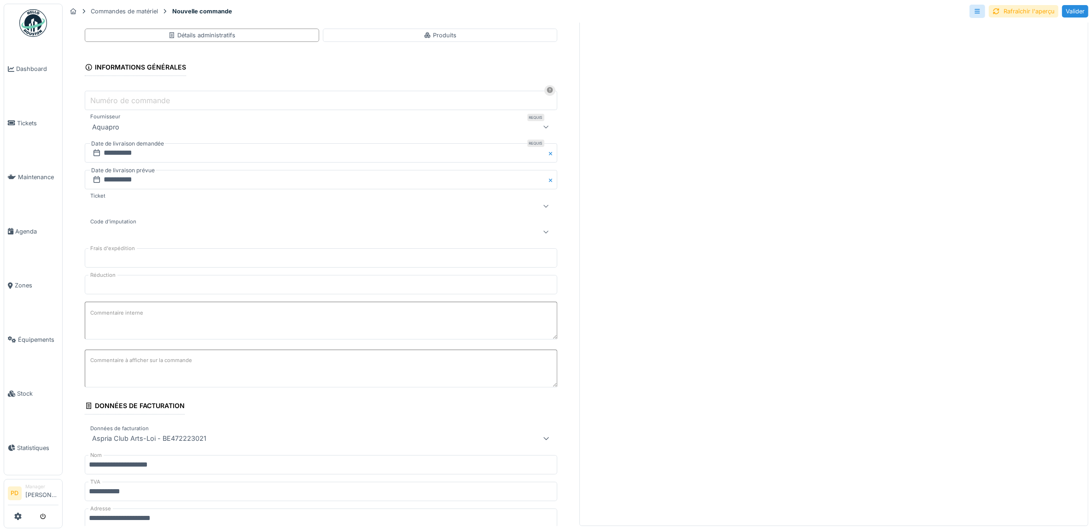
scroll to position [0, 0]
click at [212, 96] on input "Numéro de commande" at bounding box center [321, 101] width 473 height 19
paste input "**********"
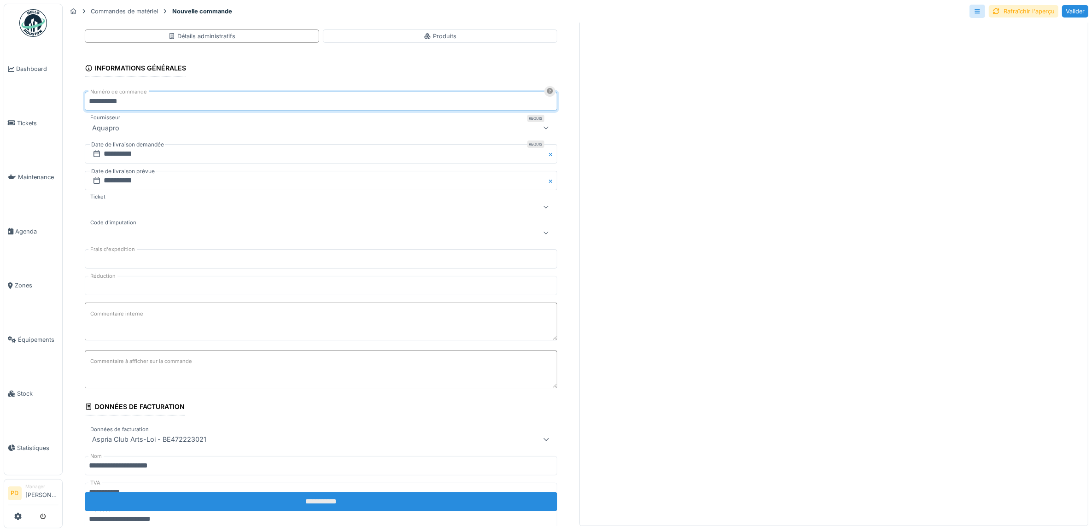
type input "**********"
click at [373, 493] on input "**********" at bounding box center [321, 501] width 473 height 19
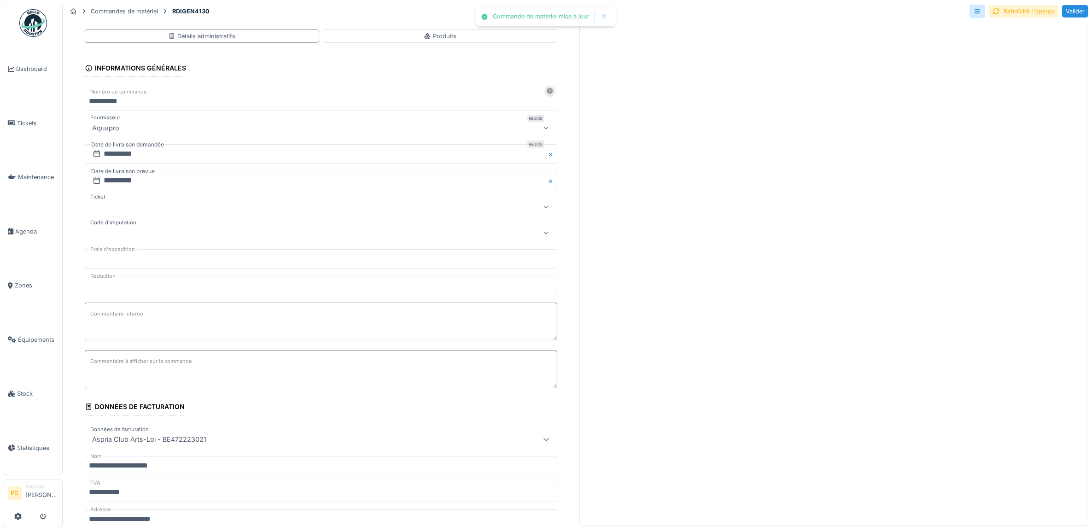
click at [1018, 5] on div "Rafraîchir l'aperçu" at bounding box center [1024, 11] width 70 height 12
click at [1047, 9] on div at bounding box center [1050, 11] width 7 height 9
click at [1065, 9] on div "Valider" at bounding box center [1075, 11] width 26 height 12
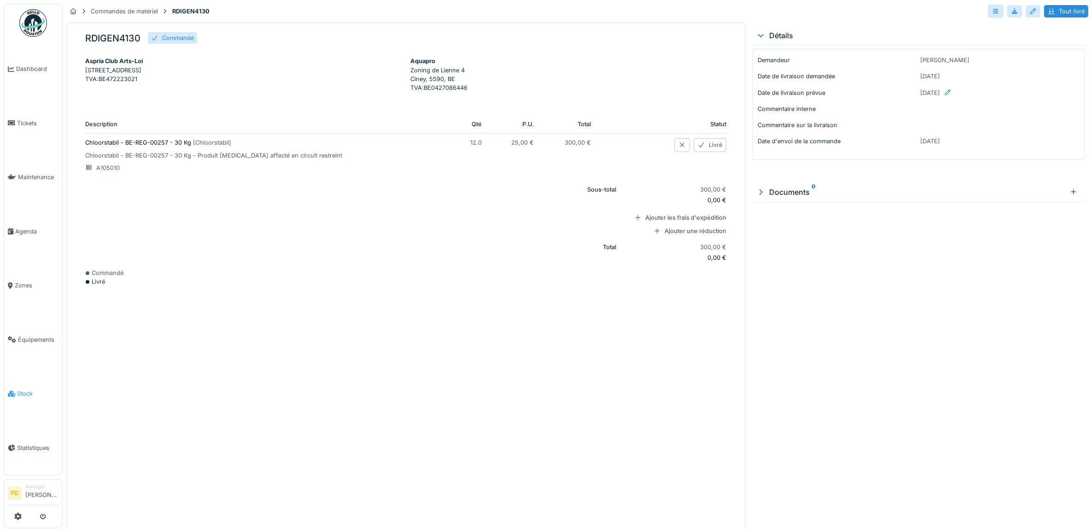
click at [26, 389] on span "Stock" at bounding box center [37, 393] width 41 height 9
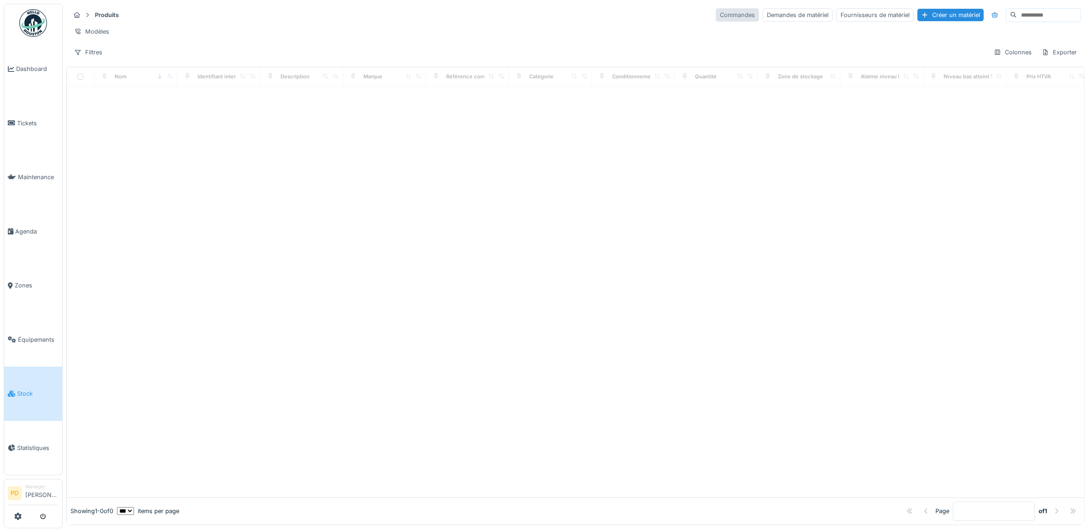
click at [716, 14] on div "Commandes" at bounding box center [737, 14] width 43 height 13
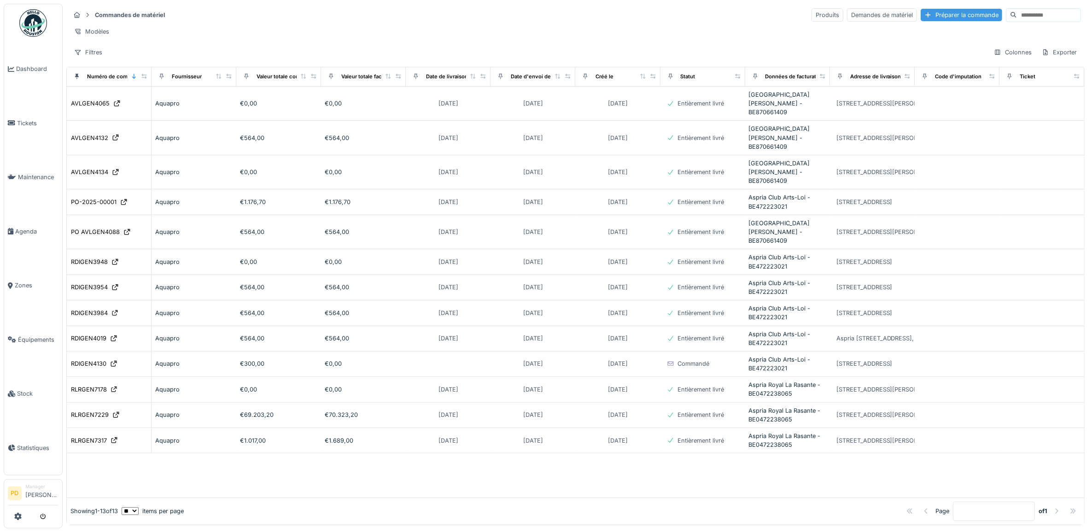
click at [940, 16] on div "Préparer la commande" at bounding box center [962, 15] width 82 height 12
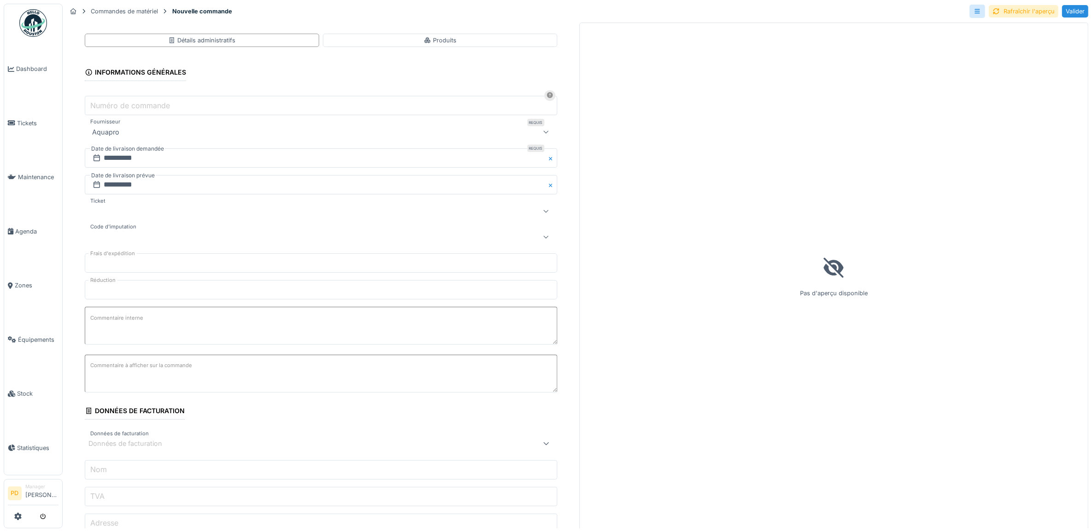
click at [303, 111] on input "Numéro de commande" at bounding box center [321, 105] width 473 height 19
paste input "**********"
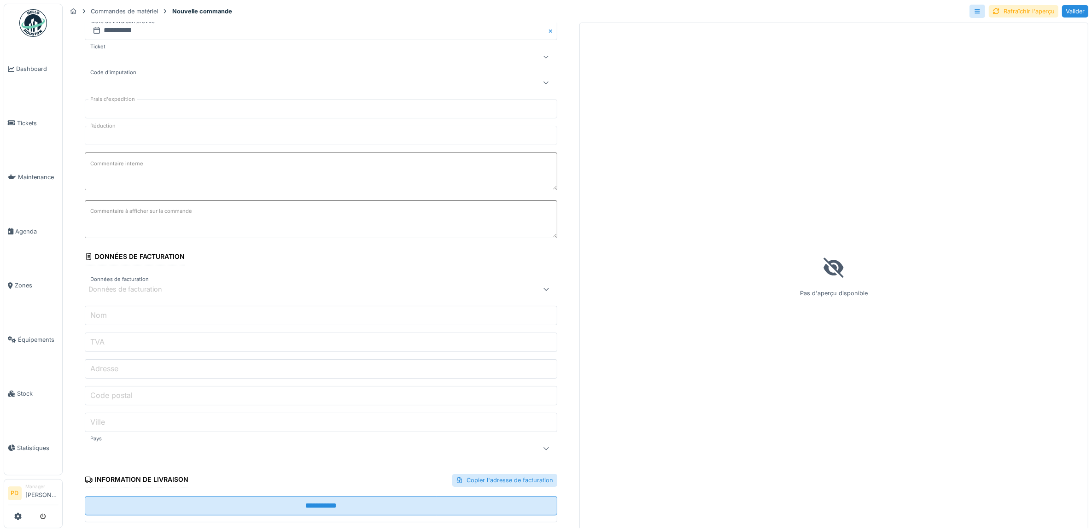
scroll to position [173, 0]
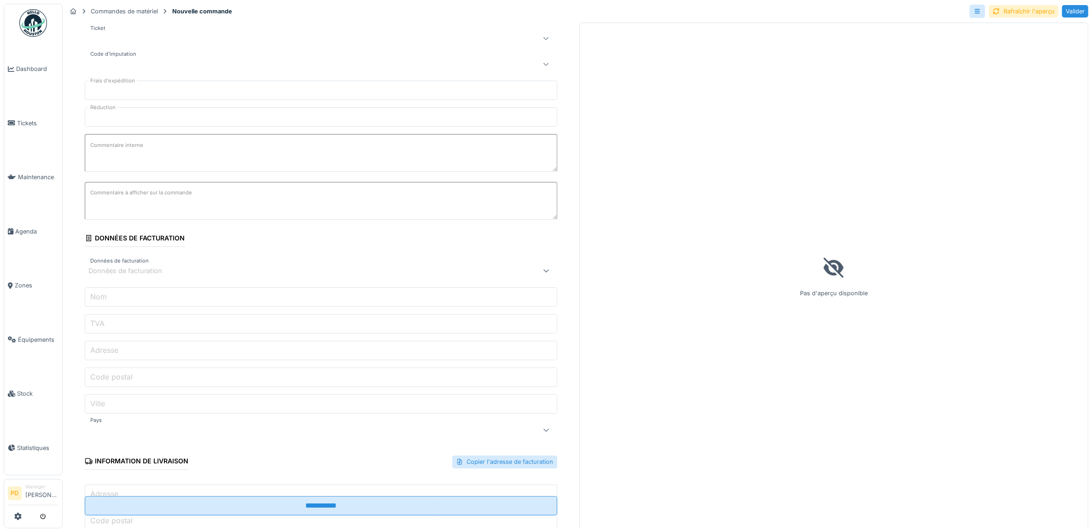
type input "**********"
click at [210, 274] on div "Données de facturation" at bounding box center [293, 270] width 411 height 11
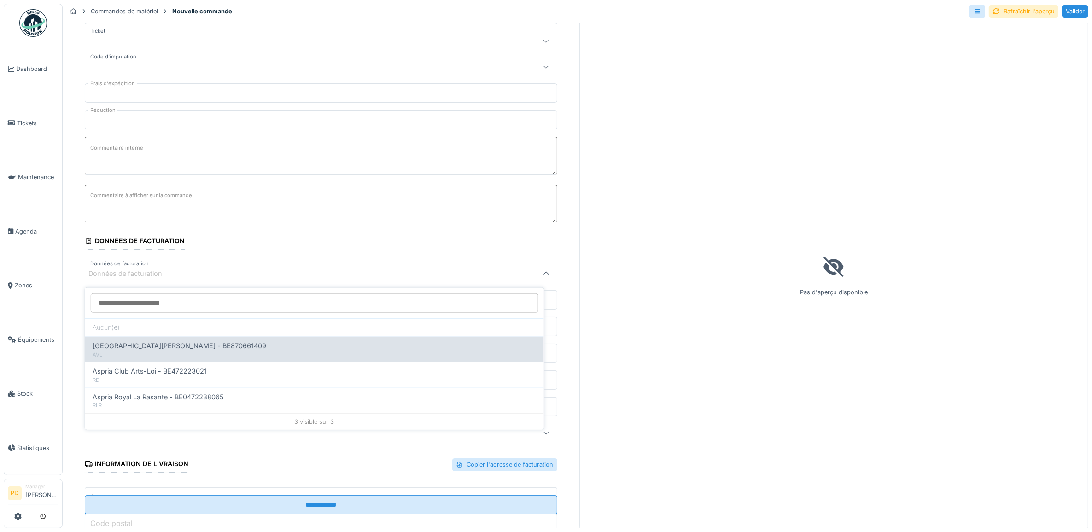
click at [174, 350] on div "AVL" at bounding box center [315, 354] width 444 height 8
type input "***"
type input "**********"
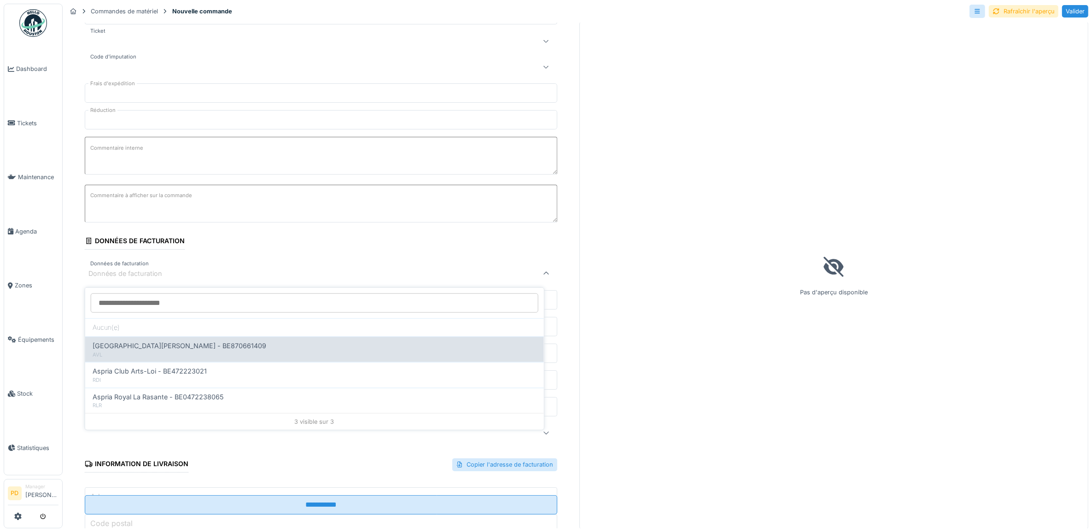
type input "****"
type input "********"
type input "**"
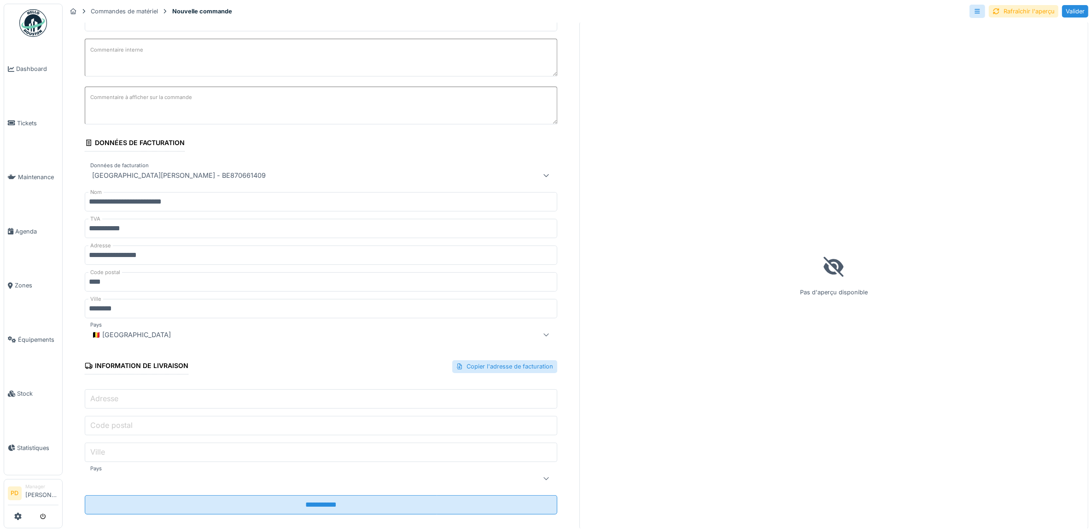
scroll to position [271, 0]
click at [206, 389] on input "Adresse" at bounding box center [321, 398] width 473 height 19
click at [275, 393] on input "Adresse" at bounding box center [321, 398] width 473 height 19
click at [467, 360] on div "Copier l'adresse de facturation" at bounding box center [504, 366] width 105 height 12
type input "**********"
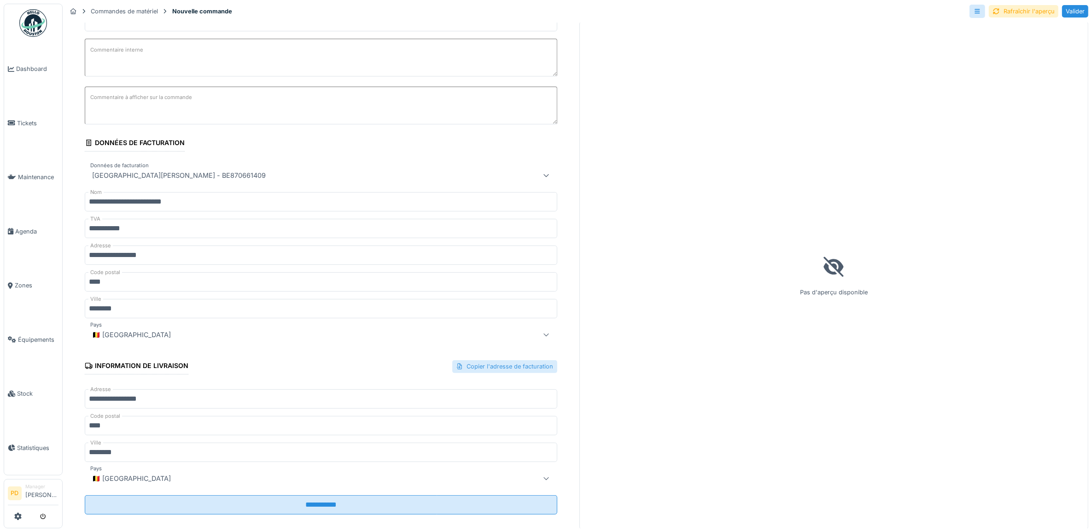
type input "****"
type input "********"
type input "**"
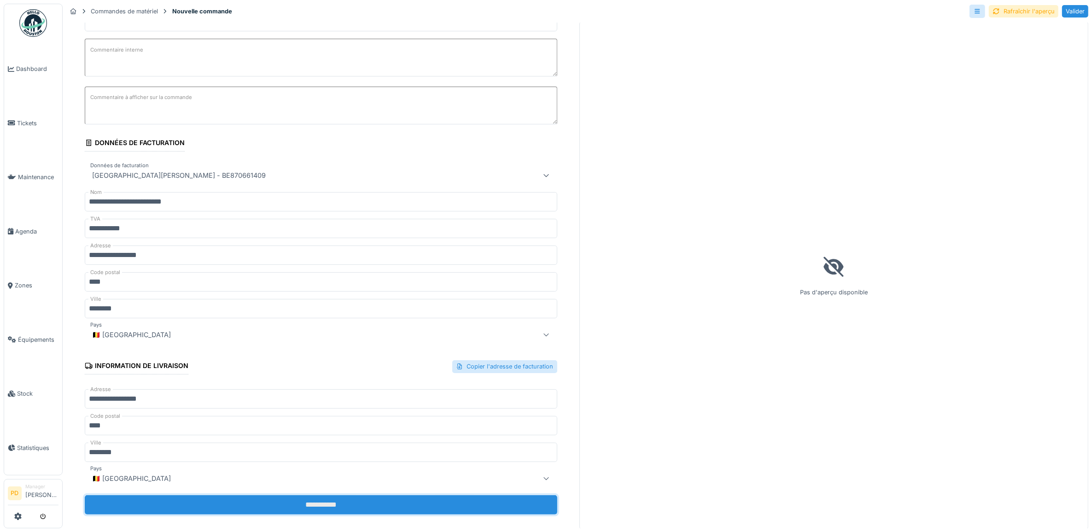
drag, startPoint x: 348, startPoint y: 497, endPoint x: 346, endPoint y: 491, distance: 6.1
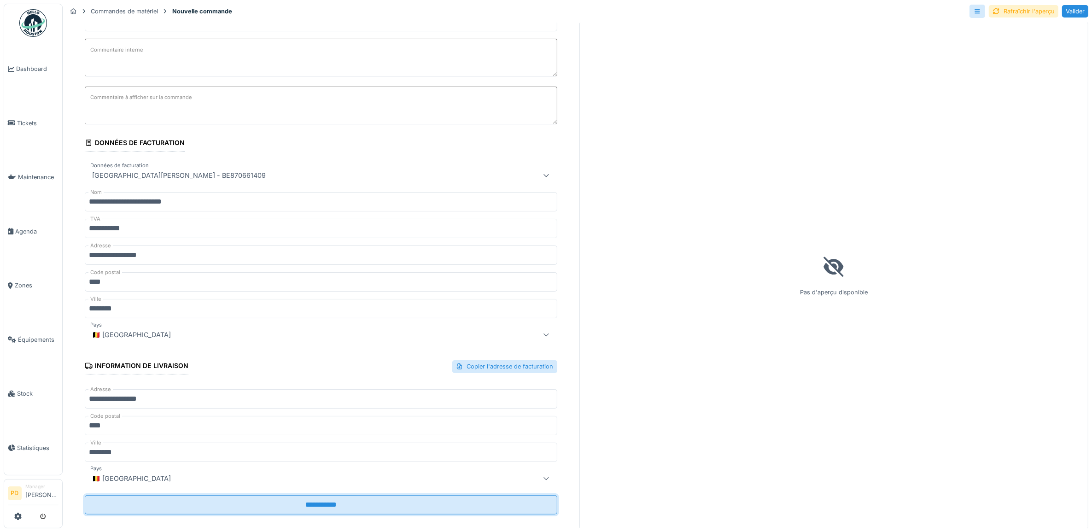
click at [348, 496] on input "**********" at bounding box center [321, 504] width 473 height 19
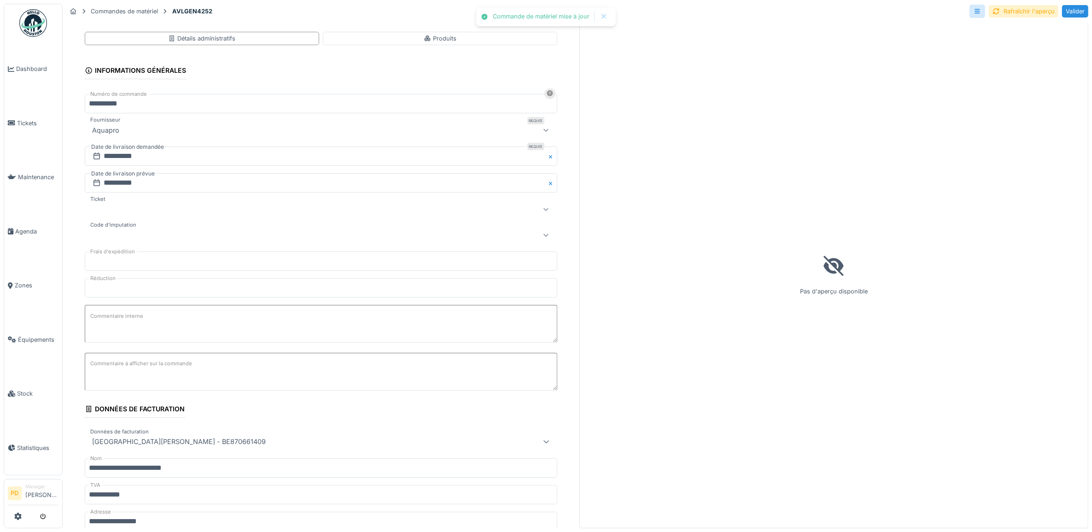
scroll to position [0, 0]
click at [427, 39] on div "Produits" at bounding box center [440, 38] width 33 height 9
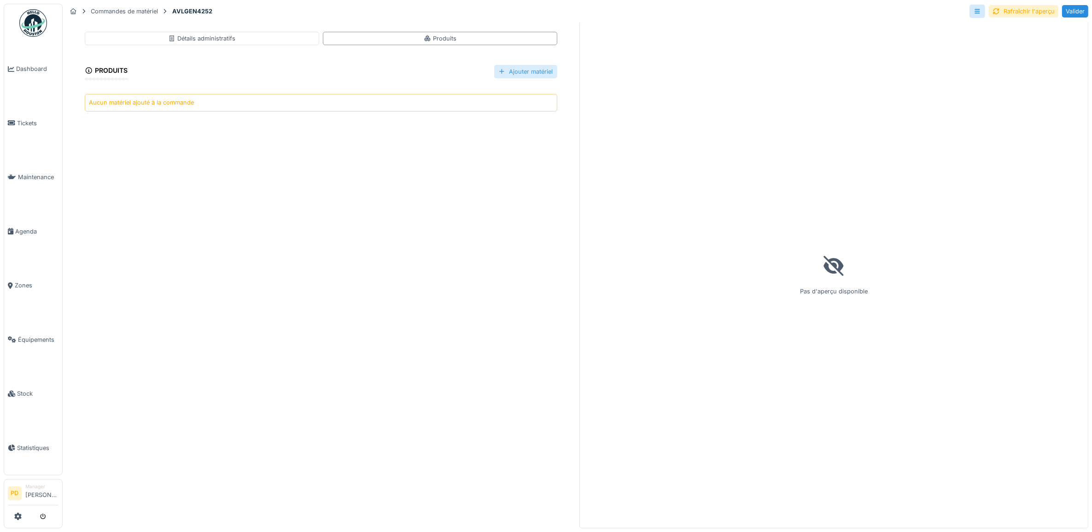
click at [496, 68] on div "Ajouter matériel" at bounding box center [525, 71] width 63 height 13
click at [510, 93] on div "Sélectionner un matériau existant" at bounding box center [541, 92] width 117 height 14
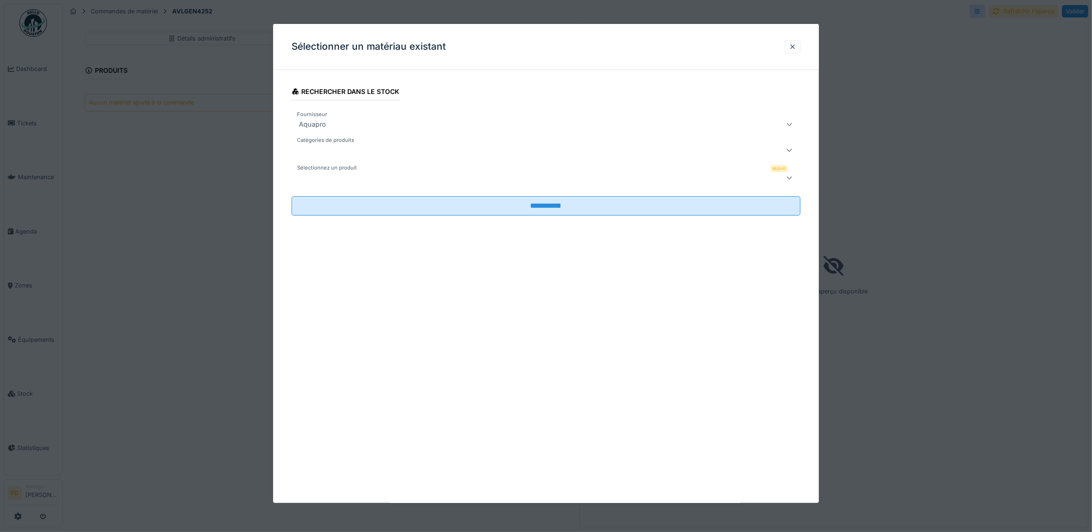
click at [447, 143] on div at bounding box center [546, 150] width 509 height 18
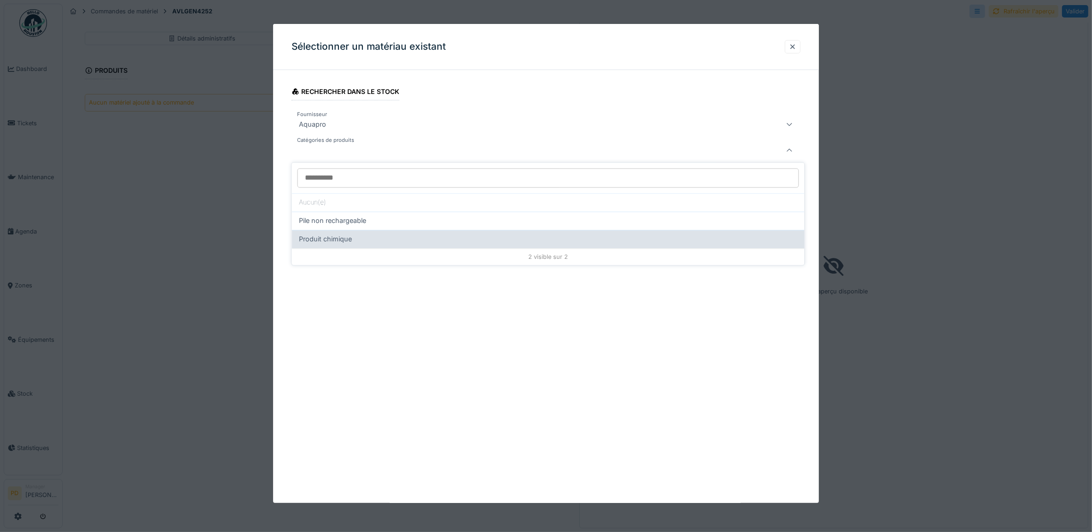
click at [362, 239] on div "Produit chimique" at bounding box center [548, 239] width 498 height 10
type input "***"
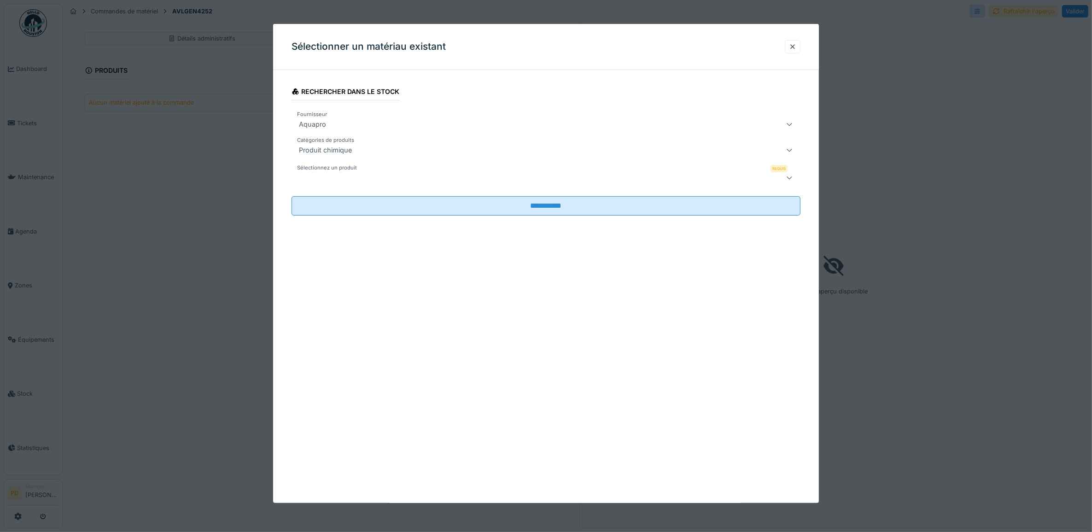
click at [388, 183] on div at bounding box center [546, 178] width 509 height 18
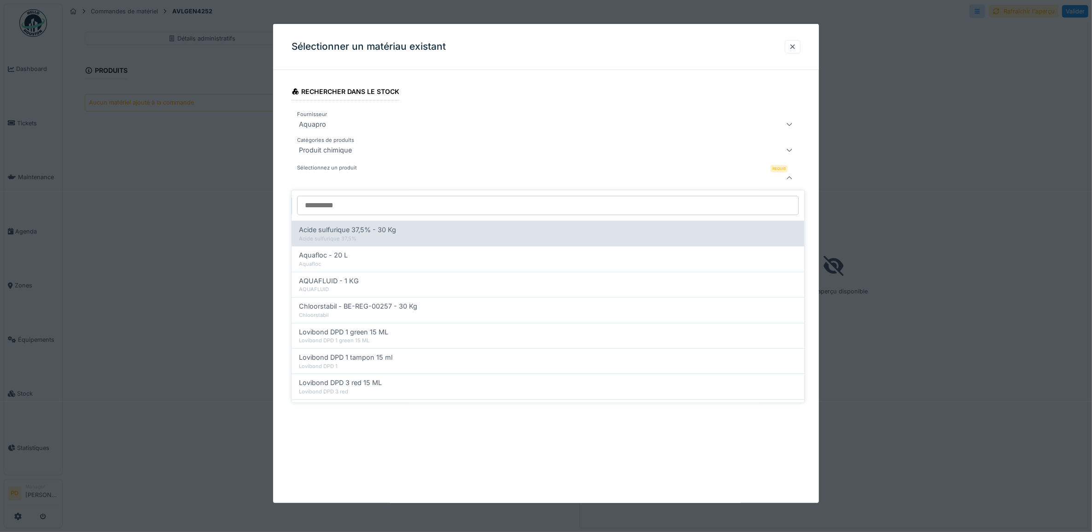
click at [387, 235] on div "Acide sulfurique 37,5%" at bounding box center [548, 239] width 498 height 8
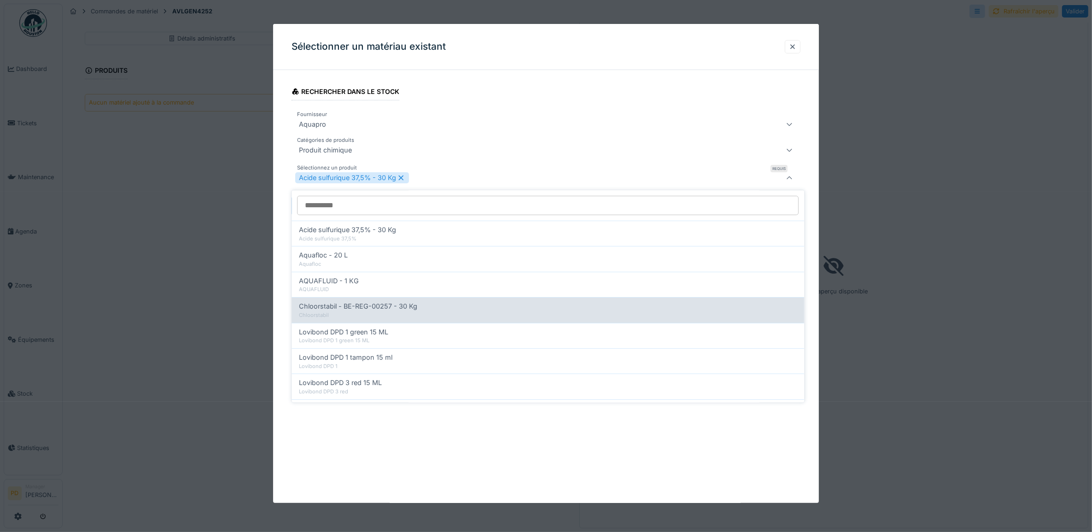
click at [389, 310] on span "Chloorstabil - BE-REG-00257 - 30 Kg" at bounding box center [358, 307] width 118 height 10
type input "**********"
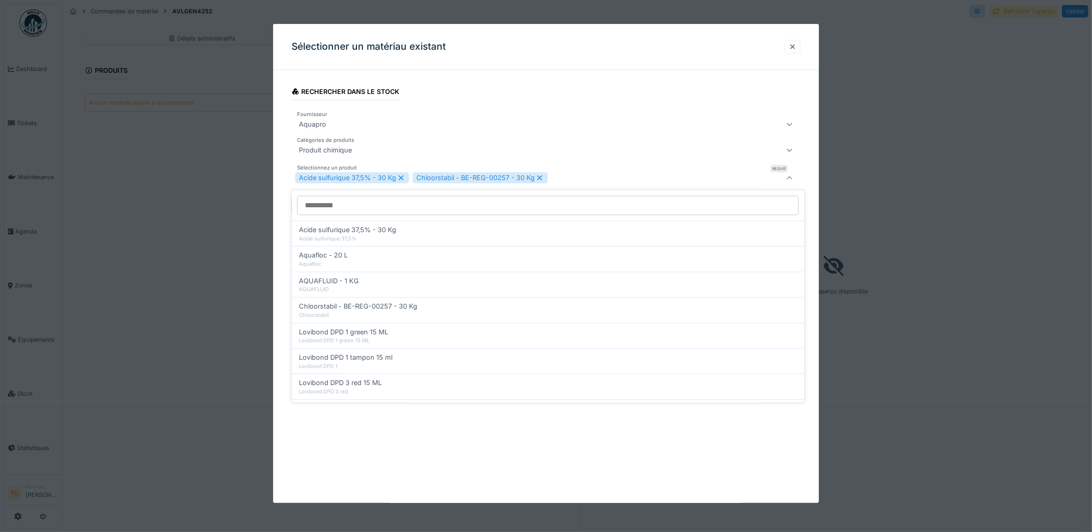
drag, startPoint x: 642, startPoint y: 447, endPoint x: 638, endPoint y: 434, distance: 13.7
click at [642, 447] on div "**********" at bounding box center [546, 263] width 546 height 479
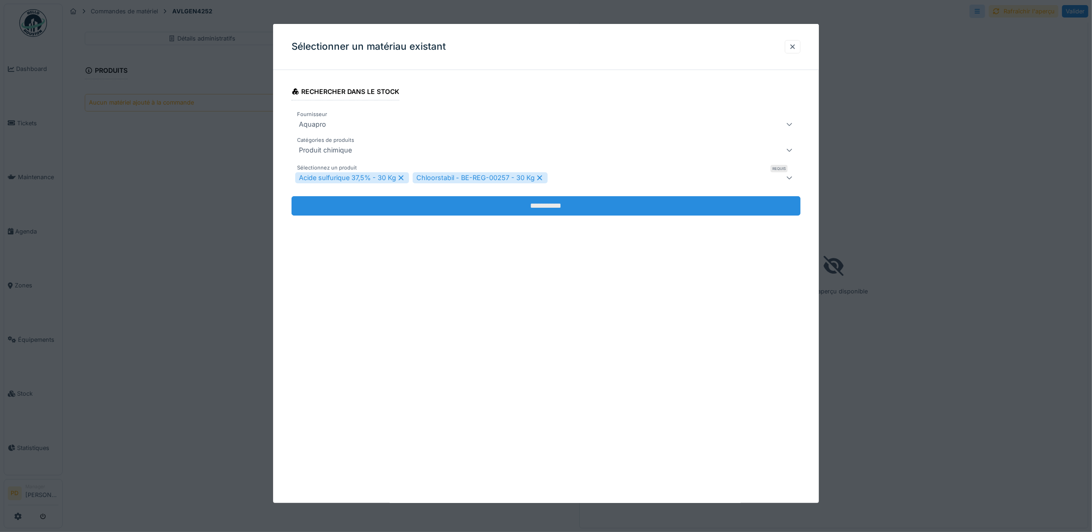
click at [535, 210] on input "**********" at bounding box center [546, 205] width 509 height 19
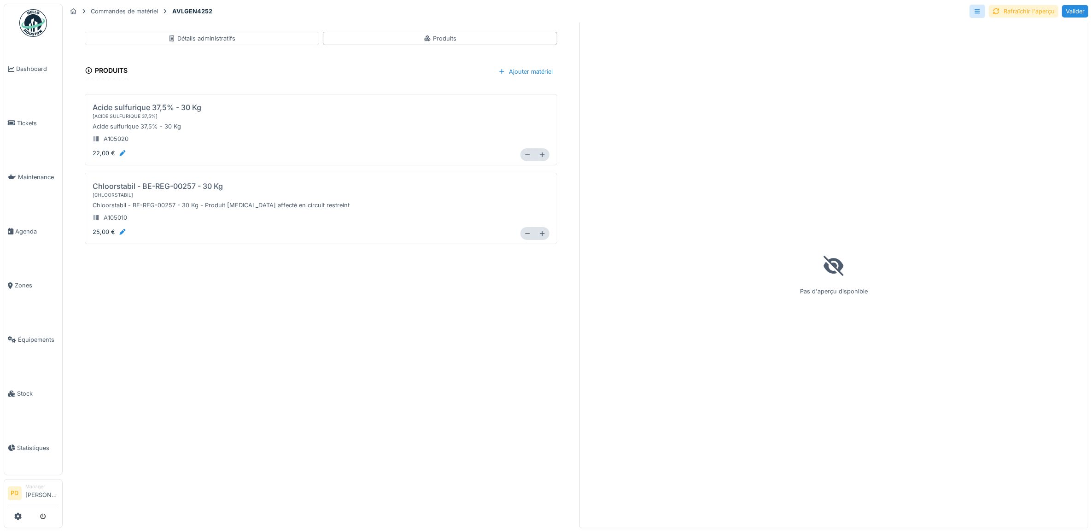
click at [1005, 12] on div "Rafraîchir l'aperçu" at bounding box center [1024, 11] width 70 height 12
click at [1047, 11] on div at bounding box center [1050, 11] width 7 height 9
click at [1064, 8] on div "Valider" at bounding box center [1075, 11] width 26 height 12
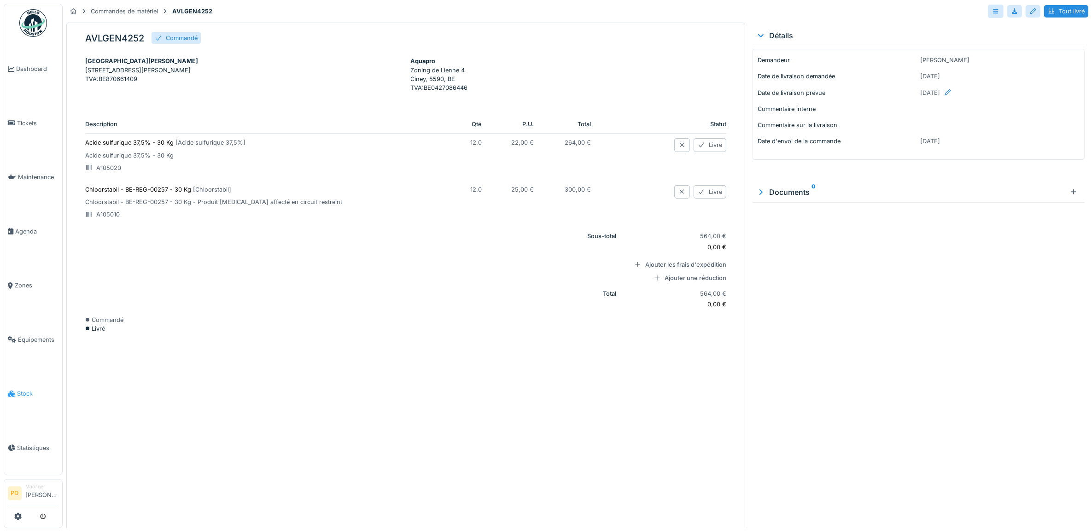
click at [16, 389] on li "Stock" at bounding box center [33, 393] width 51 height 9
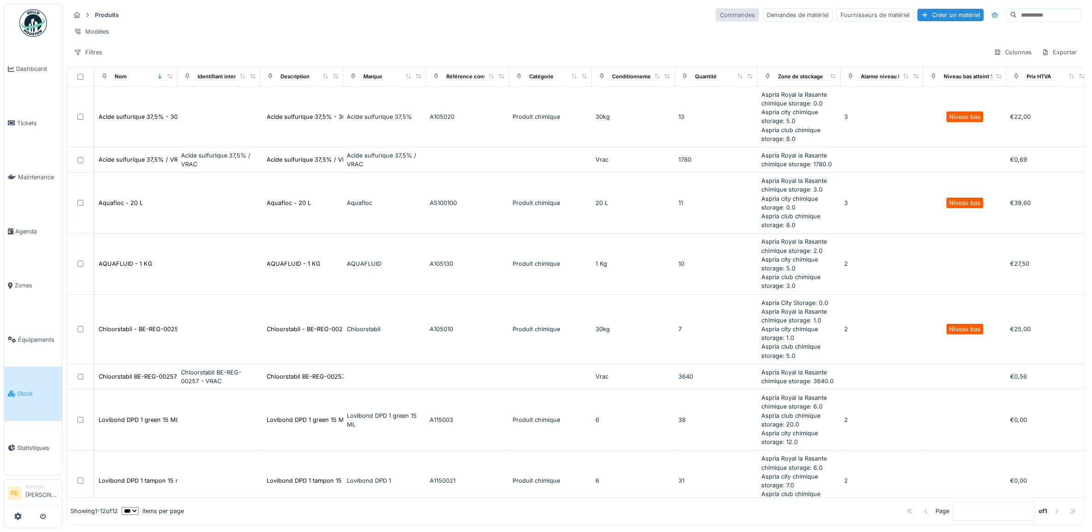
click at [716, 15] on div "Commandes" at bounding box center [737, 14] width 43 height 13
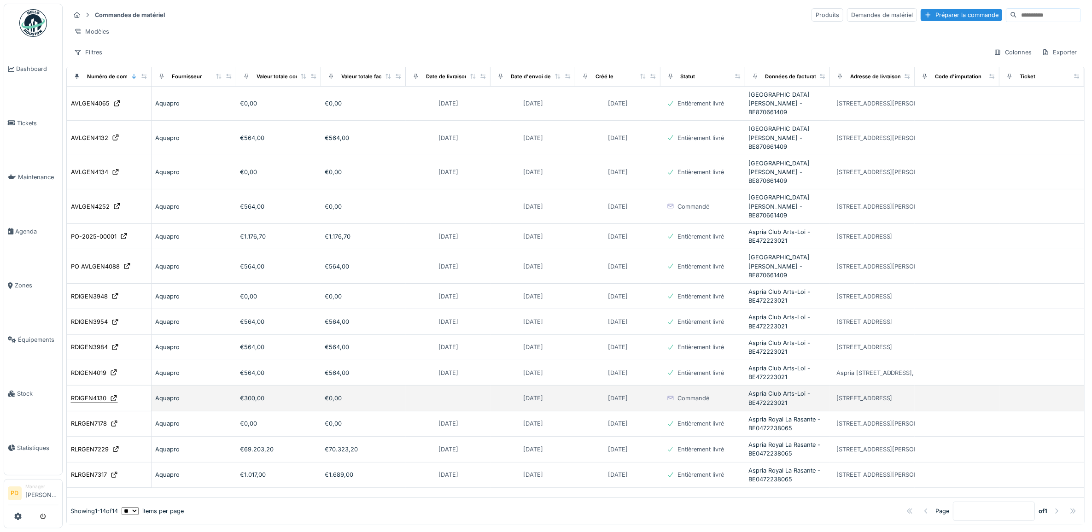
click at [91, 394] on div "RDIGEN4130" at bounding box center [88, 398] width 35 height 9
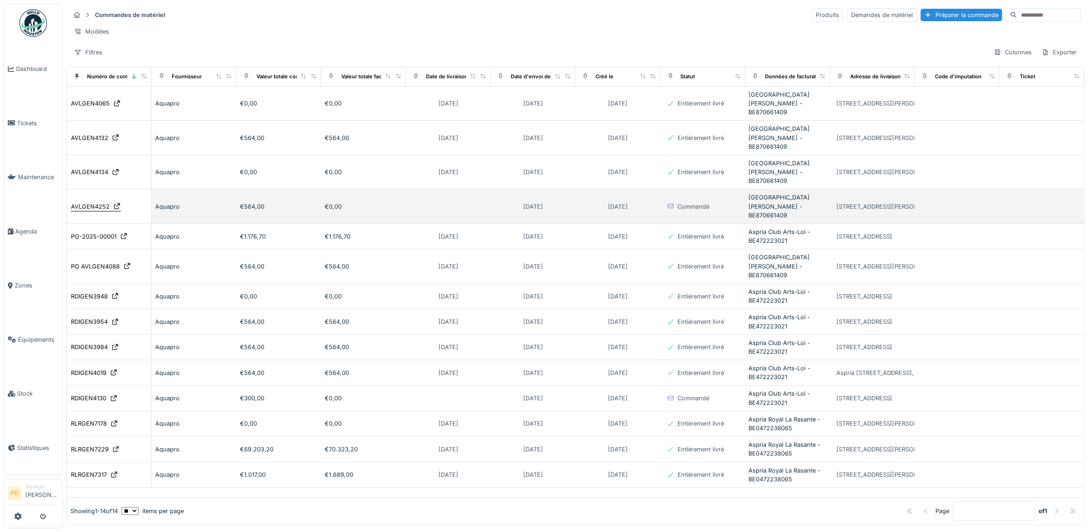
click at [98, 202] on div "AVLGEN4252" at bounding box center [90, 206] width 39 height 9
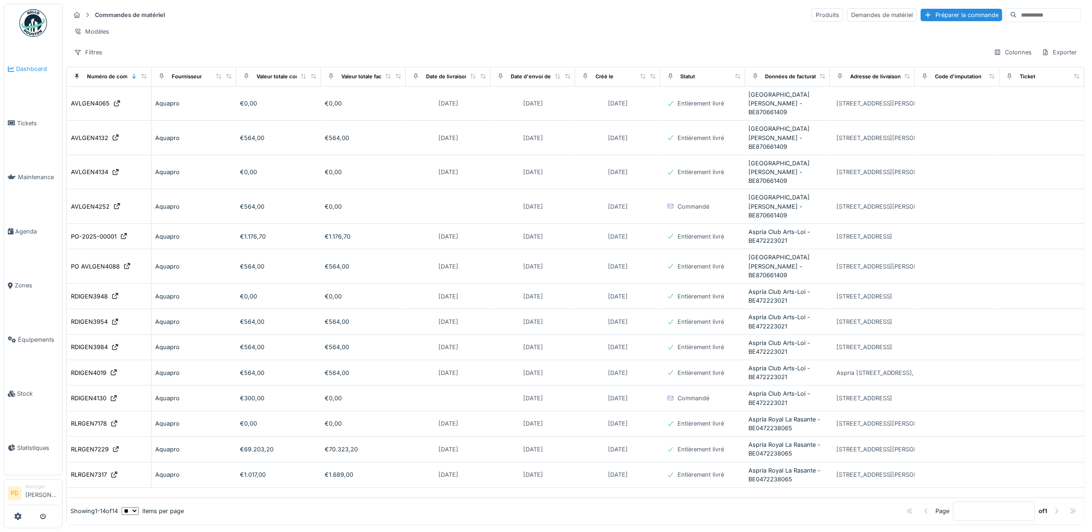
click at [37, 70] on span "Dashboard" at bounding box center [37, 68] width 42 height 9
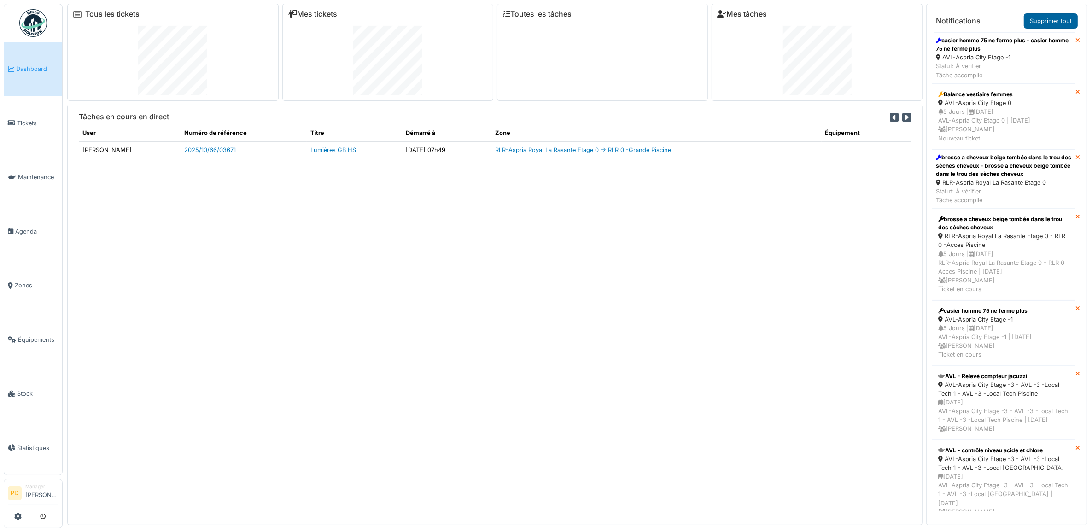
click at [1033, 19] on link "Supprimer tout" at bounding box center [1051, 20] width 54 height 15
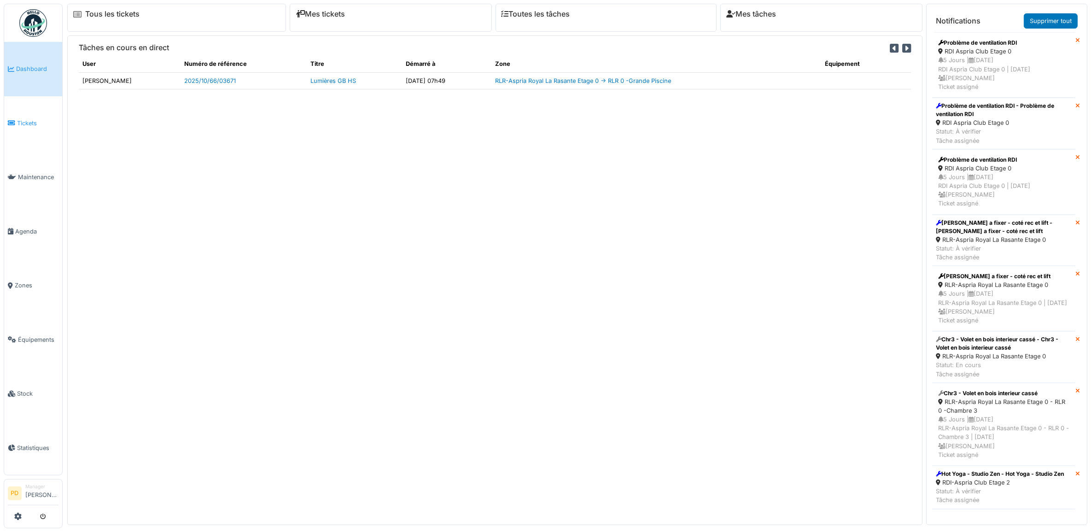
click at [27, 119] on span "Tickets" at bounding box center [37, 123] width 41 height 9
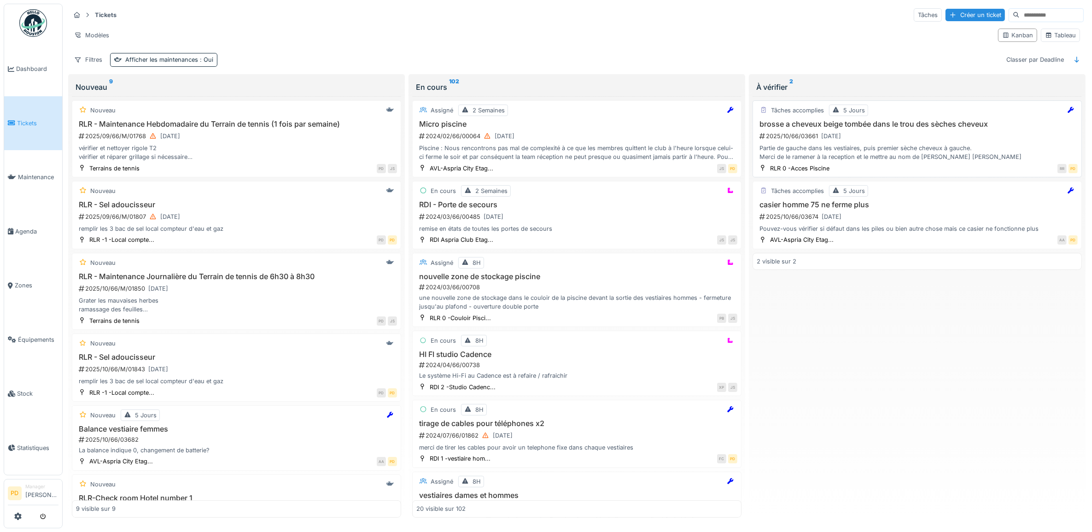
click at [967, 141] on div "2025/10/66/03661 03/10/2025" at bounding box center [918, 136] width 319 height 12
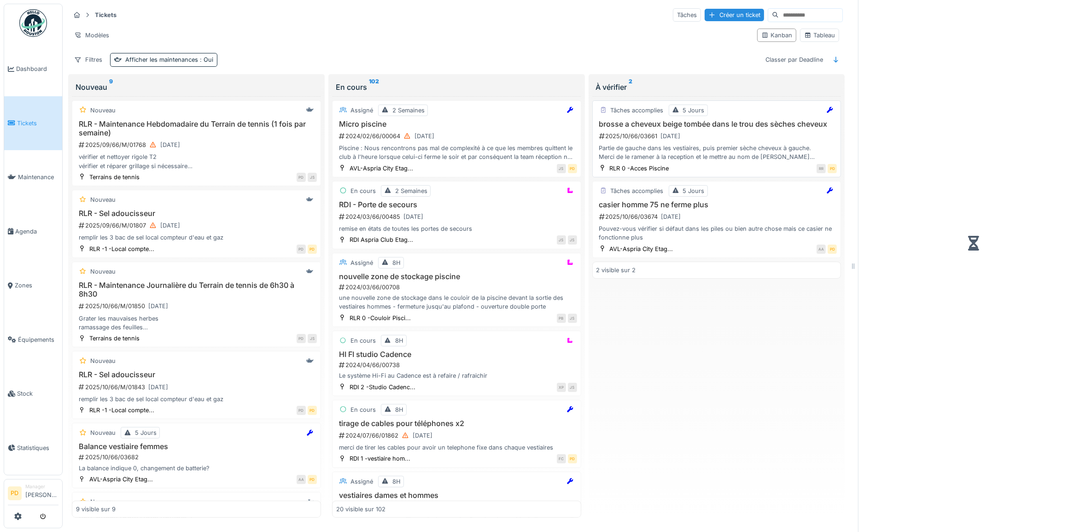
click at [750, 137] on div "2025/10/66/03661 03/10/2025" at bounding box center [717, 136] width 239 height 12
click at [40, 66] on span "Dashboard" at bounding box center [37, 68] width 42 height 9
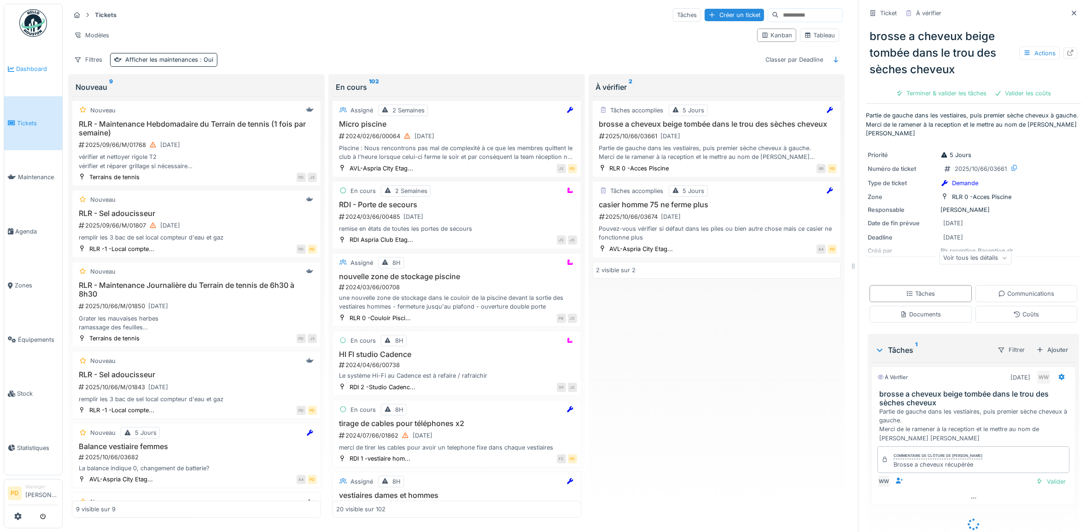
click at [39, 66] on span "Dashboard" at bounding box center [37, 68] width 42 height 9
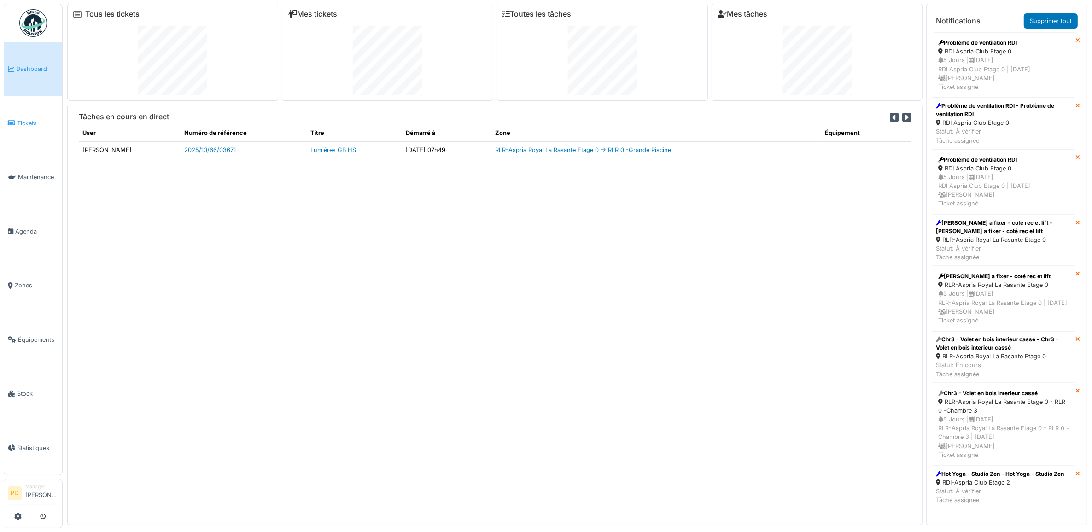
click at [31, 121] on span "Tickets" at bounding box center [37, 123] width 41 height 9
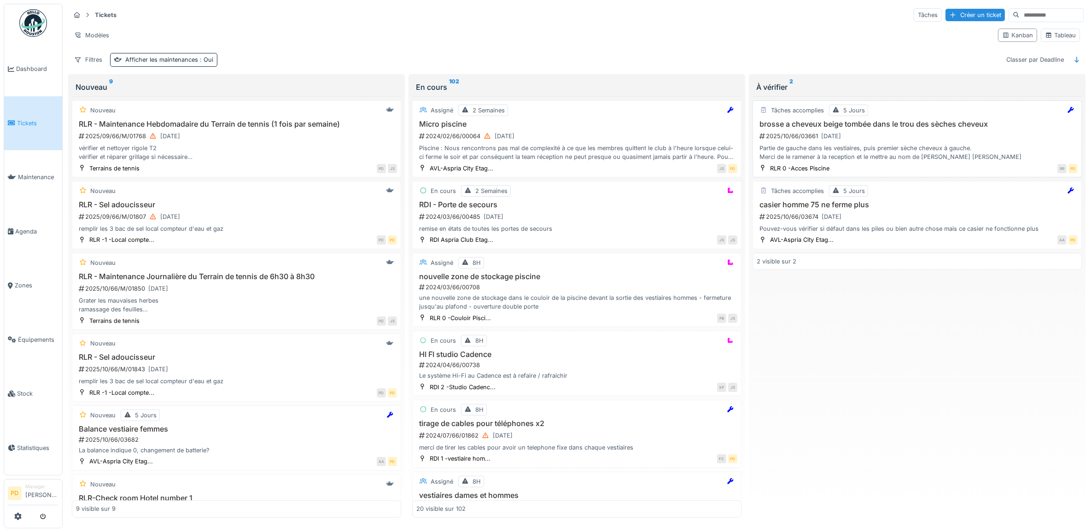
click at [933, 140] on div "2025/10/66/03661 [DATE]" at bounding box center [918, 136] width 319 height 12
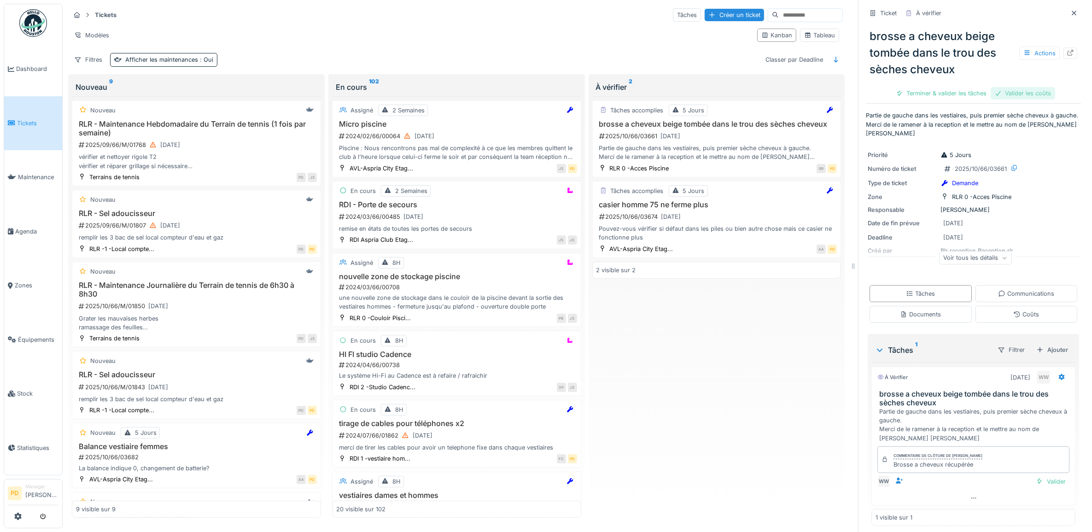
click at [1007, 90] on div "Valider les coûts" at bounding box center [1023, 93] width 64 height 12
click at [1002, 93] on div "Terminer & valider les tâches" at bounding box center [973, 93] width 99 height 12
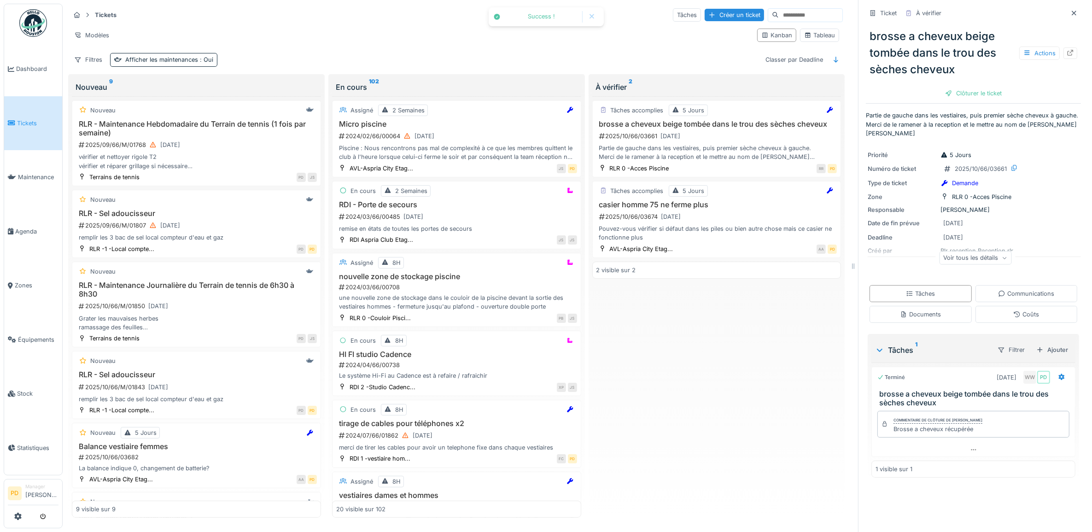
click at [972, 97] on div "Clôturer le ticket" at bounding box center [973, 93] width 64 height 12
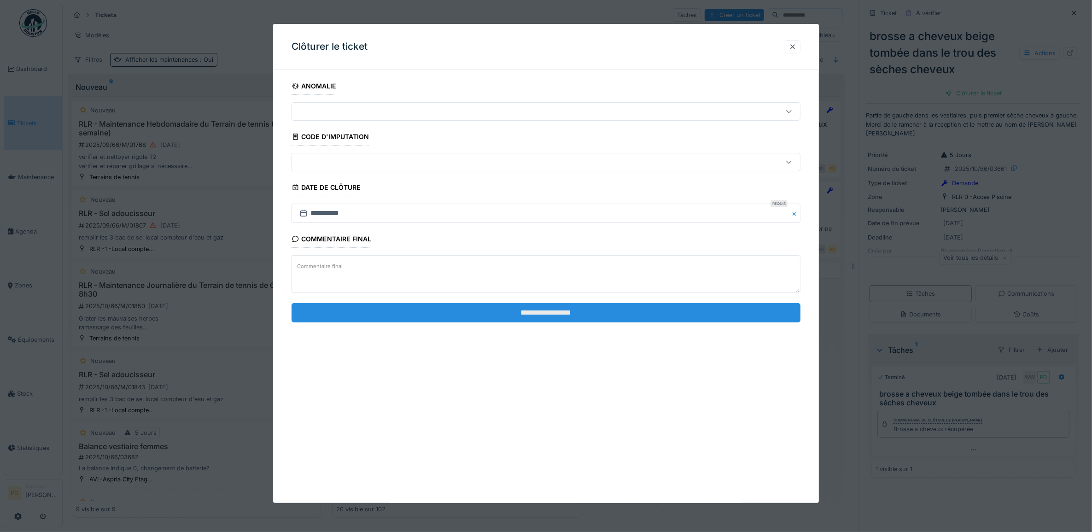
click at [654, 314] on input "**********" at bounding box center [546, 312] width 509 height 19
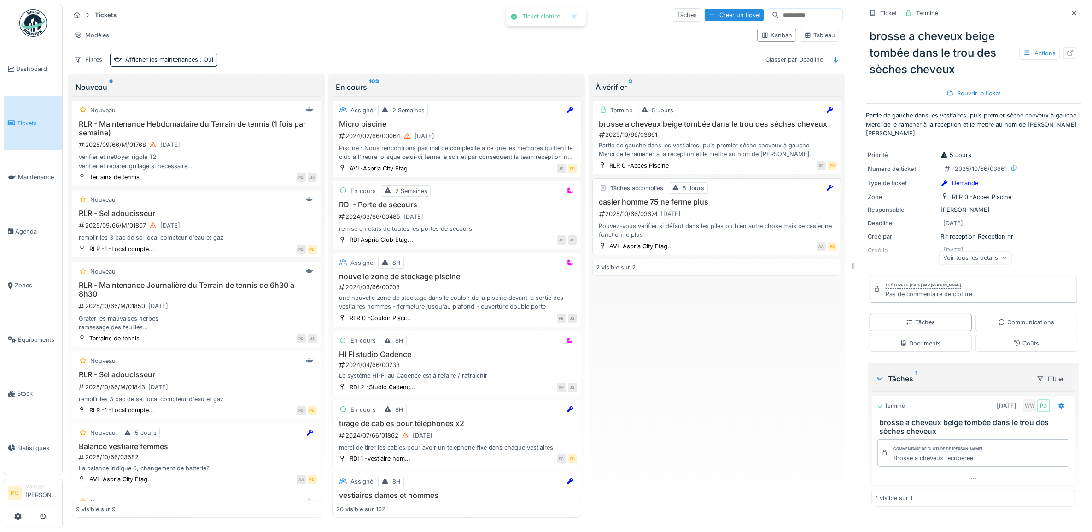
click at [708, 226] on div "Pouvez-vous vérifier si défaut dans les piles ou bien autre chose mais ce casie…" at bounding box center [716, 231] width 241 height 18
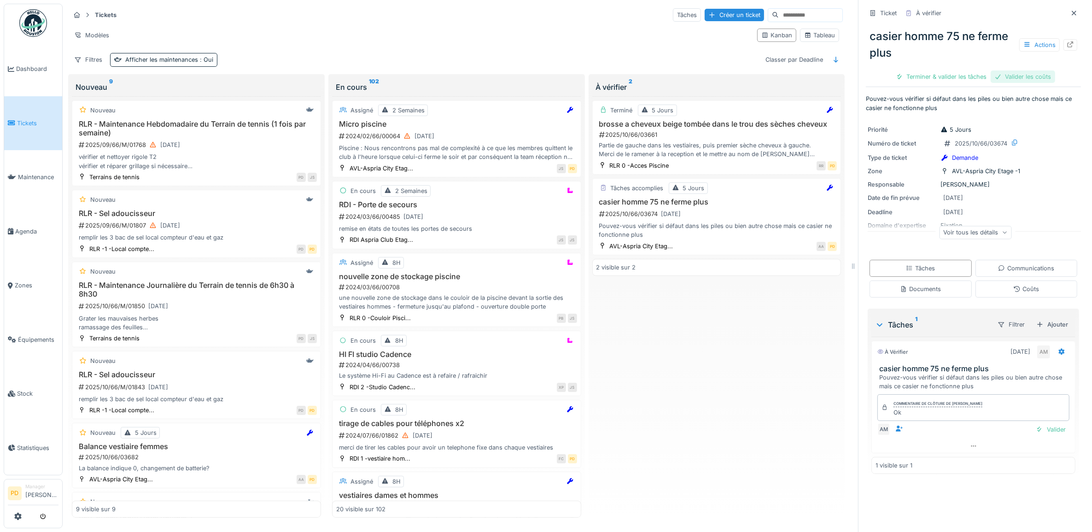
click at [1003, 76] on div "Valider les coûts" at bounding box center [1023, 76] width 64 height 12
click at [965, 79] on div "Terminer & valider les tâches" at bounding box center [973, 76] width 99 height 12
click at [958, 75] on div "Clôturer le ticket" at bounding box center [973, 76] width 64 height 12
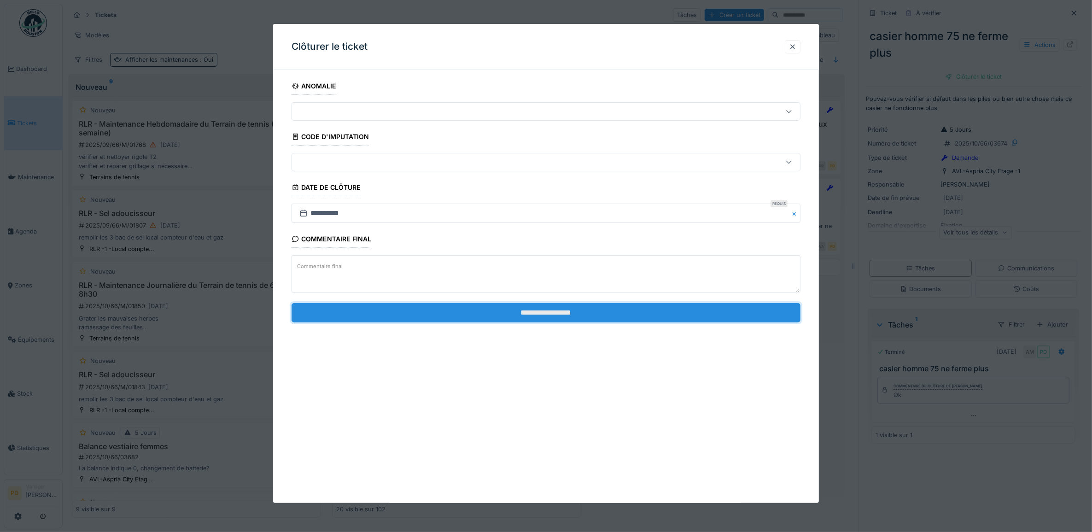
click at [556, 309] on input "**********" at bounding box center [546, 312] width 509 height 19
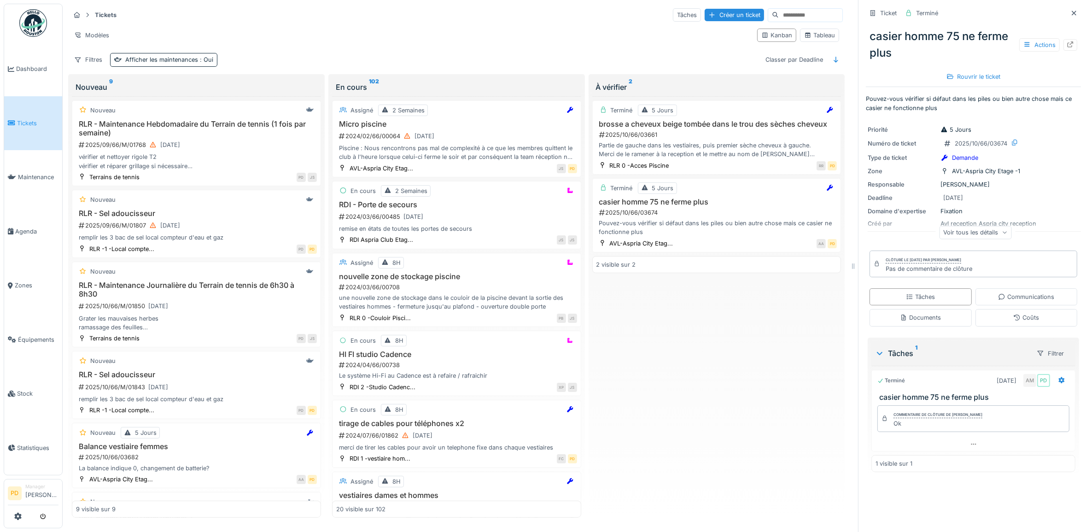
click at [33, 125] on span "Tickets" at bounding box center [37, 123] width 41 height 9
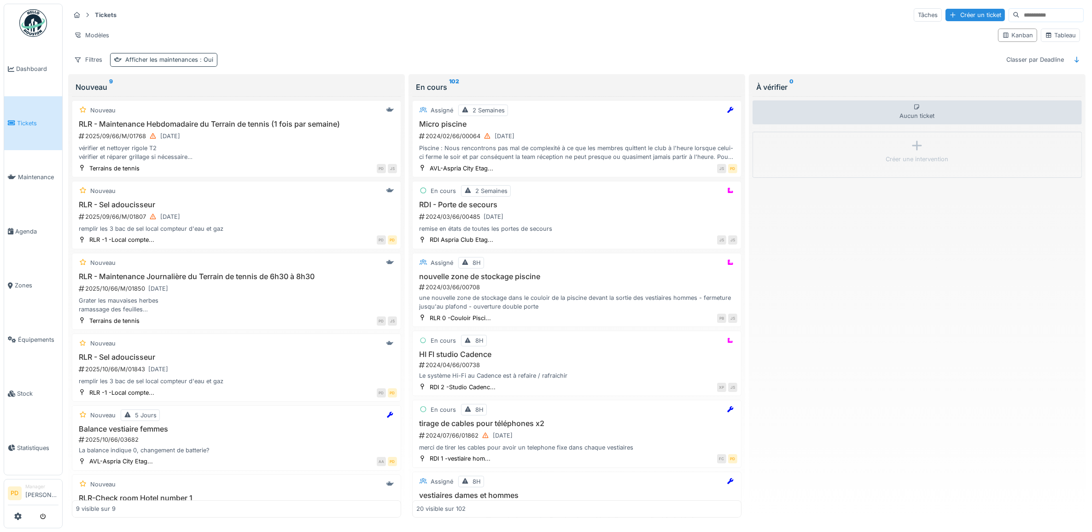
click at [163, 58] on div "Afficher les maintenances : Oui" at bounding box center [169, 59] width 88 height 9
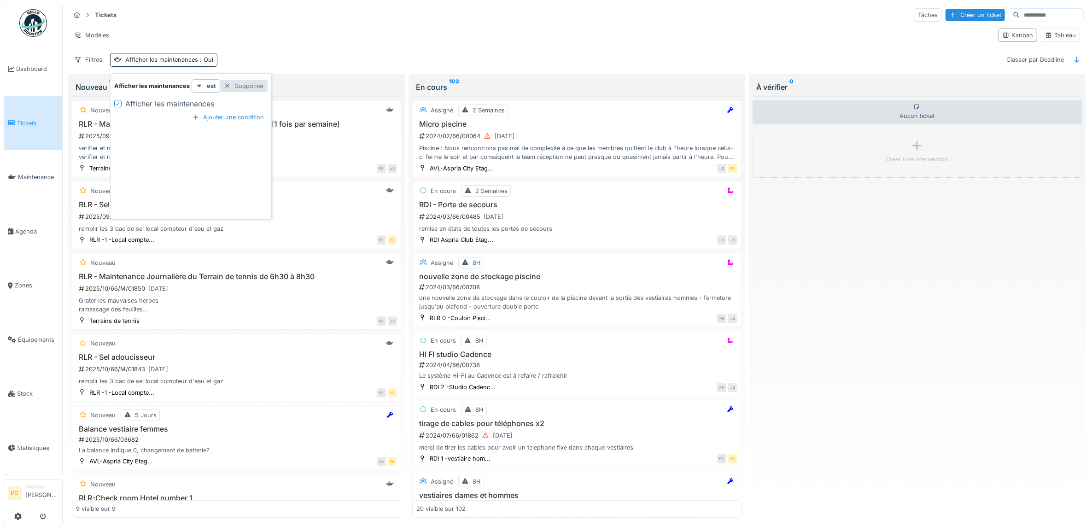
click at [251, 88] on div "Supprimer" at bounding box center [243, 86] width 47 height 12
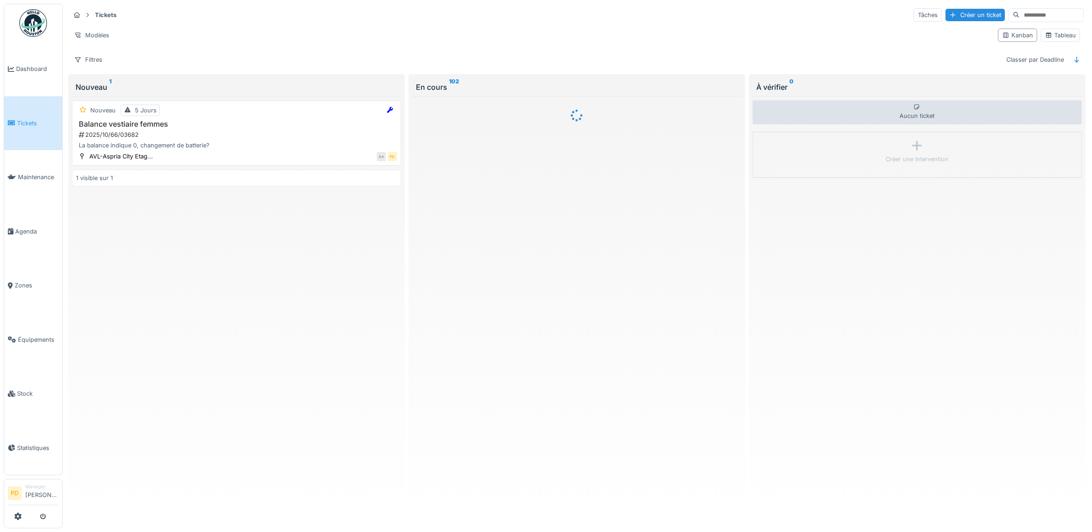
click at [232, 125] on h3 "Balance vestiaire femmes" at bounding box center [236, 124] width 321 height 9
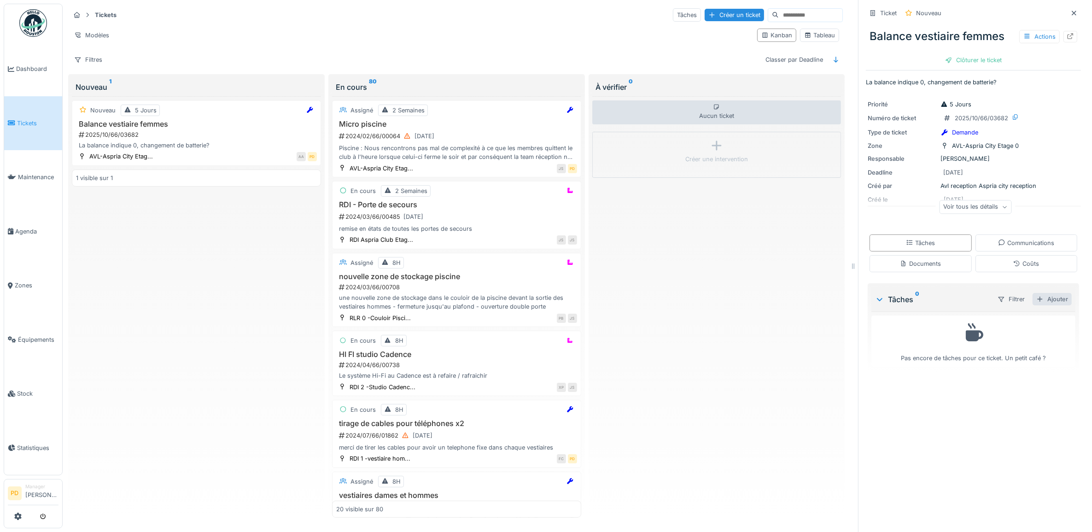
click at [1047, 304] on div "Ajouter" at bounding box center [1052, 299] width 39 height 12
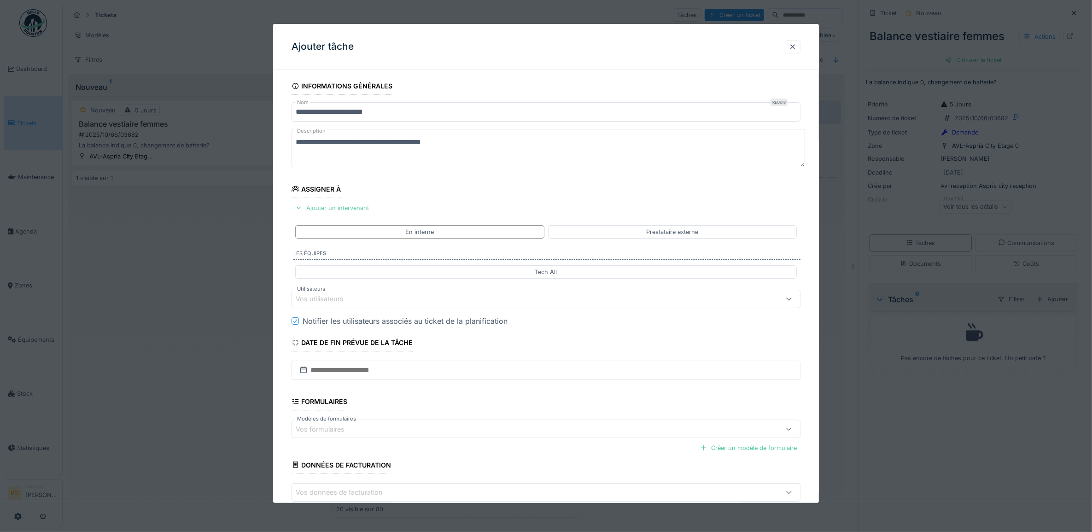
click at [328, 209] on div "Ajouter un intervenant" at bounding box center [332, 208] width 81 height 12
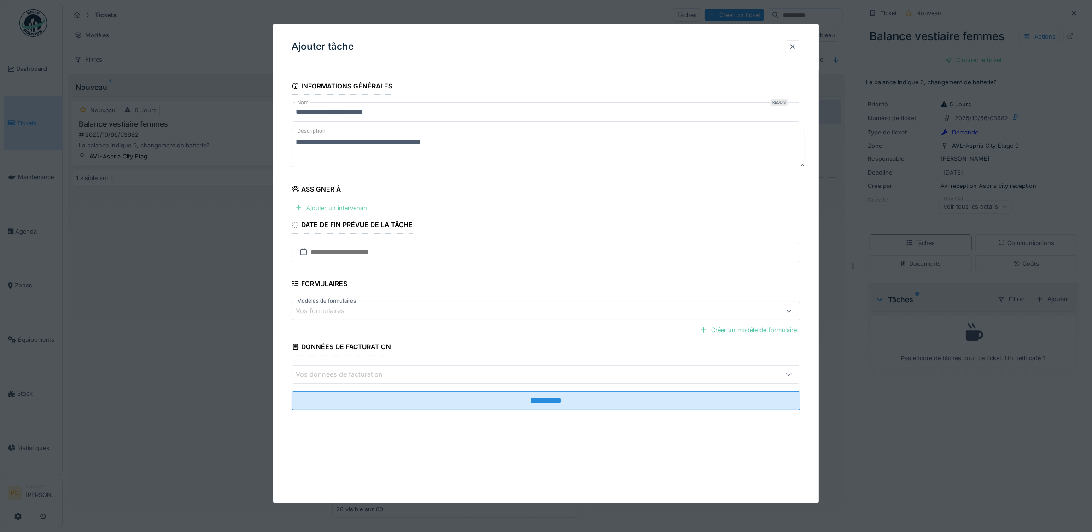
click at [342, 210] on div "Ajouter un intervenant" at bounding box center [332, 208] width 81 height 12
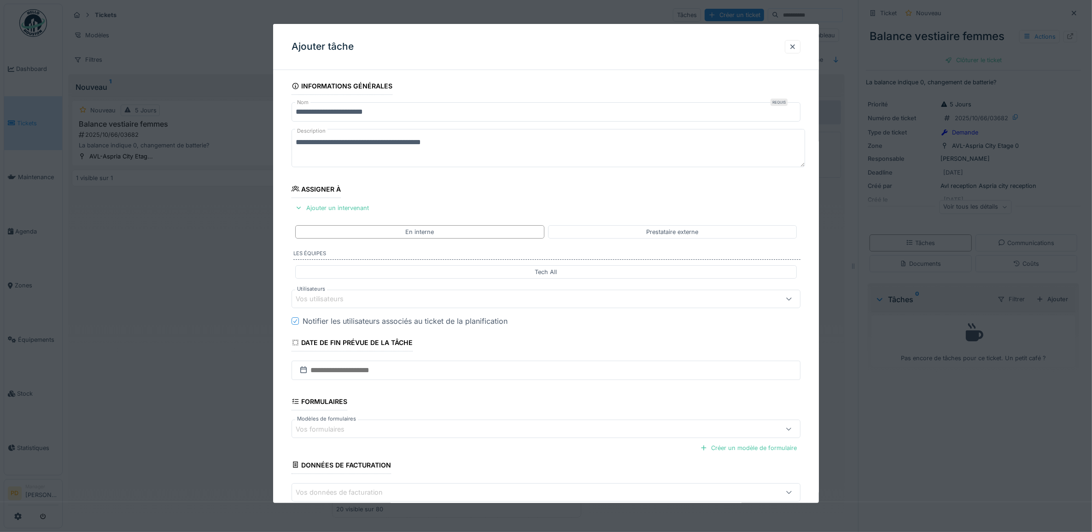
click at [364, 300] on div "Vos utilisateurs" at bounding box center [518, 299] width 444 height 10
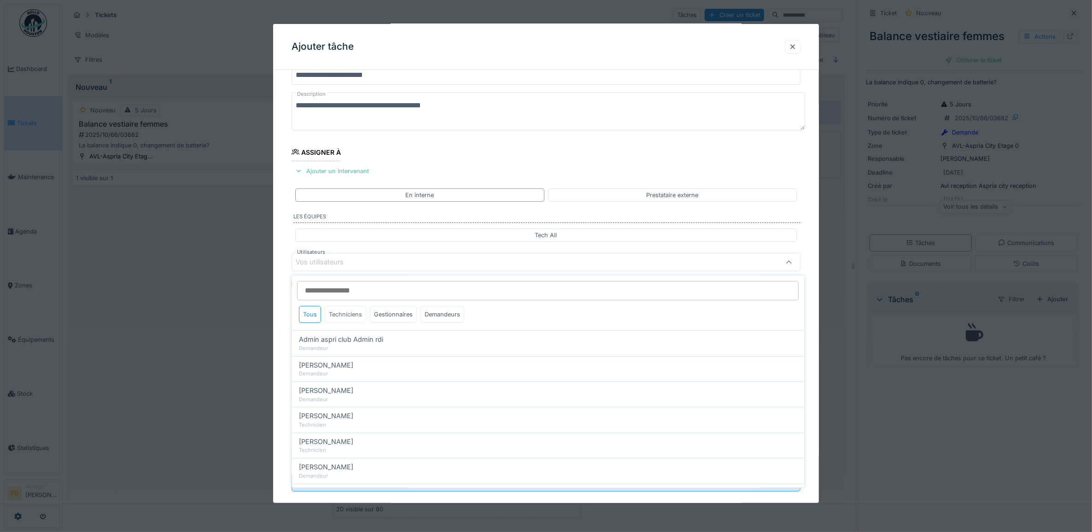
click at [357, 315] on div "Techniciens" at bounding box center [345, 314] width 41 height 17
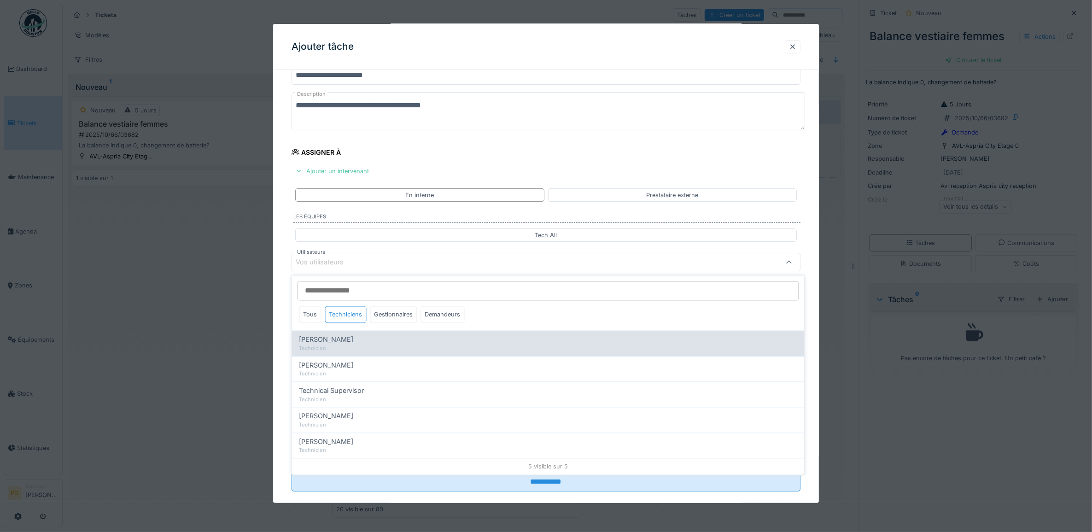
click at [346, 347] on div "Technicien" at bounding box center [548, 349] width 498 height 8
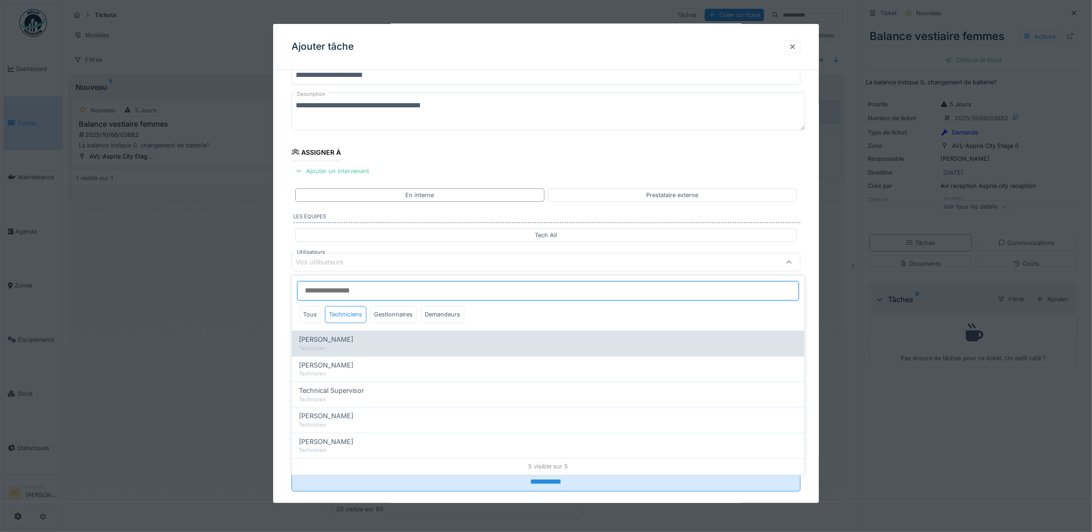
type input "*****"
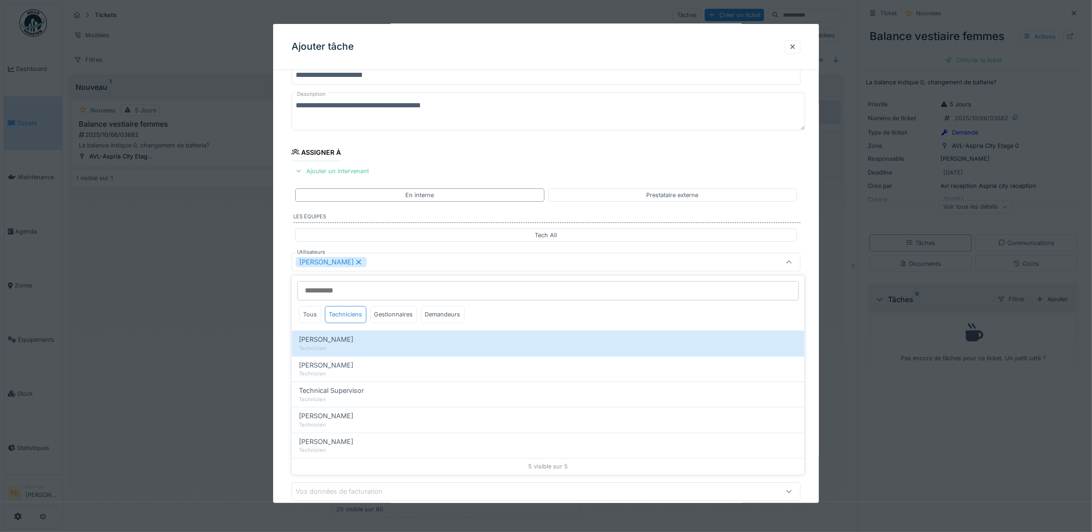
click at [284, 312] on div "**********" at bounding box center [546, 297] width 546 height 513
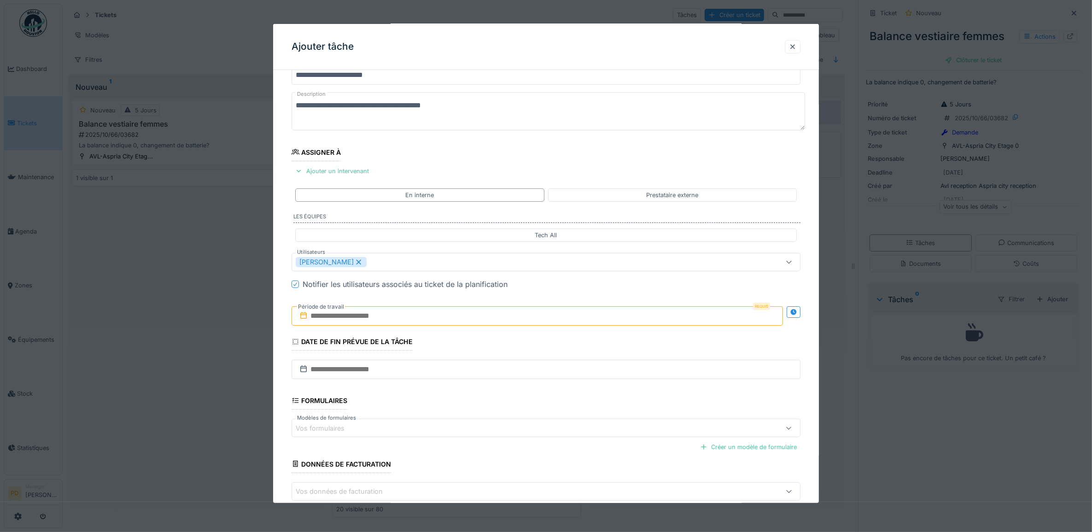
drag, startPoint x: 333, startPoint y: 321, endPoint x: 338, endPoint y: 322, distance: 4.8
click at [333, 321] on input "text" at bounding box center [538, 315] width 492 height 19
click at [553, 380] on div "3" at bounding box center [554, 376] width 12 height 13
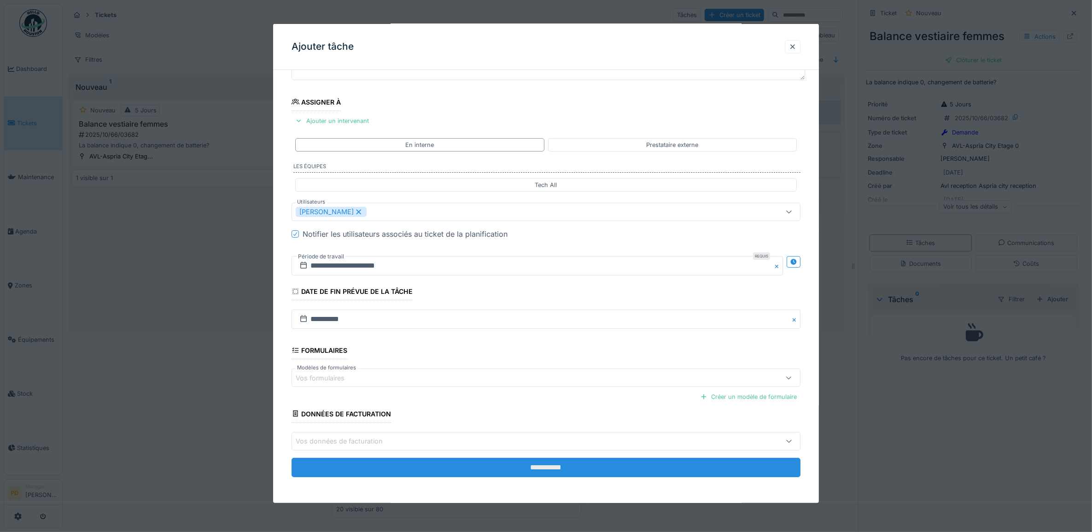
scroll to position [88, 0]
click at [564, 462] on input "**********" at bounding box center [546, 467] width 509 height 19
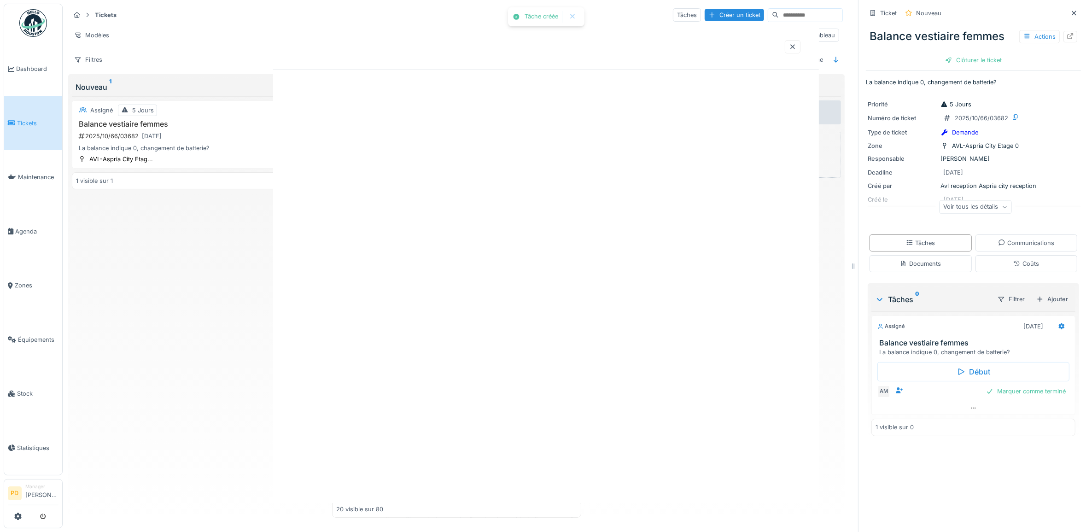
scroll to position [0, 0]
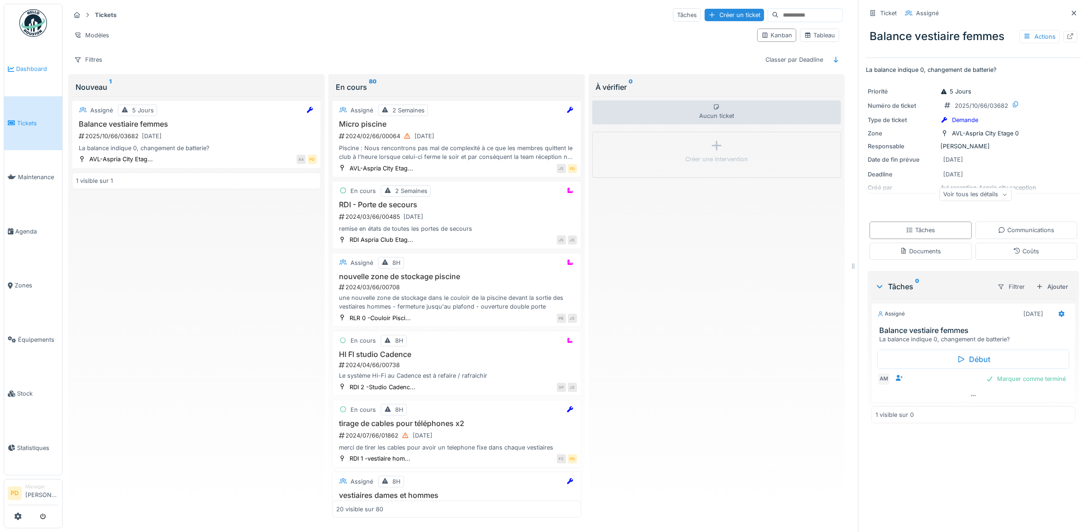
click at [27, 64] on span "Dashboard" at bounding box center [37, 68] width 42 height 9
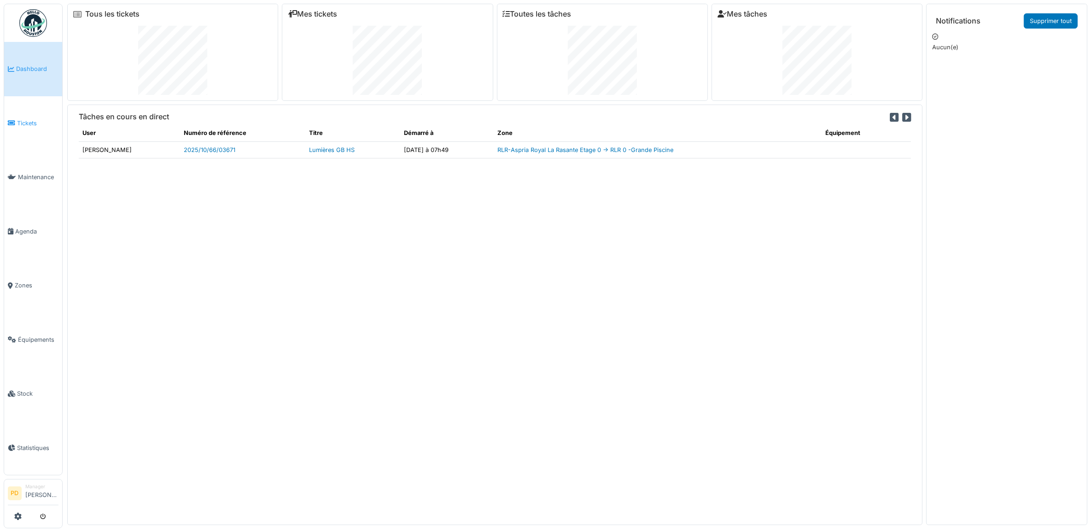
click at [29, 121] on span "Tickets" at bounding box center [37, 123] width 41 height 9
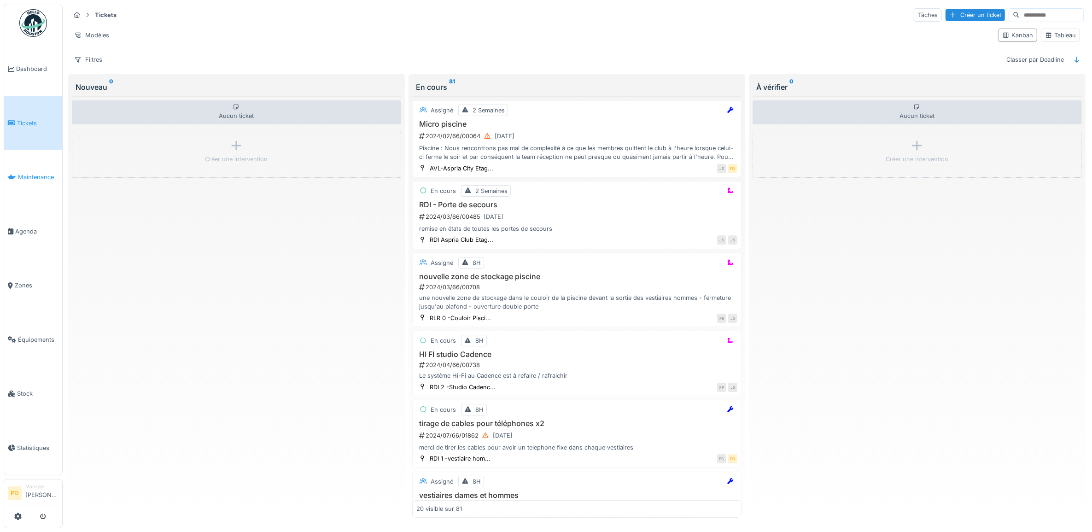
click at [44, 173] on span "Maintenance" at bounding box center [38, 177] width 41 height 9
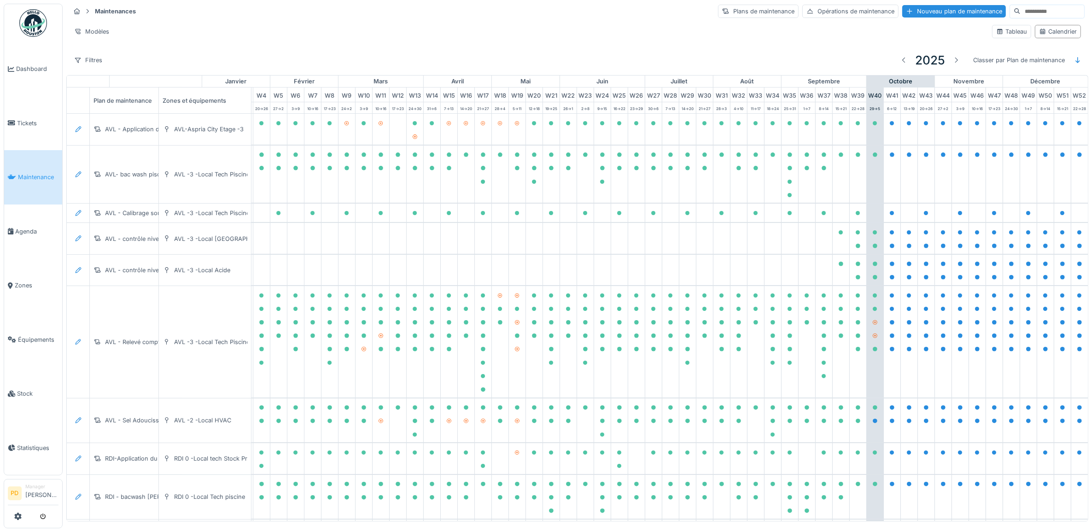
scroll to position [0, 90]
click at [29, 228] on span "Agenda" at bounding box center [36, 231] width 43 height 9
click at [23, 227] on span "Agenda" at bounding box center [36, 231] width 43 height 9
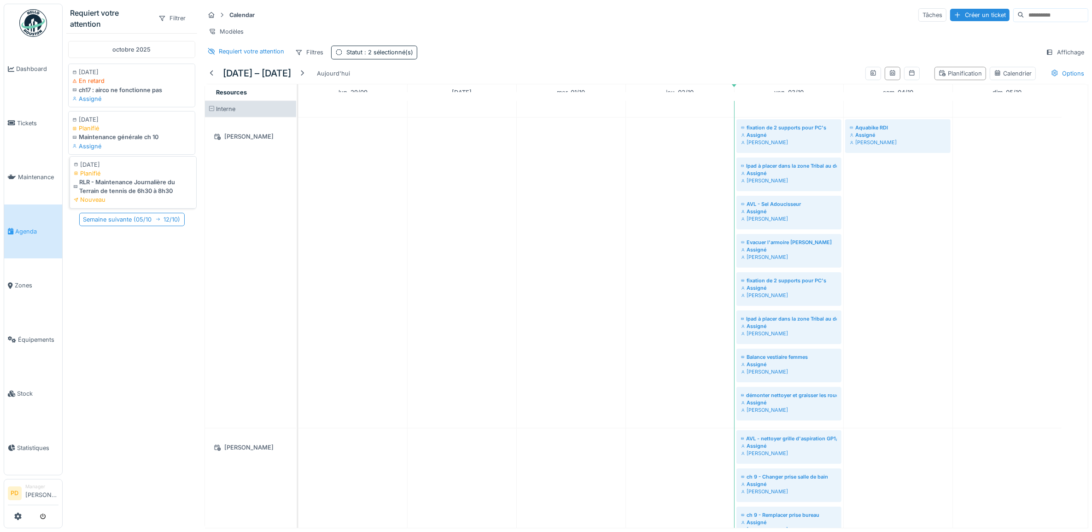
click at [128, 189] on div "RLR - Maintenance Journalière du Terrain de tennis de 6h30 à 8h30" at bounding box center [133, 187] width 119 height 18
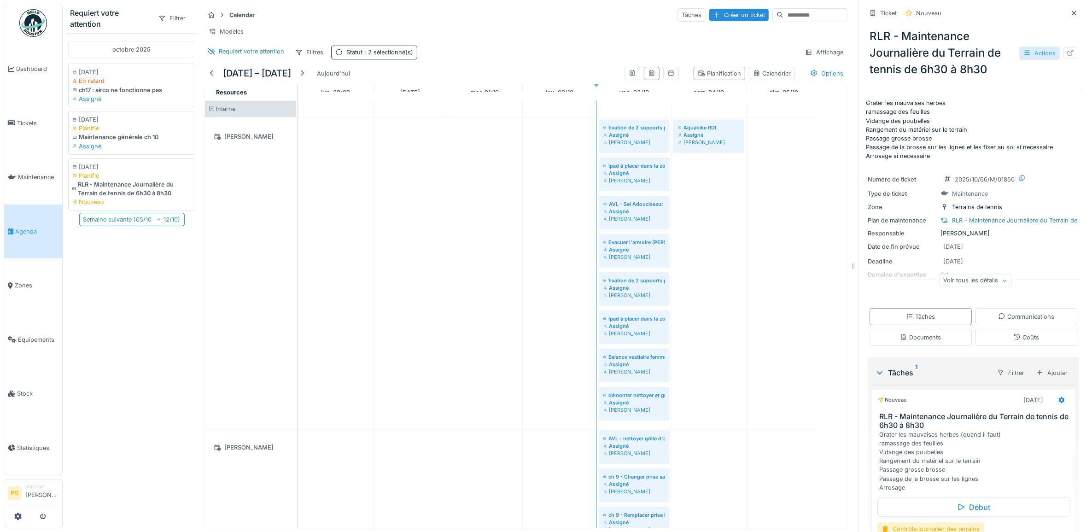
click at [1023, 47] on div "Actions" at bounding box center [1039, 53] width 41 height 13
click at [963, 165] on div "Annuler le ticket" at bounding box center [974, 170] width 113 height 14
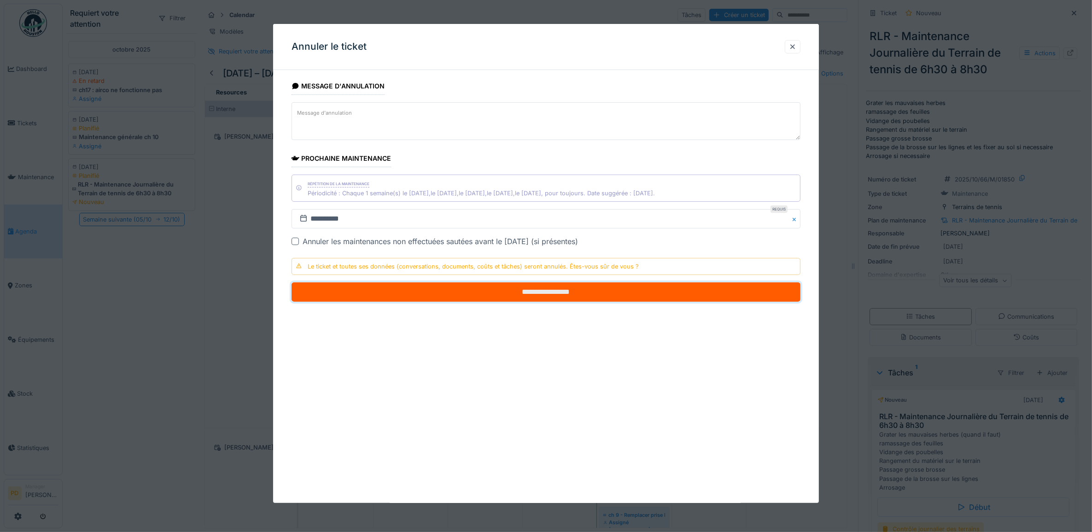
click at [556, 292] on input "**********" at bounding box center [546, 291] width 509 height 19
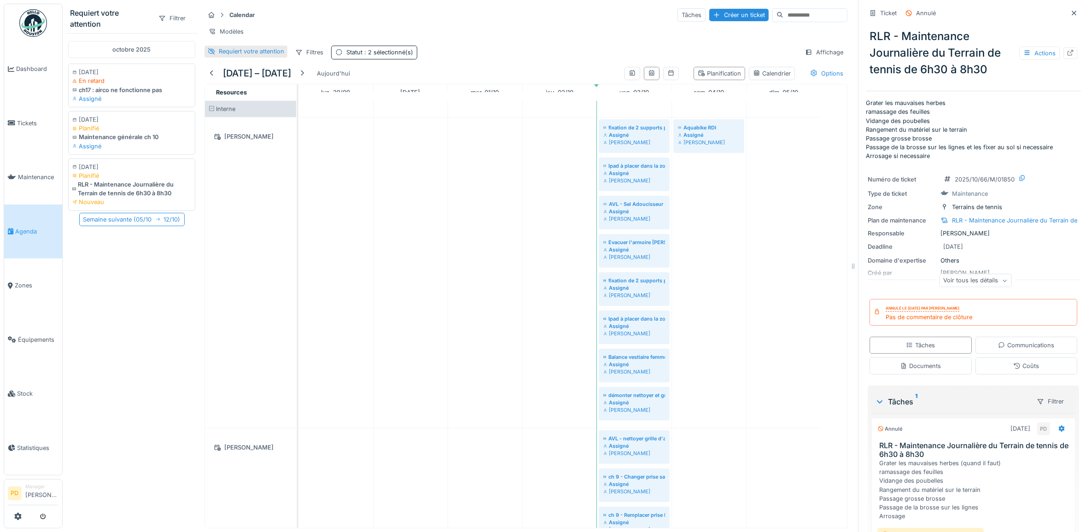
click at [242, 56] on div "Requiert votre attention" at bounding box center [251, 51] width 65 height 9
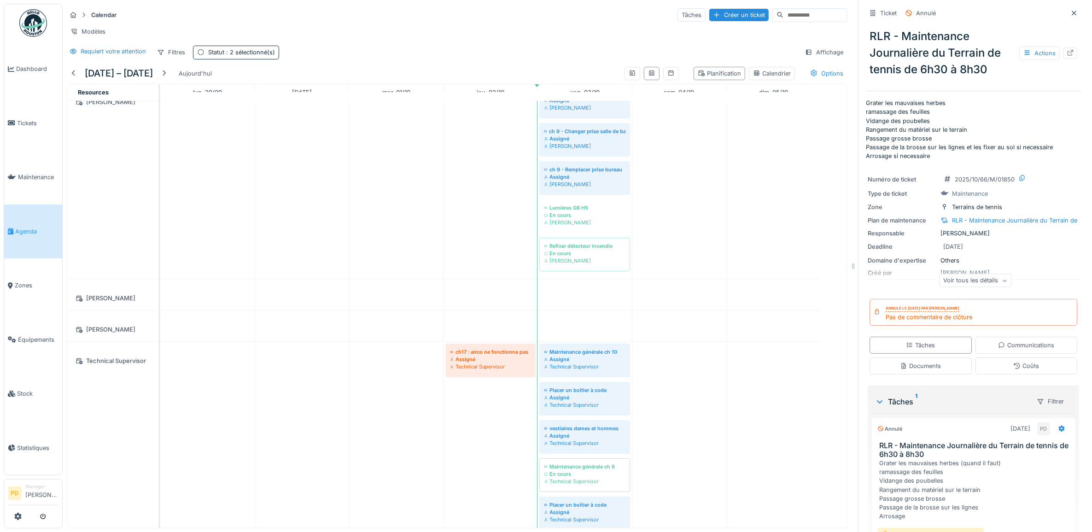
scroll to position [403, 0]
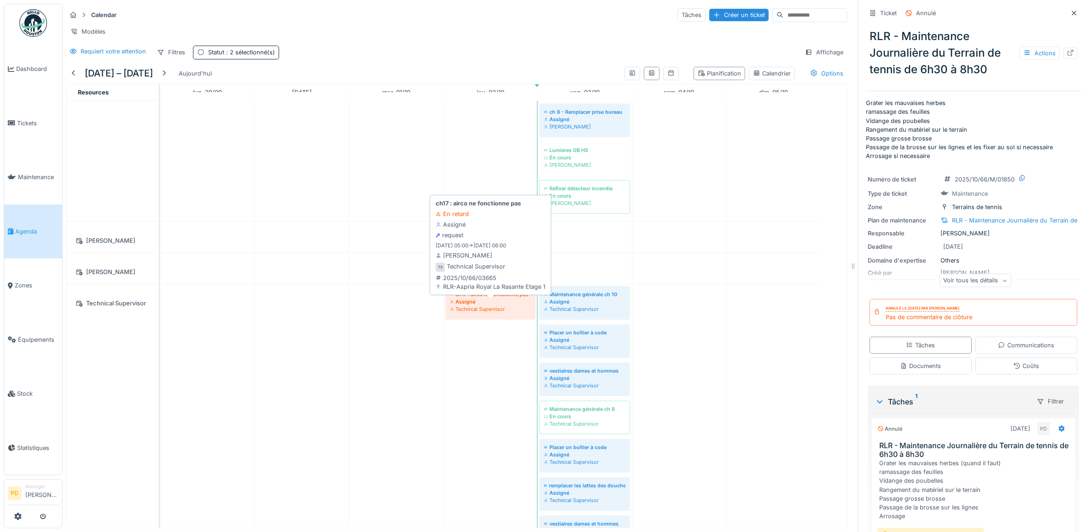
click at [458, 298] on div "ch17 : airco ne fonctionne pas" at bounding box center [490, 294] width 81 height 7
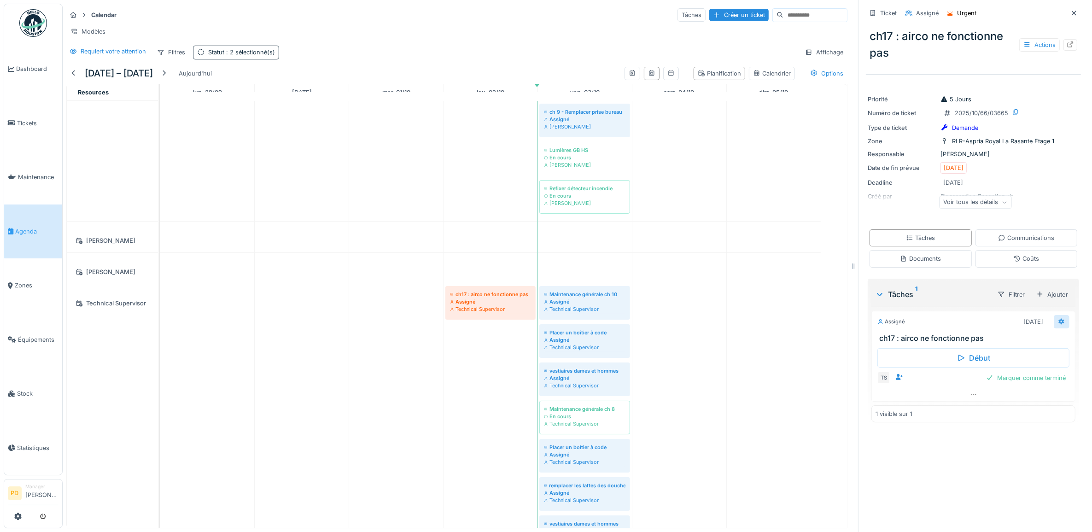
click at [1059, 323] on icon at bounding box center [1062, 321] width 6 height 6
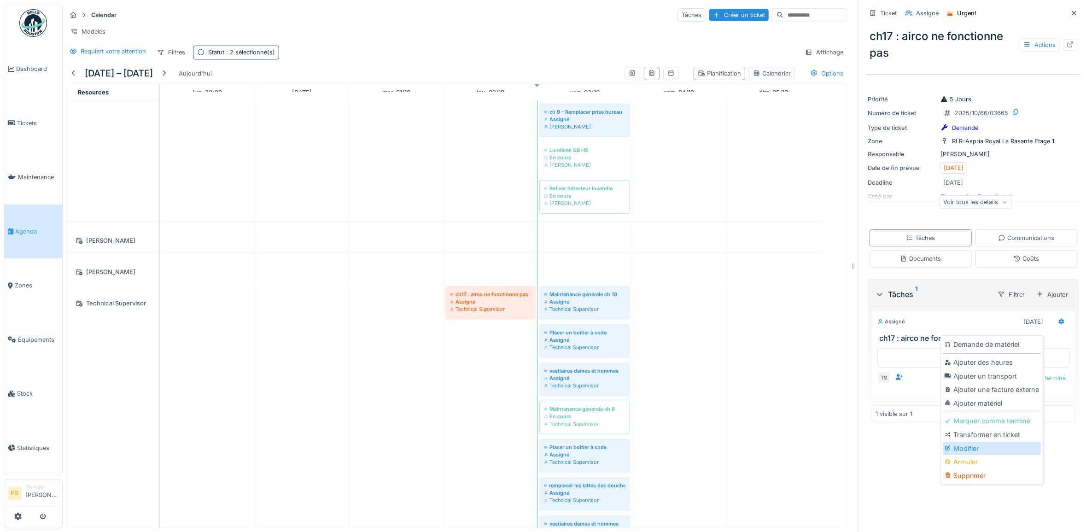
click at [982, 445] on div "Modifier" at bounding box center [992, 449] width 98 height 14
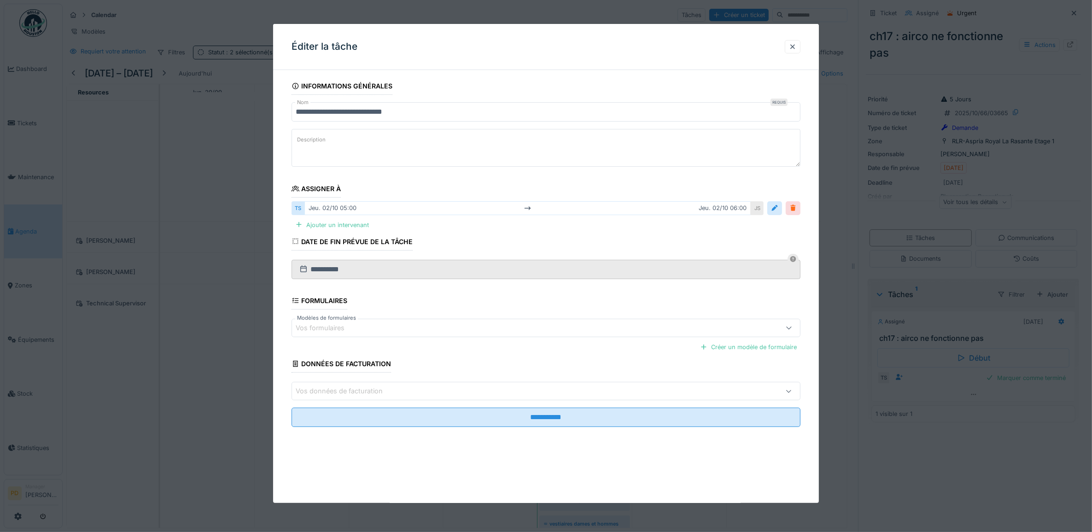
click at [797, 206] on div at bounding box center [792, 208] width 7 height 9
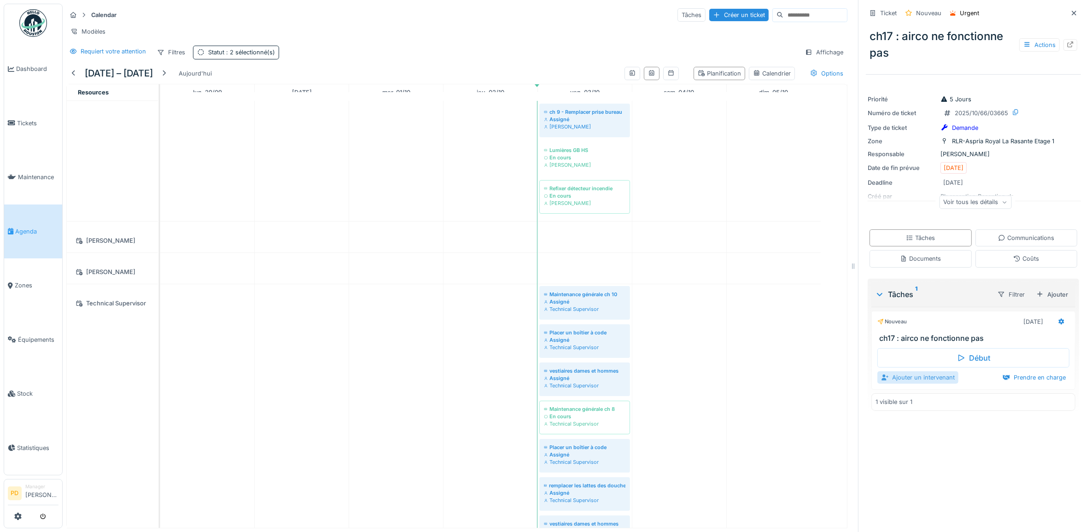
click at [930, 383] on div "Ajouter un intervenant" at bounding box center [917, 377] width 81 height 12
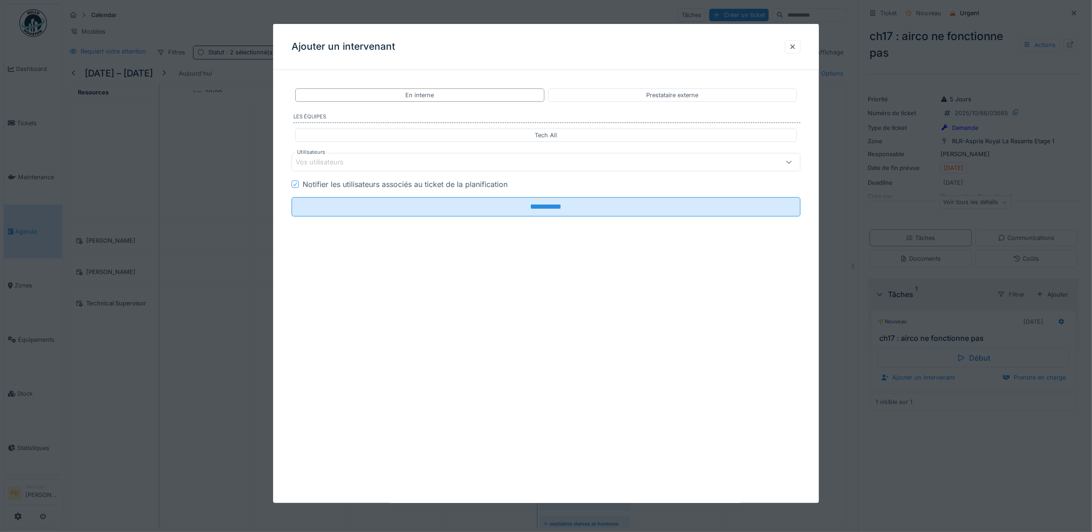
click at [323, 159] on div "Vos utilisateurs" at bounding box center [326, 162] width 61 height 10
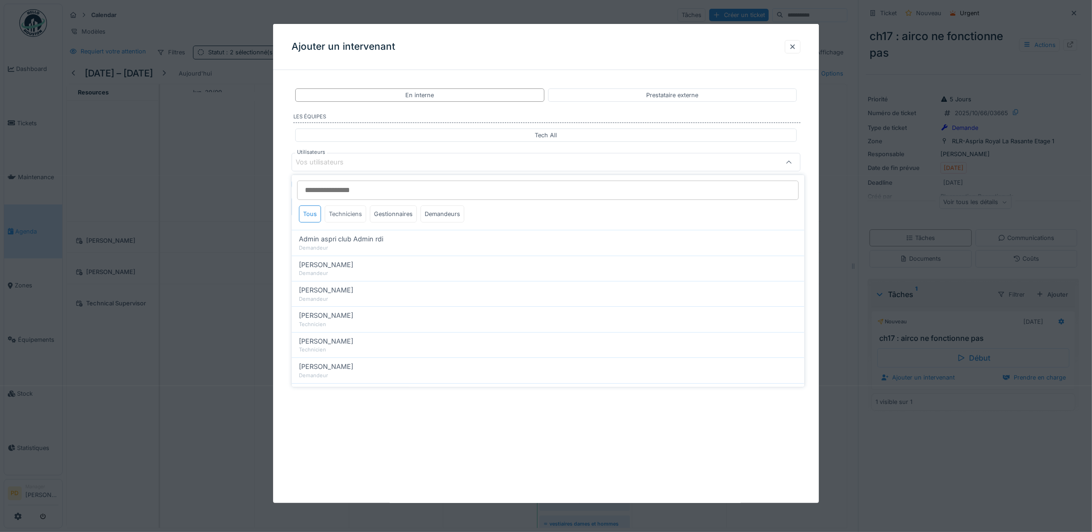
click at [341, 217] on div "Techniciens" at bounding box center [345, 213] width 41 height 17
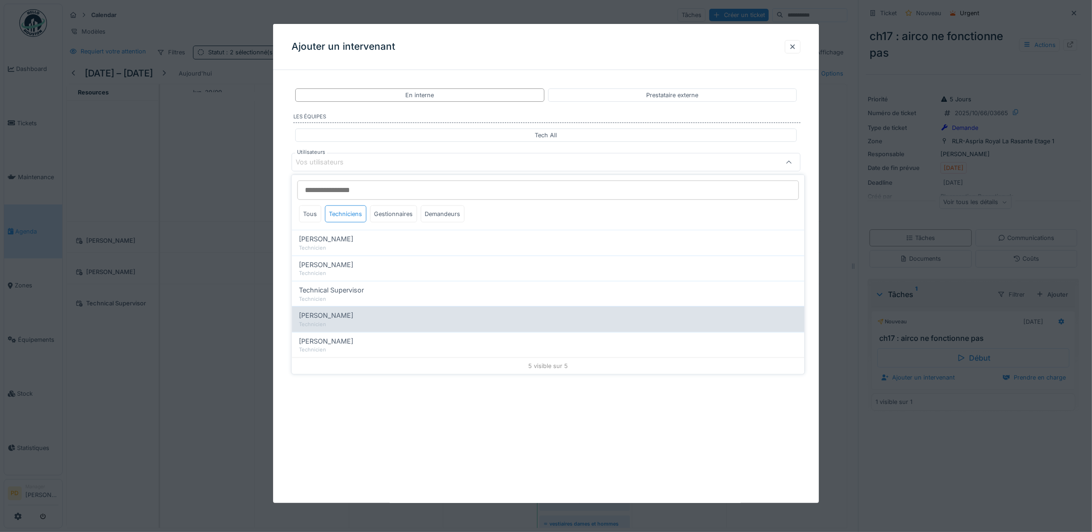
drag, startPoint x: 320, startPoint y: 343, endPoint x: 310, endPoint y: 323, distance: 22.5
click at [321, 342] on span "[PERSON_NAME]" at bounding box center [326, 341] width 54 height 10
type input "*****"
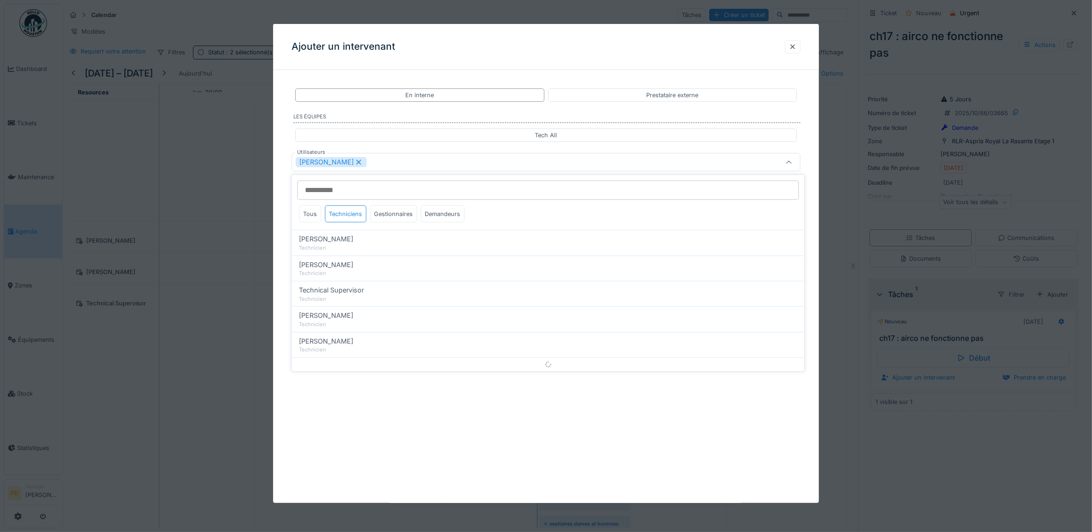
click at [286, 242] on div "**********" at bounding box center [546, 181] width 546 height 208
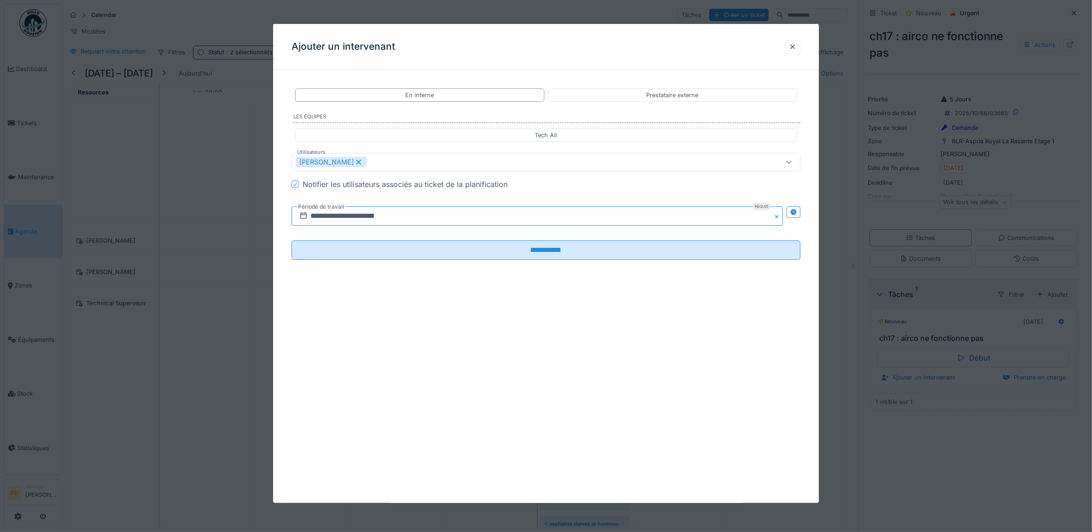
click at [388, 220] on input "**********" at bounding box center [538, 215] width 492 height 19
click at [557, 279] on div "3" at bounding box center [554, 276] width 12 height 13
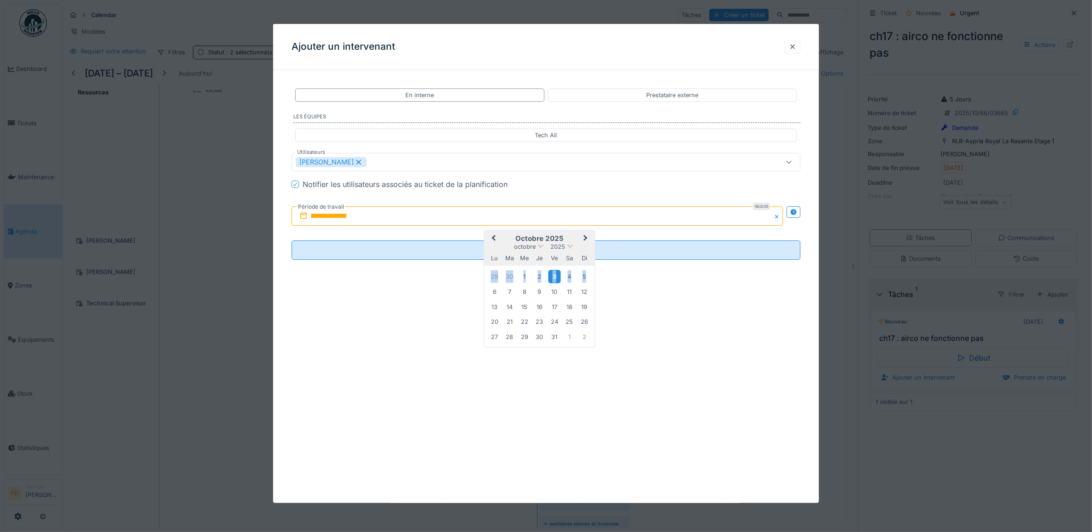
click at [557, 279] on div "3" at bounding box center [554, 276] width 12 height 13
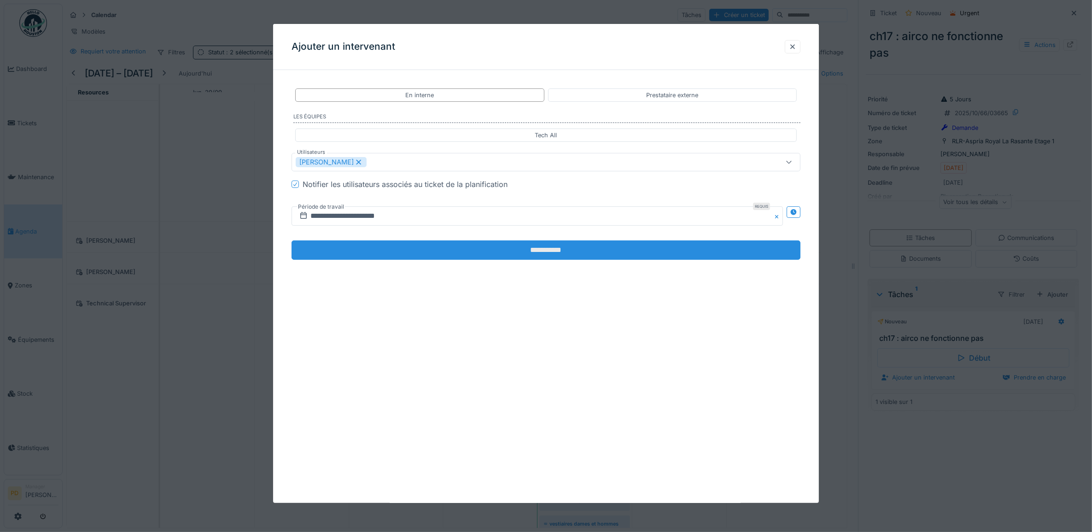
click at [520, 249] on input "**********" at bounding box center [546, 249] width 509 height 19
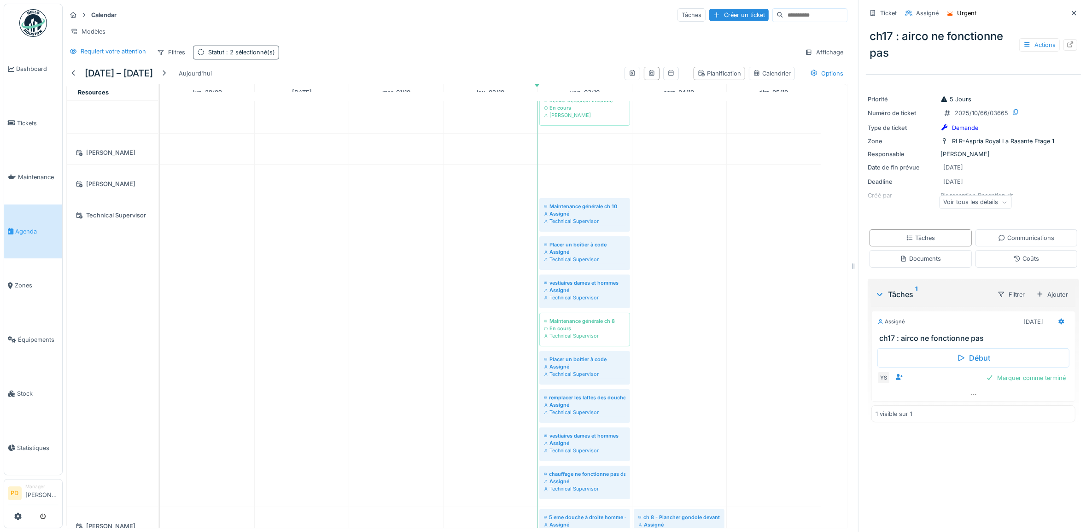
scroll to position [518, 0]
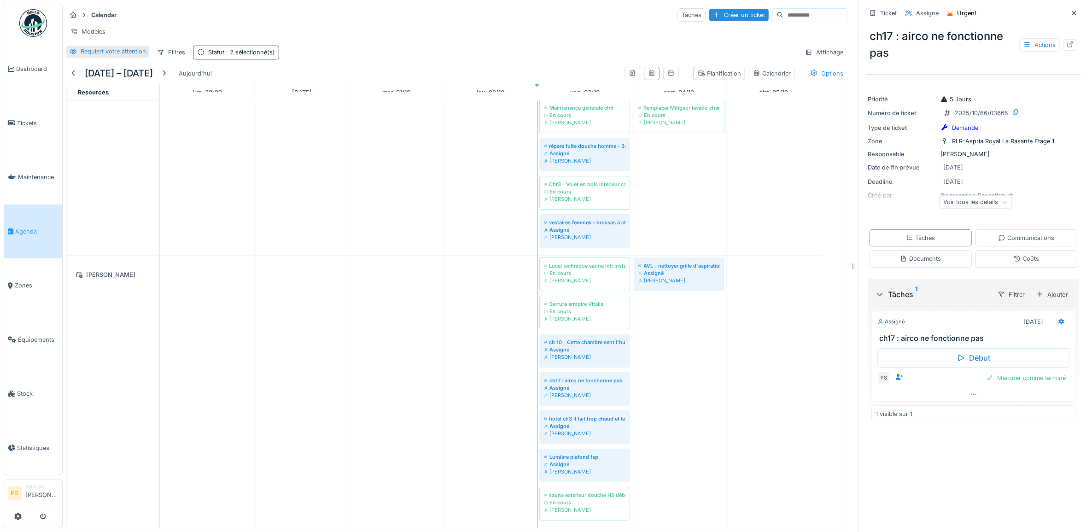
click at [124, 56] on div "Requiert votre attention" at bounding box center [113, 51] width 65 height 9
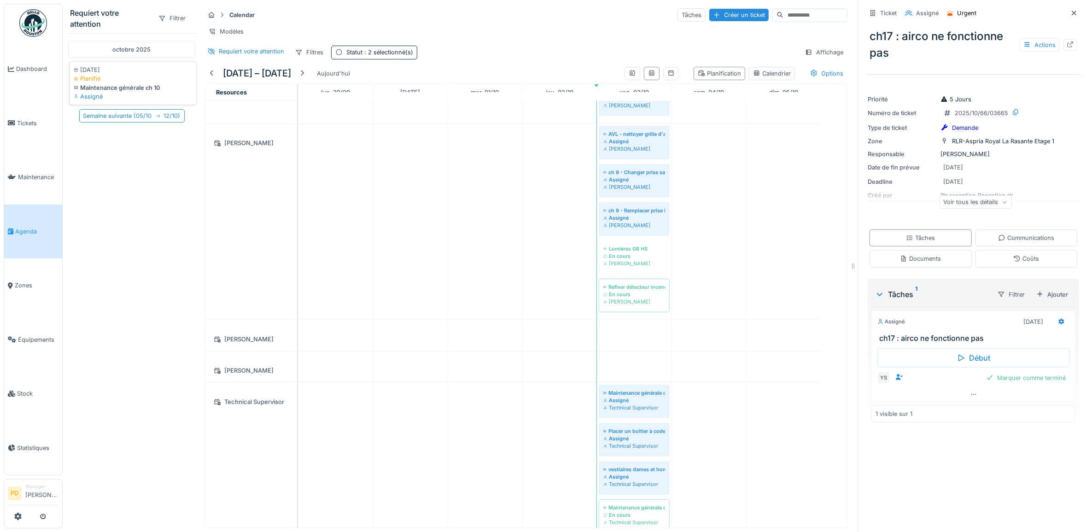
click at [139, 86] on div "Maintenance générale ch 10" at bounding box center [133, 87] width 119 height 9
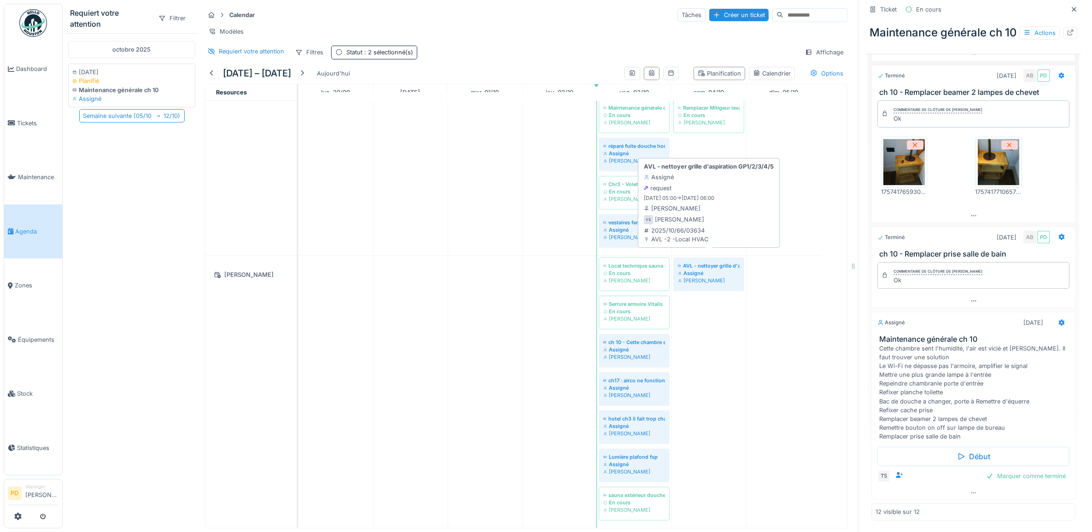
click at [702, 262] on div "AVL - nettoyer grille d'aspiration GP1/2/3/4/5" at bounding box center [709, 265] width 62 height 7
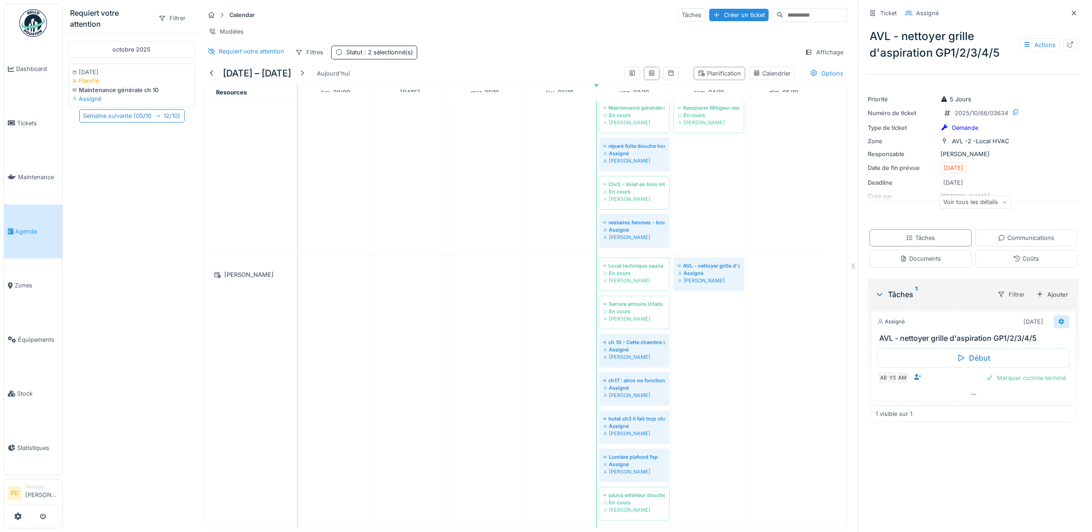
click at [1058, 319] on icon at bounding box center [1061, 322] width 7 height 6
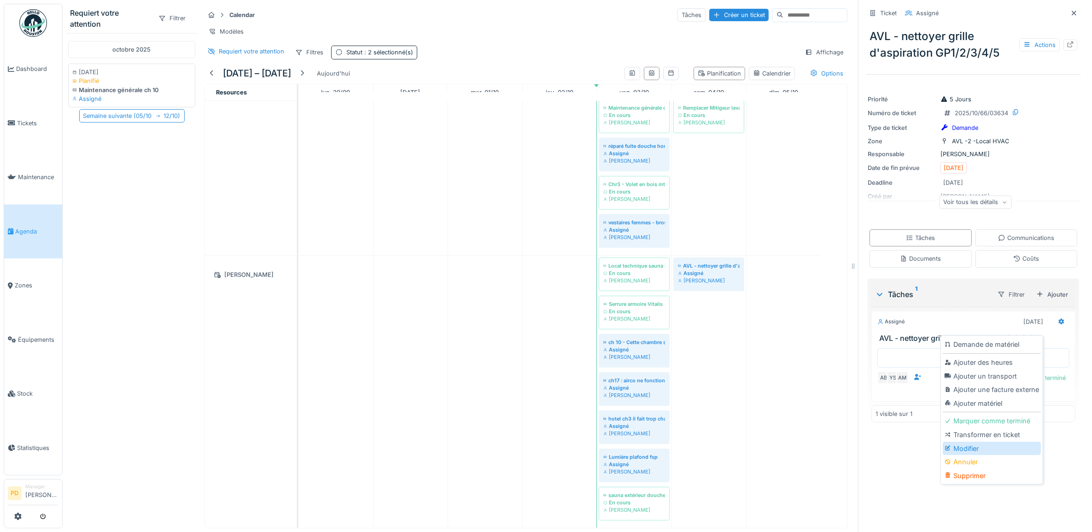
click at [966, 442] on div "Modifier" at bounding box center [992, 449] width 98 height 14
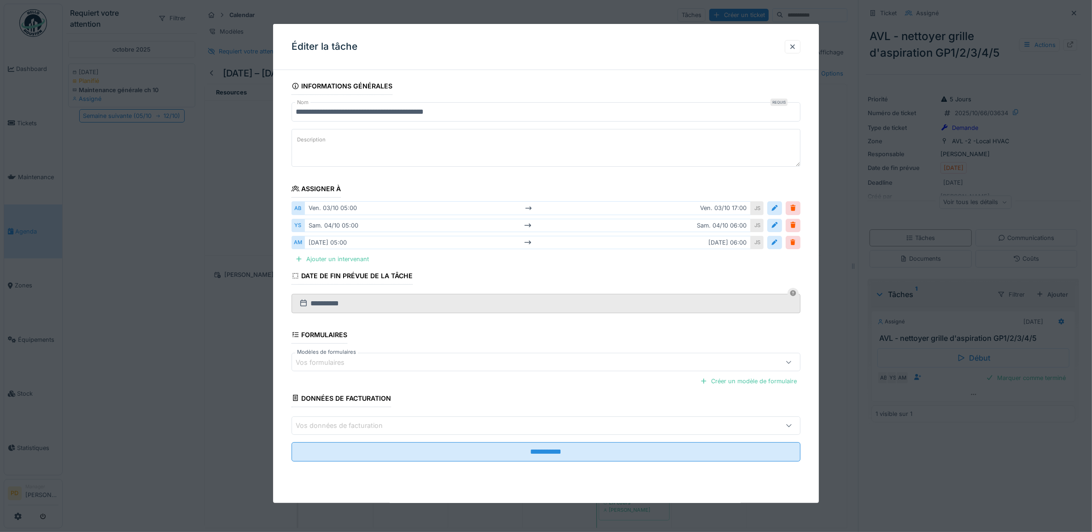
click at [430, 208] on div "[DATE] 05:00 [DATE] 17:00" at bounding box center [527, 207] width 447 height 13
click at [348, 228] on div "[DATE] 05:00 [DATE] 06:00" at bounding box center [527, 225] width 447 height 13
click at [298, 212] on div "AB" at bounding box center [298, 207] width 13 height 13
click at [320, 211] on div "[DATE] 05:00 [DATE] 17:00" at bounding box center [527, 207] width 447 height 13
click at [715, 211] on div "[DATE] 05:00 [DATE] 17:00" at bounding box center [527, 207] width 447 height 13
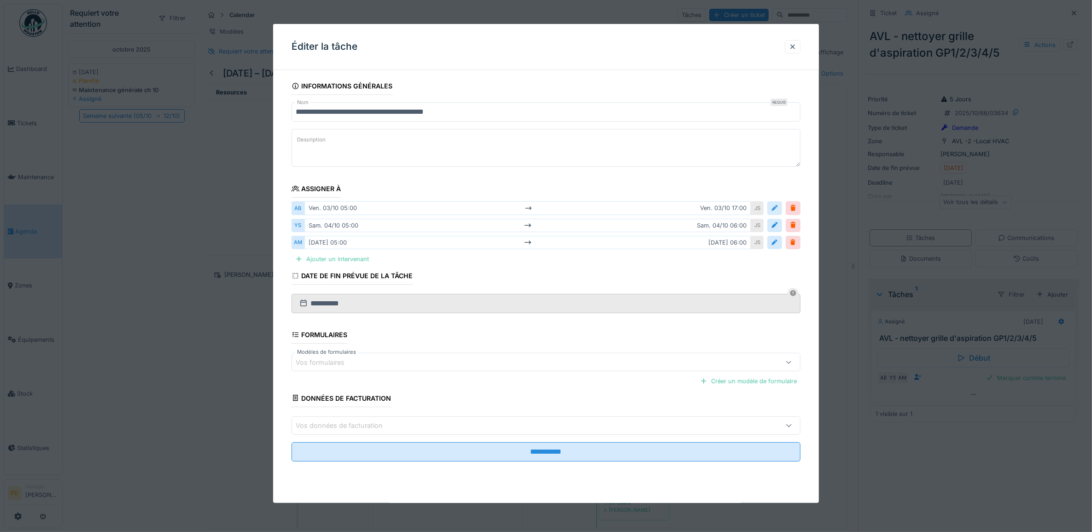
click at [778, 206] on div at bounding box center [774, 208] width 7 height 9
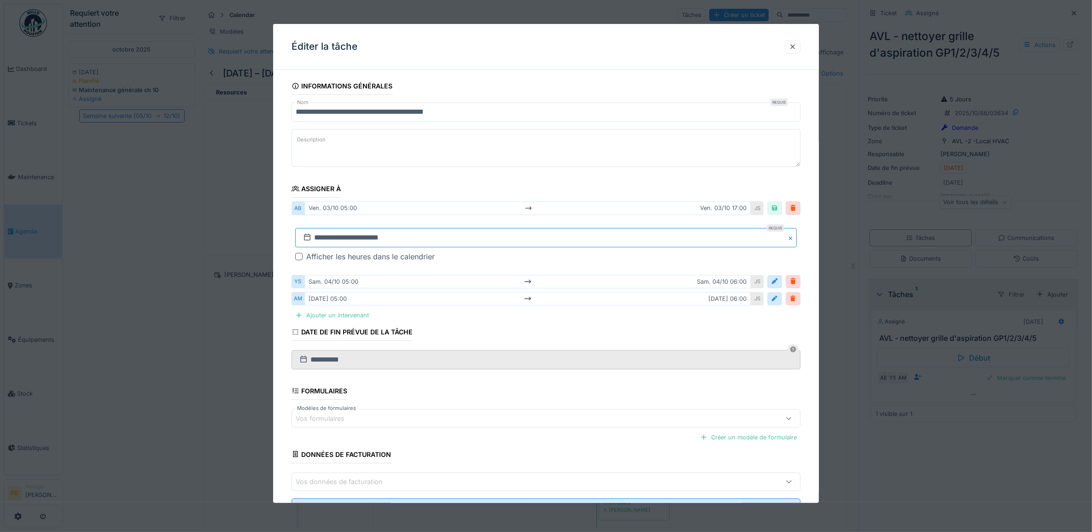
click at [431, 242] on input "**********" at bounding box center [546, 237] width 502 height 19
click at [507, 318] on div "6" at bounding box center [503, 313] width 12 height 12
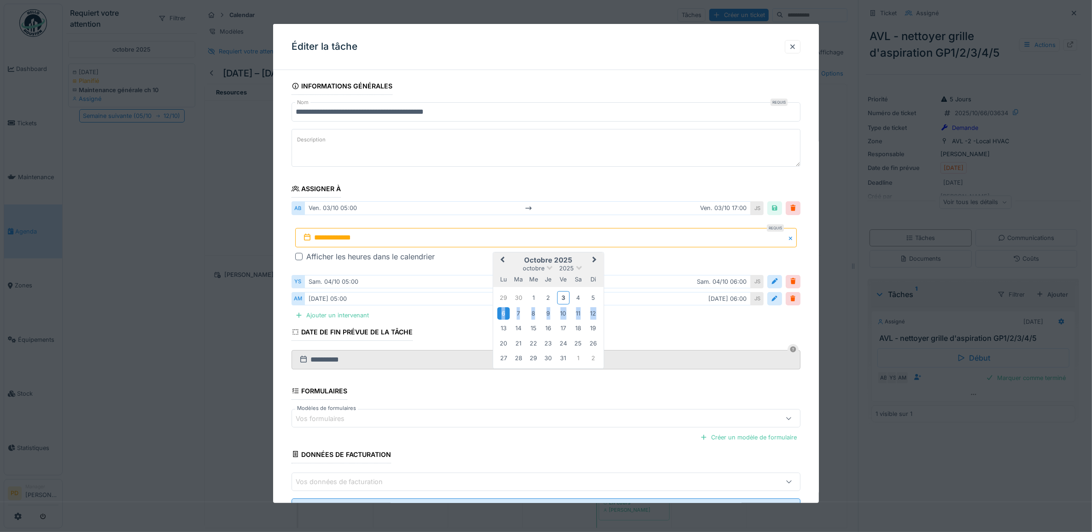
click at [507, 318] on div "6" at bounding box center [503, 313] width 12 height 12
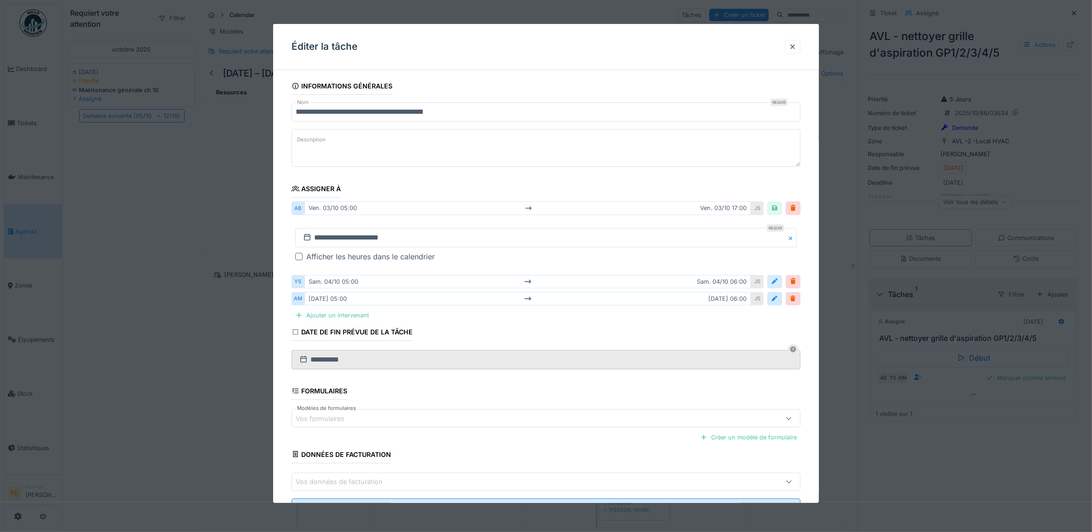
click at [777, 281] on div at bounding box center [774, 281] width 7 height 9
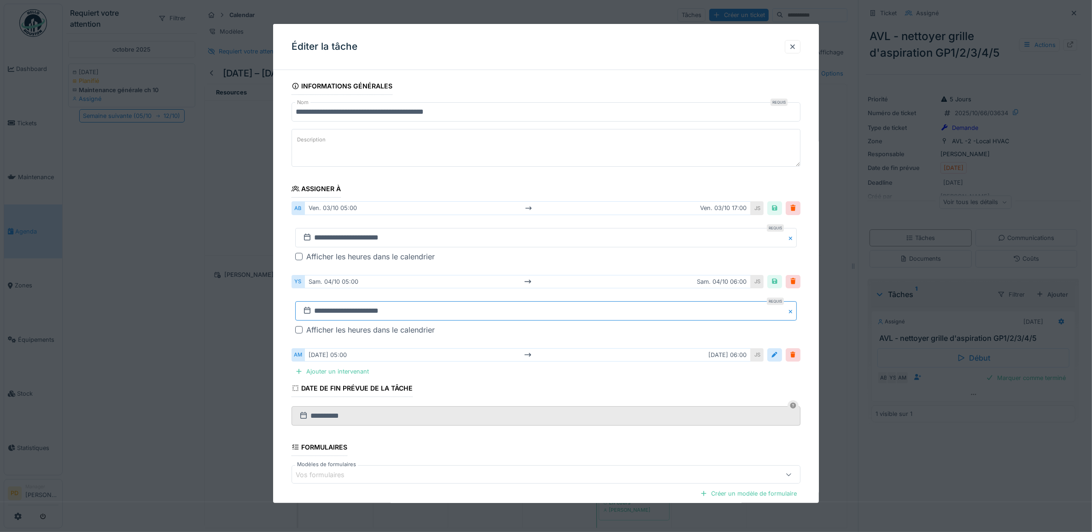
click at [390, 314] on input "**********" at bounding box center [546, 310] width 502 height 19
click at [505, 390] on div "6" at bounding box center [503, 386] width 12 height 12
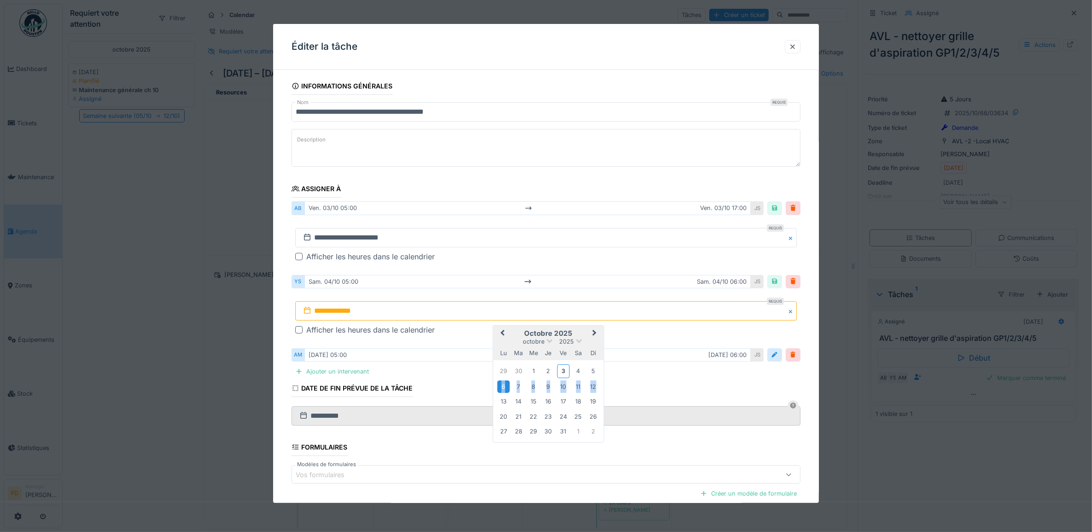
click at [505, 390] on div "6" at bounding box center [503, 386] width 12 height 12
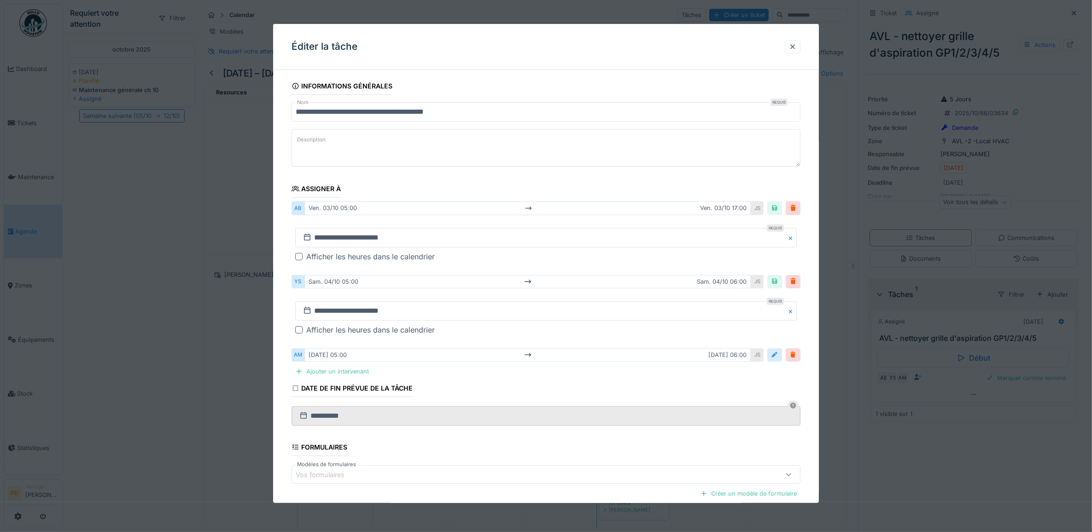
click at [777, 355] on div at bounding box center [774, 354] width 7 height 9
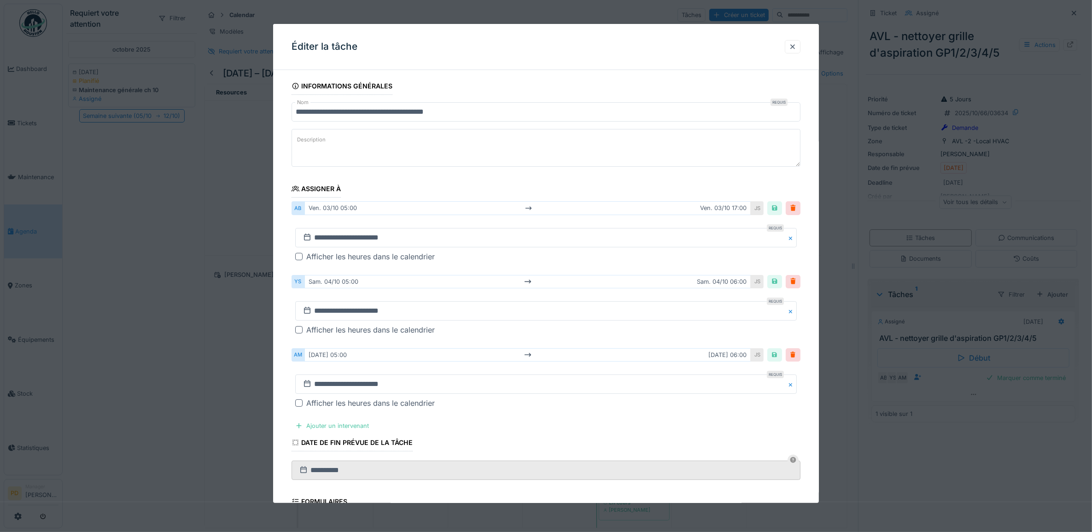
click at [415, 358] on div "[DATE] 05:00 [DATE] 06:00" at bounding box center [527, 354] width 447 height 13
click at [405, 388] on input "**********" at bounding box center [546, 383] width 502 height 19
click at [506, 317] on div "6" at bounding box center [503, 313] width 12 height 12
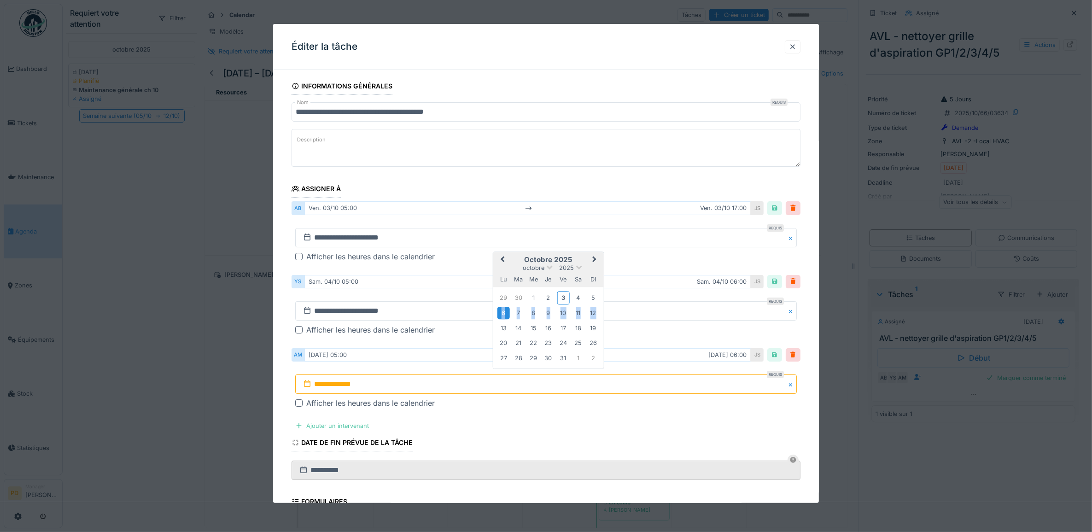
click at [506, 317] on div "6" at bounding box center [503, 313] width 12 height 12
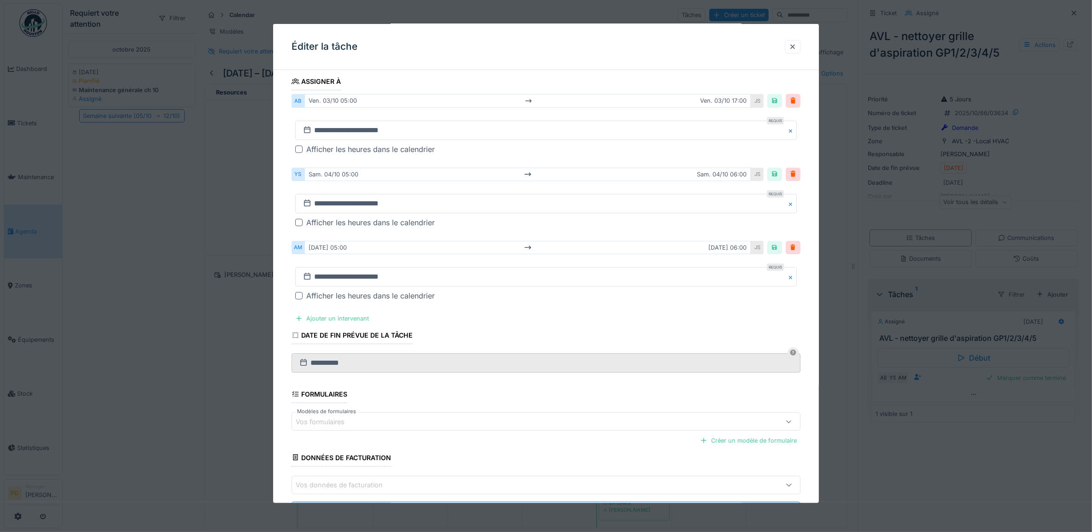
scroll to position [153, 0]
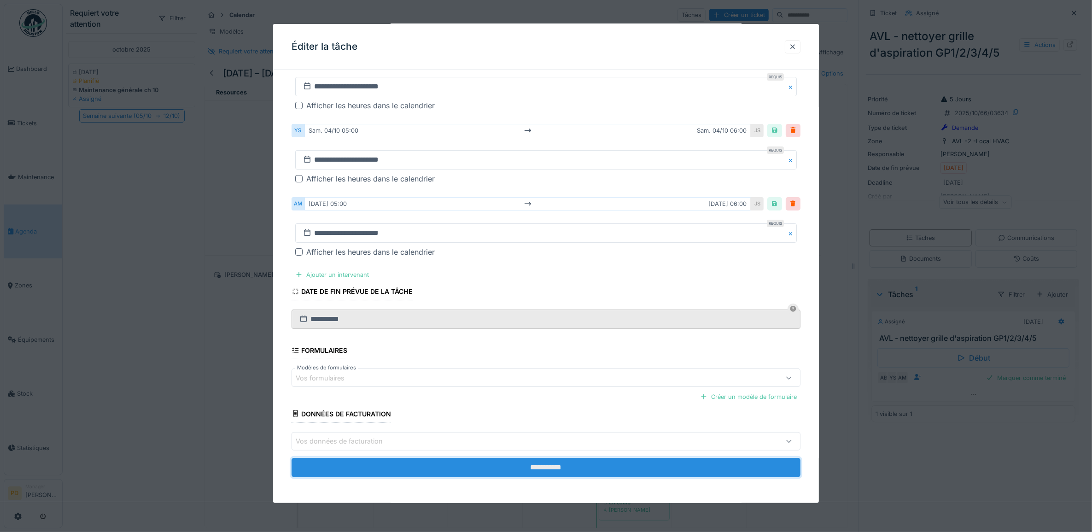
click at [546, 464] on input "**********" at bounding box center [546, 467] width 509 height 19
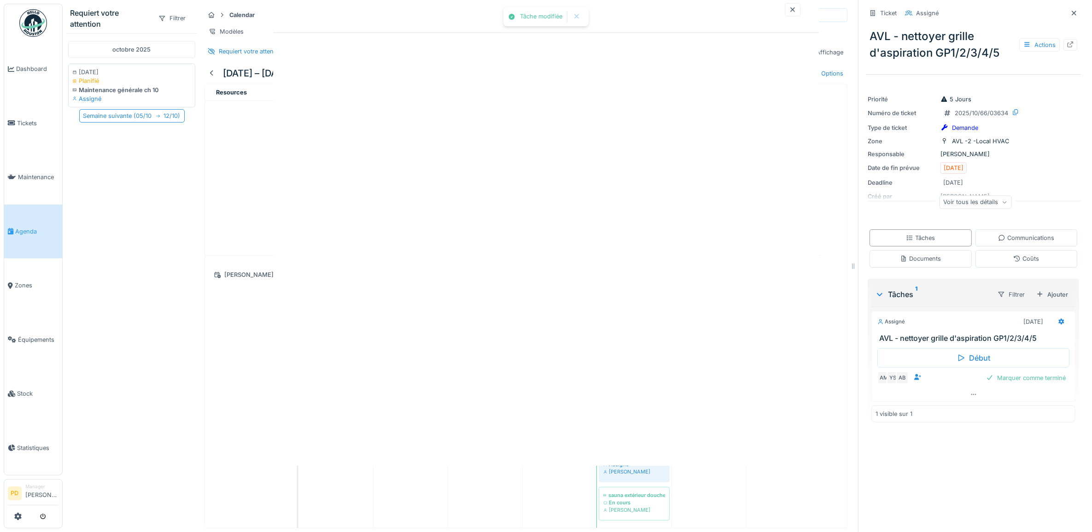
scroll to position [0, 0]
